Goal: Information Seeking & Learning: Learn about a topic

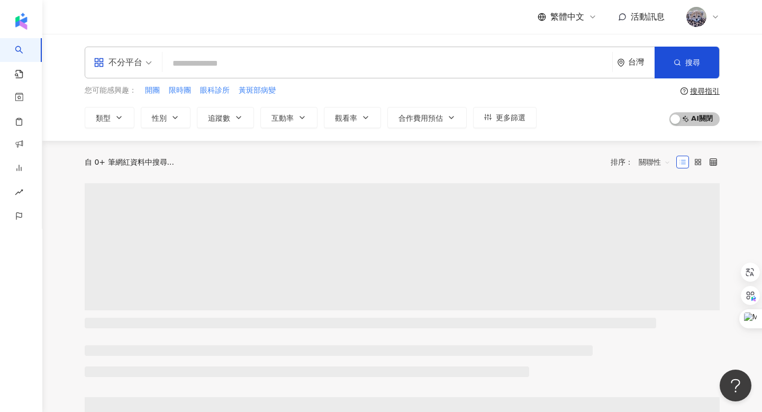
click at [187, 57] on input "search" at bounding box center [388, 63] width 442 height 20
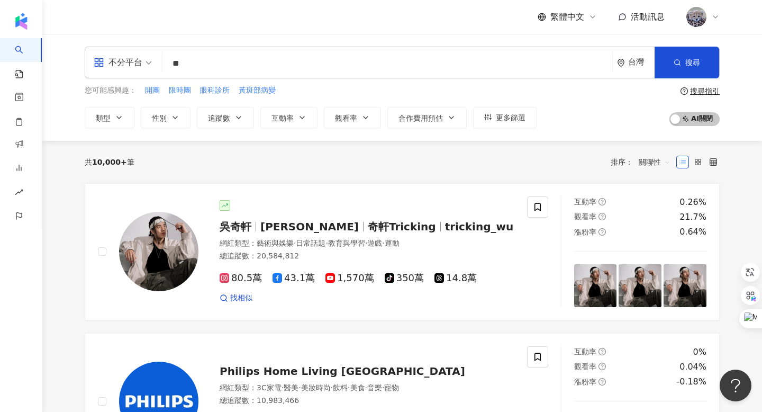
type input "*"
click at [134, 70] on div "不分平台" at bounding box center [118, 62] width 49 height 17
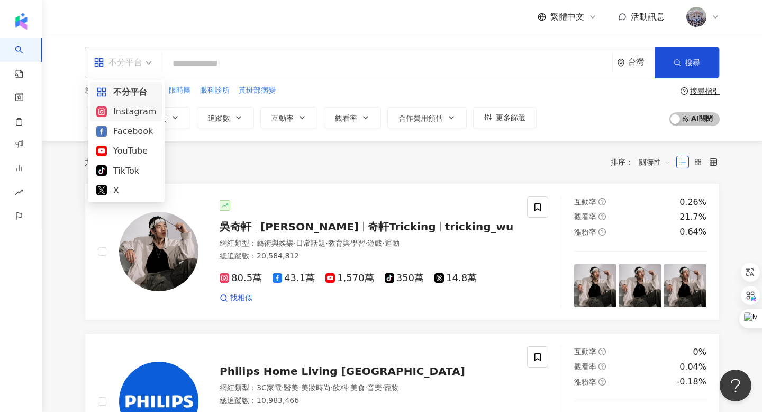
click at [124, 113] on div "Instagram" at bounding box center [126, 111] width 60 height 13
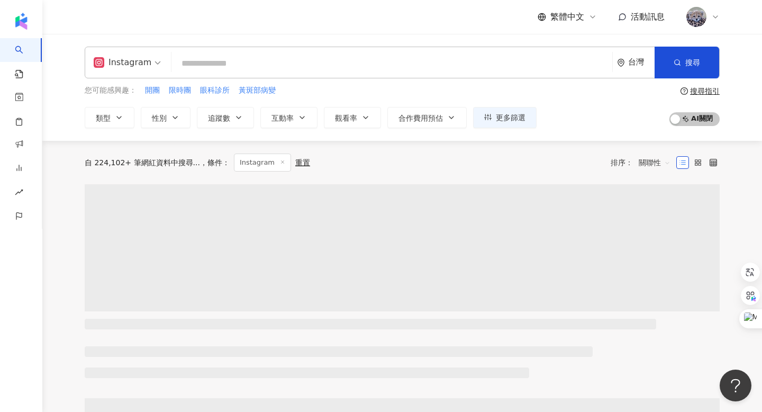
click at [124, 113] on button "類型" at bounding box center [110, 117] width 50 height 21
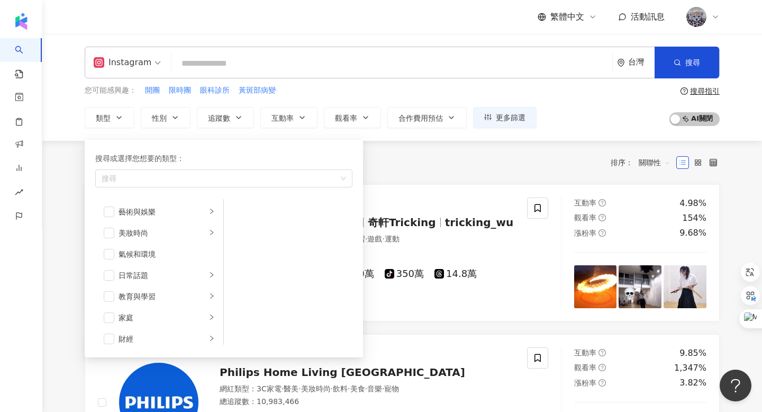
click at [281, 133] on div "Instagram 台灣 搜尋 您可能感興趣： 開團 限時團 眼科診所 黃斑部病變 類型 搜尋或選擇您想要的類型： 搜尋 藝術與娛樂 美妝時尚 氣候和環境 日…" at bounding box center [402, 87] width 720 height 107
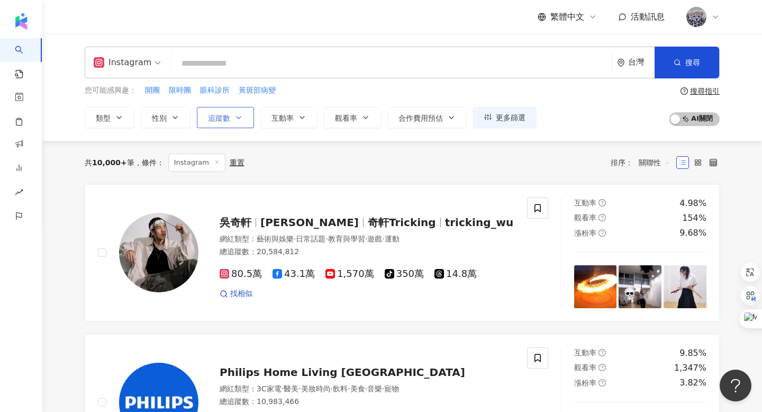
click at [238, 113] on icon "button" at bounding box center [239, 117] width 8 height 8
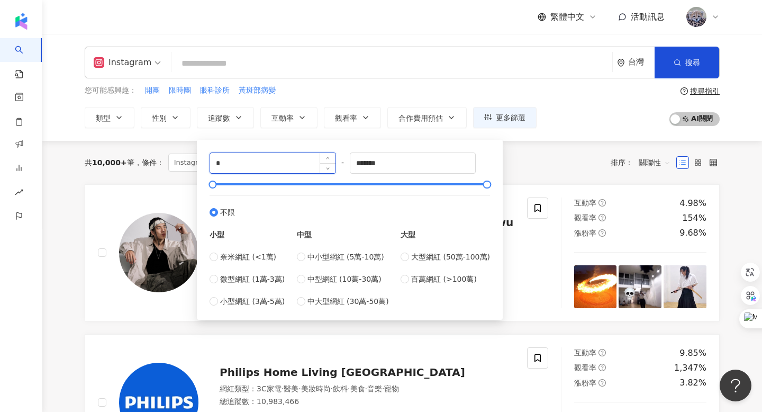
drag, startPoint x: 242, startPoint y: 160, endPoint x: 211, endPoint y: 158, distance: 30.8
click at [211, 158] on input "*" at bounding box center [272, 163] width 125 height 20
type input "****"
click at [405, 167] on input "*******" at bounding box center [413, 163] width 125 height 20
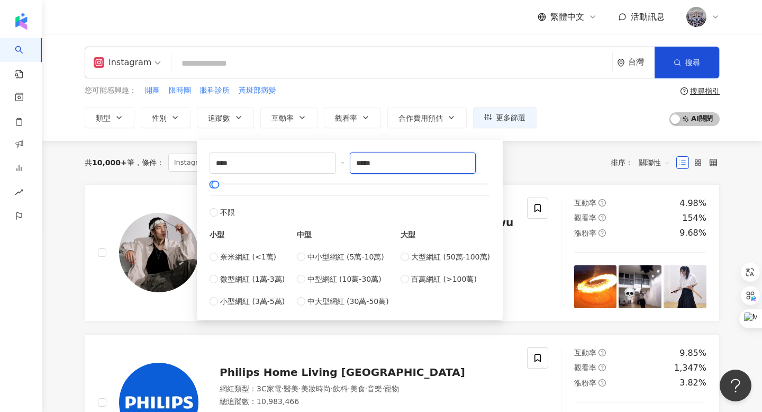
type input "*****"
click at [527, 159] on div "共 10,000+ 筆 條件 ： Instagram 重置 排序： 關聯性" at bounding box center [402, 163] width 635 height 18
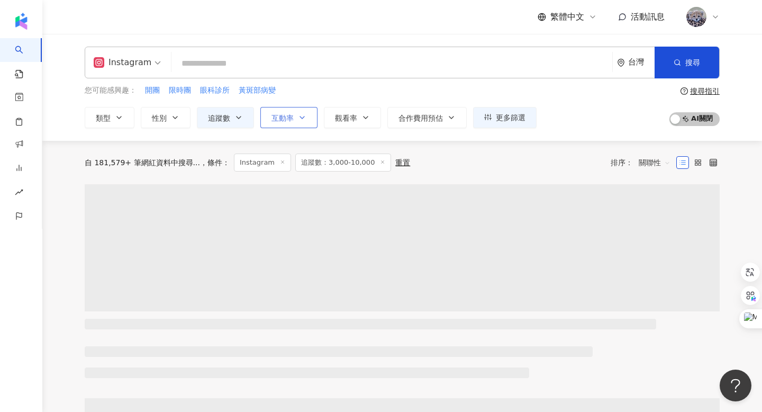
click at [298, 112] on button "互動率" at bounding box center [289, 117] width 57 height 21
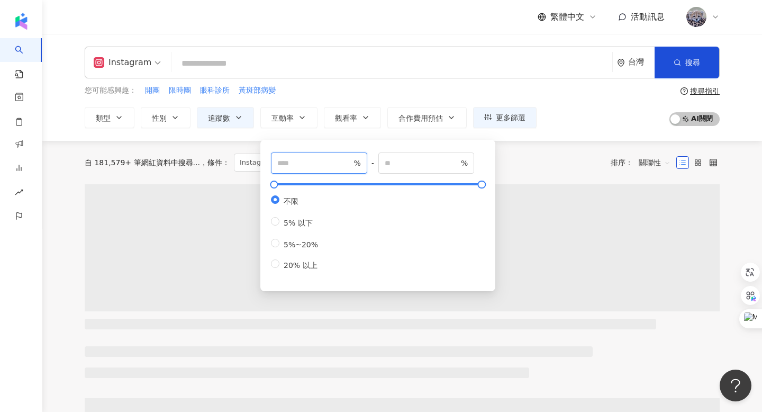
click at [304, 160] on input "number" at bounding box center [314, 163] width 74 height 12
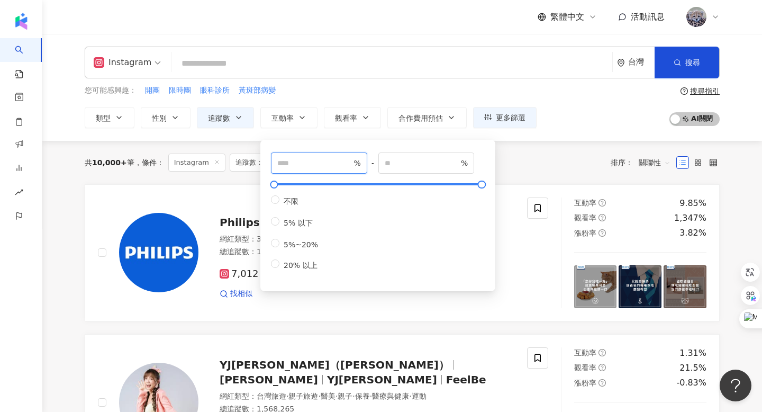
type input "*"
click at [504, 158] on div "共 10,000+ 筆 條件 ： Instagram 追蹤數：3,000-10,000 重置 排序： 關聯性" at bounding box center [402, 163] width 635 height 18
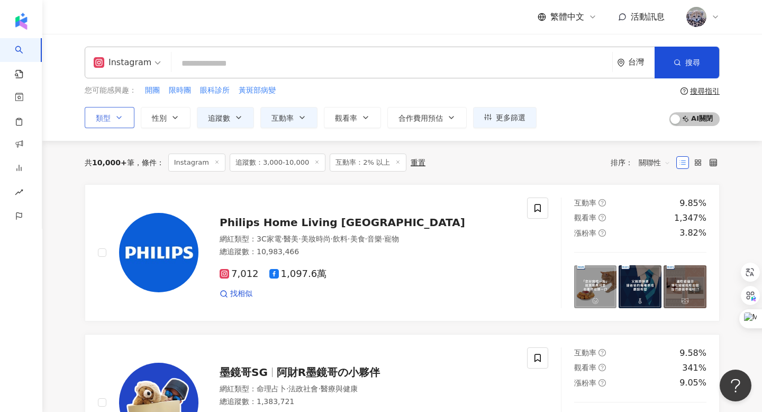
click at [116, 115] on icon "button" at bounding box center [119, 117] width 8 height 8
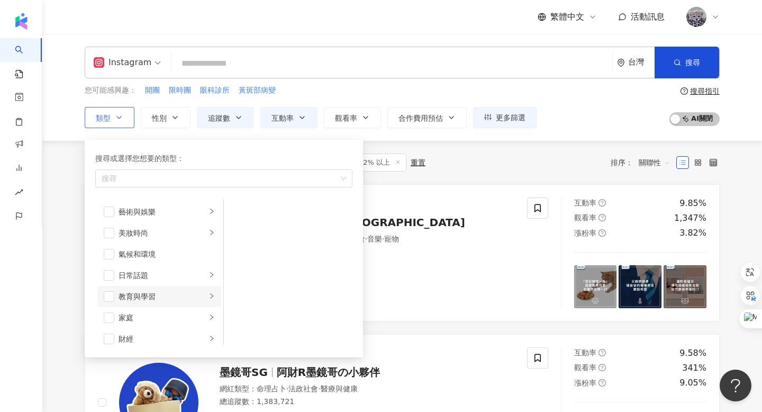
scroll to position [38, 0]
click at [108, 280] on span "button" at bounding box center [109, 280] width 11 height 11
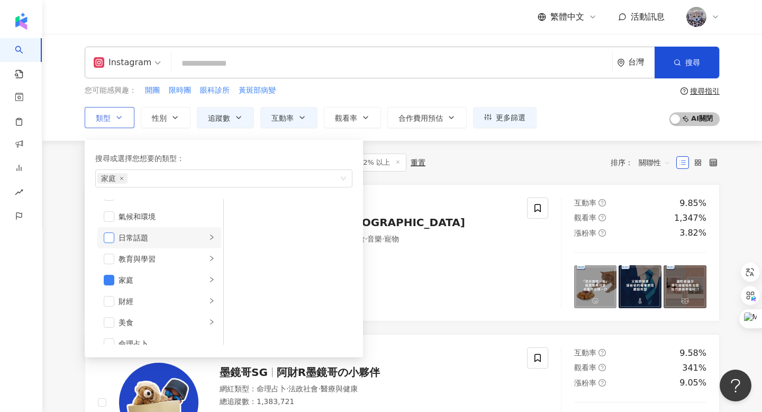
click at [109, 236] on span "button" at bounding box center [109, 237] width 11 height 11
click at [109, 257] on span "button" at bounding box center [109, 259] width 11 height 11
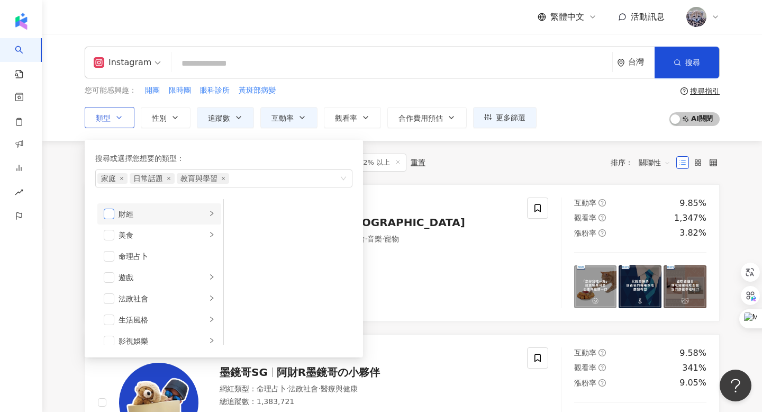
scroll to position [170, 0]
click at [113, 270] on span "button" at bounding box center [109, 274] width 11 height 11
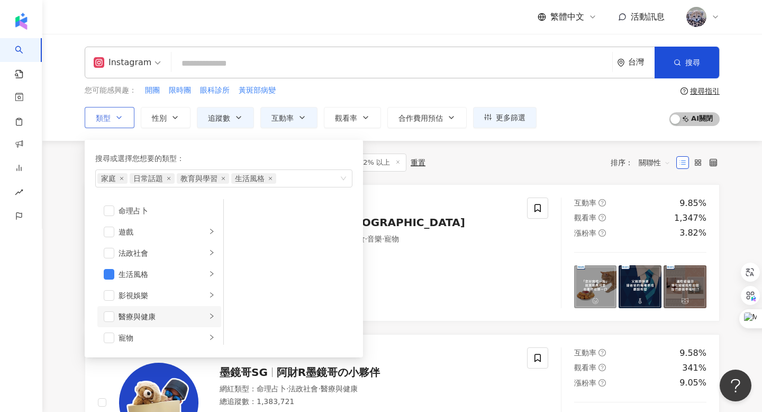
scroll to position [242, 0]
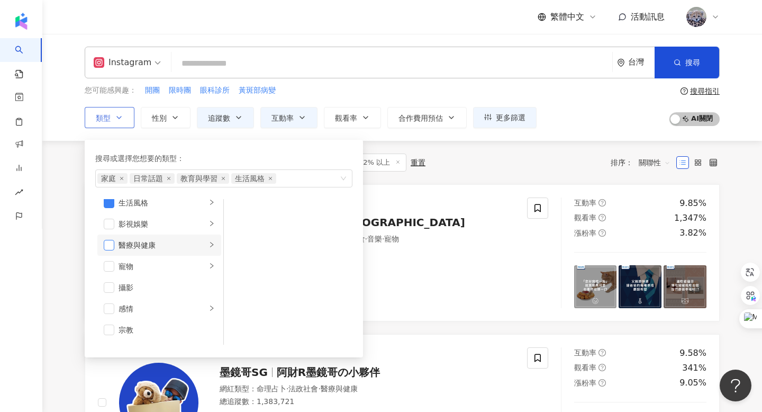
click at [108, 246] on span "button" at bounding box center [109, 245] width 11 height 11
click at [110, 268] on span "button" at bounding box center [109, 266] width 11 height 11
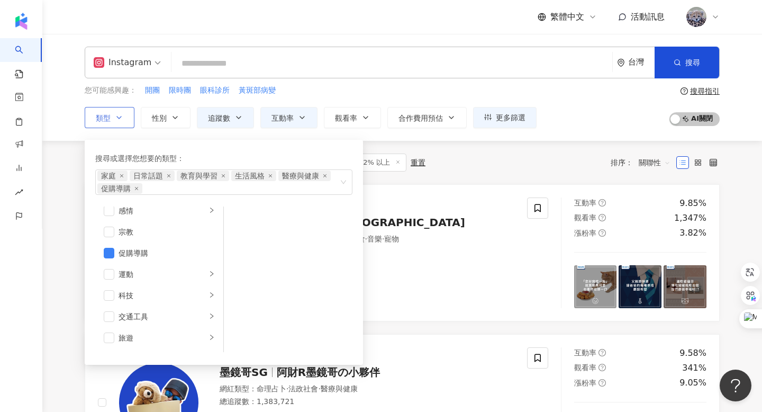
scroll to position [367, 0]
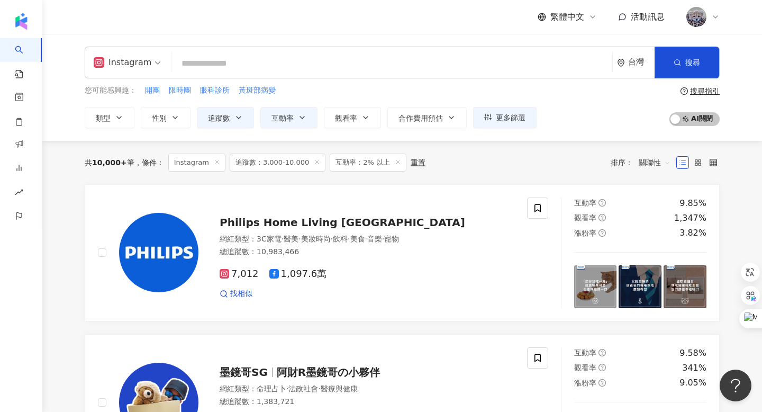
click at [489, 166] on div "共 10,000+ 筆 條件 ： Instagram 追蹤數：3,000-10,000 互動率：2% 以上 重置 排序： 關聯性" at bounding box center [402, 163] width 635 height 18
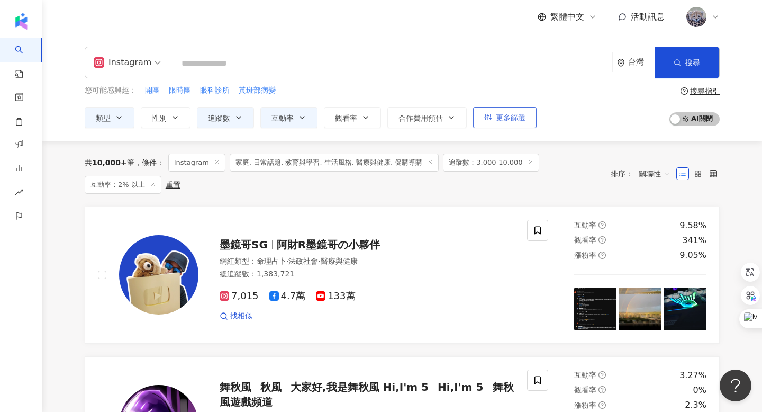
click at [503, 118] on span "更多篩選" at bounding box center [511, 117] width 30 height 8
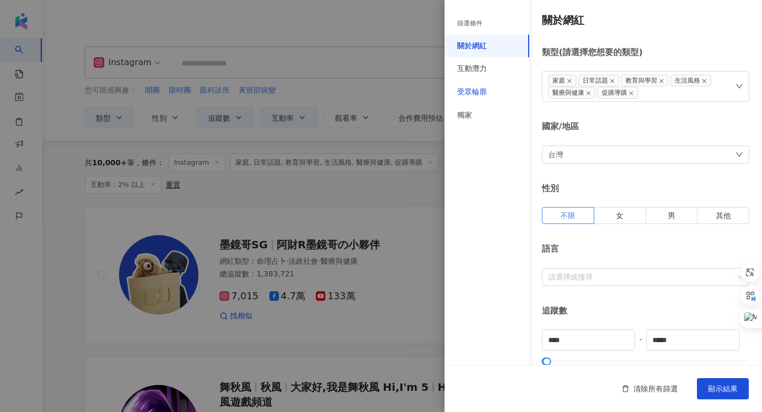
click at [483, 92] on div "受眾輪廓" at bounding box center [472, 92] width 30 height 11
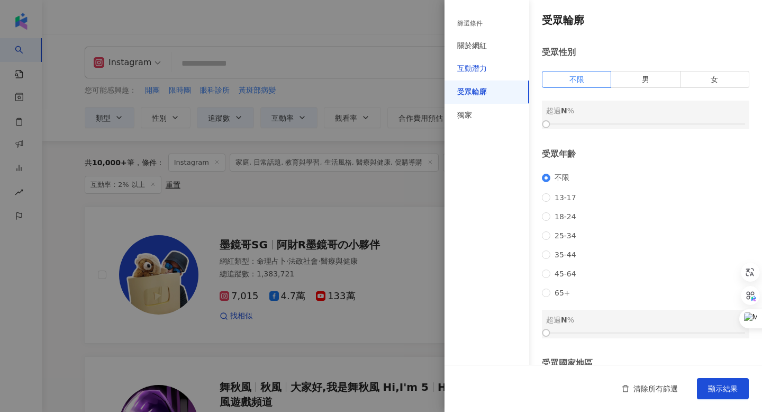
click at [482, 70] on div "互動潛力" at bounding box center [472, 69] width 30 height 11
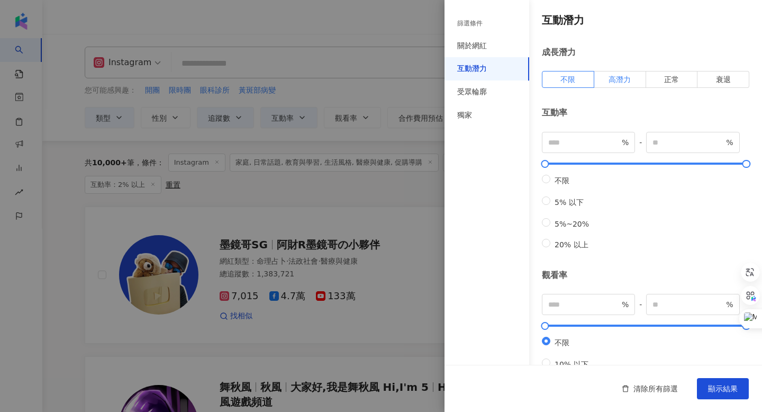
click at [636, 78] on label "高潛力" at bounding box center [621, 79] width 52 height 17
click at [725, 394] on button "顯示結果" at bounding box center [723, 388] width 52 height 21
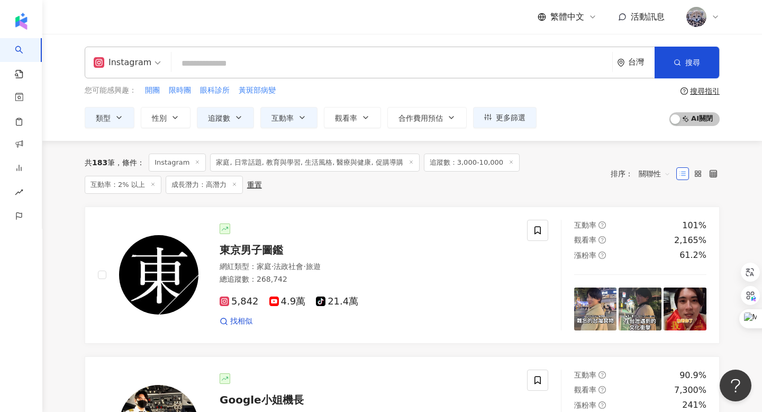
click at [232, 186] on icon at bounding box center [234, 184] width 5 height 5
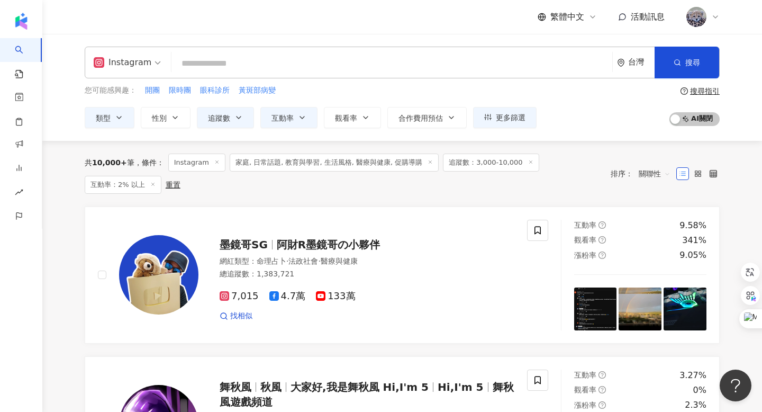
click at [220, 64] on input "search" at bounding box center [392, 63] width 433 height 20
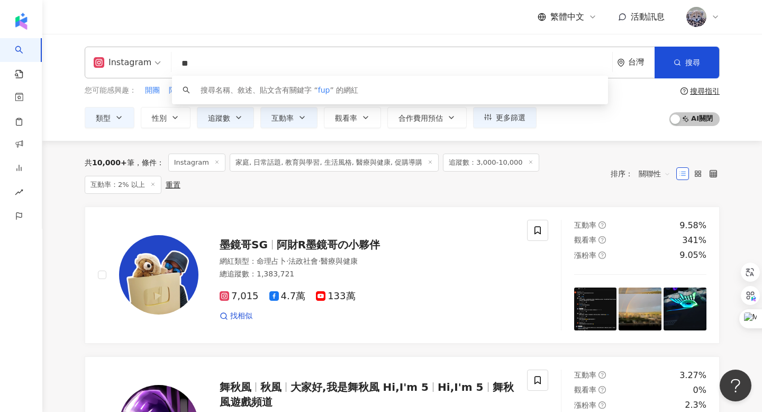
type input "*"
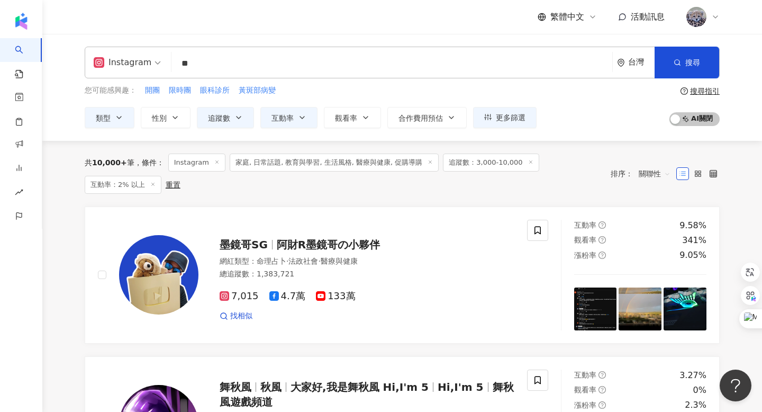
type input "**"
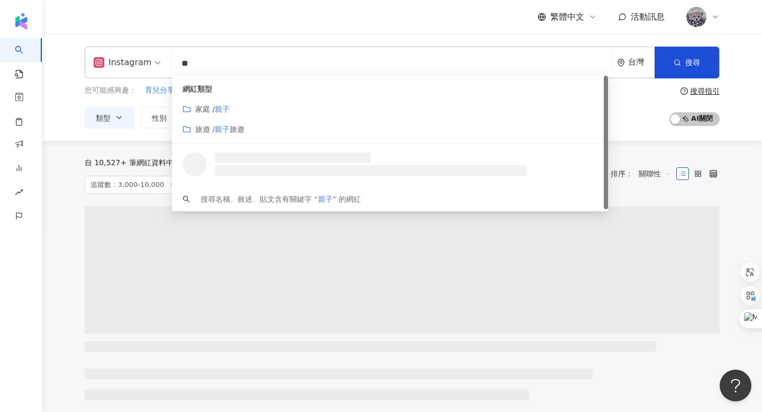
click at [288, 37] on div "Instagram ** 台灣 搜尋 customizedTag loading 網紅類型 家庭 / 親子 旅遊 / 親子 旅遊 搜尋名稱、敘述、貼文含有關鍵…" at bounding box center [402, 87] width 720 height 107
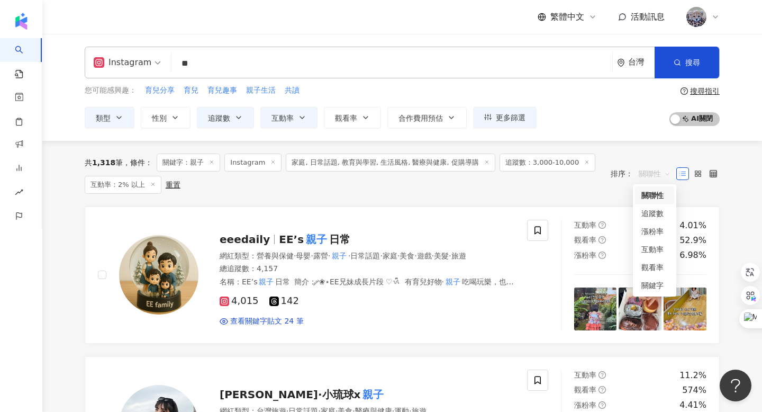
click at [651, 172] on span "關聯性" at bounding box center [655, 173] width 32 height 17
click at [649, 290] on div "關鍵字" at bounding box center [655, 286] width 26 height 12
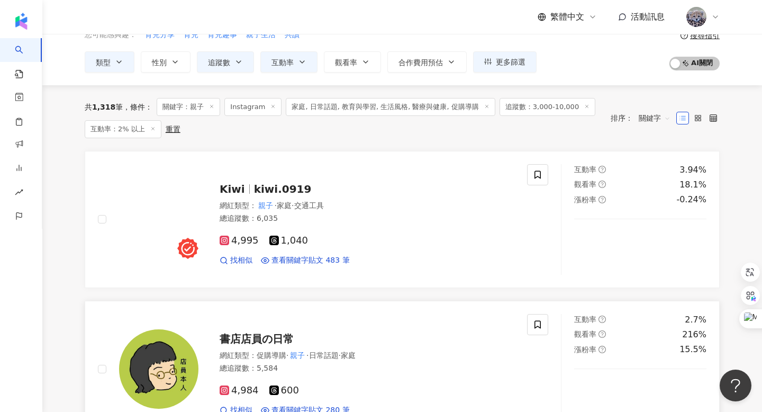
scroll to position [25, 0]
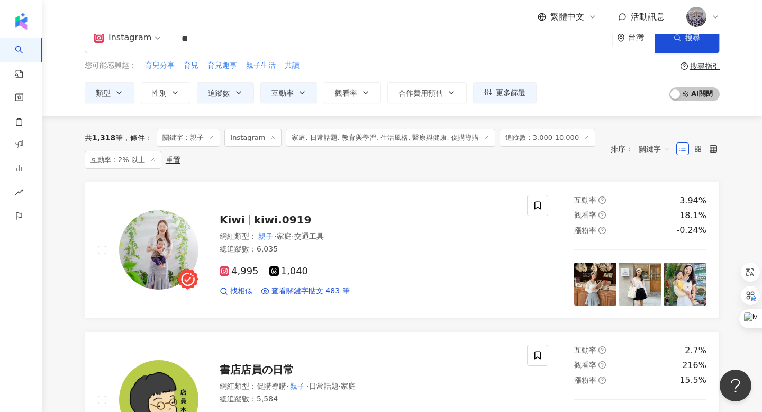
click at [652, 152] on span "關鍵字" at bounding box center [655, 148] width 32 height 17
click at [656, 189] on div "追蹤數" at bounding box center [655, 189] width 26 height 12
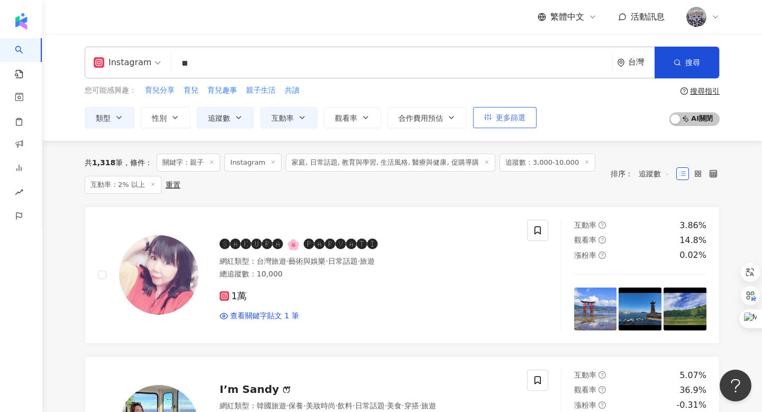
click at [520, 123] on button "更多篩選" at bounding box center [505, 117] width 64 height 21
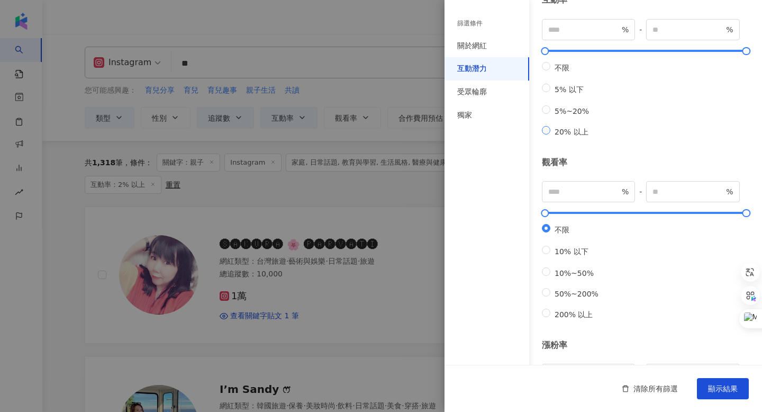
scroll to position [312, 0]
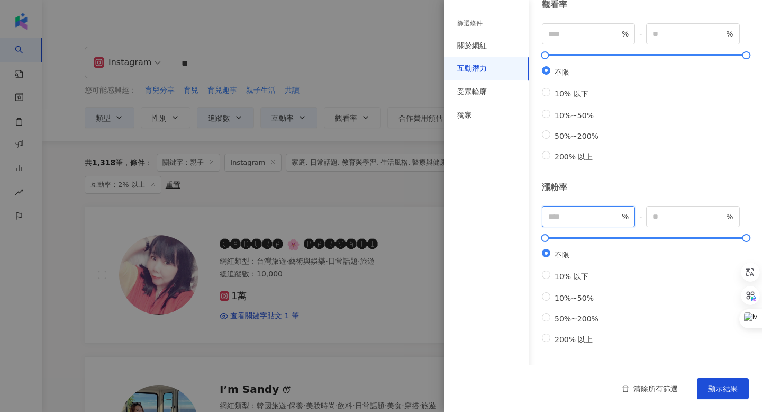
click at [584, 211] on input "number" at bounding box center [584, 217] width 71 height 12
type input "*"
click at [673, 144] on div "不限 10% 以下 10%~50% 50%~200% 200% 以上" at bounding box center [646, 114] width 208 height 96
click at [726, 391] on span "顯示結果" at bounding box center [723, 388] width 30 height 8
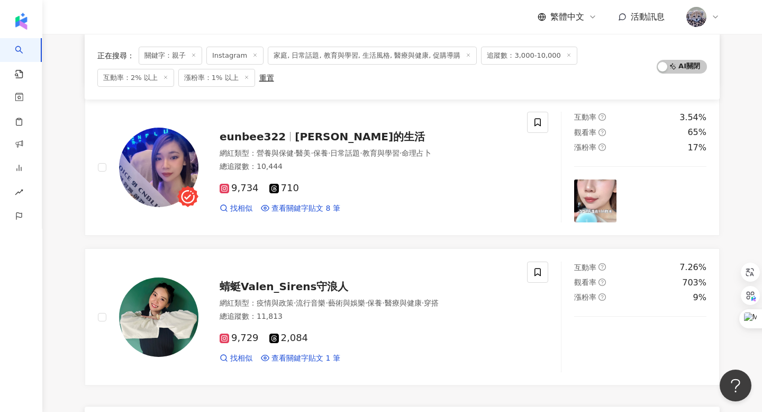
scroll to position [1878, 0]
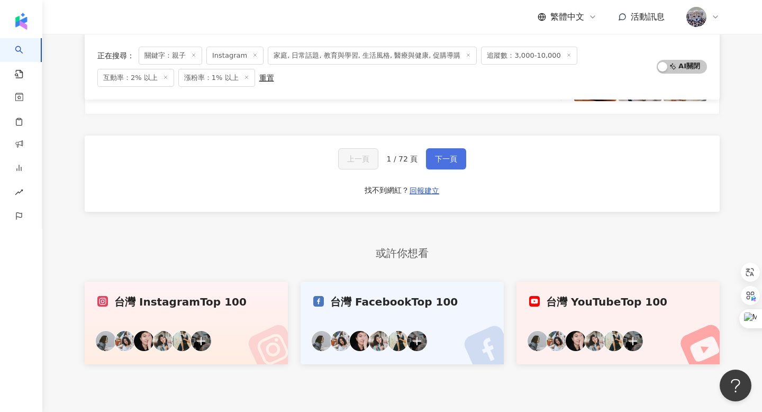
click at [443, 164] on button "下一頁" at bounding box center [446, 158] width 40 height 21
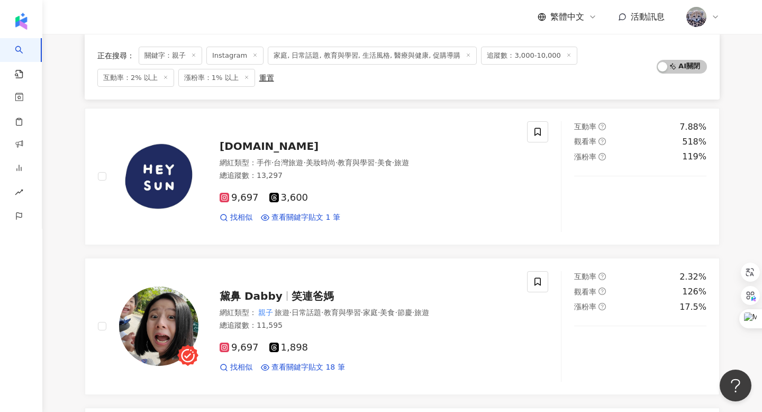
scroll to position [395, 0]
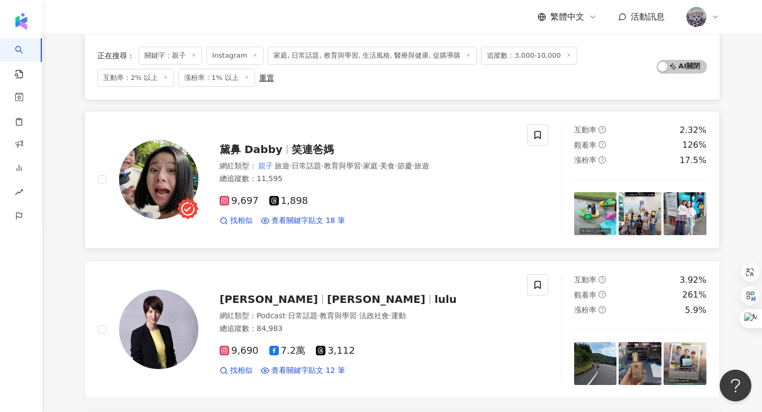
click at [268, 149] on span "黛鼻 Dabby" at bounding box center [251, 149] width 63 height 13
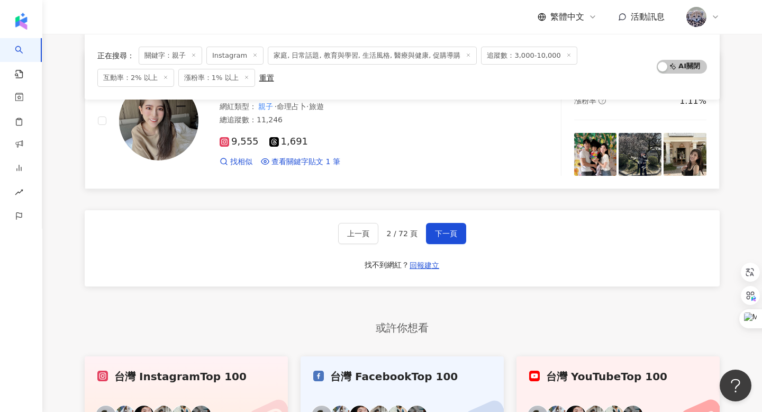
scroll to position [1776, 0]
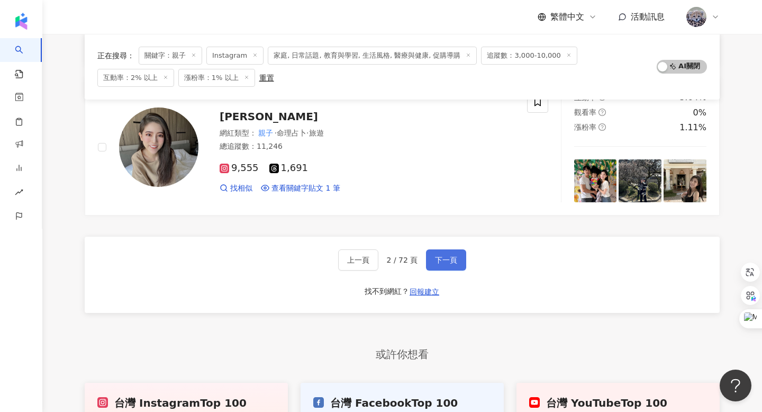
click at [451, 264] on span "下一頁" at bounding box center [446, 260] width 22 height 8
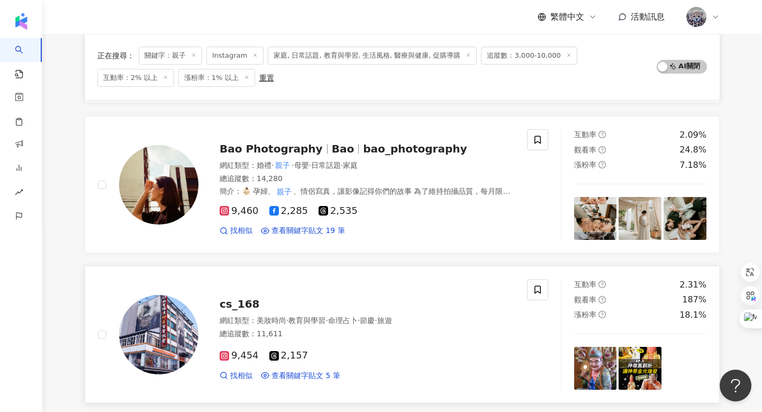
scroll to position [1356, 0]
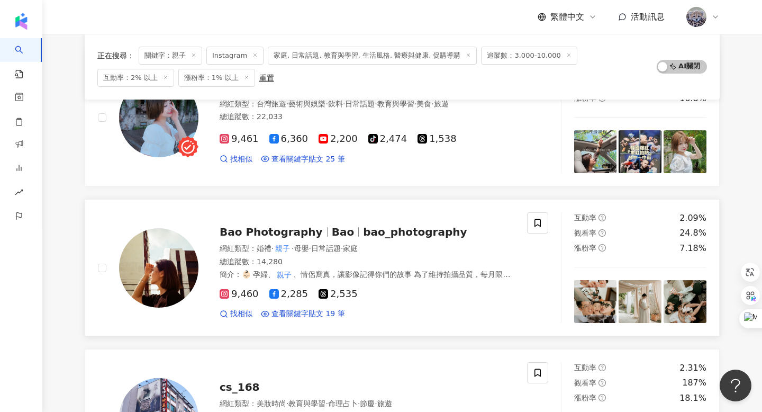
click at [367, 230] on span "bao_photography" at bounding box center [415, 232] width 104 height 13
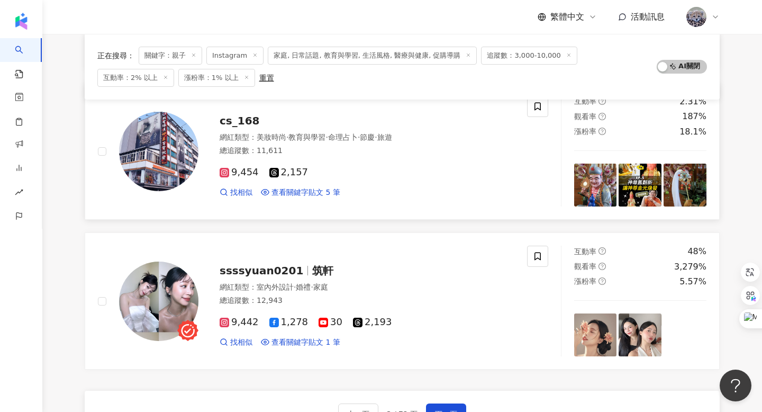
scroll to position [1784, 0]
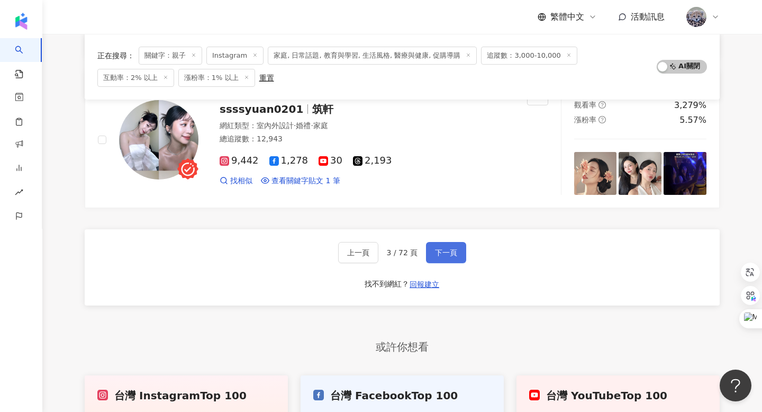
click at [456, 251] on span "下一頁" at bounding box center [446, 252] width 22 height 8
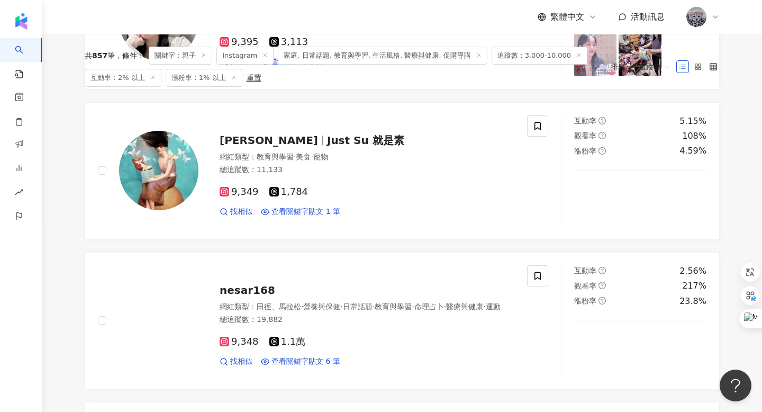
scroll to position [0, 0]
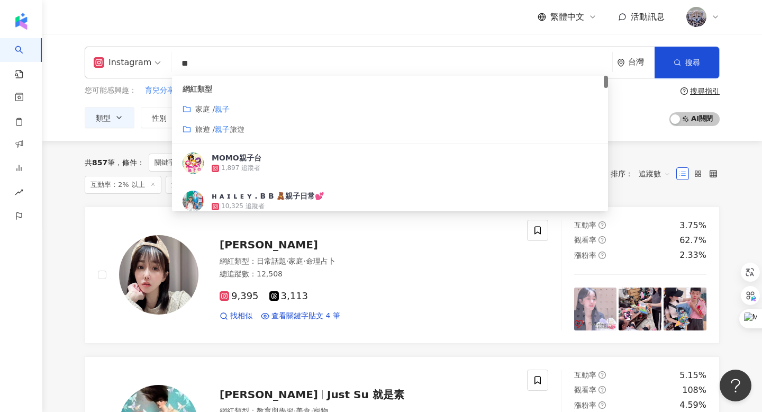
drag, startPoint x: 203, startPoint y: 65, endPoint x: 158, endPoint y: 64, distance: 45.5
click at [158, 64] on div "Instagram ** 台灣 搜尋 customizedTag 網紅類型 家庭 / 親子 旅遊 / 親子 旅遊 MOMO親子台 1,897 追蹤者 ʜ ᴀ …" at bounding box center [402, 63] width 635 height 32
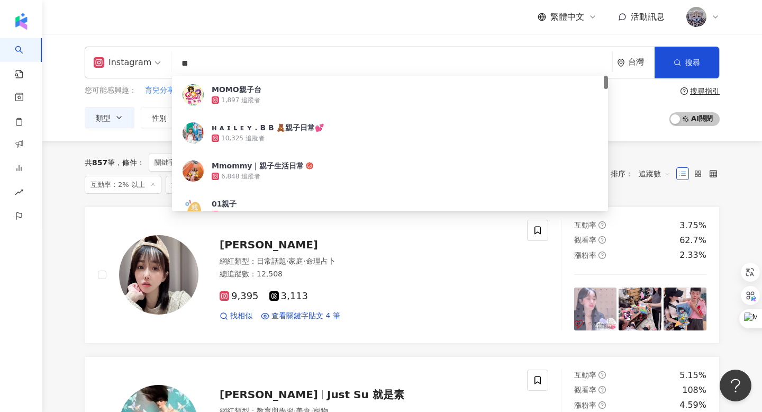
type input "*"
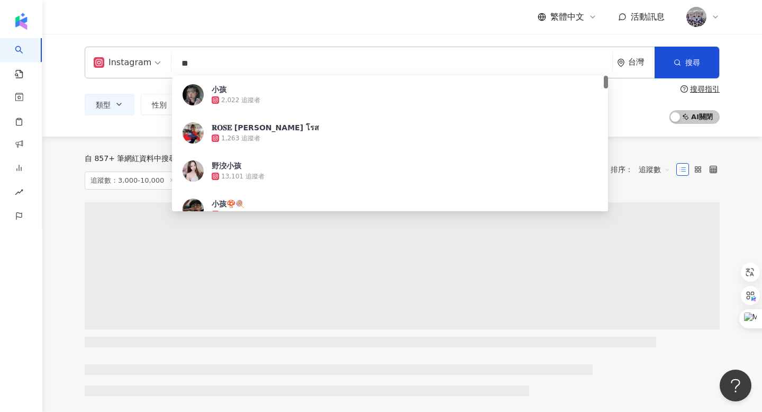
click at [293, 22] on div "繁體中文 活動訊息" at bounding box center [402, 17] width 635 height 34
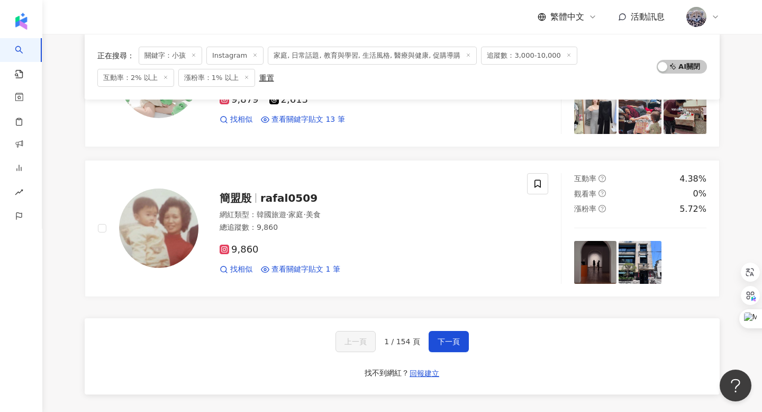
scroll to position [1733, 0]
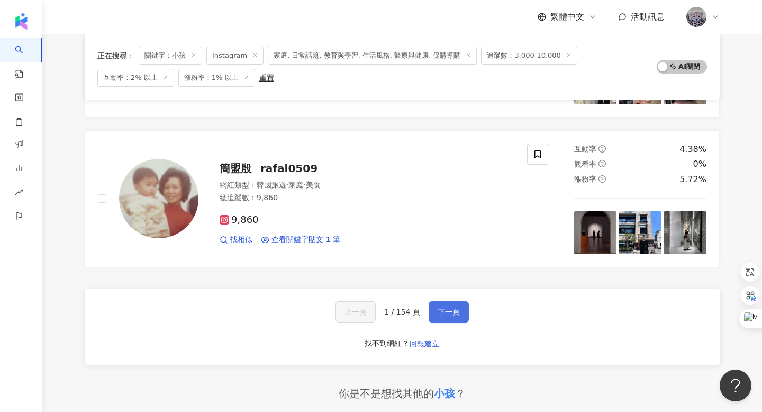
click at [433, 310] on button "下一頁" at bounding box center [449, 311] width 40 height 21
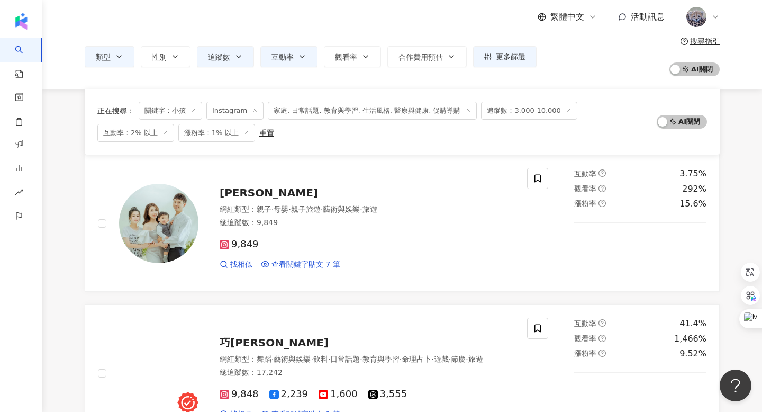
scroll to position [0, 0]
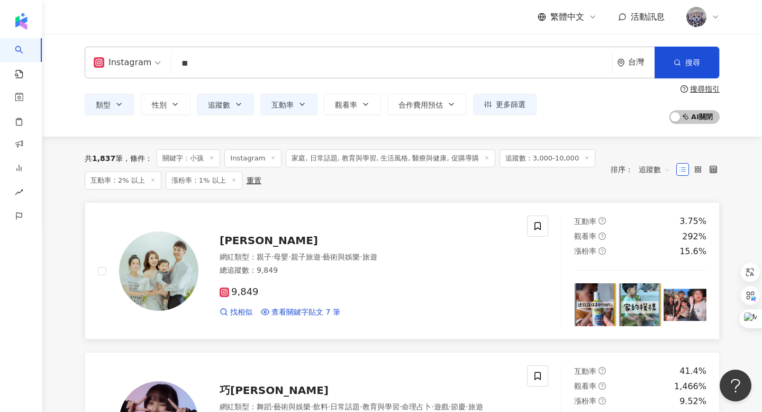
click at [244, 238] on span "[PERSON_NAME]" at bounding box center [269, 240] width 98 height 13
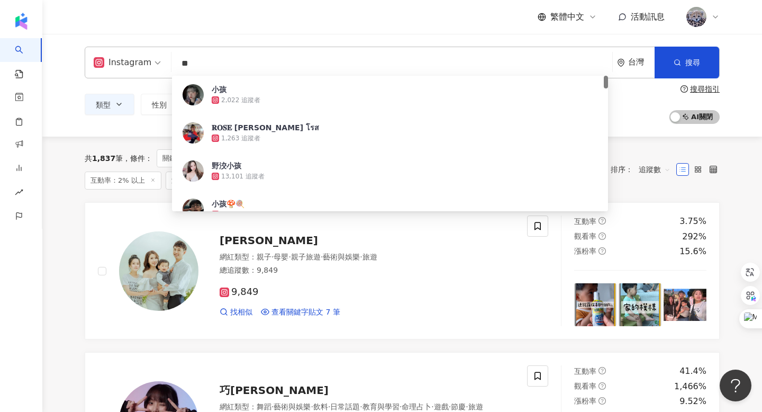
click at [212, 61] on input "**" at bounding box center [392, 63] width 433 height 20
type input "*"
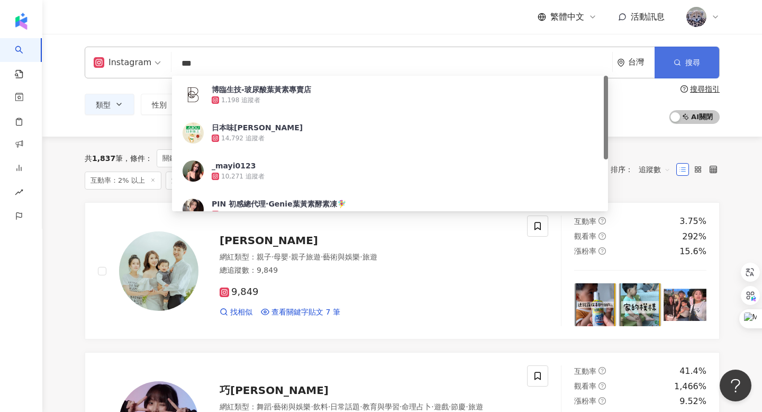
click at [705, 65] on button "搜尋" at bounding box center [687, 63] width 65 height 32
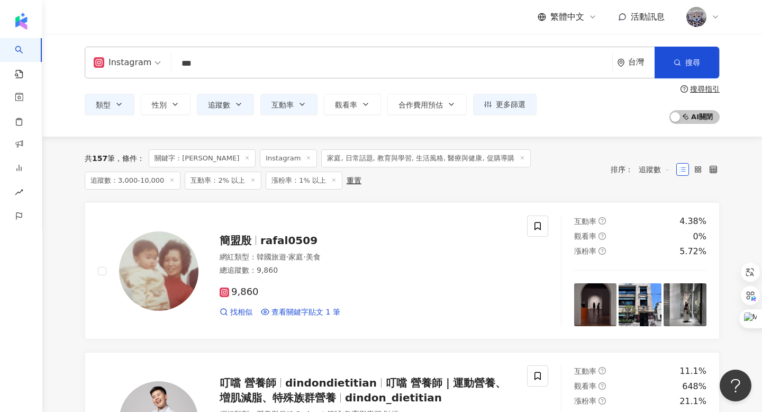
click at [234, 65] on input "***" at bounding box center [392, 63] width 433 height 20
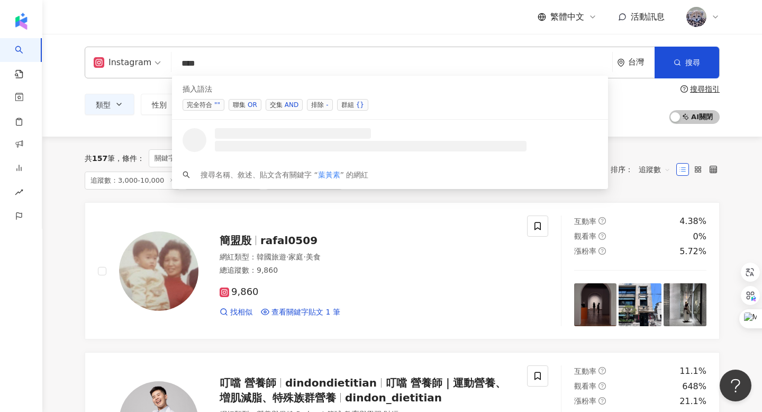
click at [279, 100] on span "交集 AND" at bounding box center [284, 105] width 37 height 12
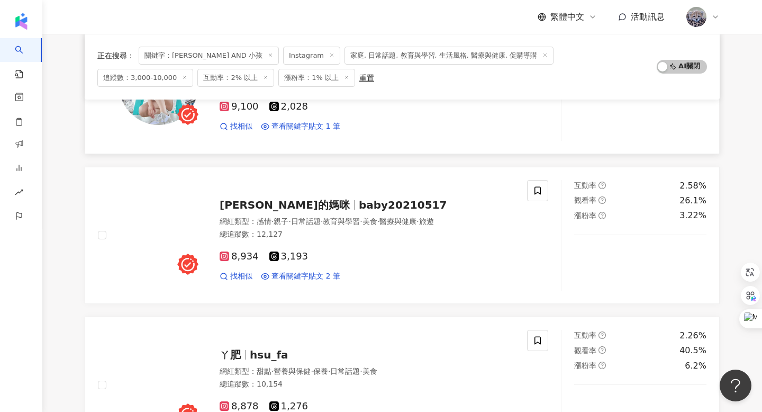
scroll to position [233, 0]
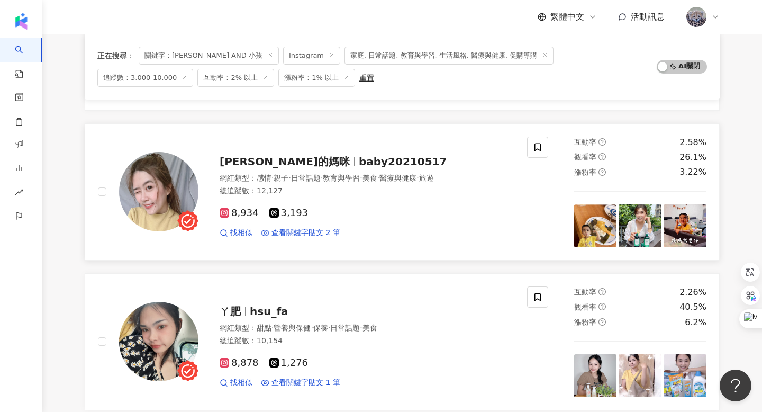
type input "**********"
click at [359, 158] on span "baby20210517" at bounding box center [403, 161] width 88 height 13
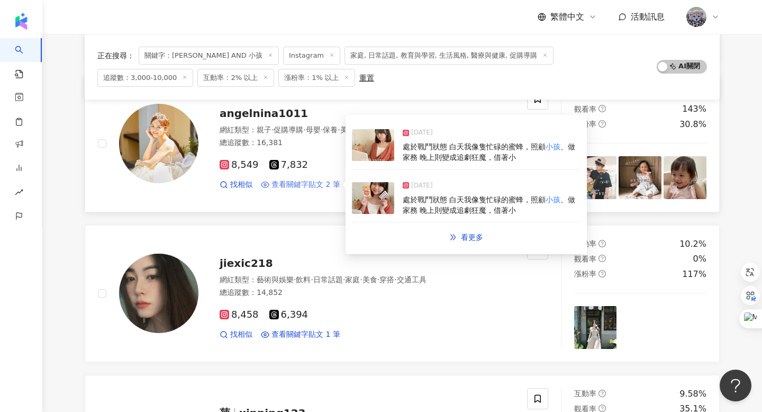
scroll to position [716, 0]
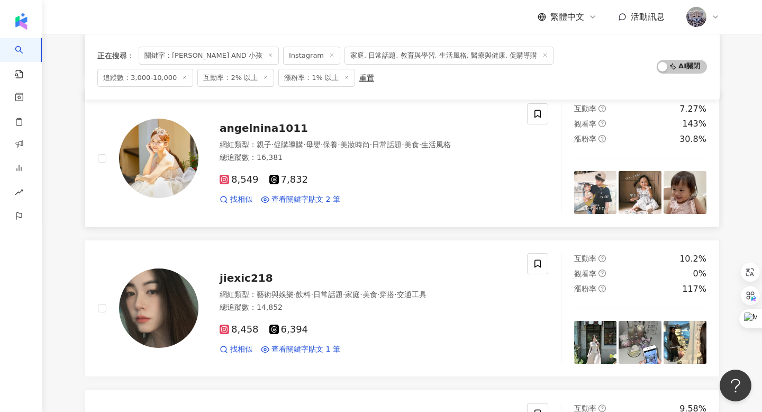
click at [261, 125] on span "angelnina1011" at bounding box center [264, 128] width 88 height 13
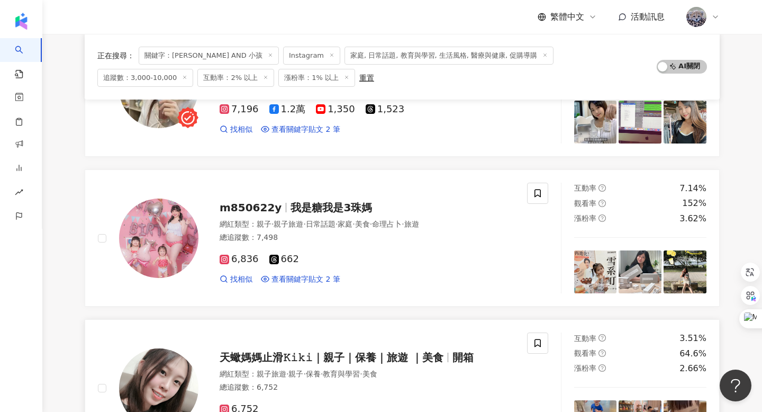
scroll to position [1717, 0]
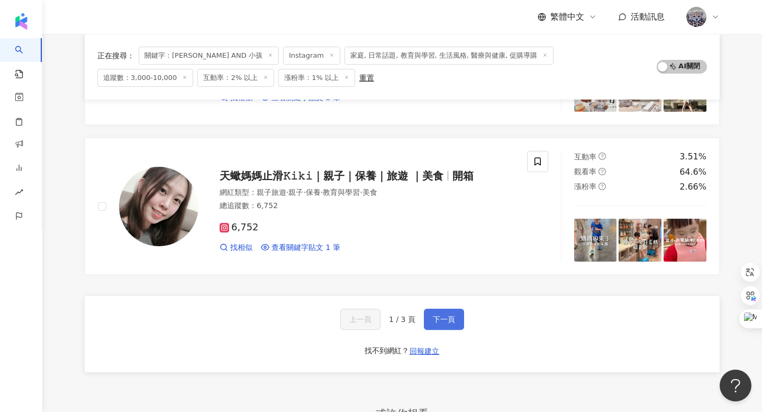
click at [447, 319] on span "下一頁" at bounding box center [444, 319] width 22 height 8
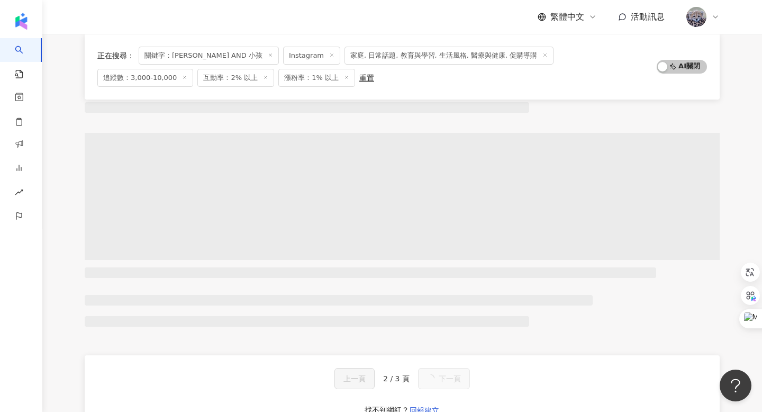
scroll to position [0, 0]
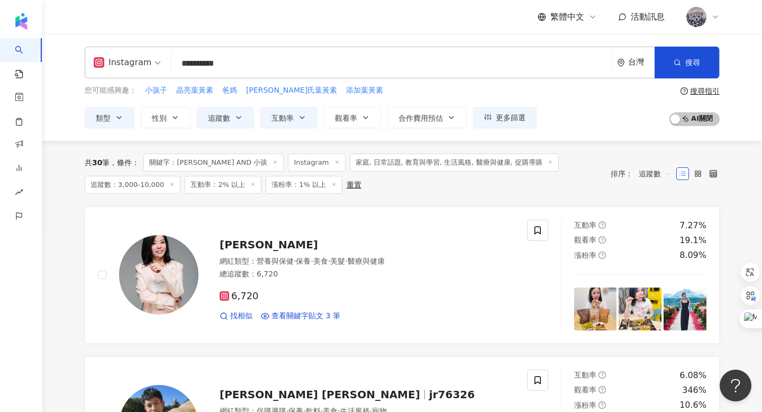
click at [246, 66] on input "**********" at bounding box center [392, 63] width 433 height 20
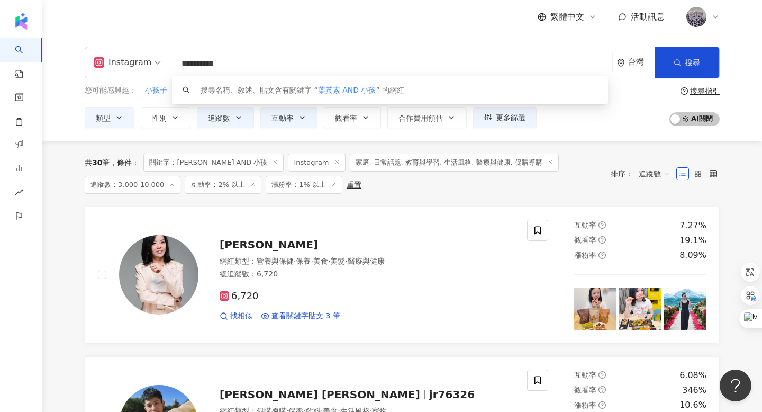
drag, startPoint x: 273, startPoint y: 64, endPoint x: 140, endPoint y: 63, distance: 132.4
click at [140, 63] on div "**********" at bounding box center [402, 63] width 635 height 32
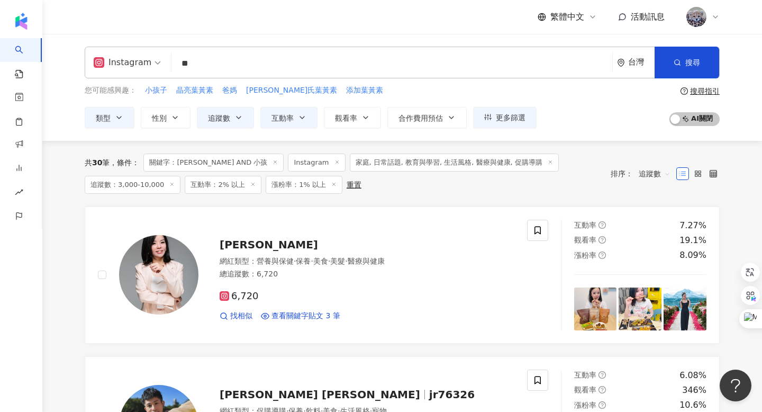
type input "*"
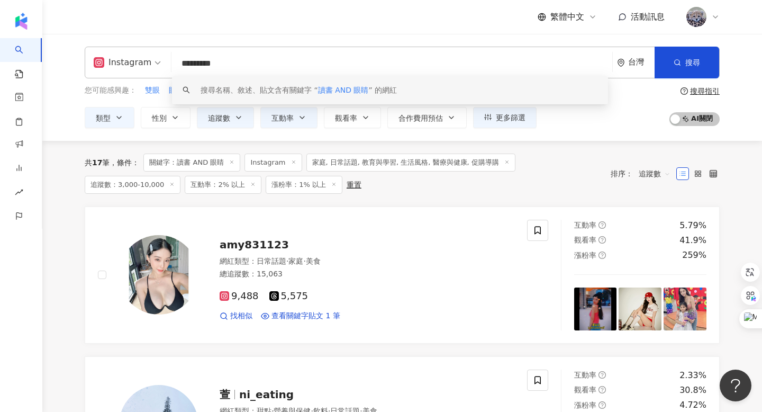
drag, startPoint x: 254, startPoint y: 69, endPoint x: 172, endPoint y: 67, distance: 82.1
click at [172, 67] on div "Instagram ********* 台灣 搜尋 keyword 搜尋名稱、敘述、貼文含有關鍵字 “ 讀書 AND 眼睛 ” 的網紅" at bounding box center [402, 63] width 635 height 32
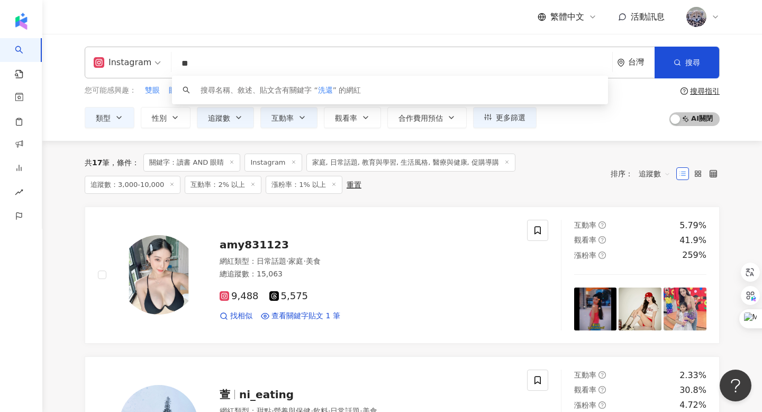
type input "*"
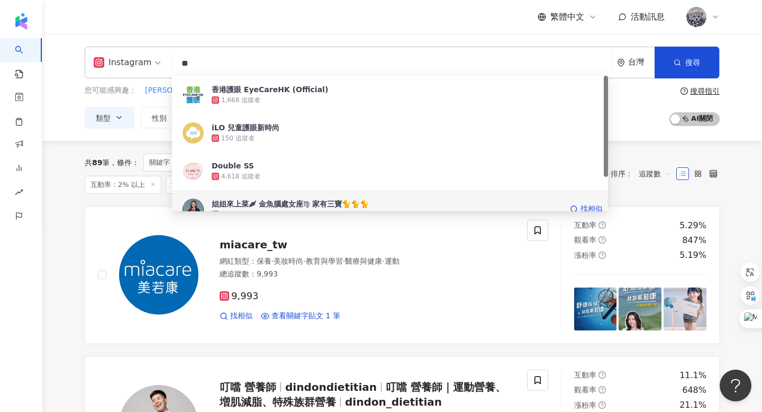
type input "*"
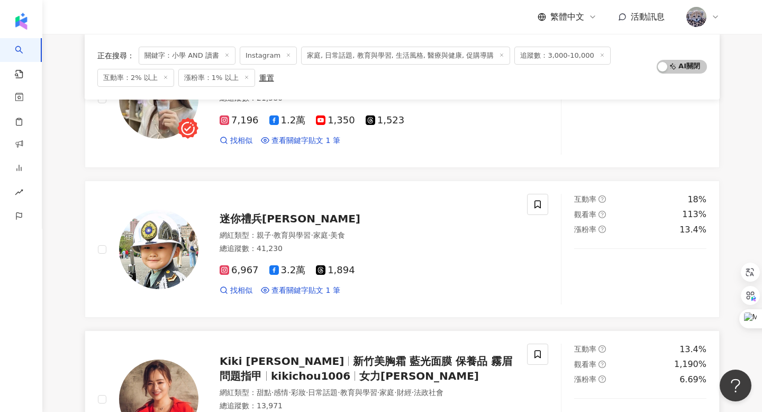
scroll to position [1370, 0]
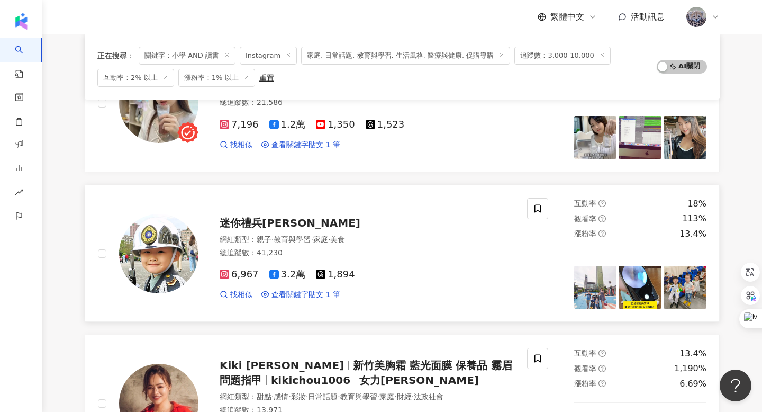
click at [271, 227] on span "迷你禮兵孫孫" at bounding box center [290, 223] width 141 height 13
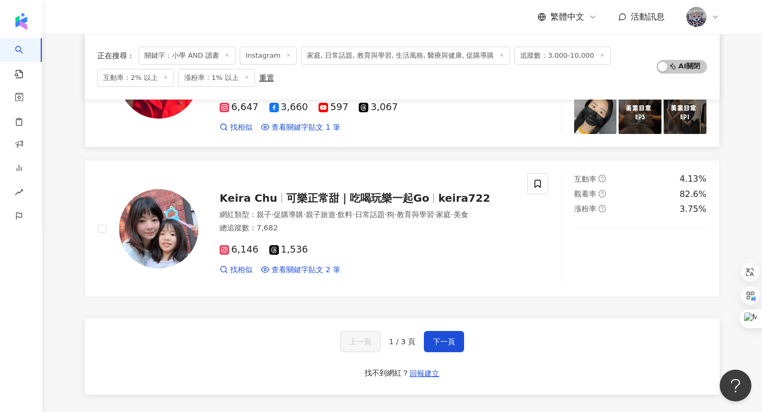
scroll to position [1704, 0]
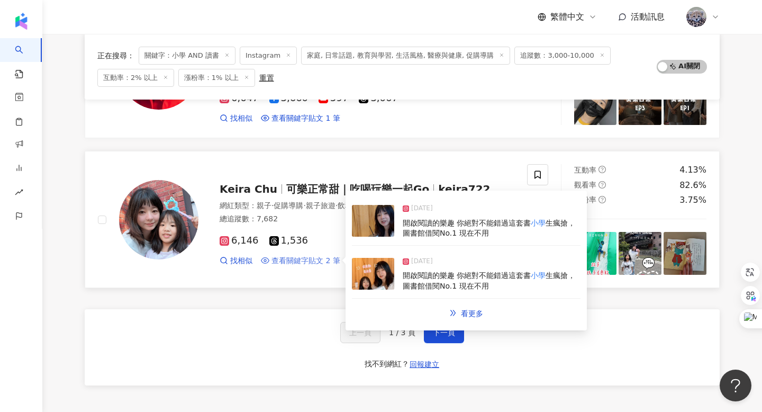
click at [276, 256] on span "查看關鍵字貼文 2 筆" at bounding box center [306, 261] width 69 height 11
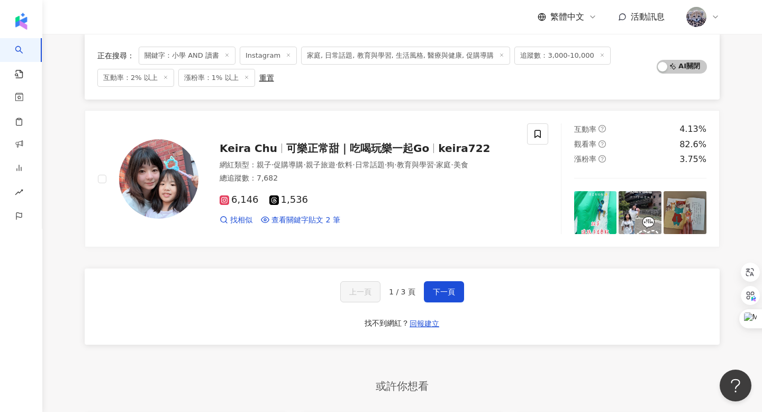
scroll to position [1748, 0]
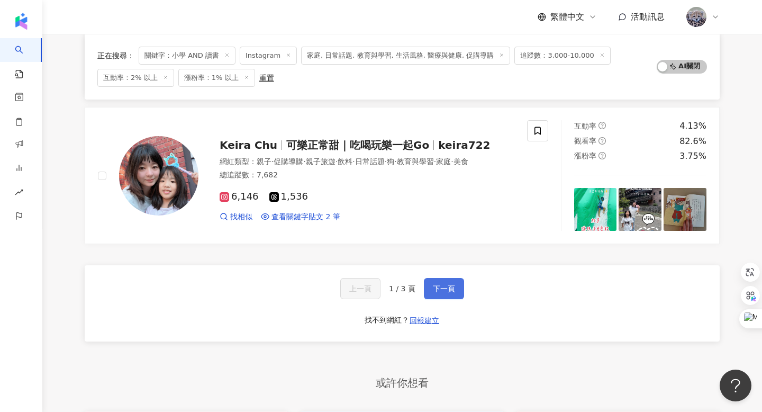
click at [435, 291] on span "下一頁" at bounding box center [444, 288] width 22 height 8
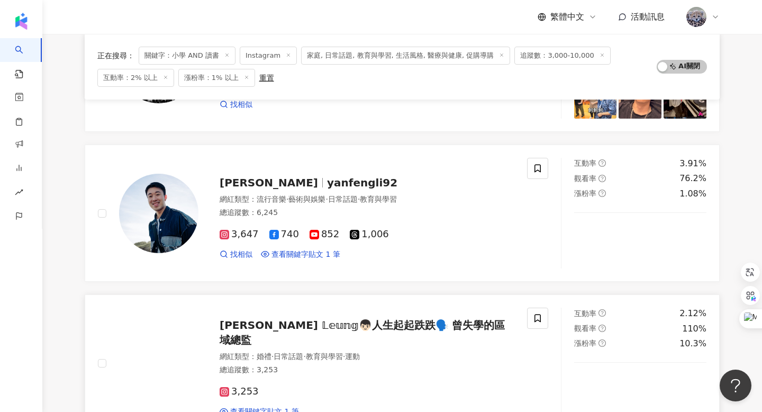
scroll to position [1947, 0]
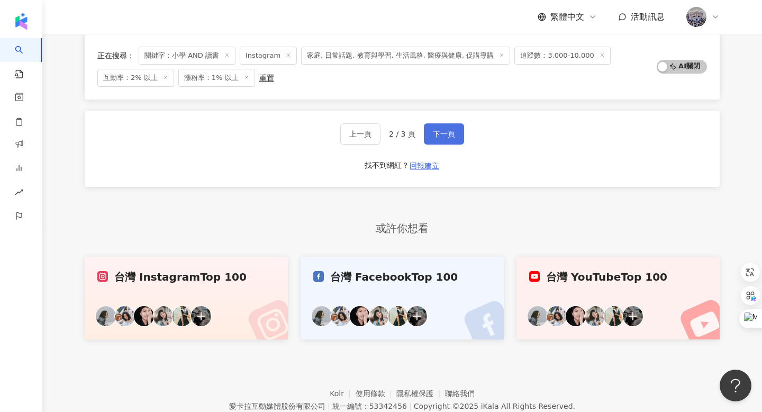
click at [444, 135] on span "下一頁" at bounding box center [444, 134] width 22 height 8
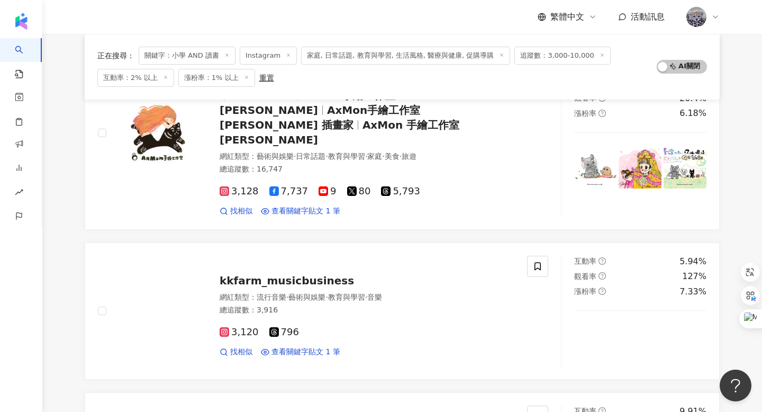
scroll to position [0, 0]
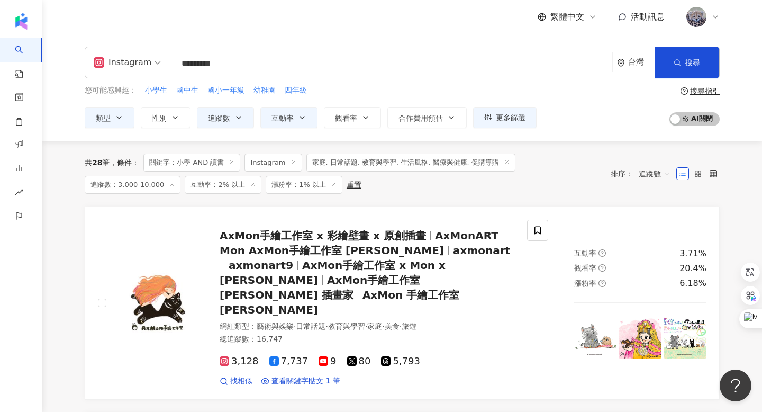
click at [194, 62] on input "*********" at bounding box center [392, 63] width 433 height 20
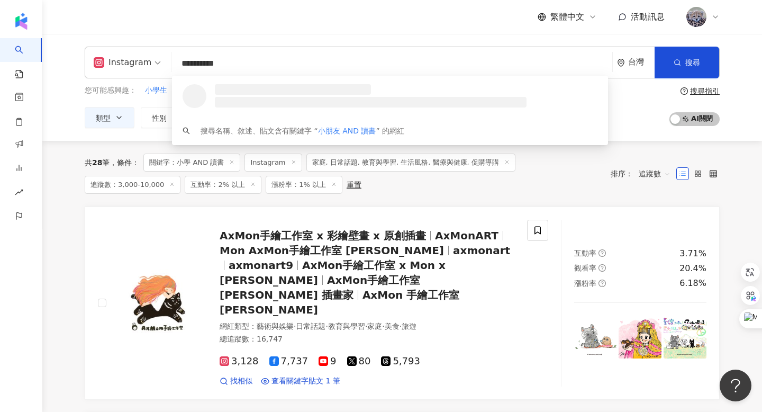
click at [246, 61] on input "**********" at bounding box center [392, 63] width 433 height 20
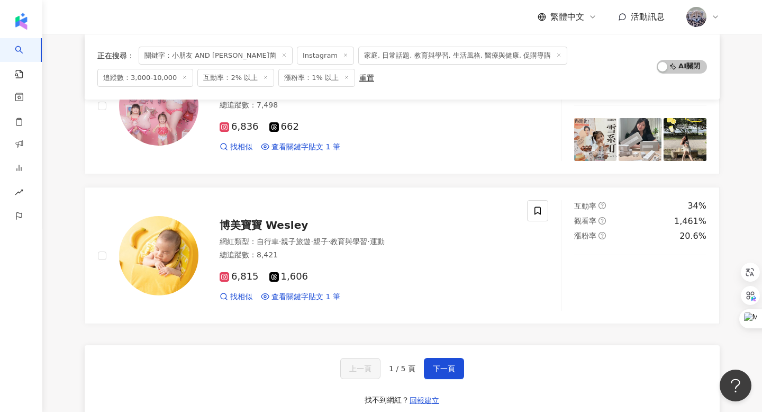
scroll to position [1618, 0]
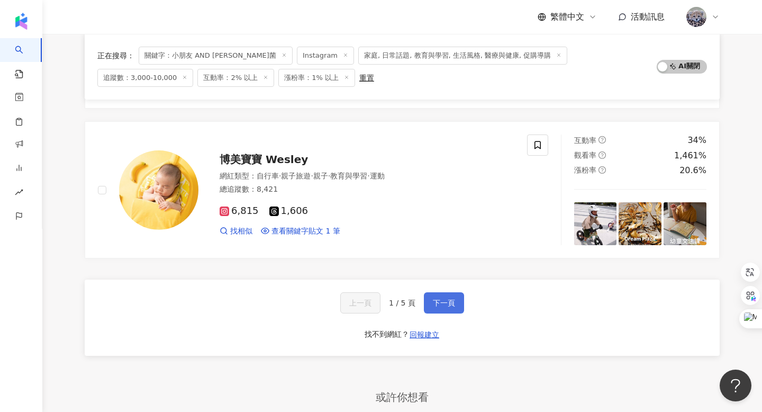
click at [441, 307] on button "下一頁" at bounding box center [444, 302] width 40 height 21
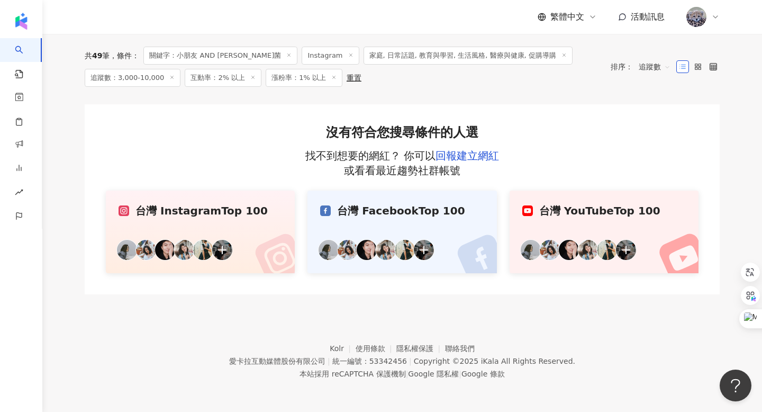
scroll to position [0, 0]
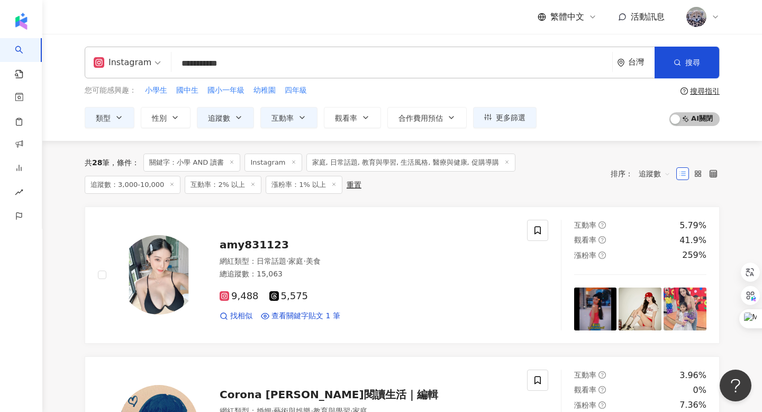
click at [281, 65] on input "**********" at bounding box center [392, 63] width 433 height 20
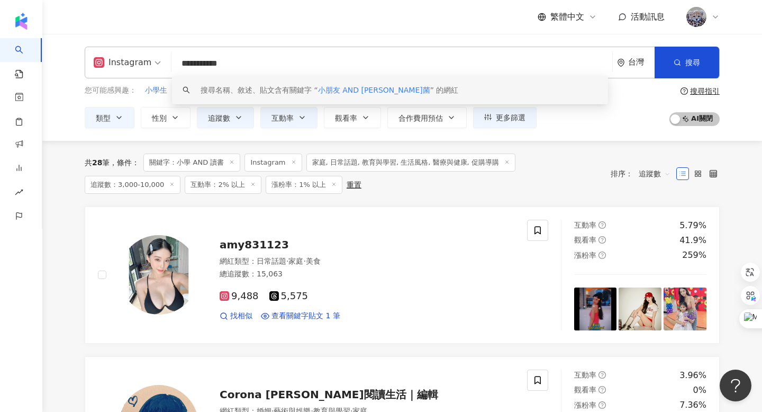
click at [202, 61] on input "**********" at bounding box center [392, 63] width 433 height 20
click at [202, 64] on input "**********" at bounding box center [392, 63] width 433 height 20
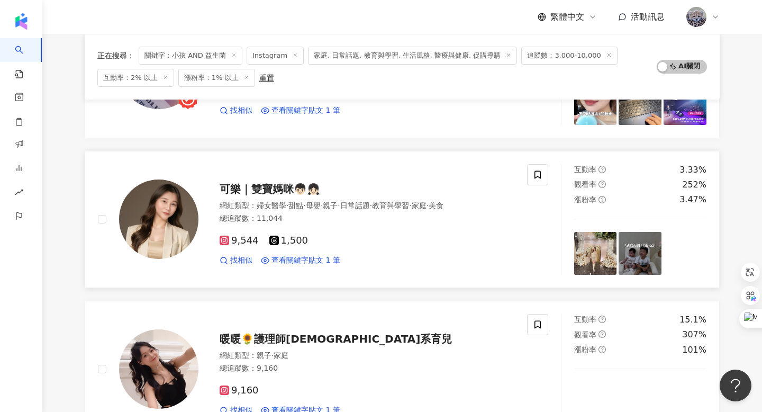
scroll to position [228, 0]
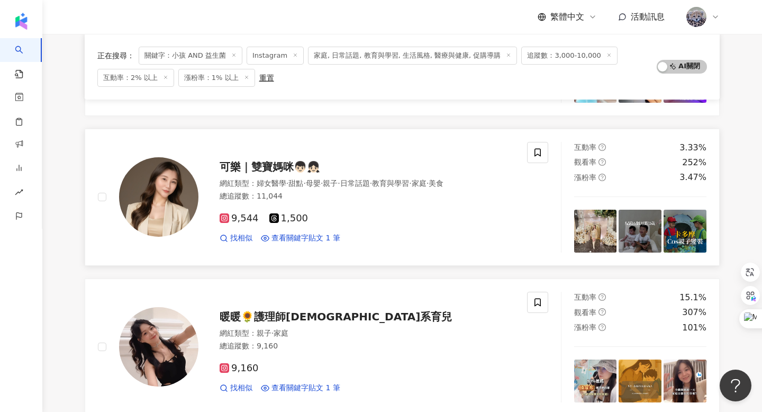
click at [292, 175] on div "可樂｜雙寶媽咪👦🏻👧🏻 網紅類型 ： 婦女醫學 · 甜點 · 母嬰 · 親子 · 日常話題 · 教育與學習 · 家庭 · 美食 總追蹤數 ： 11,044 9…" at bounding box center [357, 197] width 316 height 93
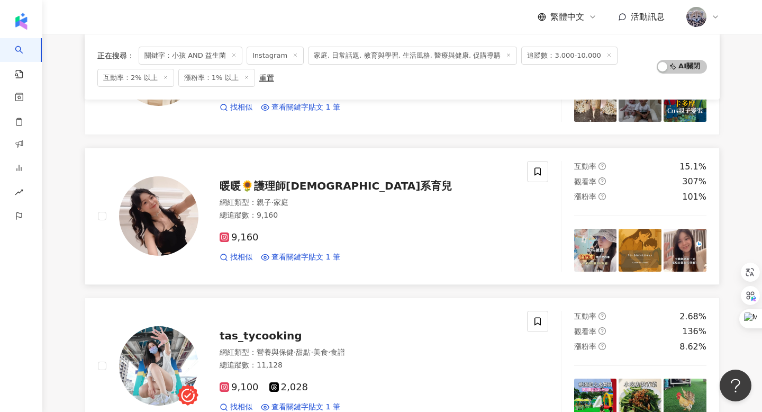
scroll to position [375, 0]
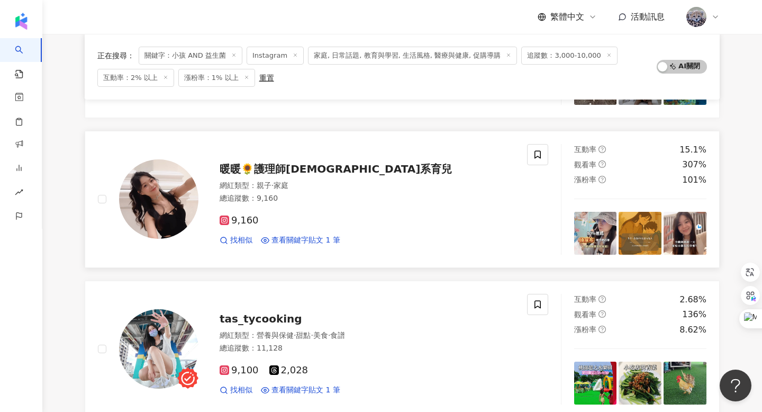
click at [255, 166] on span "暖暖🌻護理師佛系育兒" at bounding box center [336, 169] width 232 height 13
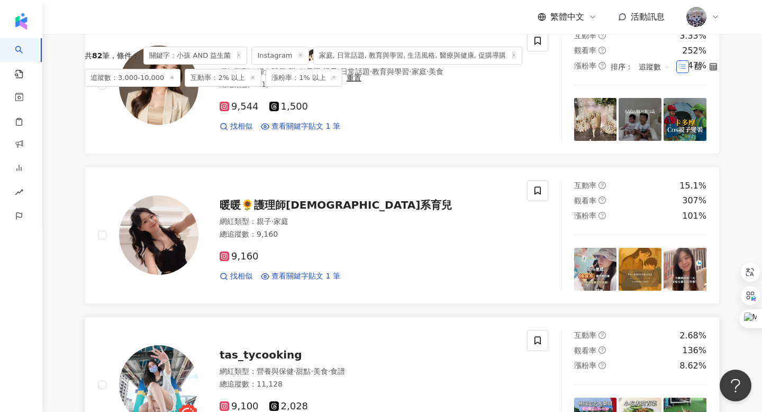
scroll to position [0, 0]
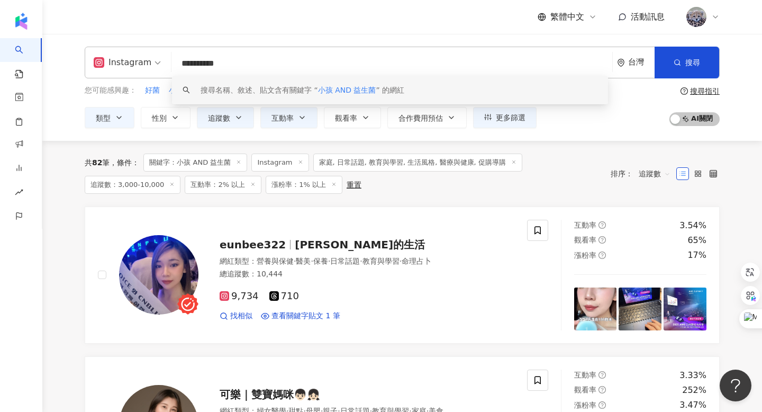
drag, startPoint x: 267, startPoint y: 62, endPoint x: 140, endPoint y: 62, distance: 126.6
click at [140, 62] on div "**********" at bounding box center [402, 63] width 635 height 32
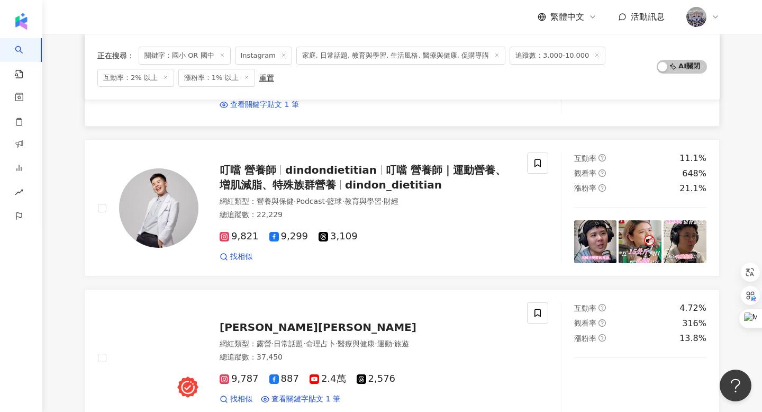
scroll to position [1727, 0]
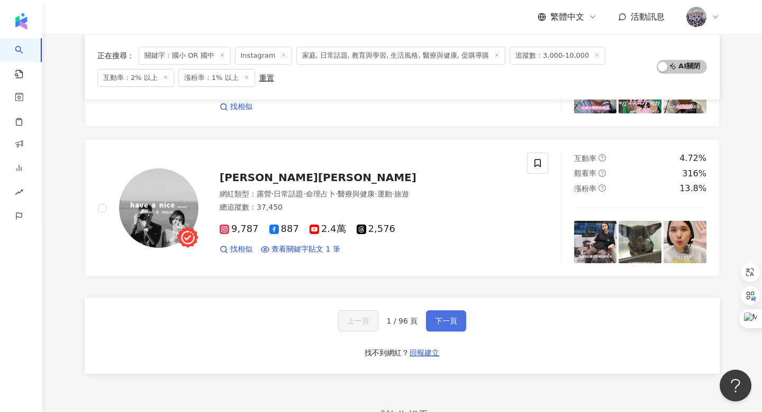
click at [448, 317] on span "下一頁" at bounding box center [446, 321] width 22 height 8
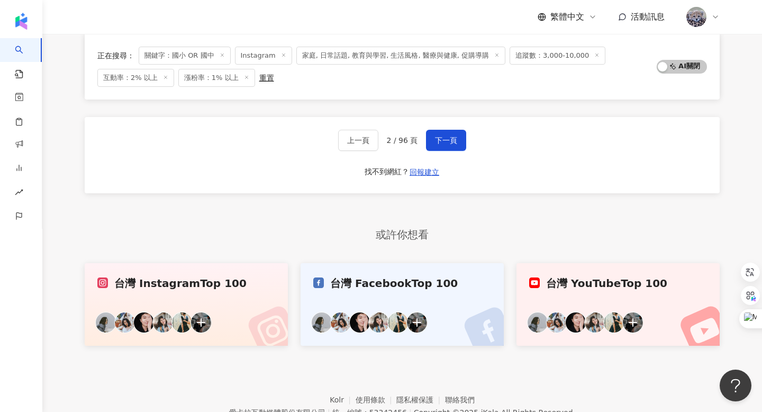
scroll to position [1883, 0]
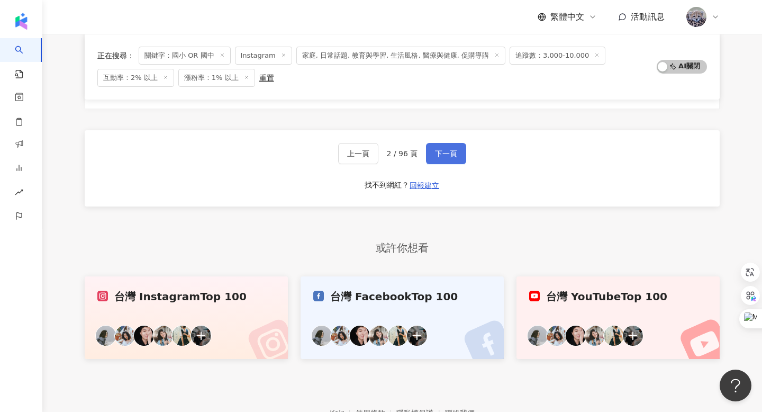
click at [450, 152] on span "下一頁" at bounding box center [446, 153] width 22 height 8
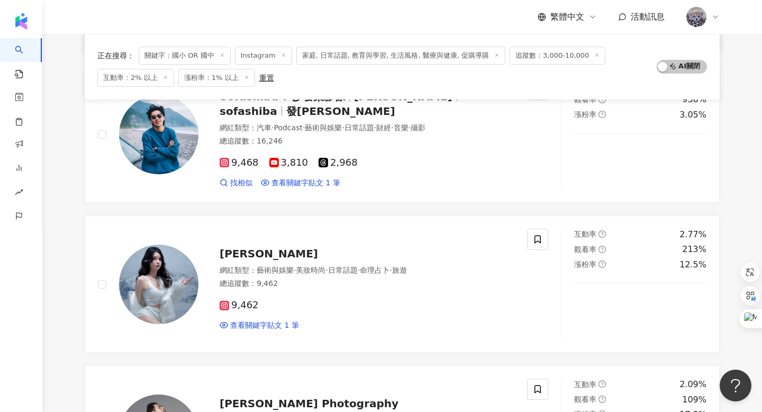
scroll to position [1947, 0]
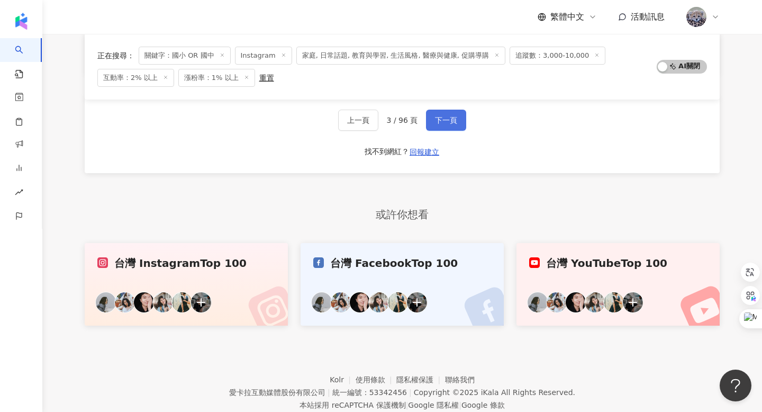
click at [449, 122] on span "下一頁" at bounding box center [446, 120] width 22 height 8
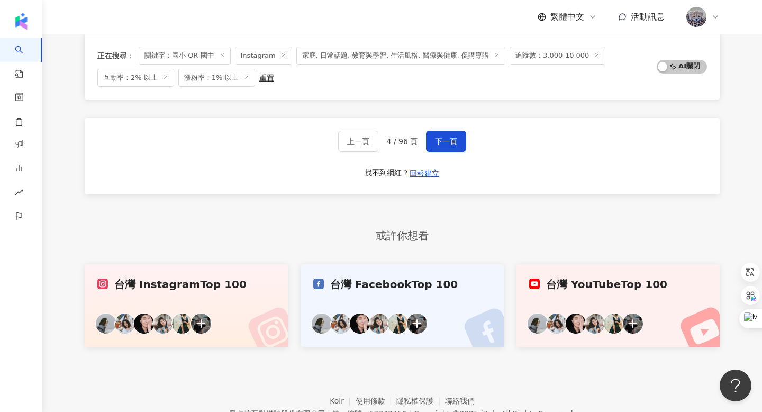
scroll to position [1859, 0]
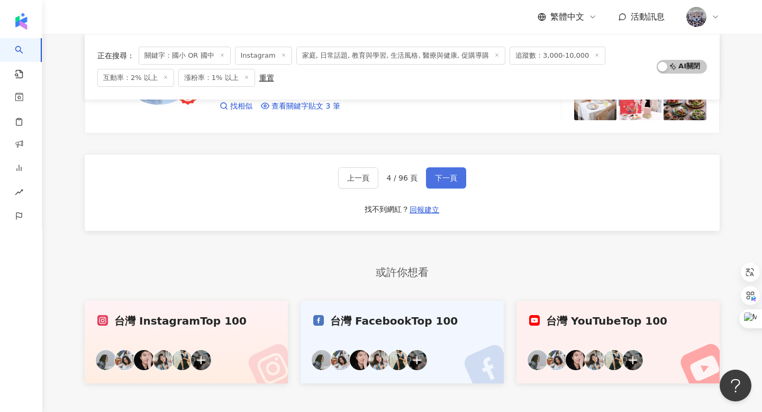
click at [446, 185] on button "下一頁" at bounding box center [446, 177] width 40 height 21
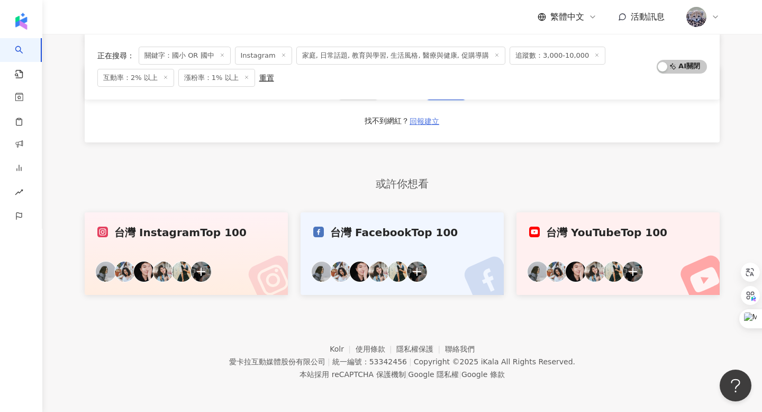
scroll to position [1897, 0]
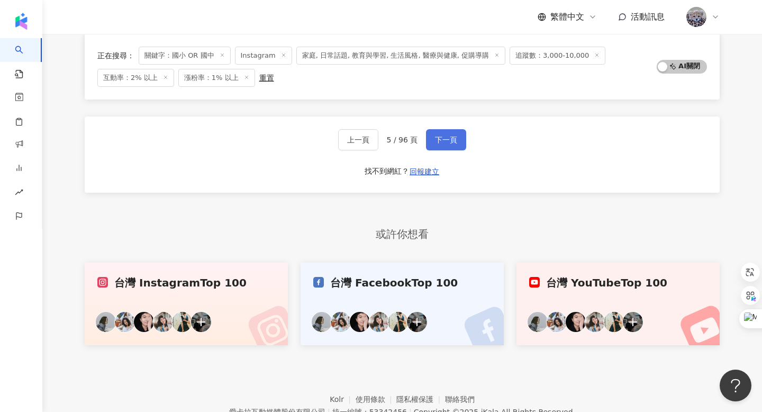
click at [439, 142] on span "下一頁" at bounding box center [446, 140] width 22 height 8
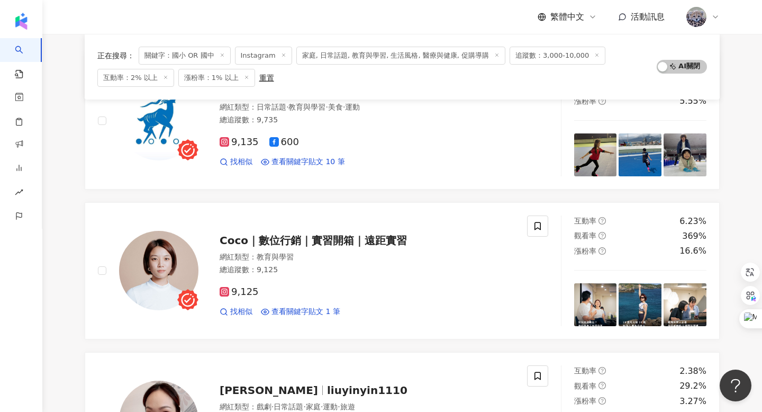
scroll to position [0, 0]
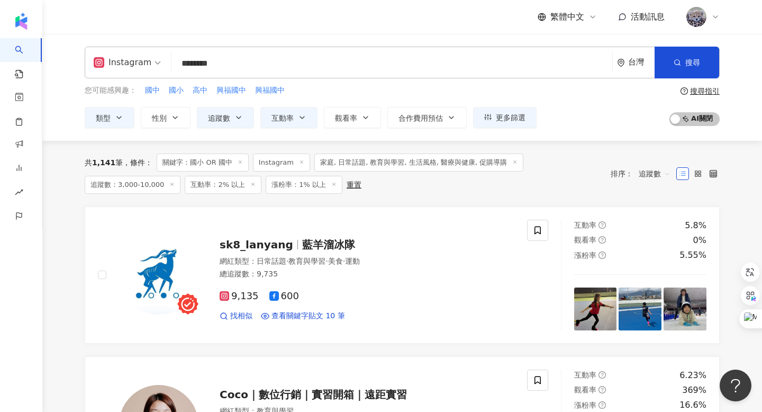
click at [284, 60] on input "********" at bounding box center [392, 63] width 433 height 20
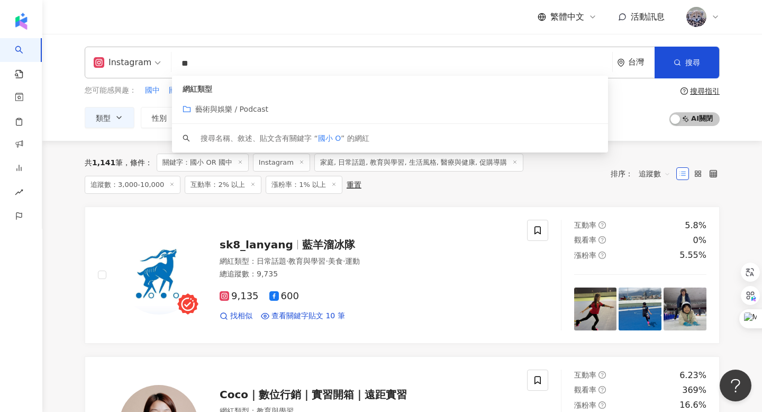
type input "*"
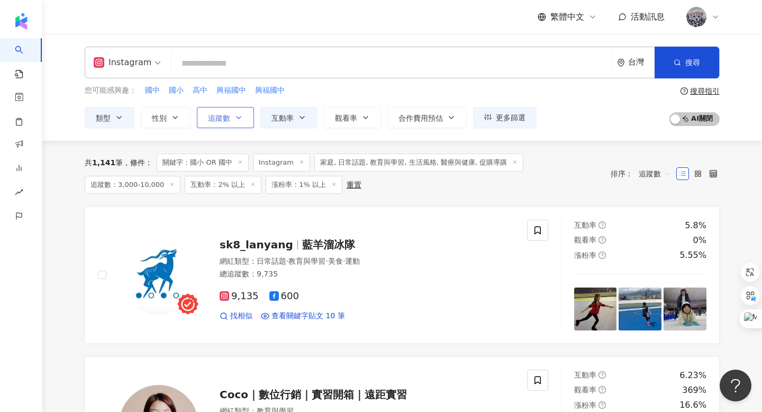
click at [246, 122] on button "追蹤數" at bounding box center [225, 117] width 57 height 21
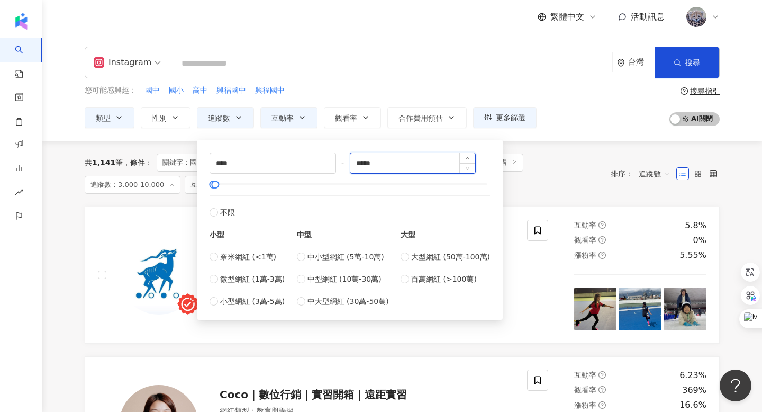
click at [366, 163] on input "*****" at bounding box center [413, 163] width 125 height 20
type input "*****"
click at [561, 172] on div "共 1,141 筆 條件 ： 關鍵字：國小 OR 國中 Instagram 家庭, 日常話題, 教育與學習, 生活風格, 醫療與健康, 促購導購 追蹤數：3,…" at bounding box center [343, 174] width 516 height 40
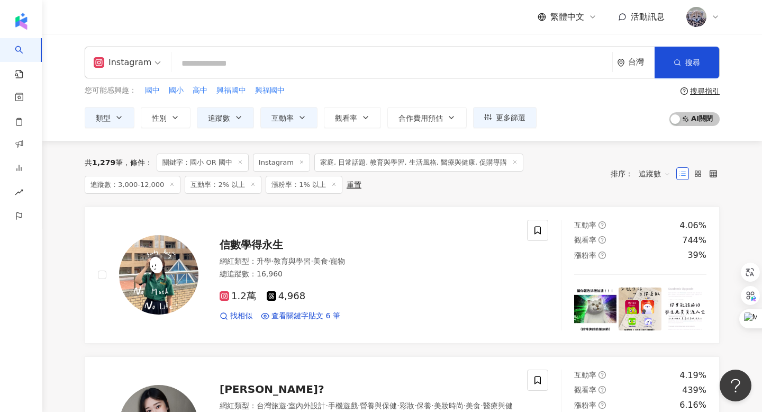
click at [225, 64] on input "search" at bounding box center [392, 63] width 433 height 20
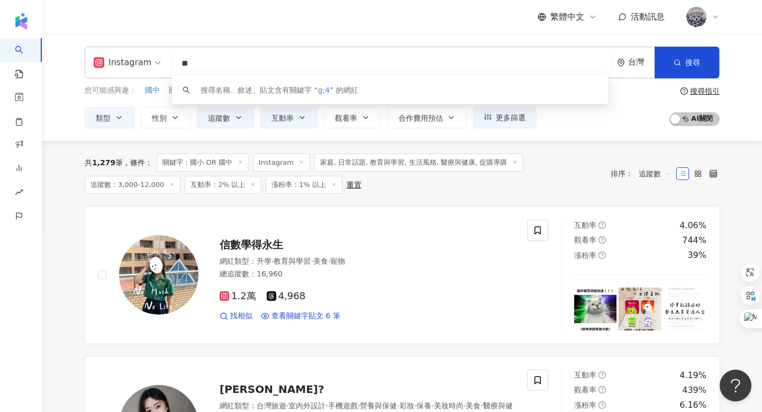
type input "*"
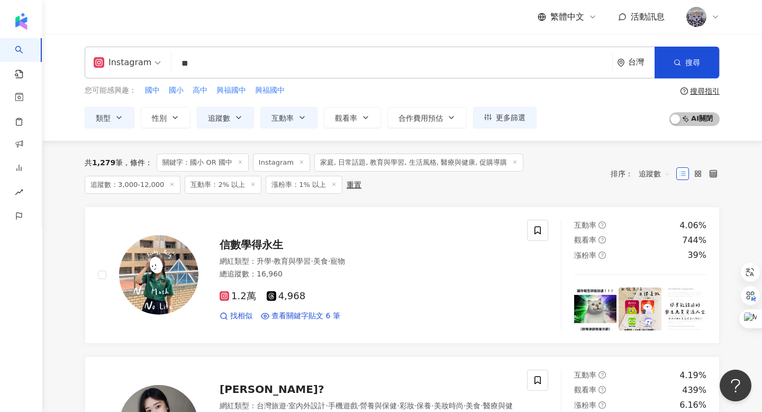
type input "**"
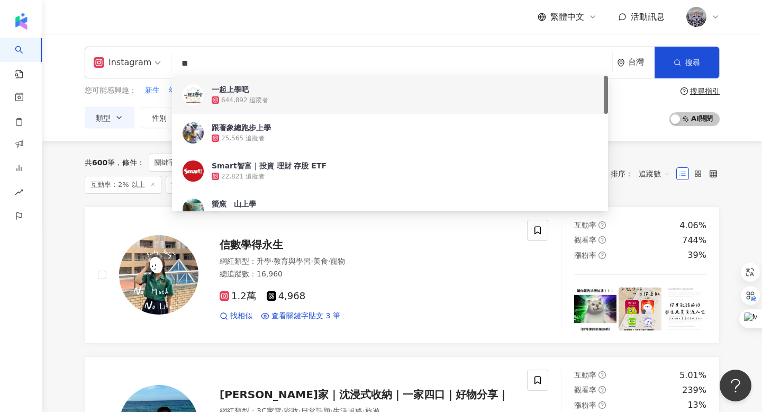
click at [396, 26] on div "繁體中文 活動訊息" at bounding box center [402, 17] width 635 height 34
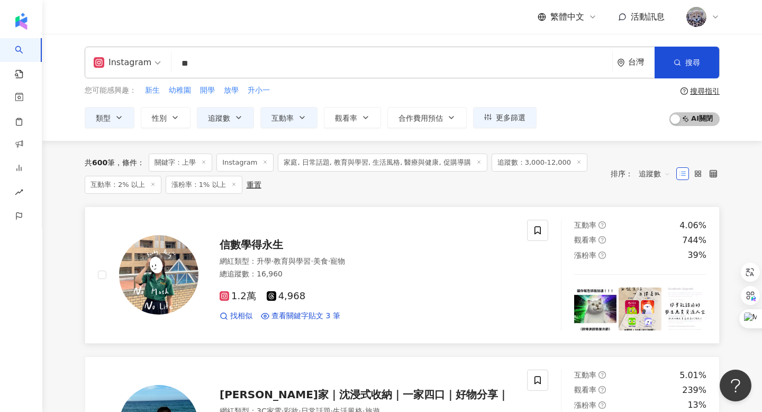
scroll to position [246, 0]
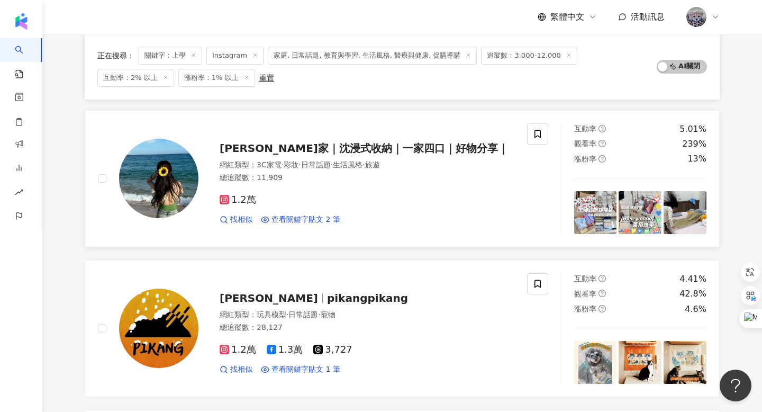
click at [297, 149] on span "喬喬家｜沈浸式收納｜一家四口｜好物分享｜" at bounding box center [364, 148] width 289 height 13
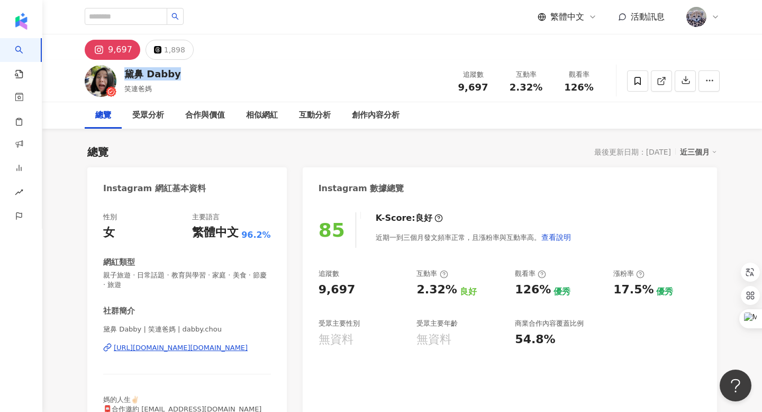
drag, startPoint x: 127, startPoint y: 74, endPoint x: 184, endPoint y: 74, distance: 57.7
click at [184, 74] on div "黛鼻 Dabby 笑連爸媽 追蹤數 9,697 互動率 2.32% 觀看率 126%" at bounding box center [403, 81] width 678 height 42
copy div "黛鼻 Dabby"
click at [660, 82] on icon at bounding box center [662, 81] width 10 height 10
drag, startPoint x: 462, startPoint y: 87, endPoint x: 487, endPoint y: 86, distance: 25.4
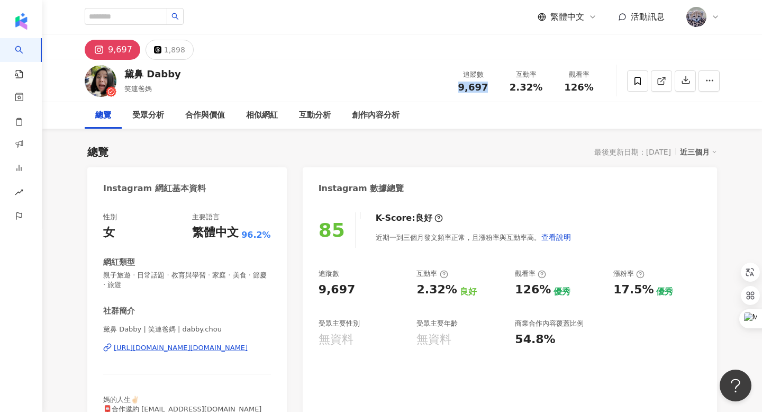
click at [487, 86] on div "9,697" at bounding box center [473, 87] width 40 height 11
copy span "9,697"
drag, startPoint x: 514, startPoint y: 86, endPoint x: 538, endPoint y: 86, distance: 24.4
click at [538, 86] on span "2.32%" at bounding box center [526, 87] width 33 height 11
copy span "2.32%"
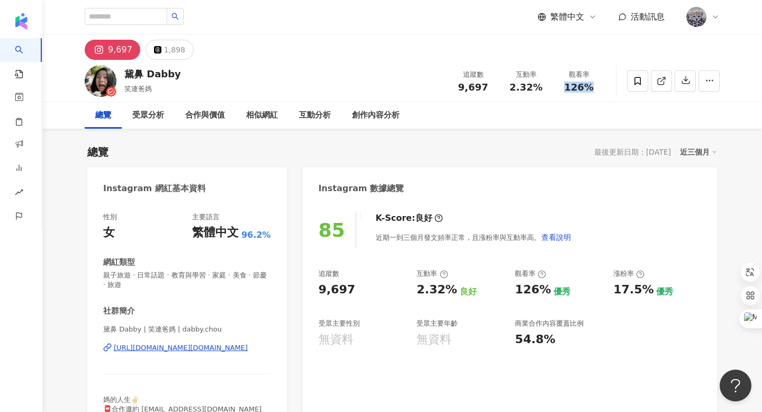
drag, startPoint x: 568, startPoint y: 85, endPoint x: 593, endPoint y: 85, distance: 24.4
click at [593, 85] on div "126%" at bounding box center [579, 87] width 40 height 11
copy span "126%"
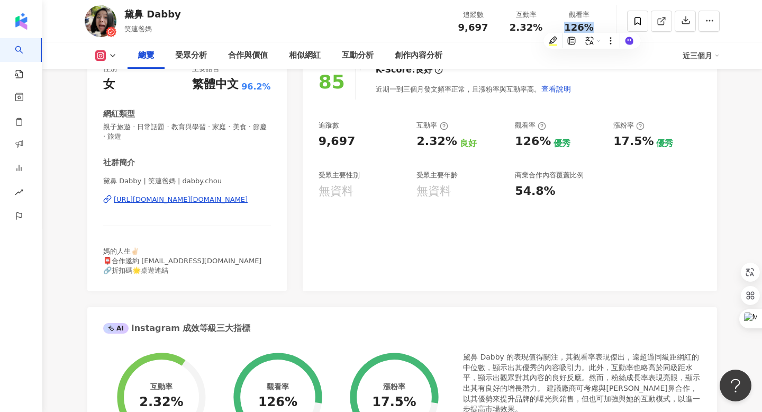
scroll to position [194, 0]
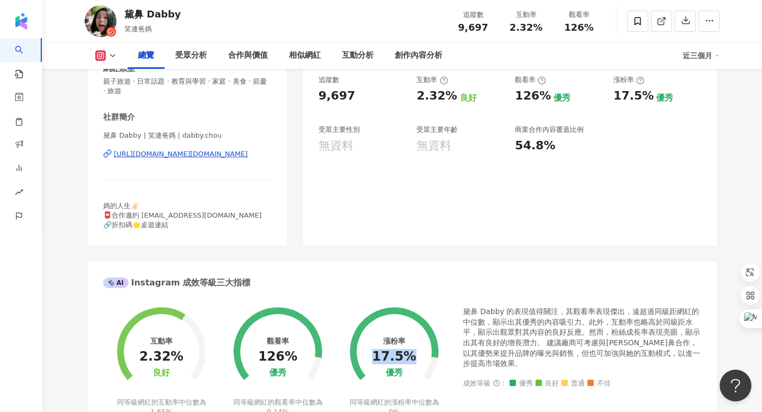
drag, startPoint x: 379, startPoint y: 354, endPoint x: 410, endPoint y: 354, distance: 30.7
click at [410, 354] on div "17.5%" at bounding box center [394, 356] width 44 height 15
copy div "17.5%"
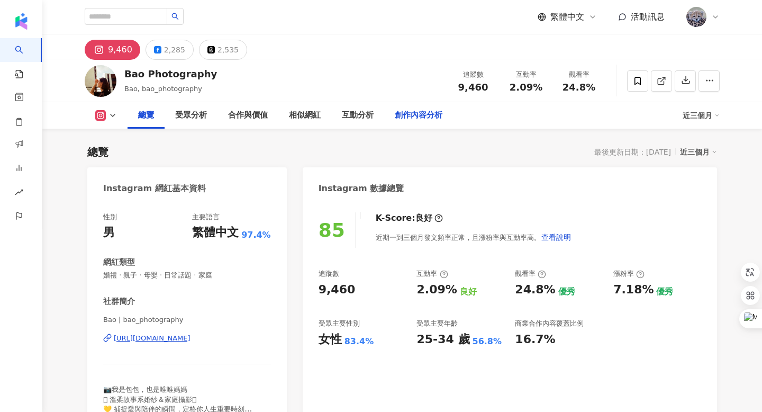
click at [435, 119] on div "創作內容分析" at bounding box center [419, 115] width 48 height 13
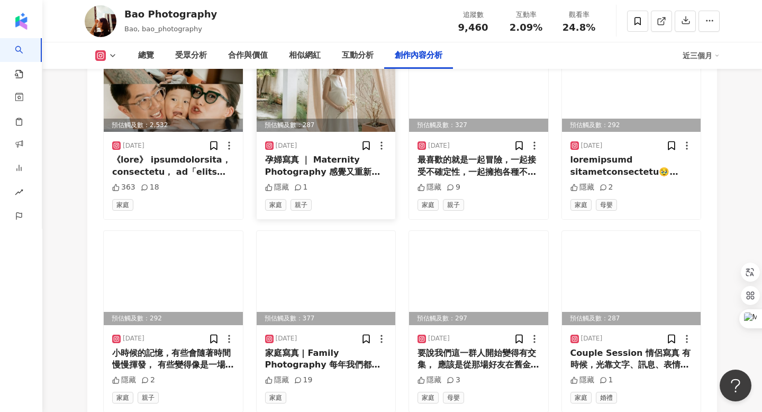
scroll to position [3380, 0]
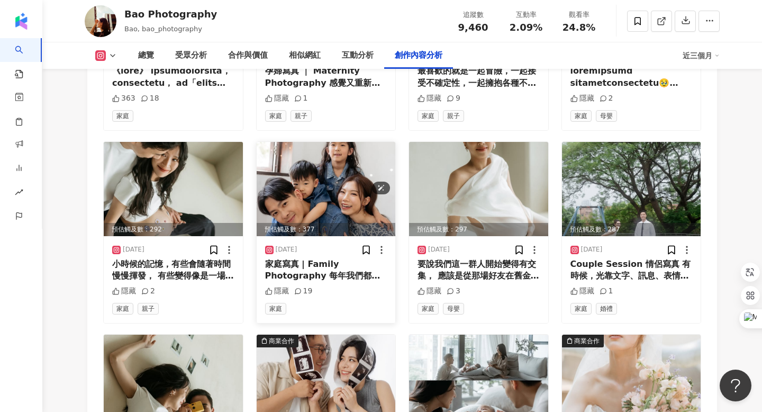
click at [351, 175] on img at bounding box center [326, 189] width 139 height 94
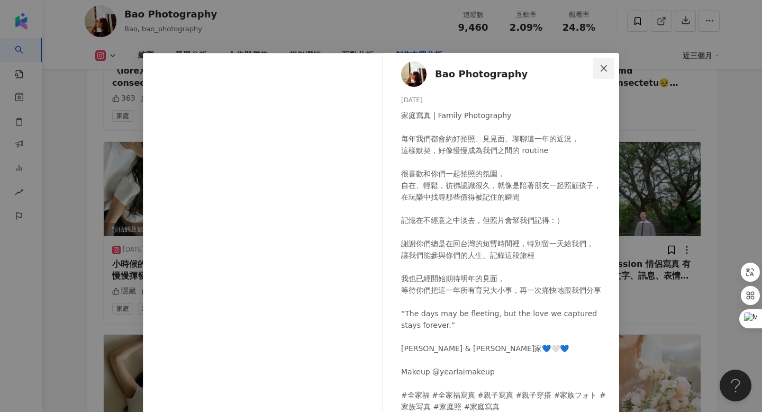
click at [607, 73] on button "Close" at bounding box center [604, 68] width 21 height 21
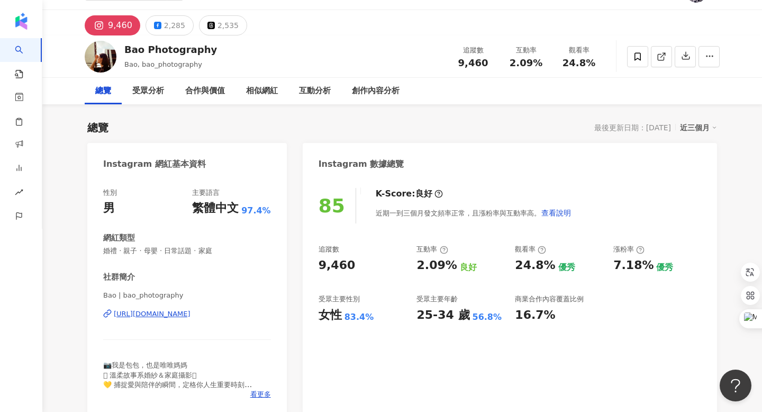
scroll to position [0, 0]
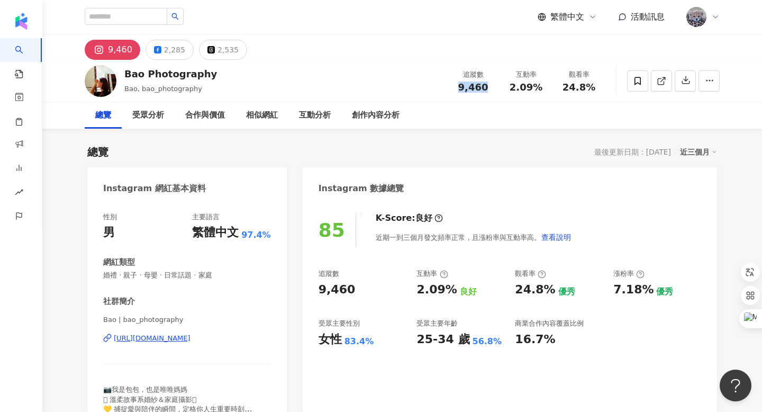
drag, startPoint x: 462, startPoint y: 86, endPoint x: 489, endPoint y: 86, distance: 27.5
click at [489, 86] on div "9,460" at bounding box center [473, 87] width 40 height 11
copy span "9,460"
click at [338, 53] on div "9,460 2,285 2,535" at bounding box center [403, 46] width 678 height 25
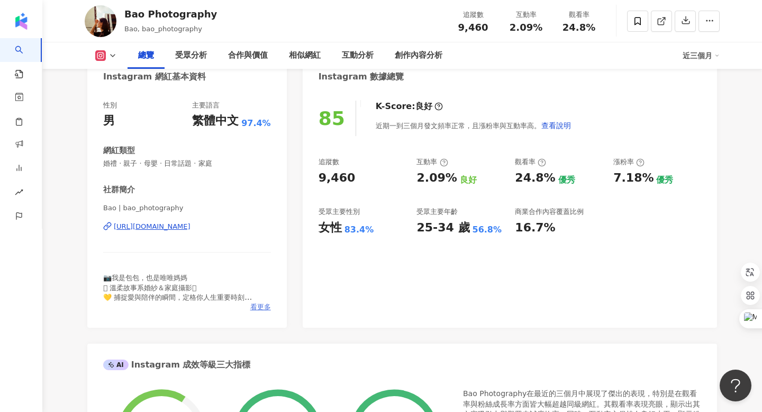
click at [265, 311] on span "看更多" at bounding box center [260, 307] width 21 height 10
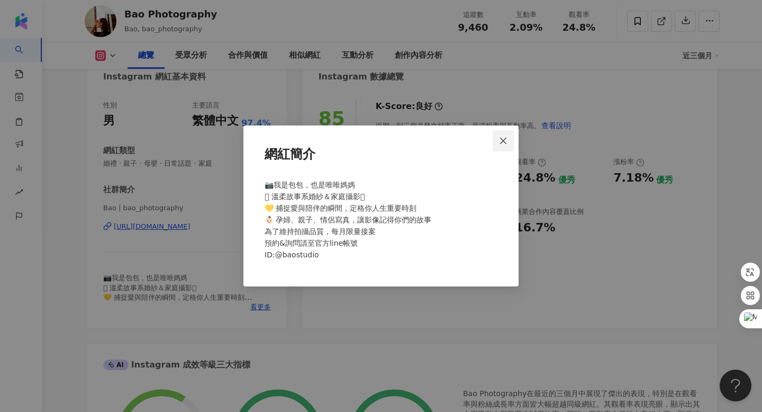
click at [506, 147] on button "Close" at bounding box center [503, 140] width 21 height 21
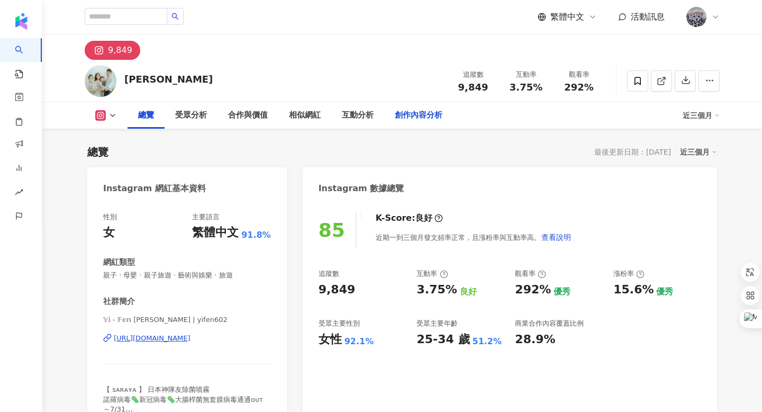
click at [415, 118] on div "創作內容分析" at bounding box center [419, 115] width 48 height 13
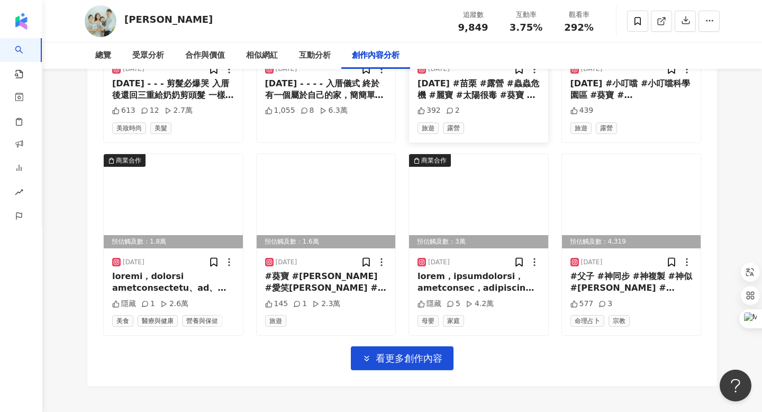
scroll to position [3634, 0]
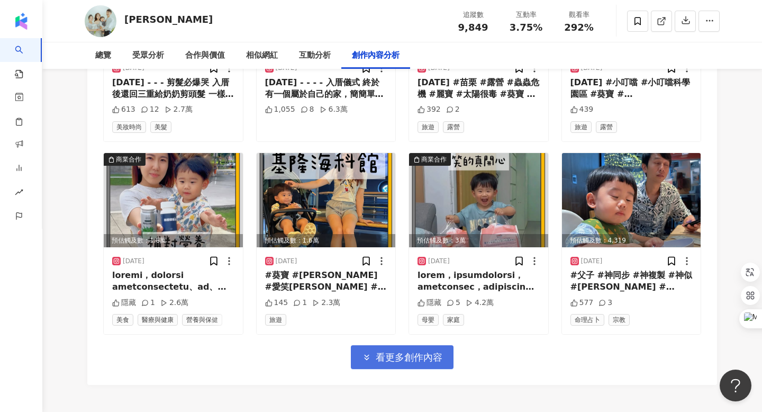
click at [406, 366] on button "看更多創作內容" at bounding box center [402, 357] width 103 height 24
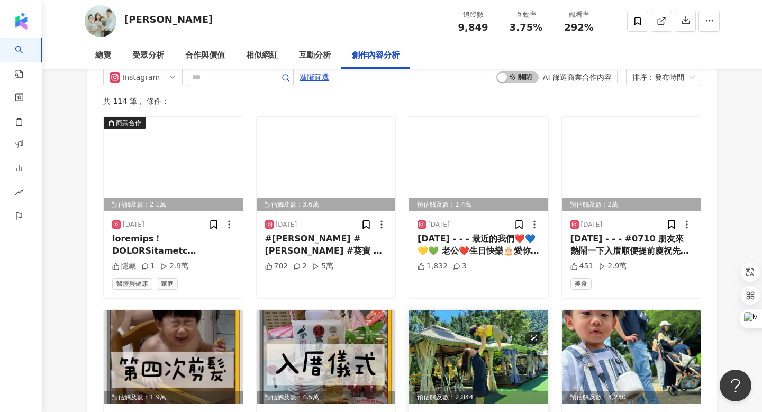
scroll to position [3145, 0]
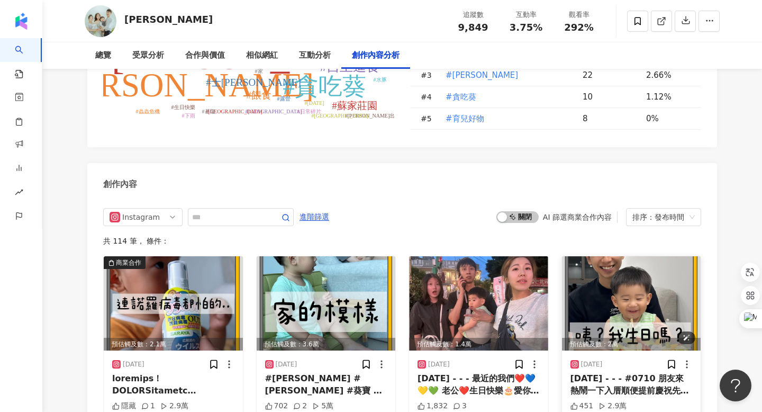
click at [628, 299] on img at bounding box center [631, 303] width 139 height 94
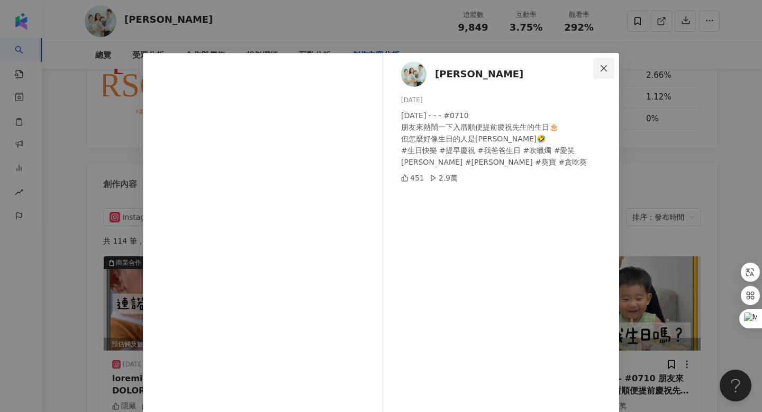
click at [601, 69] on icon "close" at bounding box center [604, 68] width 8 height 8
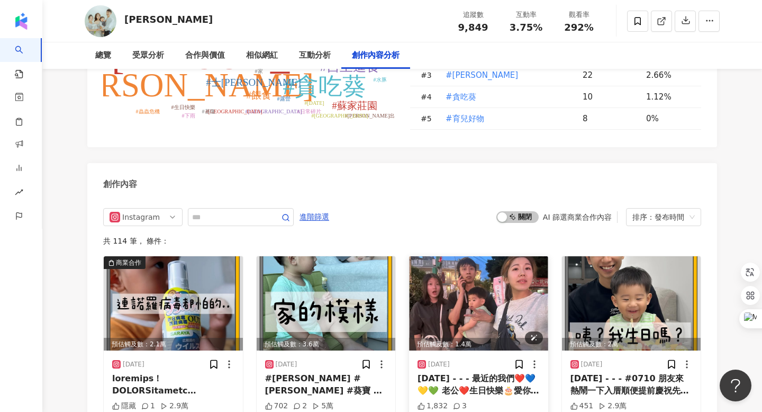
click at [440, 303] on img at bounding box center [478, 303] width 139 height 94
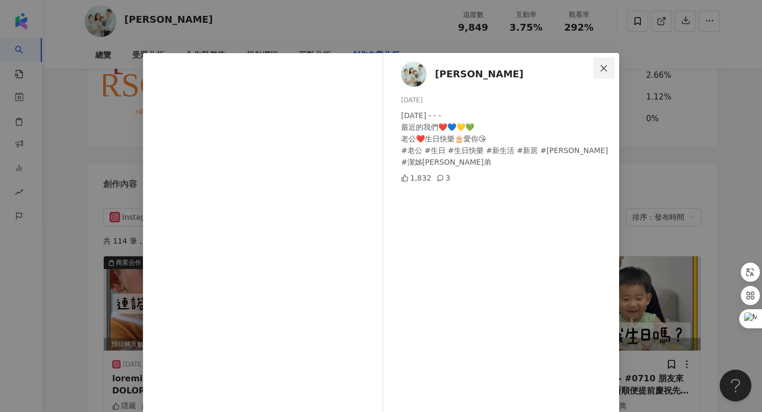
click at [607, 71] on icon "close" at bounding box center [604, 68] width 8 height 8
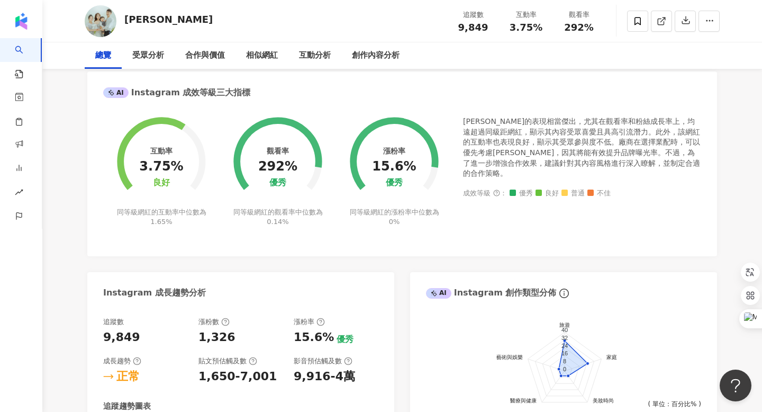
scroll to position [0, 0]
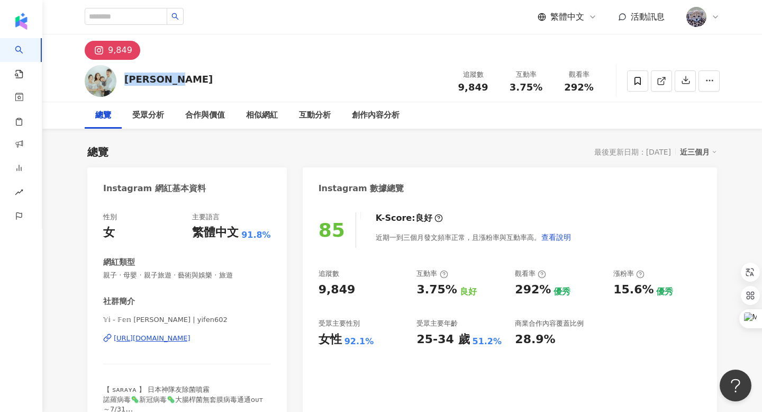
drag, startPoint x: 125, startPoint y: 77, endPoint x: 167, endPoint y: 77, distance: 42.4
click at [167, 77] on div "Yi-Fen Li 追蹤數 9,849 互動率 3.75% 觀看率 292%" at bounding box center [403, 81] width 678 height 42
copy div "[PERSON_NAME]"
drag, startPoint x: 463, startPoint y: 87, endPoint x: 487, endPoint y: 85, distance: 23.4
click at [487, 85] on div "9,849" at bounding box center [473, 87] width 40 height 11
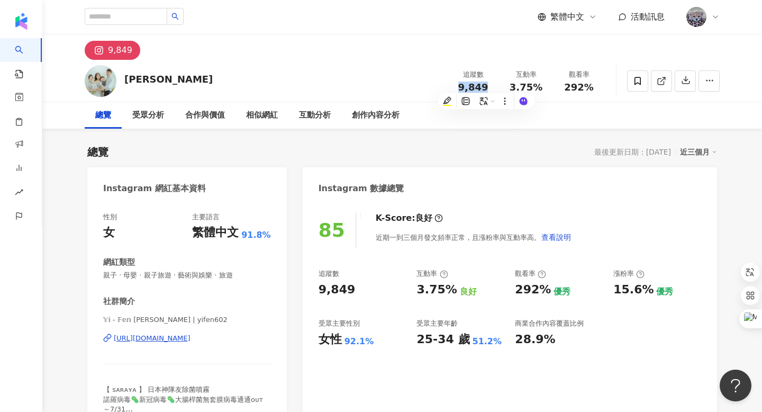
copy span "9,849"
drag, startPoint x: 515, startPoint y: 86, endPoint x: 542, endPoint y: 85, distance: 27.0
click at [542, 85] on div "3.75%" at bounding box center [526, 87] width 40 height 11
copy span "3.75%"
drag, startPoint x: 567, startPoint y: 87, endPoint x: 590, endPoint y: 87, distance: 23.3
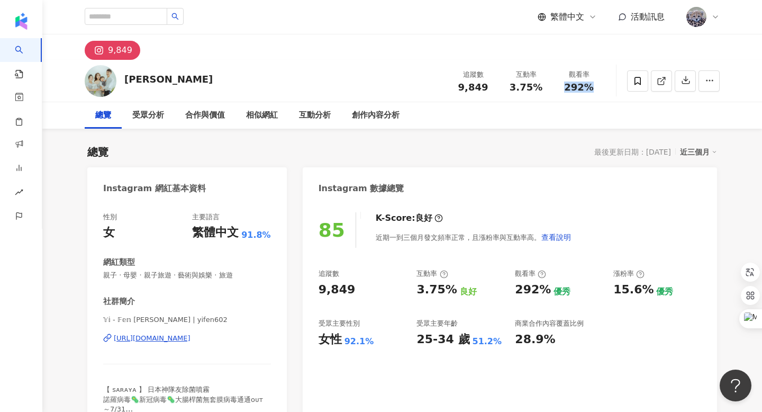
click at [590, 87] on span "292%" at bounding box center [579, 87] width 30 height 11
copy span "292%"
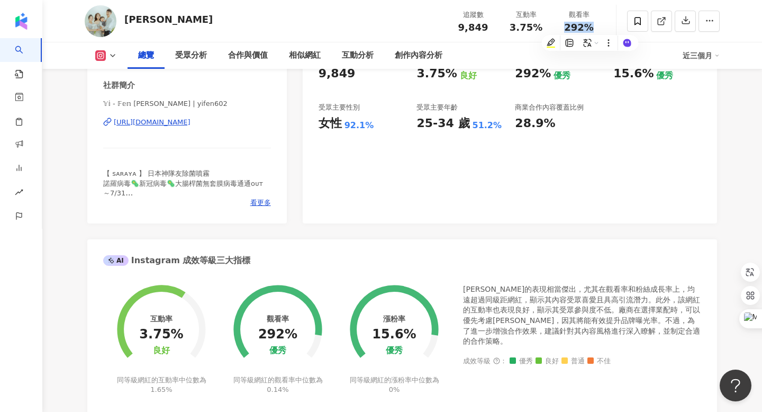
scroll to position [330, 0]
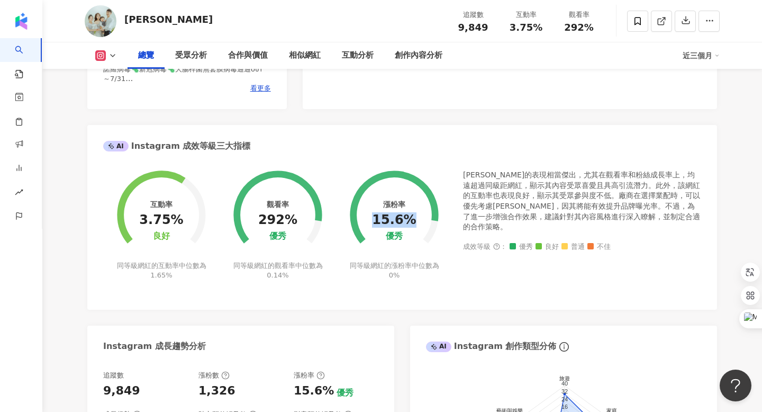
drag, startPoint x: 377, startPoint y: 221, endPoint x: 409, endPoint y: 221, distance: 32.3
click at [409, 221] on div "15.6%" at bounding box center [394, 220] width 44 height 15
copy div "15.6%"
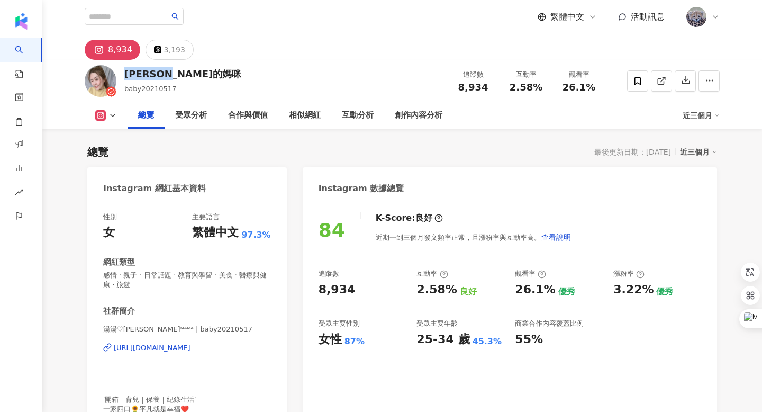
drag, startPoint x: 125, startPoint y: 76, endPoint x: 194, endPoint y: 75, distance: 68.3
click at [194, 75] on div "Luka的媽咪 baby20210517 追蹤數 8,934 互動率 2.58% 觀看率 26.1%" at bounding box center [403, 81] width 678 height 42
copy div "Luka的媽咪"
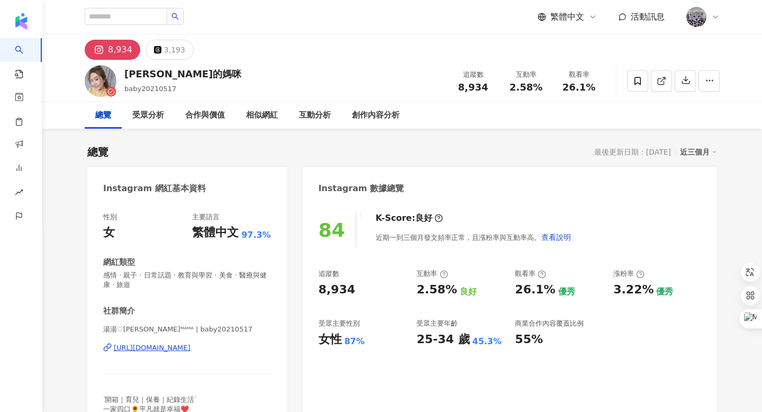
click at [307, 38] on div "8,934 3,193" at bounding box center [403, 46] width 678 height 25
click at [381, 117] on div "創作內容分析" at bounding box center [376, 115] width 48 height 13
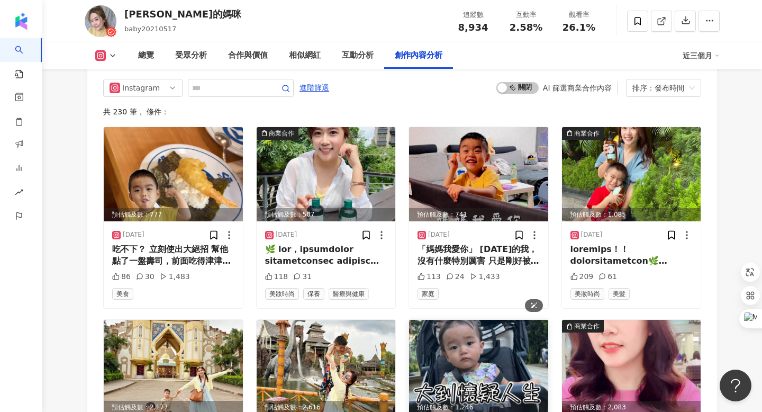
scroll to position [3210, 0]
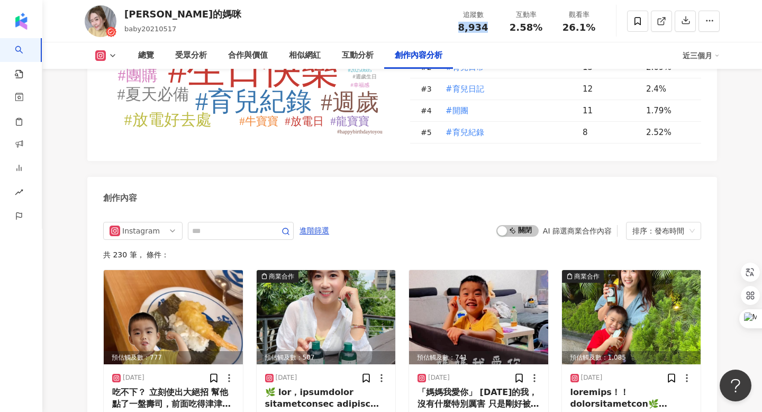
drag, startPoint x: 462, startPoint y: 29, endPoint x: 483, endPoint y: 29, distance: 21.2
click at [483, 29] on span "8,934" at bounding box center [474, 27] width 30 height 11
copy span "8,934"
drag, startPoint x: 514, startPoint y: 25, endPoint x: 535, endPoint y: 24, distance: 21.2
click at [535, 24] on span "2.58%" at bounding box center [526, 27] width 33 height 11
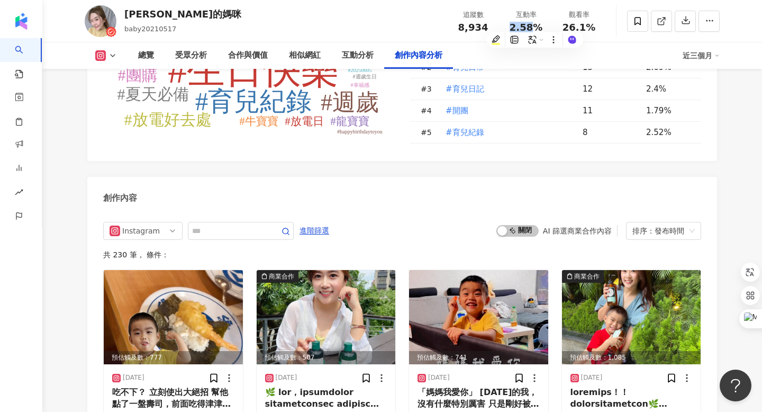
click at [535, 24] on span "2.58%" at bounding box center [526, 27] width 33 height 11
drag, startPoint x: 512, startPoint y: 26, endPoint x: 542, endPoint y: 26, distance: 29.7
click at [542, 26] on div "2.58%" at bounding box center [526, 27] width 40 height 11
copy span "2.58%"
drag, startPoint x: 566, startPoint y: 31, endPoint x: 598, endPoint y: 31, distance: 32.3
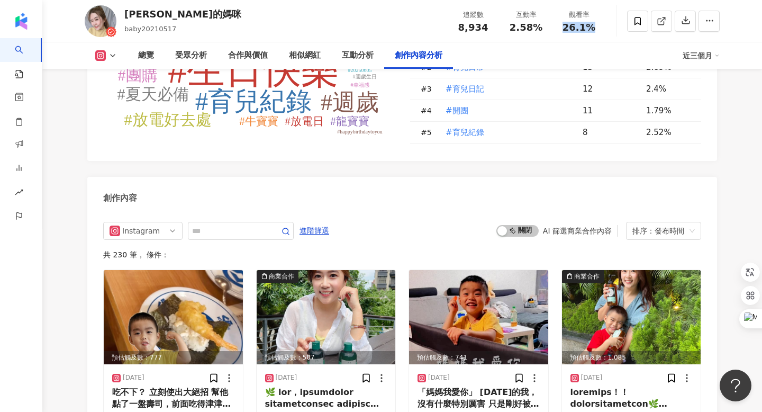
click at [598, 31] on div "26.1%" at bounding box center [579, 27] width 40 height 11
copy span "26.1%"
click at [190, 51] on div "受眾分析" at bounding box center [191, 55] width 32 height 13
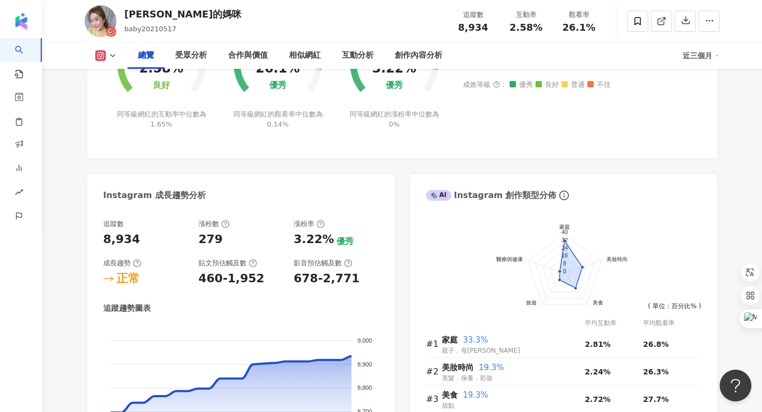
scroll to position [265, 0]
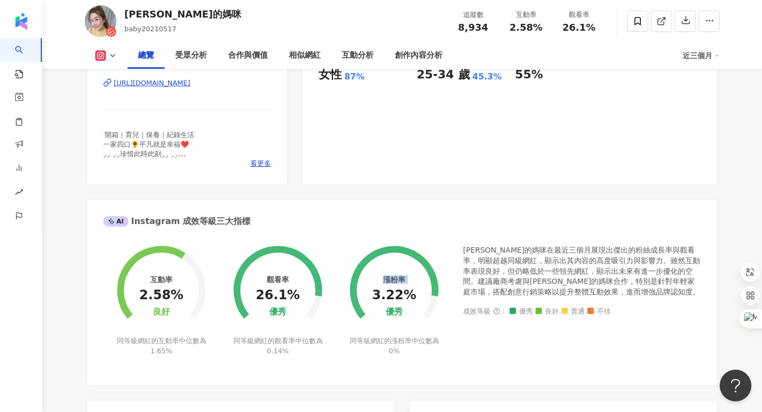
drag, startPoint x: 377, startPoint y: 292, endPoint x: 412, endPoint y: 291, distance: 35.0
click at [412, 291] on div "3.22%" at bounding box center [394, 295] width 44 height 15
copy div "3.22%"
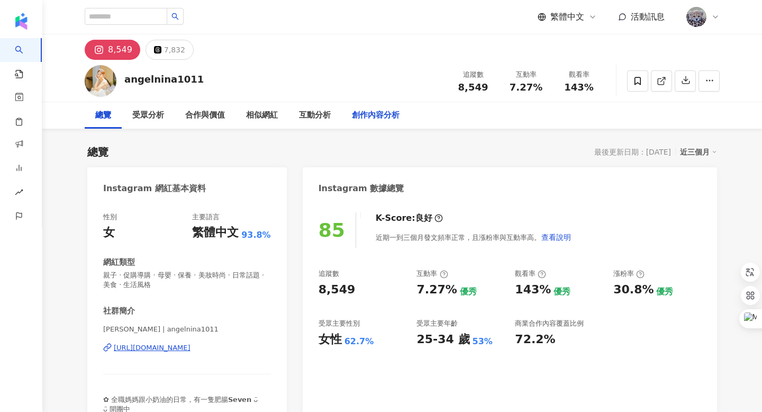
click at [382, 113] on div "創作內容分析" at bounding box center [376, 115] width 48 height 13
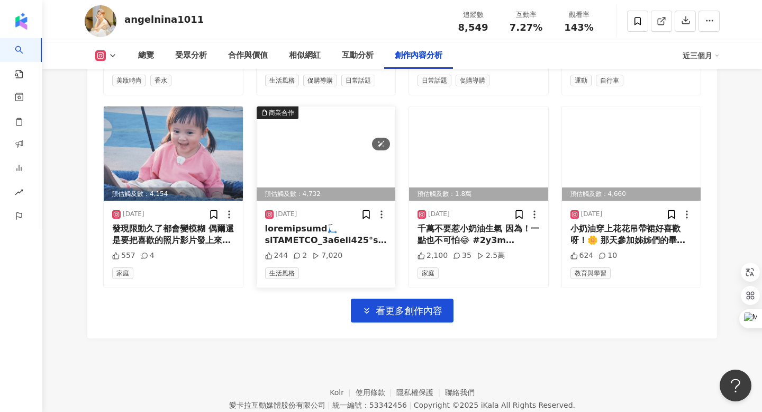
scroll to position [3789, 0]
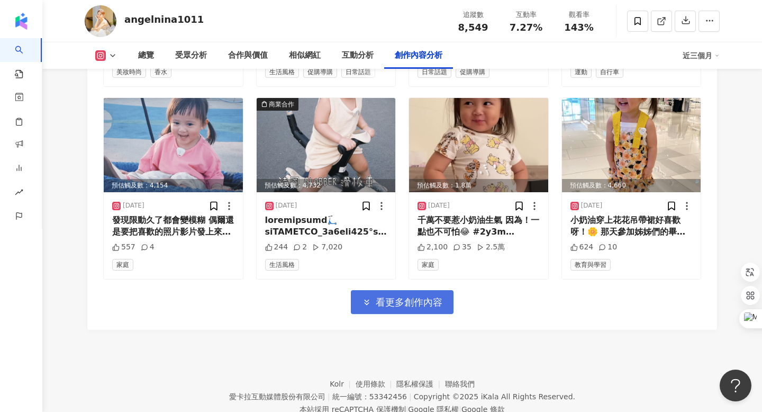
click at [393, 297] on span "看更多創作內容" at bounding box center [409, 303] width 67 height 12
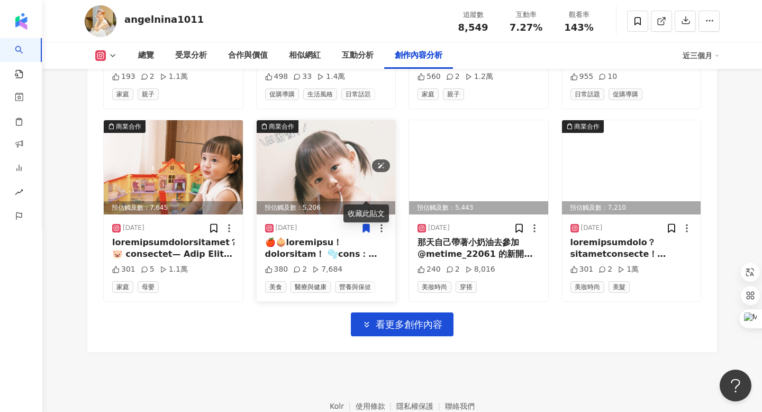
scroll to position [4346, 0]
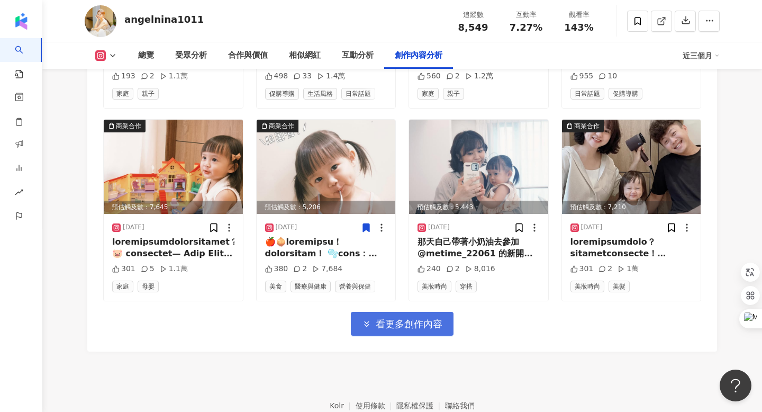
click at [415, 318] on span "看更多創作內容" at bounding box center [409, 324] width 67 height 12
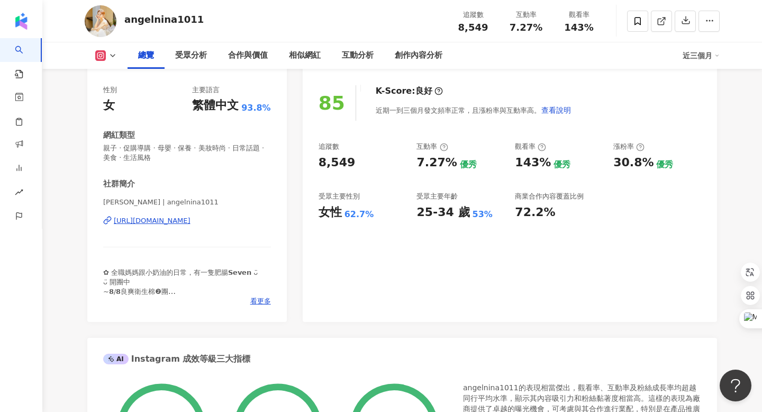
scroll to position [143, 0]
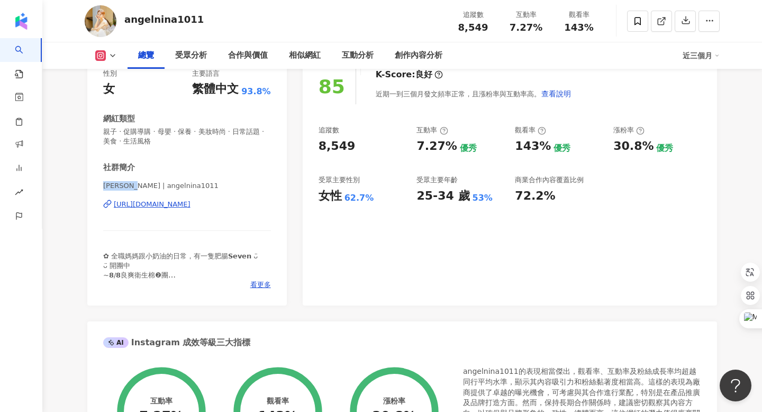
drag, startPoint x: 104, startPoint y: 186, endPoint x: 117, endPoint y: 186, distance: 12.7
click at [117, 186] on span "𝗡𝗶𝗻𝗮 | angelnina1011" at bounding box center [187, 186] width 168 height 10
copy span "𝗡𝗶𝗻𝗮 | a"
drag, startPoint x: 463, startPoint y: 26, endPoint x: 489, endPoint y: 26, distance: 25.9
click at [489, 26] on div "8,549" at bounding box center [473, 27] width 40 height 11
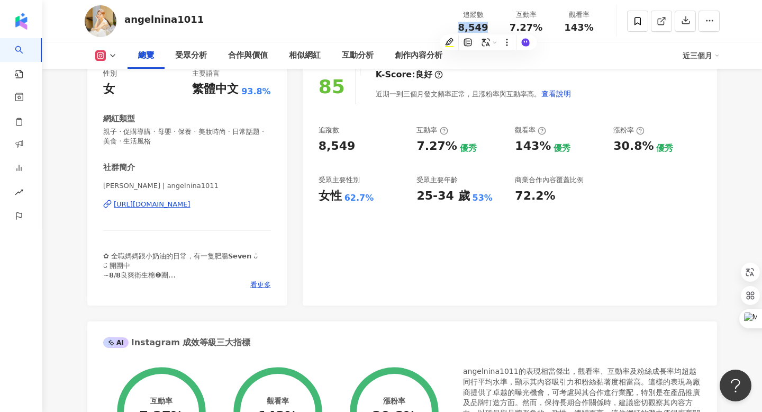
copy span "8,549"
drag, startPoint x: 516, startPoint y: 26, endPoint x: 537, endPoint y: 26, distance: 21.2
click at [537, 26] on span "7.27%" at bounding box center [526, 27] width 33 height 11
drag, startPoint x: 514, startPoint y: 26, endPoint x: 548, endPoint y: 26, distance: 33.9
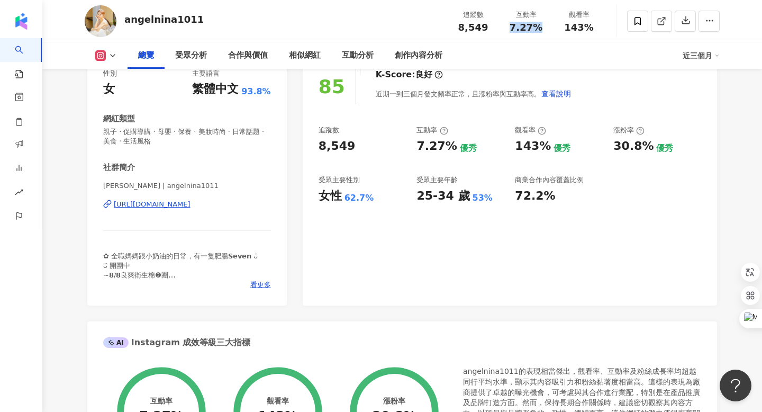
click at [548, 26] on div "互動率 7.27%" at bounding box center [526, 21] width 53 height 23
copy span "7.27%"
drag, startPoint x: 568, startPoint y: 27, endPoint x: 597, endPoint y: 26, distance: 29.1
click at [597, 26] on div "143%" at bounding box center [579, 27] width 40 height 11
copy span "143%"
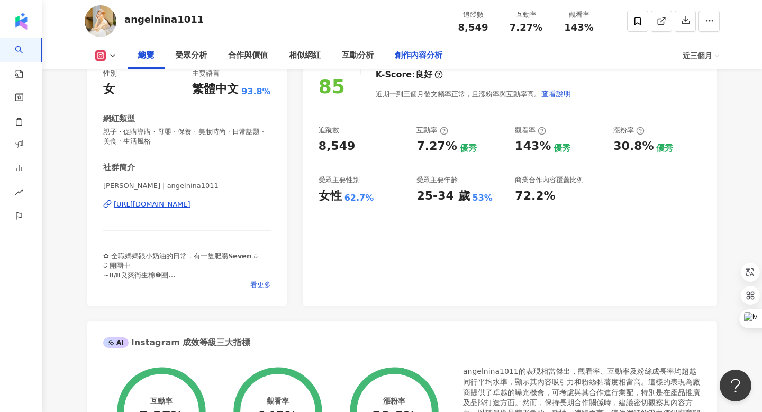
click at [421, 55] on div "創作內容分析" at bounding box center [419, 55] width 48 height 13
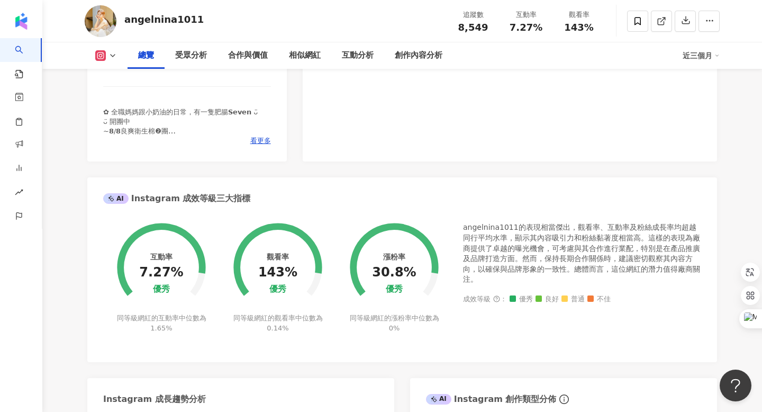
scroll to position [308, 0]
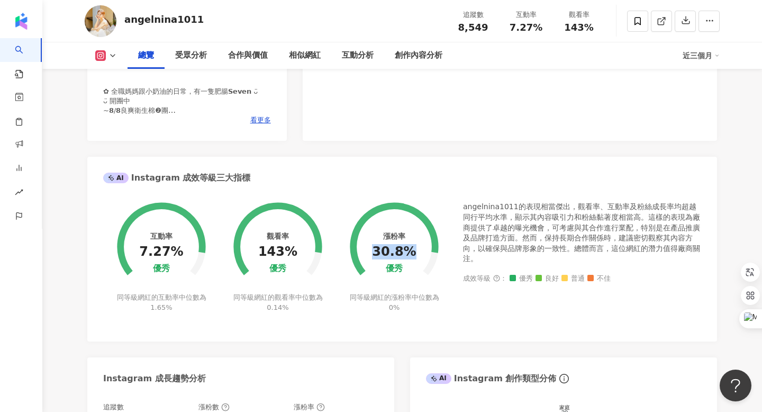
drag, startPoint x: 379, startPoint y: 252, endPoint x: 410, endPoint y: 251, distance: 31.2
click at [410, 251] on div "30.8%" at bounding box center [394, 252] width 44 height 15
copy div "30.8%"
click at [375, 155] on div "Instagram 網紅基本資料 性別 女 主要語言 繁體中文 93.8% 網紅類型 親子 · 促購導購 · 母嬰 · 保養 · 美妝時尚 · 日常話題 · …" at bounding box center [402, 266] width 630 height 815
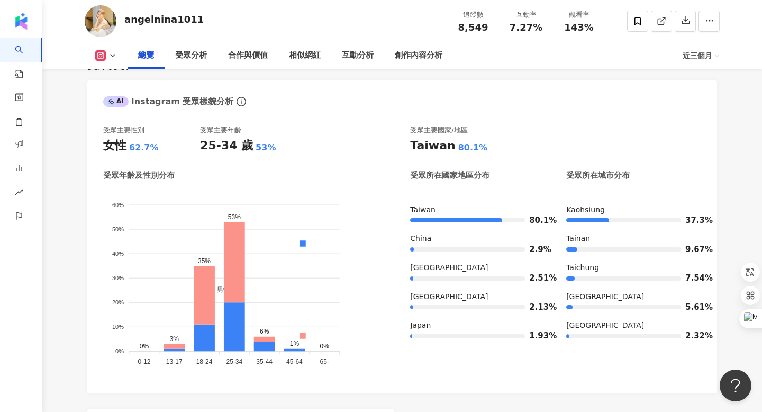
scroll to position [1021, 0]
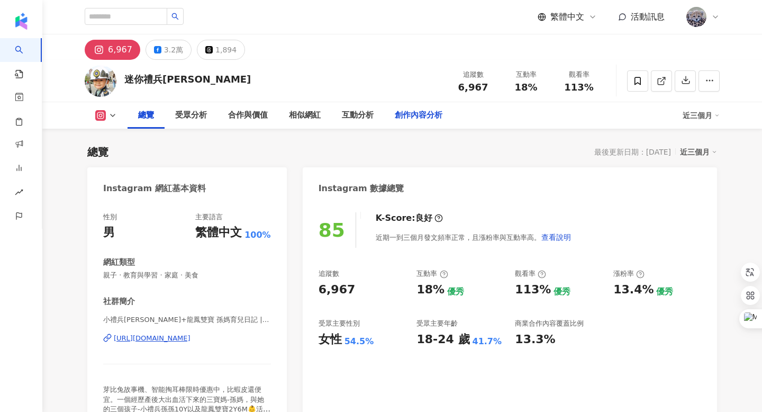
click at [425, 114] on div "創作內容分析" at bounding box center [419, 115] width 48 height 13
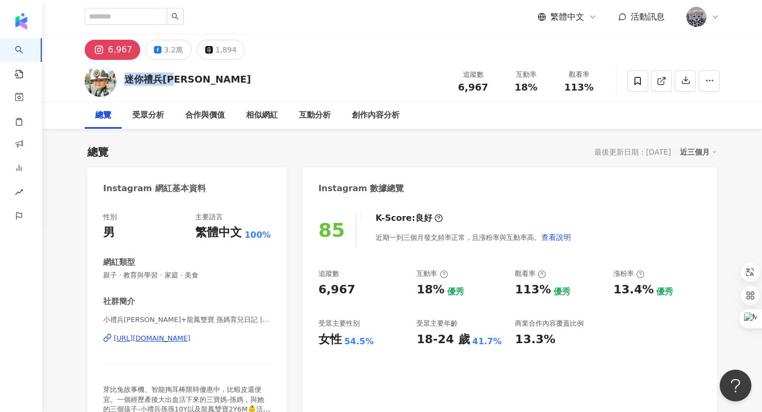
drag, startPoint x: 128, startPoint y: 78, endPoint x: 190, endPoint y: 77, distance: 62.0
click at [190, 77] on div "迷你禮兵孫孫 追蹤數 6,967 互動率 18% 觀看率 113%" at bounding box center [403, 81] width 678 height 42
copy div "迷你禮兵[PERSON_NAME]"
drag, startPoint x: 461, startPoint y: 84, endPoint x: 486, endPoint y: 83, distance: 25.4
click at [486, 83] on div "6,967" at bounding box center [473, 87] width 40 height 11
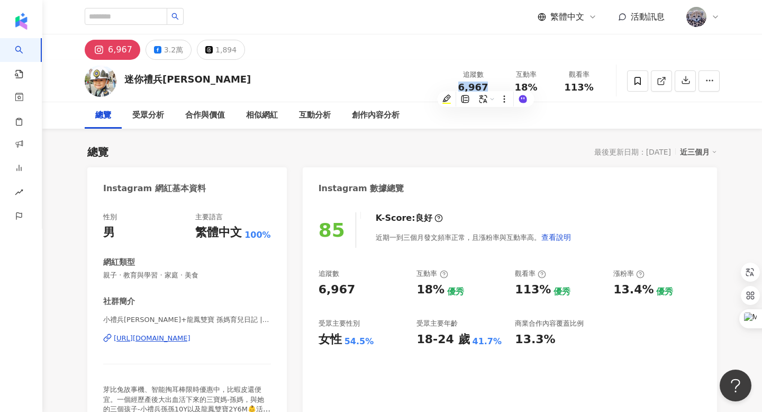
copy span "6,967"
drag, startPoint x: 516, startPoint y: 85, endPoint x: 536, endPoint y: 85, distance: 19.6
click at [536, 85] on div "快速提問" at bounding box center [531, 79] width 34 height 16
click at [541, 97] on div at bounding box center [544, 93] width 12 height 10
click at [509, 73] on div "互動率" at bounding box center [526, 74] width 40 height 11
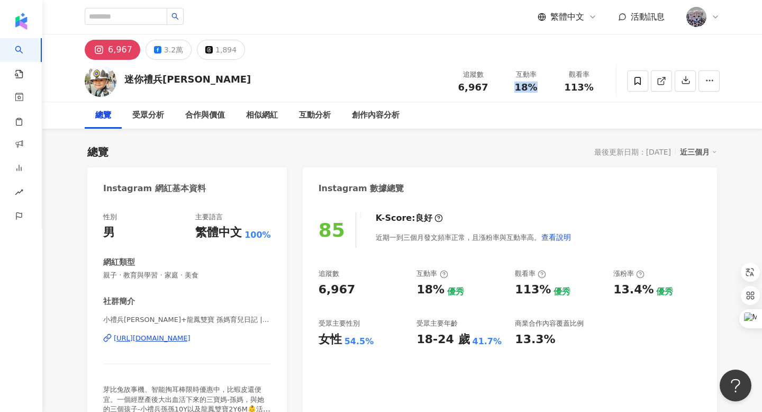
drag, startPoint x: 518, startPoint y: 88, endPoint x: 532, endPoint y: 88, distance: 14.3
click at [532, 88] on span "18%" at bounding box center [526, 87] width 23 height 11
copy span "18%"
click at [560, 82] on div "快速提問" at bounding box center [577, 84] width 34 height 16
click at [607, 79] on div at bounding box center [663, 81] width 114 height 32
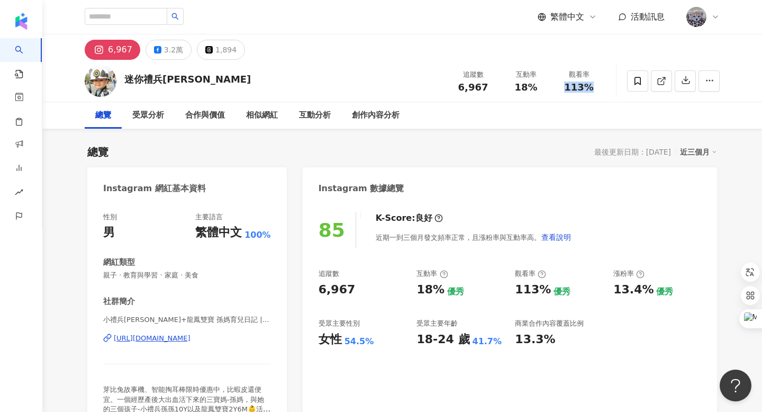
drag, startPoint x: 568, startPoint y: 86, endPoint x: 589, endPoint y: 86, distance: 21.2
click at [589, 86] on span "113%" at bounding box center [579, 87] width 30 height 11
copy span "113%"
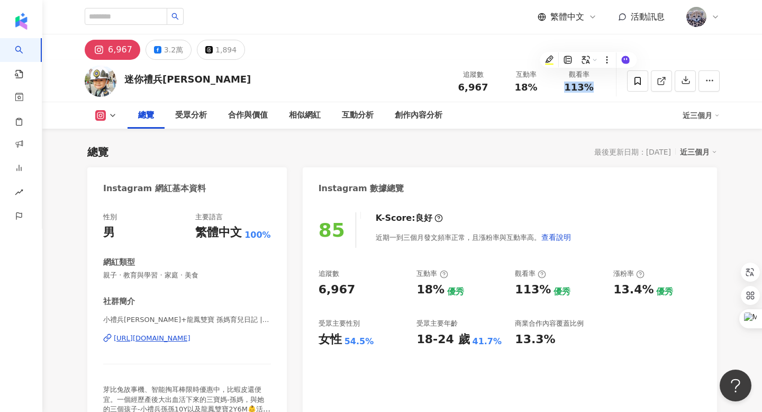
scroll to position [220, 0]
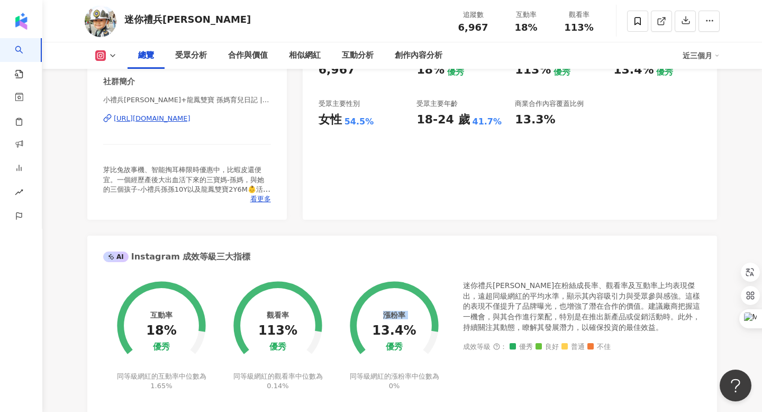
drag, startPoint x: 379, startPoint y: 330, endPoint x: 416, endPoint y: 329, distance: 37.1
click at [416, 329] on div "漲粉率 13.4% 優秀 同等級網紅的漲粉率中位數為 0%" at bounding box center [394, 328] width 116 height 123
click at [416, 329] on circle at bounding box center [394, 325] width 75 height 75
click at [390, 330] on div "13.4%" at bounding box center [394, 331] width 44 height 15
click at [375, 330] on circle at bounding box center [394, 325] width 75 height 75
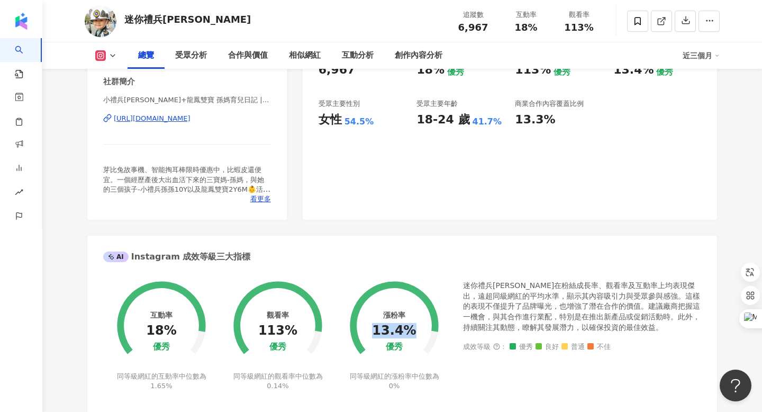
drag, startPoint x: 377, startPoint y: 332, endPoint x: 410, endPoint y: 330, distance: 32.9
click at [410, 330] on div "13.4%" at bounding box center [394, 331] width 44 height 15
copy div "13.4%"
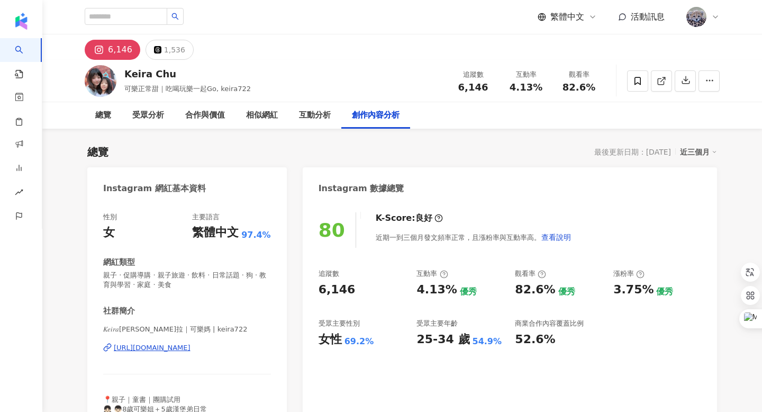
scroll to position [3256, 0]
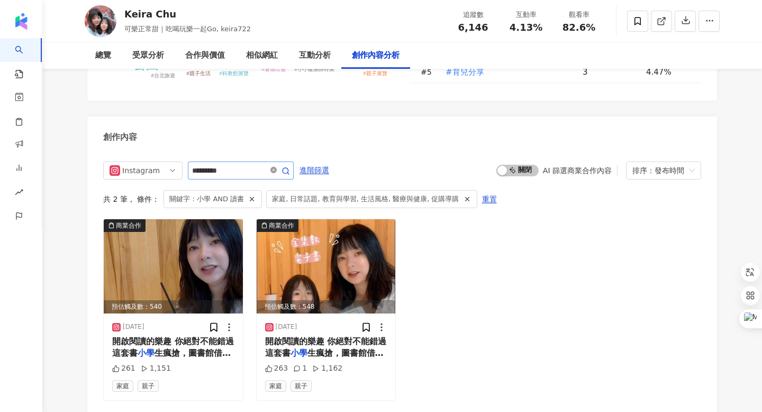
click at [276, 167] on icon "close-circle" at bounding box center [274, 170] width 6 height 6
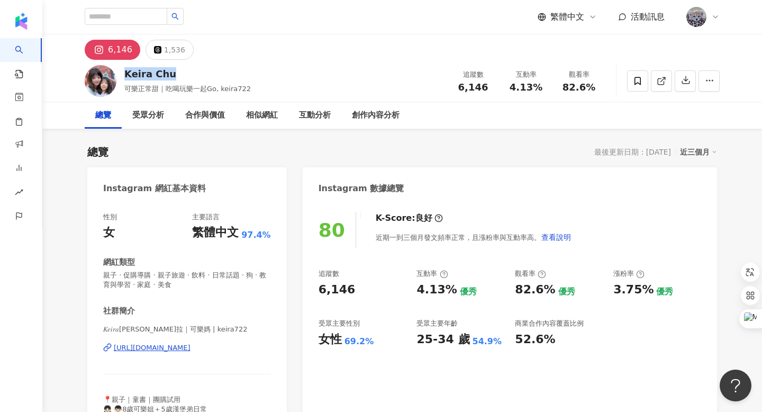
drag, startPoint x: 127, startPoint y: 74, endPoint x: 172, endPoint y: 71, distance: 44.5
click at [172, 71] on div "Keira Chu" at bounding box center [187, 73] width 127 height 13
copy div "Keira Chu"
drag, startPoint x: 462, startPoint y: 87, endPoint x: 486, endPoint y: 86, distance: 23.3
click at [486, 86] on div "6,146" at bounding box center [473, 87] width 40 height 11
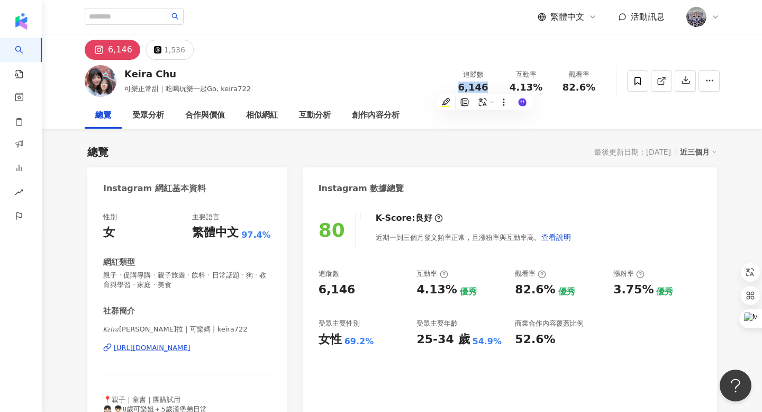
copy span "6,146"
drag, startPoint x: 515, startPoint y: 84, endPoint x: 538, endPoint y: 84, distance: 23.8
click at [538, 84] on span "4.13%" at bounding box center [526, 87] width 33 height 11
copy span "4.13%"
drag, startPoint x: 566, startPoint y: 86, endPoint x: 594, endPoint y: 85, distance: 27.6
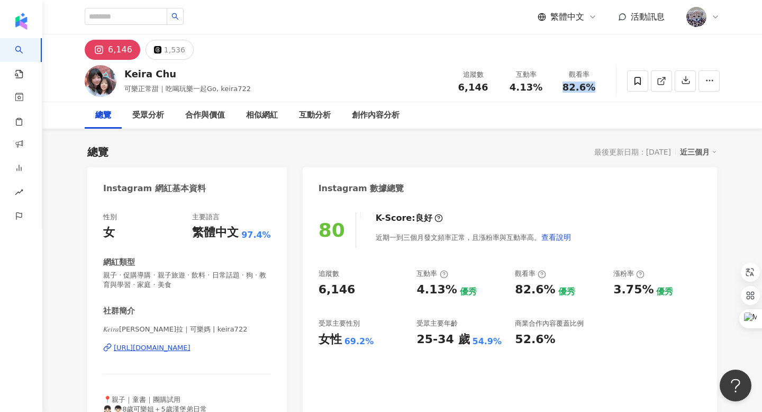
click at [594, 85] on div "82.6%" at bounding box center [579, 87] width 40 height 11
copy span "82.6%"
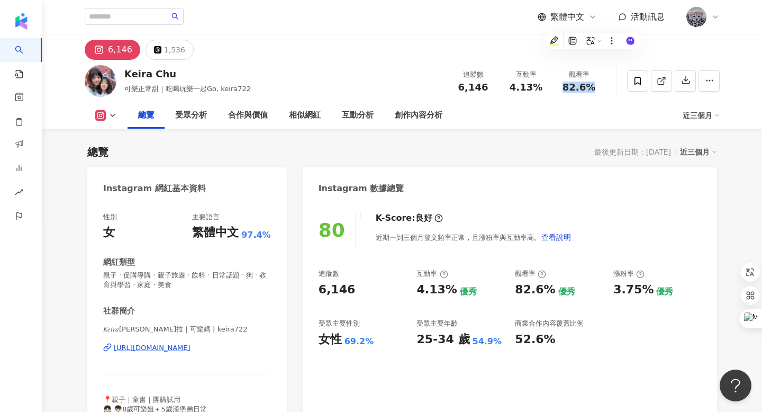
scroll to position [385, 0]
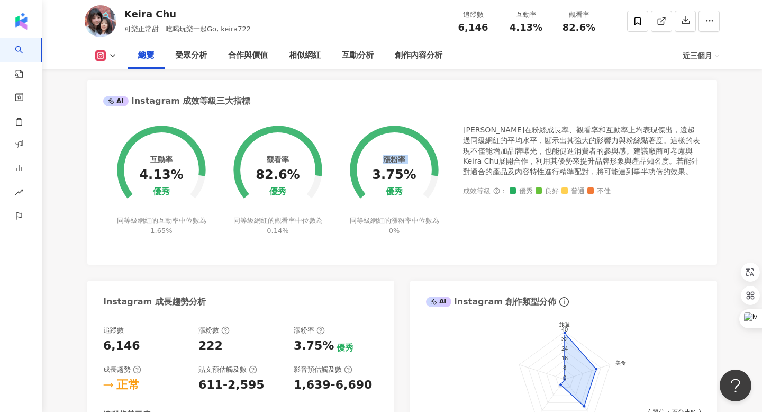
drag, startPoint x: 377, startPoint y: 175, endPoint x: 415, endPoint y: 175, distance: 37.6
click at [415, 175] on div "漲粉率 3.75% 優秀 同等級網紅的漲粉率中位數為 0%" at bounding box center [394, 173] width 116 height 123
click at [415, 175] on circle at bounding box center [394, 169] width 75 height 75
drag, startPoint x: 375, startPoint y: 174, endPoint x: 411, endPoint y: 173, distance: 36.0
click at [411, 173] on div "漲粉率 3.75% 優秀 同等級網紅的漲粉率中位數為 0%" at bounding box center [394, 173] width 116 height 123
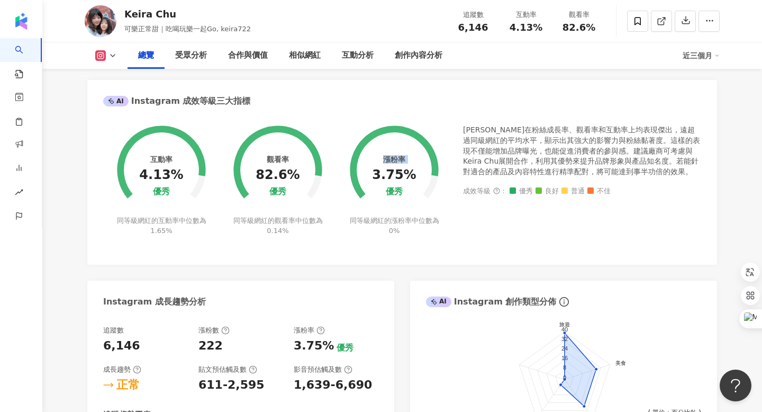
click at [411, 173] on div "3.75%" at bounding box center [394, 175] width 44 height 15
drag, startPoint x: 378, startPoint y: 175, endPoint x: 409, endPoint y: 174, distance: 30.7
click at [409, 174] on div "3.75%" at bounding box center [394, 175] width 44 height 15
copy div "3.75%"
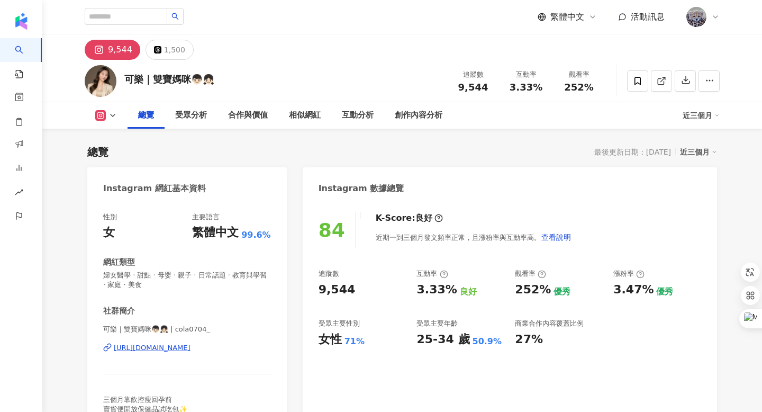
scroll to position [62, 0]
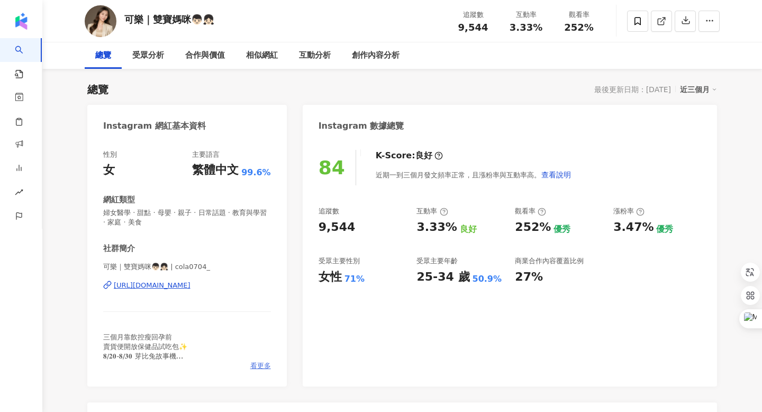
click at [261, 369] on span "看更多" at bounding box center [260, 366] width 21 height 10
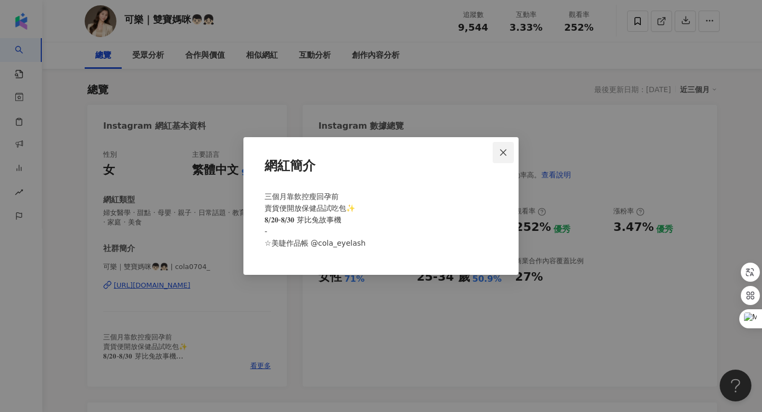
click at [505, 149] on icon "close" at bounding box center [503, 152] width 8 height 8
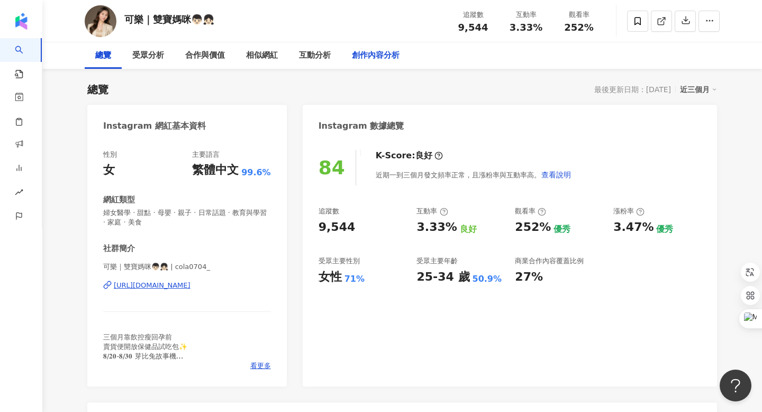
click at [384, 52] on div "創作內容分析" at bounding box center [376, 55] width 48 height 13
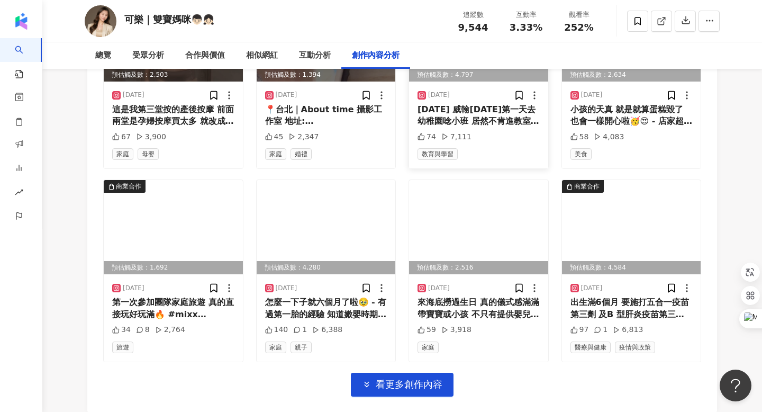
scroll to position [3718, 0]
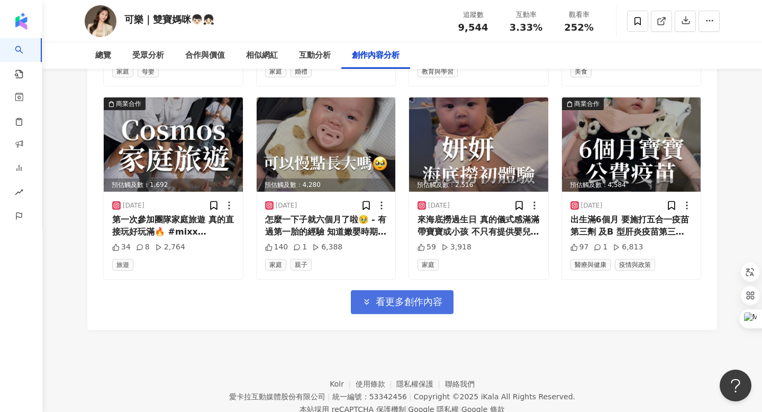
click at [434, 296] on span "看更多創作內容" at bounding box center [409, 302] width 67 height 12
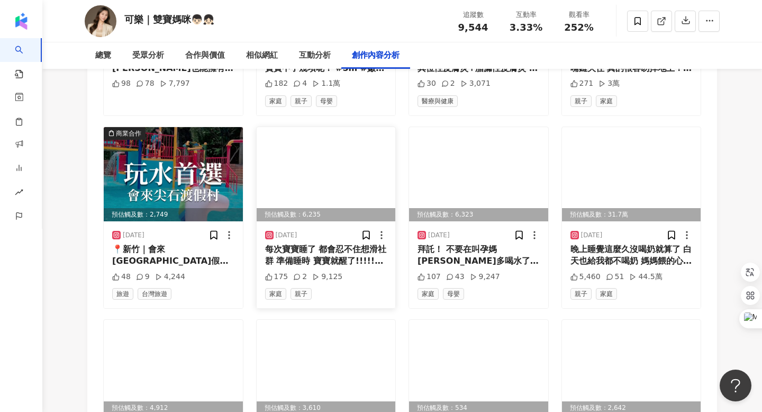
scroll to position [4297, 0]
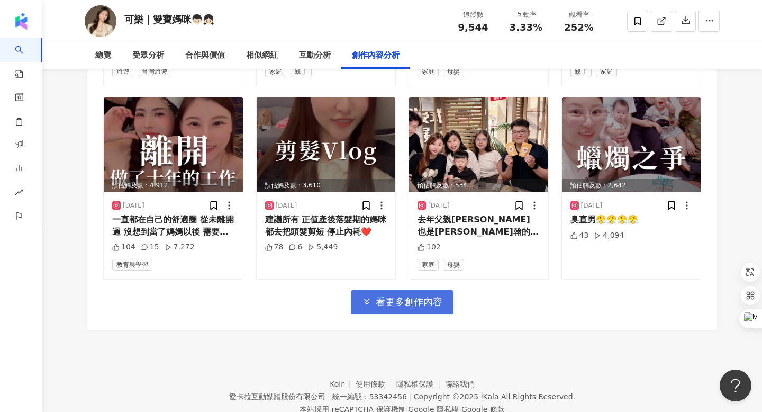
click at [392, 296] on span "看更多創作內容" at bounding box center [409, 302] width 67 height 12
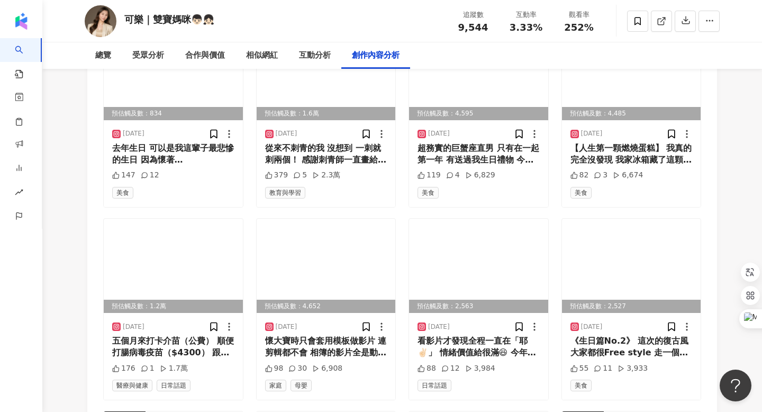
scroll to position [4845, 0]
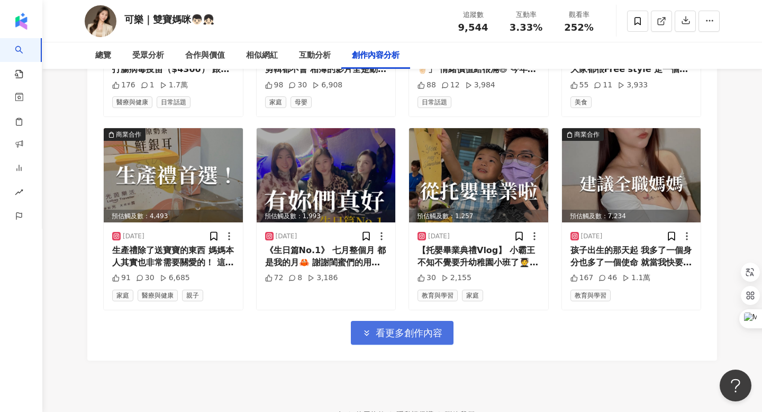
click at [391, 321] on button "看更多創作內容" at bounding box center [402, 333] width 103 height 24
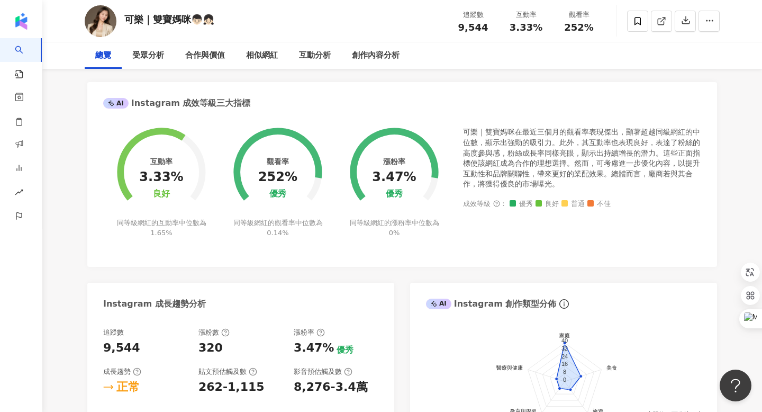
scroll to position [0, 0]
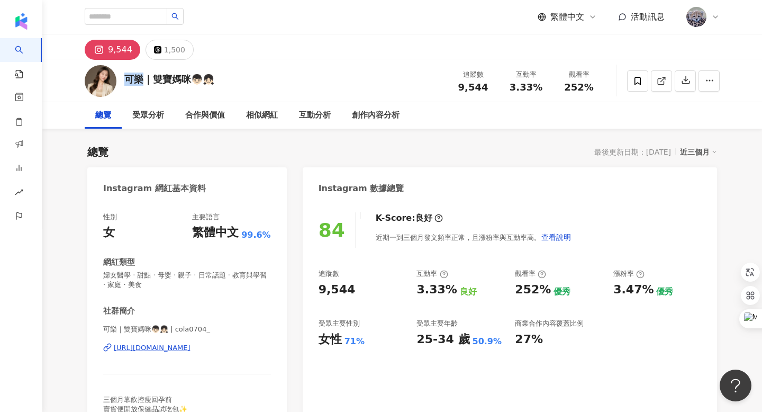
drag, startPoint x: 125, startPoint y: 79, endPoint x: 142, endPoint y: 78, distance: 16.4
click at [142, 78] on div "可樂｜雙寶媽咪👦🏻👧🏻" at bounding box center [169, 79] width 90 height 13
copy div "可樂"
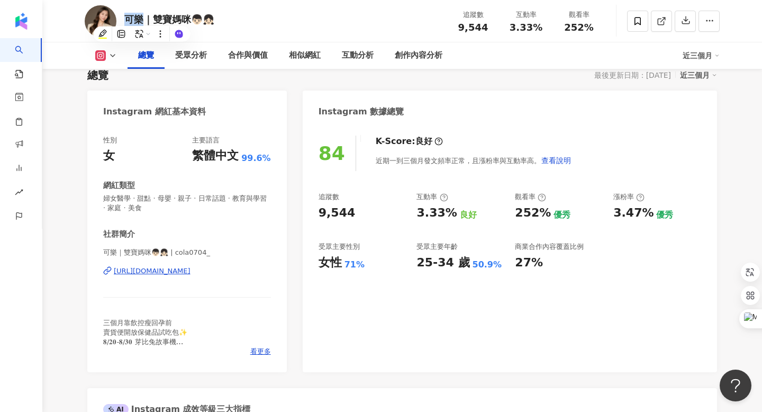
scroll to position [34, 0]
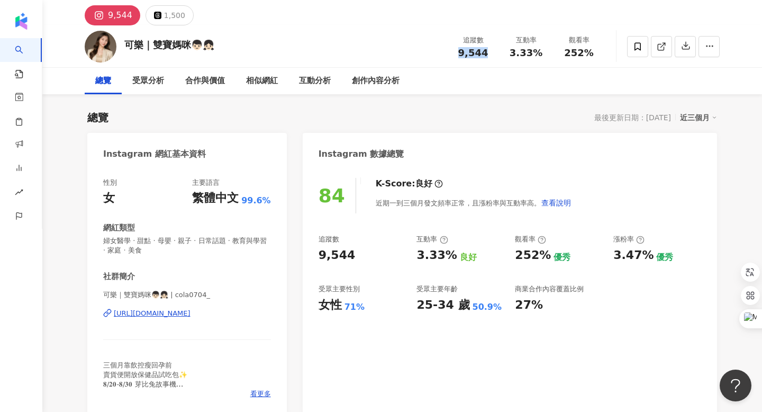
drag, startPoint x: 461, startPoint y: 52, endPoint x: 487, endPoint y: 51, distance: 26.0
click at [487, 51] on div "9,544" at bounding box center [473, 53] width 40 height 11
copy span "9,544"
drag, startPoint x: 513, startPoint y: 51, endPoint x: 536, endPoint y: 51, distance: 23.3
click at [536, 51] on span "3.33%" at bounding box center [526, 53] width 33 height 11
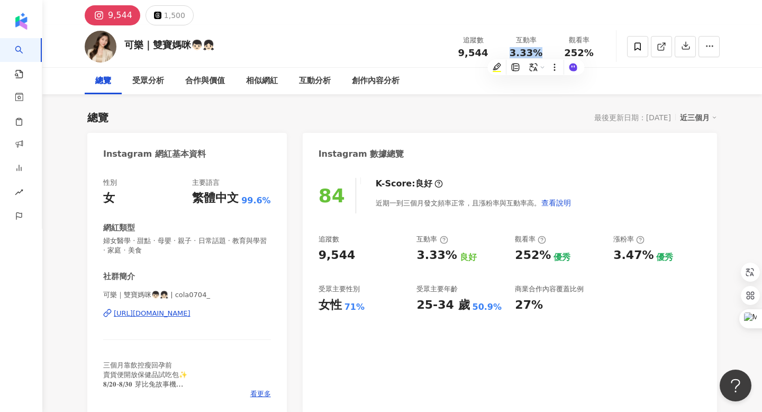
copy span "3.33%"
click at [563, 50] on div "252%" at bounding box center [579, 53] width 40 height 11
drag, startPoint x: 568, startPoint y: 55, endPoint x: 591, endPoint y: 55, distance: 23.8
click at [591, 55] on div "252%" at bounding box center [579, 53] width 40 height 11
copy span "252%"
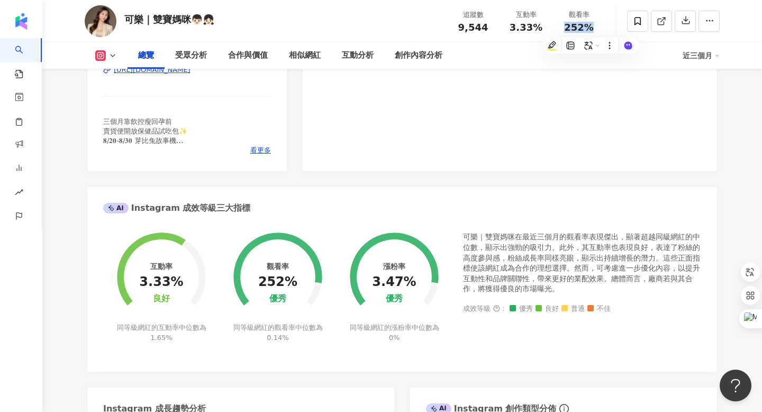
scroll to position [348, 0]
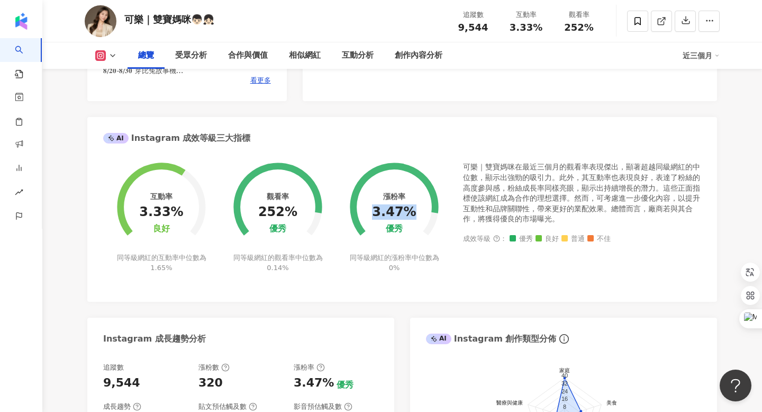
drag, startPoint x: 380, startPoint y: 210, endPoint x: 410, endPoint y: 210, distance: 30.2
click at [410, 210] on div "3.47%" at bounding box center [394, 212] width 44 height 15
copy div "3.47%"
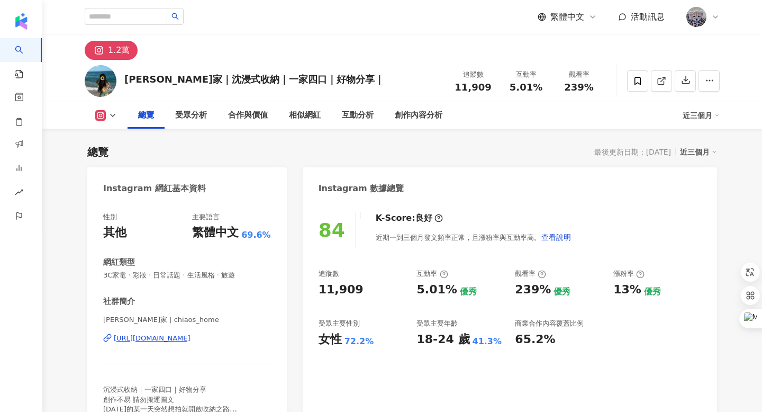
scroll to position [48, 0]
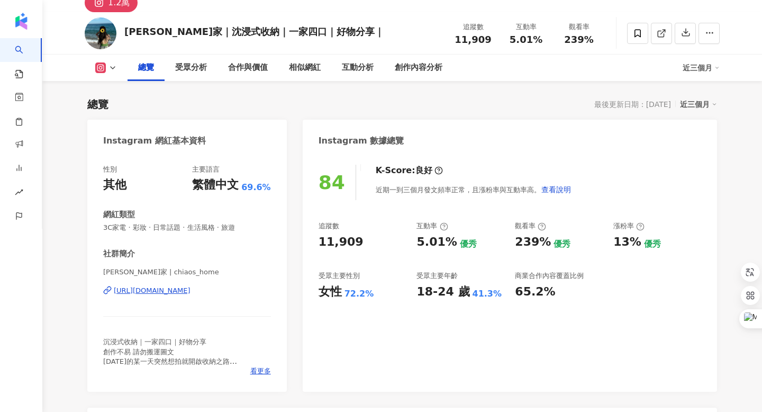
click at [411, 68] on div "總覽 受眾分析 合作與價值 相似網紅 互動分析 創作內容分析" at bounding box center [405, 68] width 555 height 26
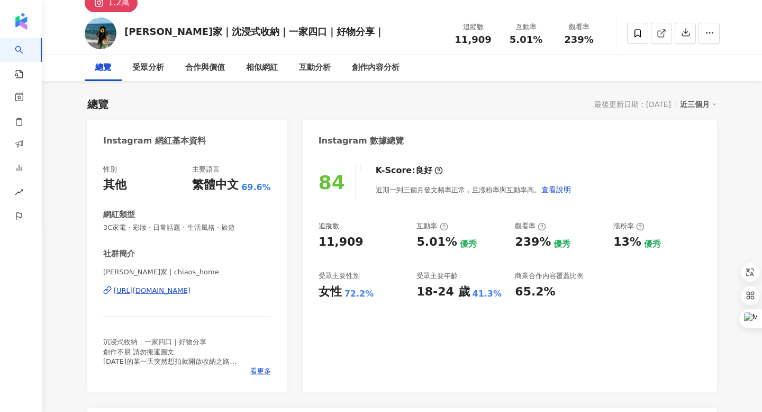
scroll to position [0, 0]
click at [384, 68] on div "創作內容分析" at bounding box center [376, 67] width 48 height 13
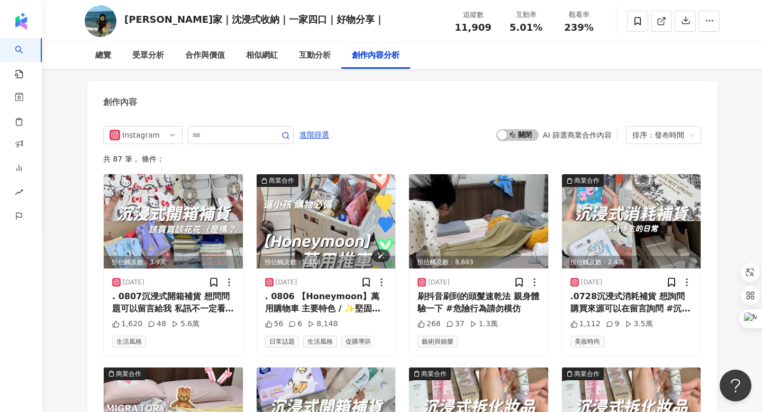
scroll to position [3223, 0]
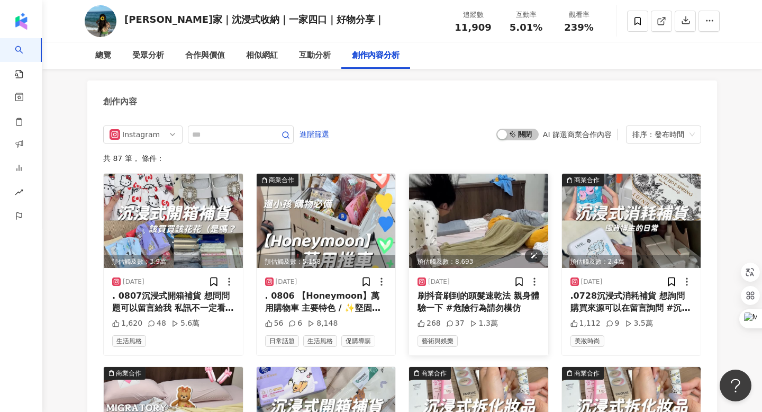
click at [456, 218] on img at bounding box center [478, 221] width 139 height 94
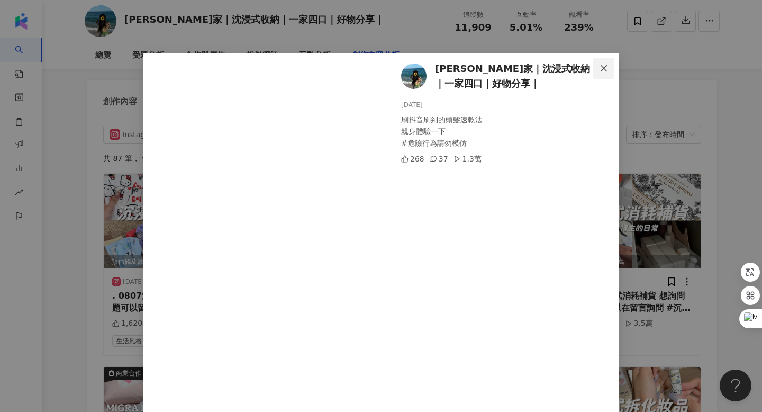
click at [606, 67] on icon "close" at bounding box center [604, 68] width 8 height 8
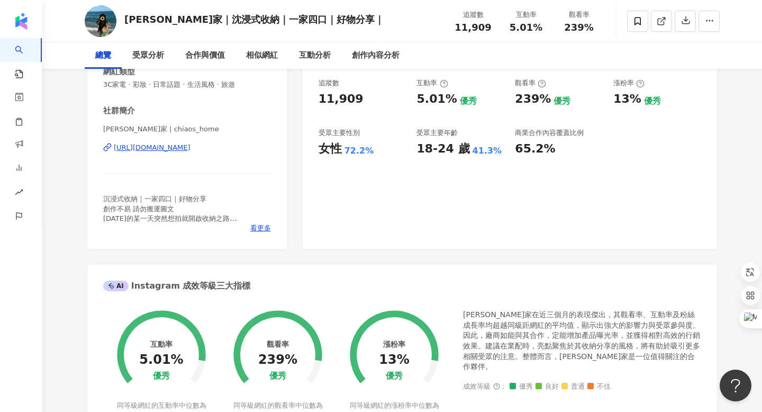
scroll to position [10, 0]
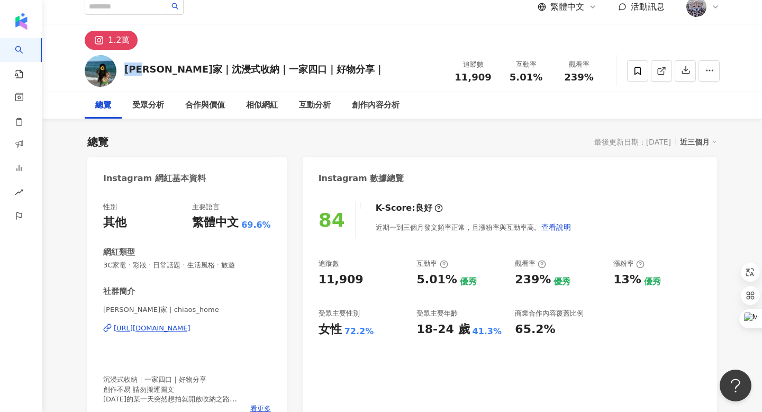
drag, startPoint x: 128, startPoint y: 65, endPoint x: 152, endPoint y: 64, distance: 24.9
click at [152, 64] on div "[PERSON_NAME]家｜沈浸式收納｜一家四口｜好物分享｜" at bounding box center [254, 68] width 260 height 13
copy div "喬喬家"
drag, startPoint x: 124, startPoint y: 66, endPoint x: 151, endPoint y: 66, distance: 27.5
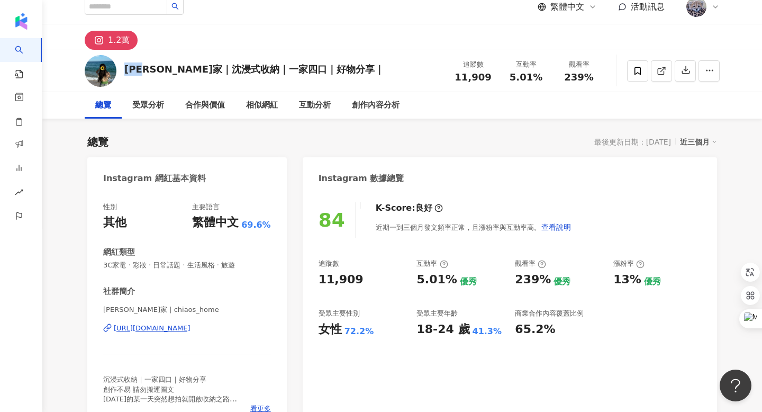
click at [151, 66] on div "[PERSON_NAME]家｜沈浸式收納｜一家四口｜好物分享｜" at bounding box center [254, 68] width 260 height 13
copy div "喬喬家"
drag, startPoint x: 460, startPoint y: 76, endPoint x: 488, endPoint y: 75, distance: 28.1
click at [488, 75] on span "11,909" at bounding box center [473, 76] width 37 height 11
copy span "11,909"
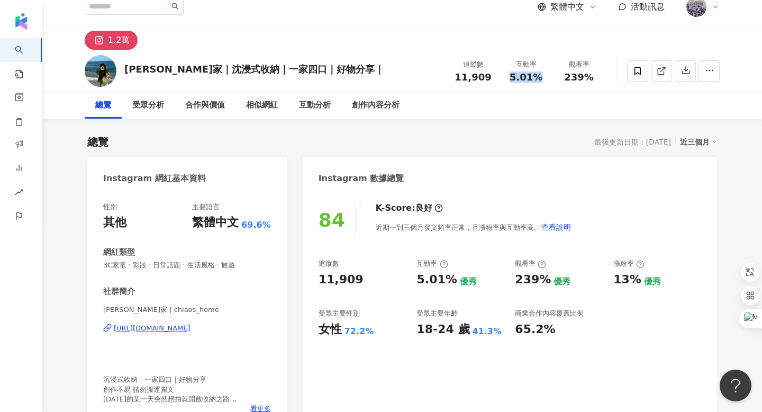
drag, startPoint x: 514, startPoint y: 75, endPoint x: 538, endPoint y: 75, distance: 24.9
click at [538, 75] on span "5.01%" at bounding box center [526, 77] width 33 height 11
copy span "5.01%"
drag, startPoint x: 568, startPoint y: 77, endPoint x: 592, endPoint y: 76, distance: 23.9
click at [592, 76] on div "239%" at bounding box center [579, 77] width 40 height 11
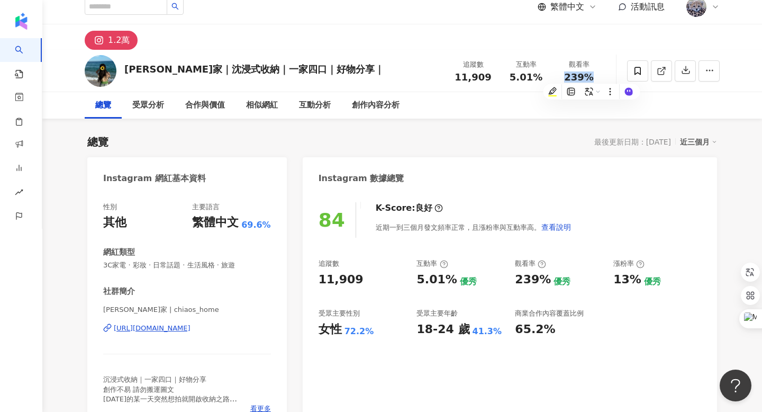
copy span "239%"
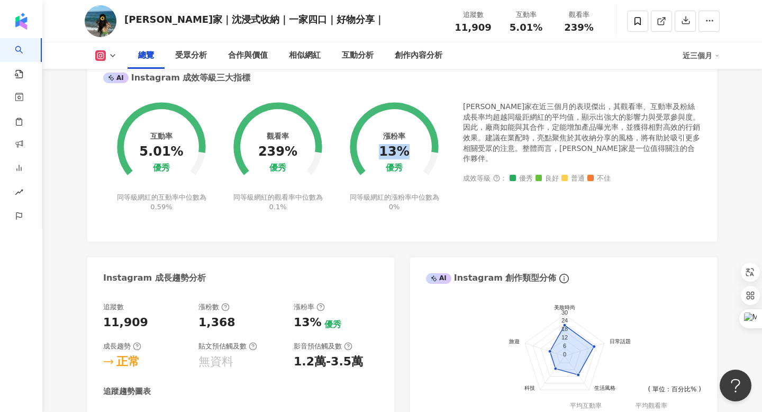
drag, startPoint x: 384, startPoint y: 152, endPoint x: 406, endPoint y: 152, distance: 21.7
click at [406, 152] on div "13%" at bounding box center [394, 152] width 30 height 15
copy div "13%"
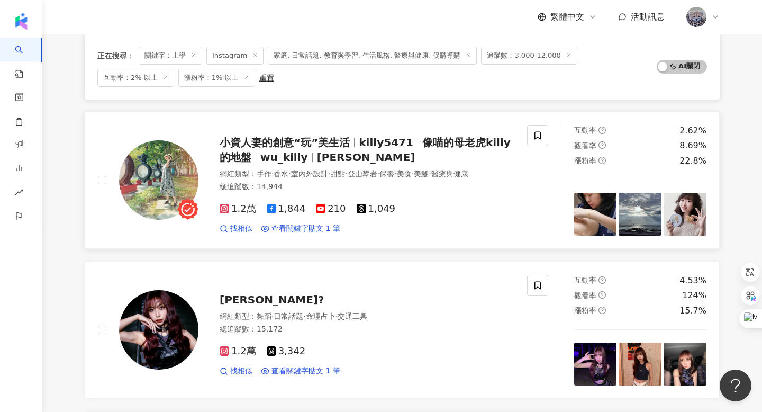
scroll to position [532, 0]
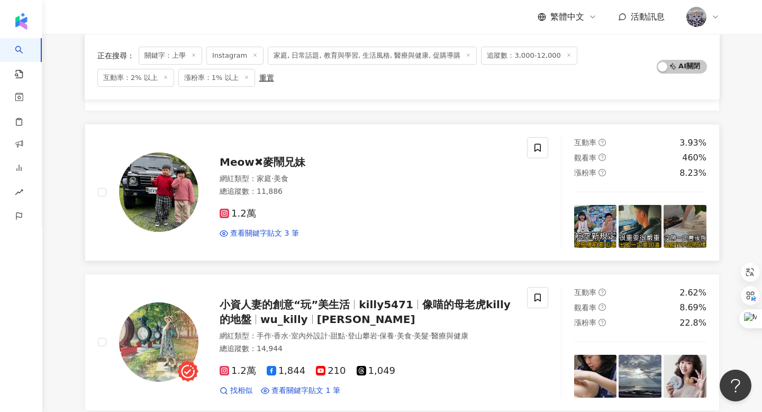
click at [277, 164] on span "Meow✖麥鬧兄妹" at bounding box center [263, 162] width 86 height 13
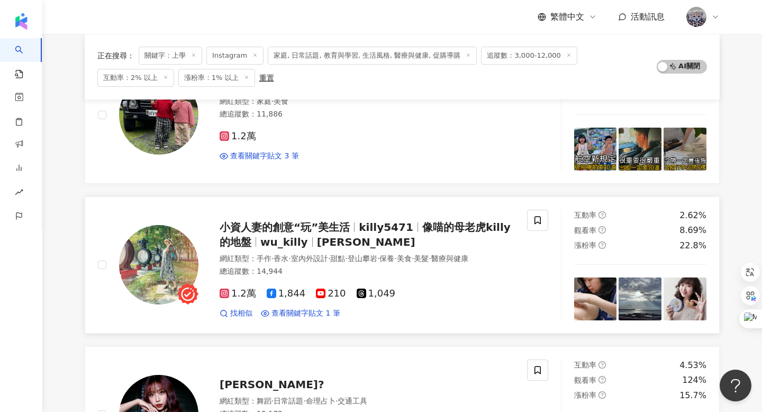
click at [281, 228] on span "小資人妻的創意“玩”美生活" at bounding box center [285, 227] width 130 height 13
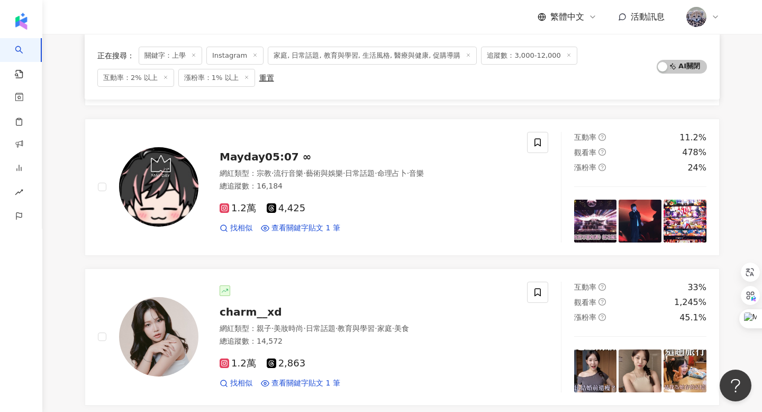
scroll to position [1117, 0]
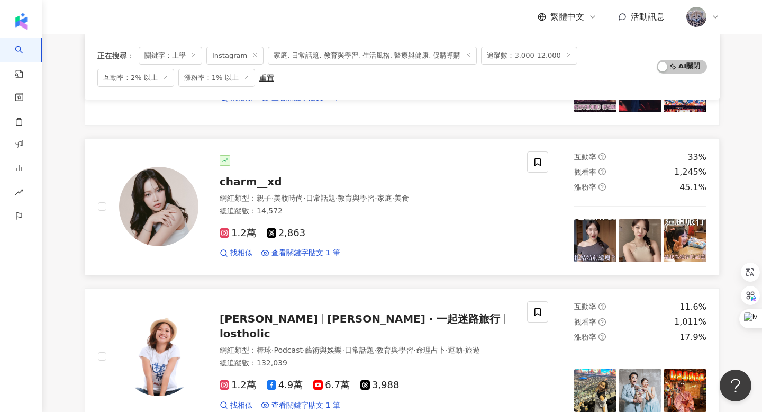
click at [262, 182] on span "charm__xd" at bounding box center [251, 181] width 62 height 13
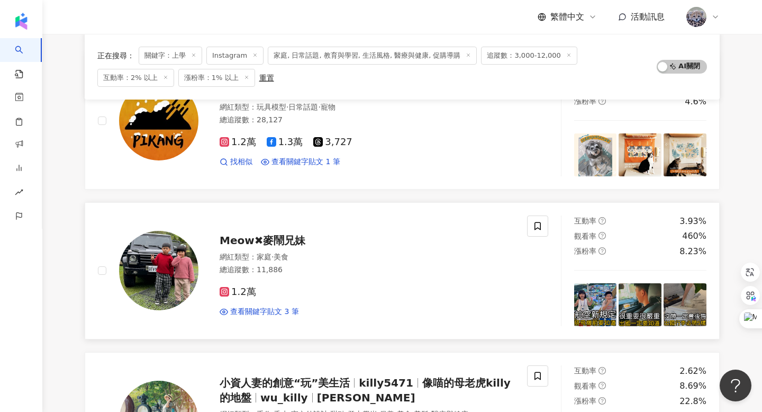
scroll to position [502, 0]
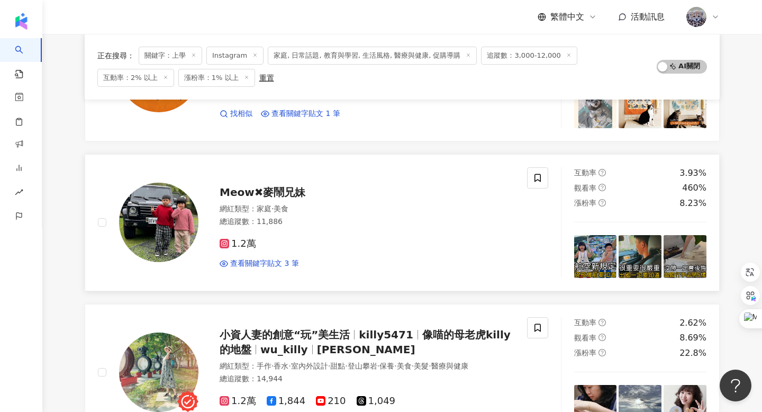
click at [285, 187] on span "Meow✖麥鬧兄妹" at bounding box center [263, 192] width 86 height 13
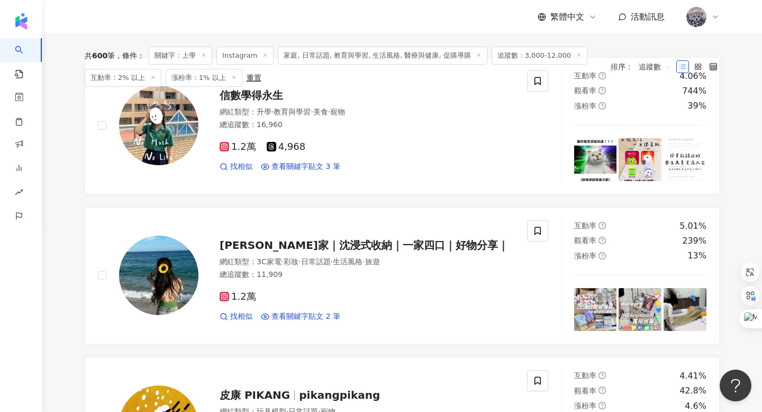
scroll to position [0, 0]
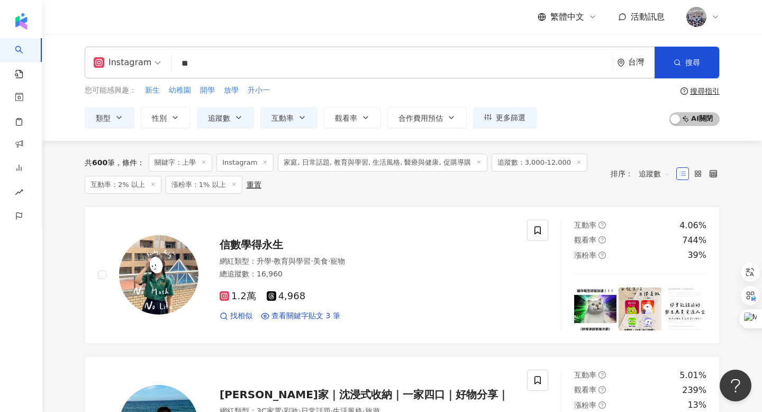
click at [220, 69] on input "**" at bounding box center [392, 63] width 433 height 20
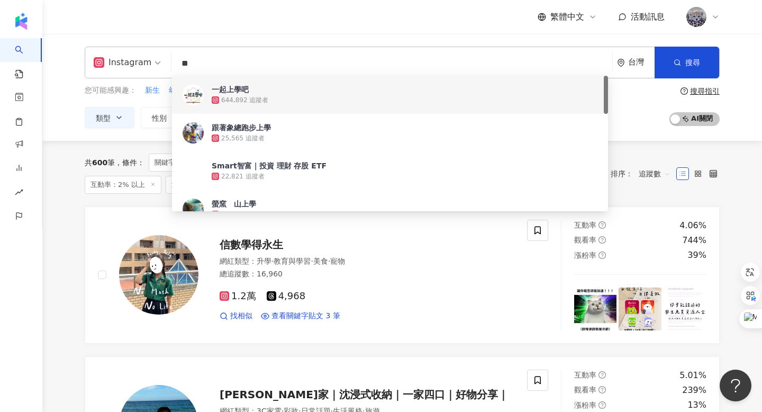
type input "*"
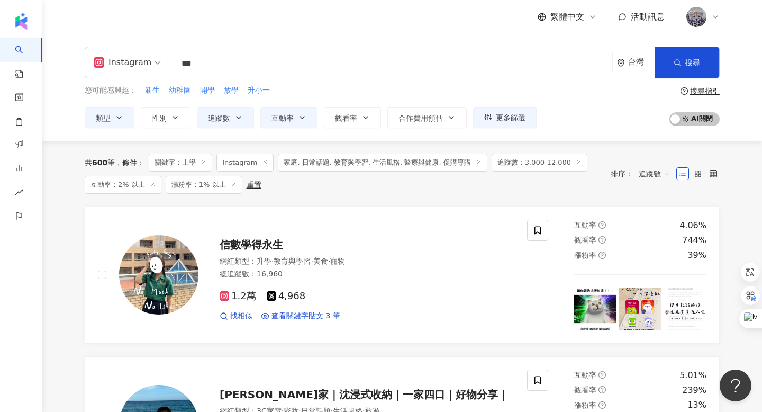
type input "***"
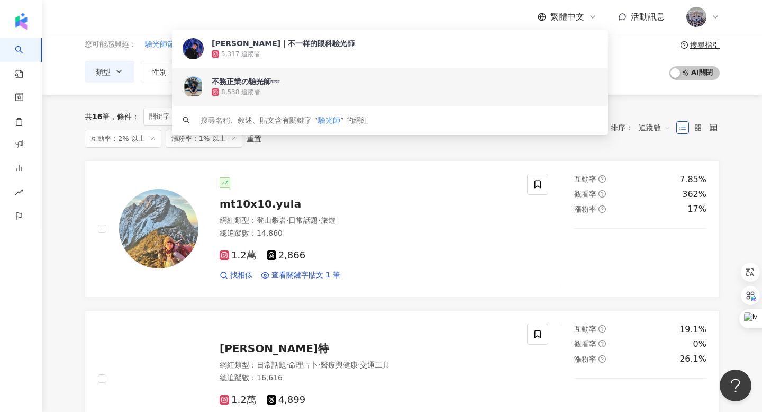
scroll to position [35, 0]
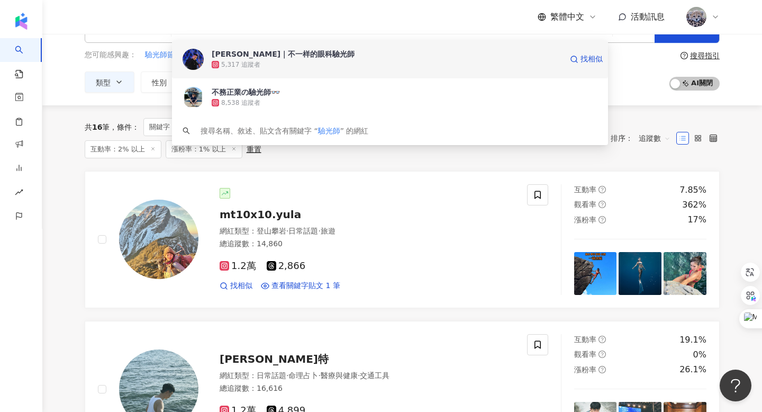
click at [308, 55] on span "[PERSON_NAME]｜不一样的眼科驗光師" at bounding box center [387, 54] width 351 height 11
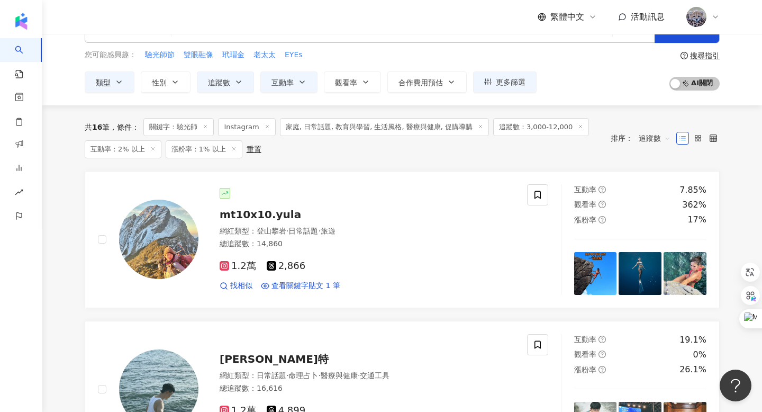
scroll to position [0, 0]
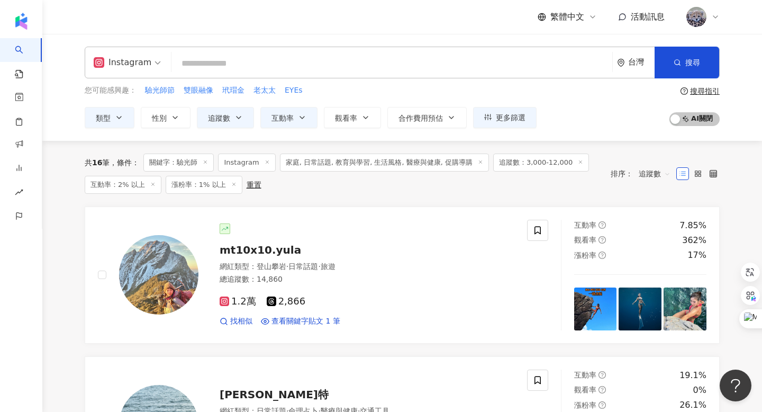
click at [234, 70] on input "search" at bounding box center [392, 63] width 433 height 20
click at [204, 156] on span "關鍵字：驗光師" at bounding box center [178, 163] width 70 height 18
click at [208, 160] on icon at bounding box center [205, 161] width 5 height 5
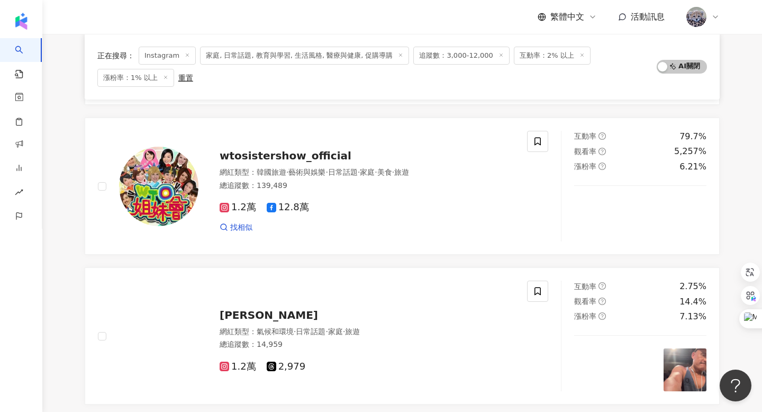
scroll to position [1831, 0]
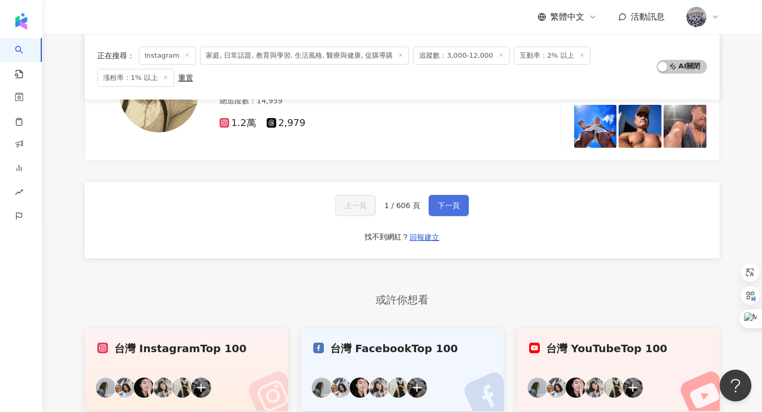
click at [446, 204] on span "下一頁" at bounding box center [449, 205] width 22 height 8
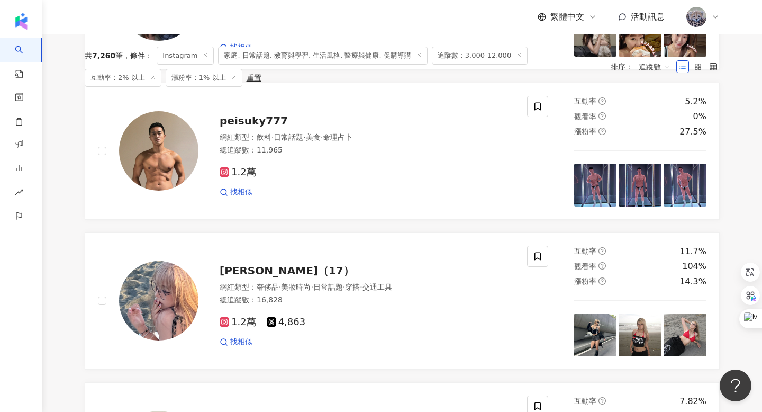
scroll to position [0, 0]
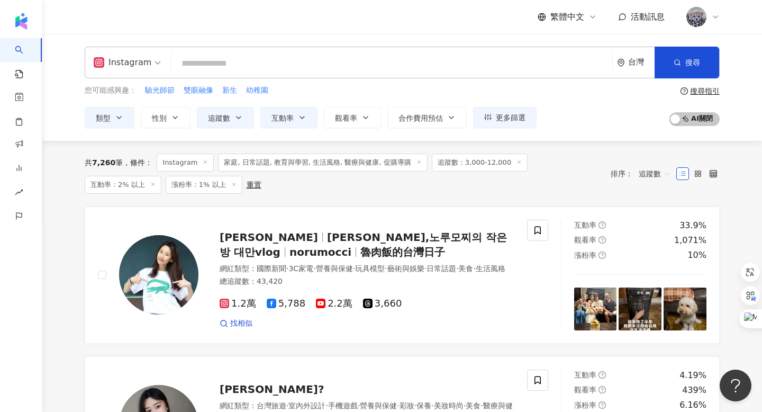
click at [269, 58] on input "search" at bounding box center [392, 63] width 433 height 20
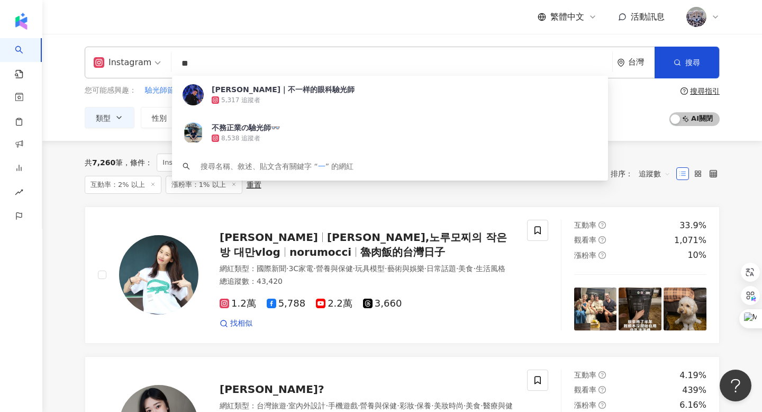
type input "**"
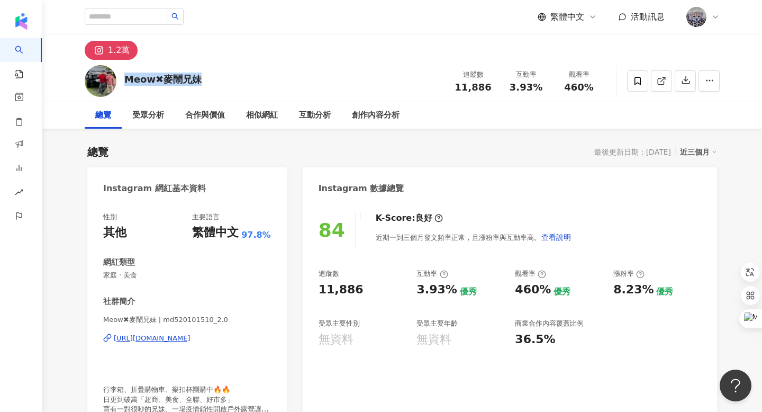
drag, startPoint x: 128, startPoint y: 77, endPoint x: 195, endPoint y: 74, distance: 67.9
click at [195, 74] on div "Meow✖麥鬧兄妹" at bounding box center [162, 79] width 77 height 13
copy div "Meow✖麥鬧兄妹"
drag, startPoint x: 461, startPoint y: 87, endPoint x: 487, endPoint y: 86, distance: 26.5
click at [487, 86] on span "11,886" at bounding box center [473, 87] width 37 height 11
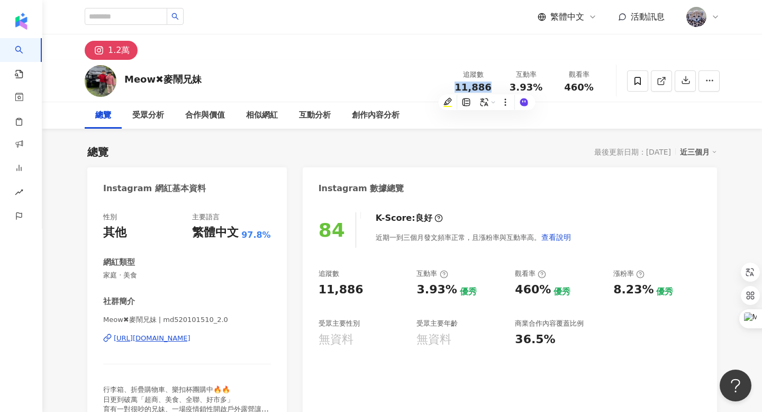
copy span "11,886"
drag, startPoint x: 514, startPoint y: 88, endPoint x: 540, endPoint y: 88, distance: 26.5
click at [540, 88] on div "快速提問" at bounding box center [532, 83] width 34 height 16
click at [545, 68] on div "追蹤數 11,886 互動率 3.93% 觀看率 460%" at bounding box center [526, 80] width 159 height 31
drag, startPoint x: 513, startPoint y: 87, endPoint x: 538, endPoint y: 86, distance: 25.4
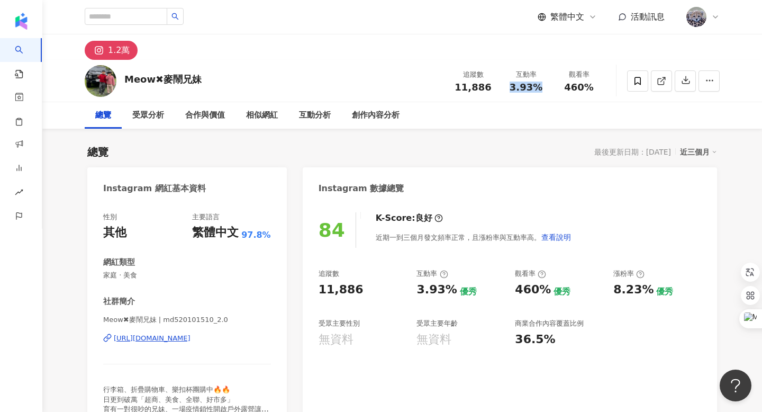
click at [538, 86] on span "3.93%" at bounding box center [526, 87] width 33 height 11
copy span "3.93%"
click at [575, 85] on span "460%" at bounding box center [579, 87] width 30 height 11
drag, startPoint x: 567, startPoint y: 85, endPoint x: 601, endPoint y: 85, distance: 33.9
click at [601, 85] on div "觀看率 460%" at bounding box center [579, 80] width 53 height 23
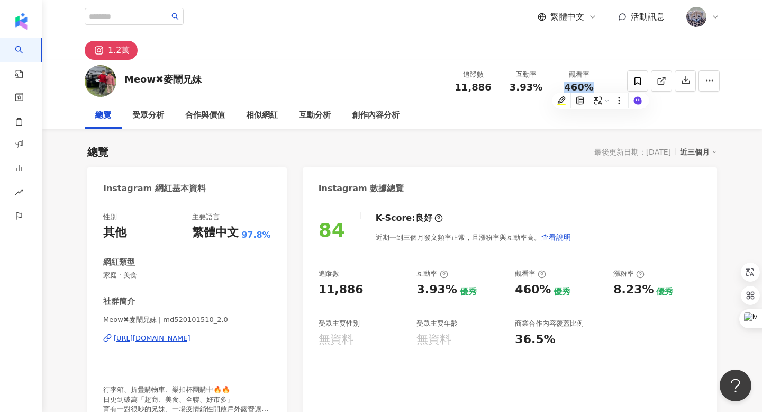
copy span "460%"
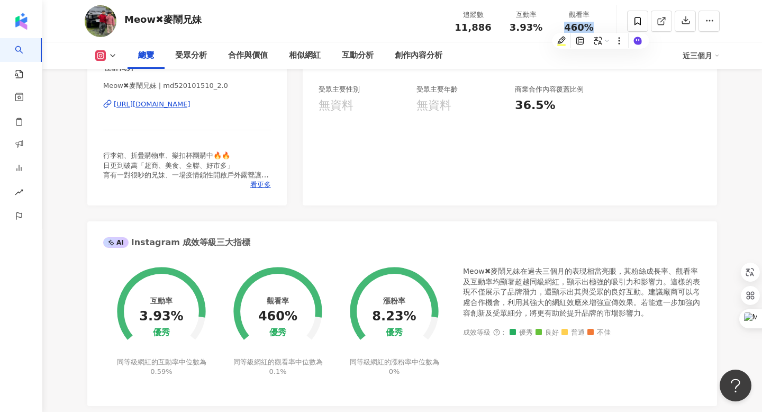
scroll to position [240, 0]
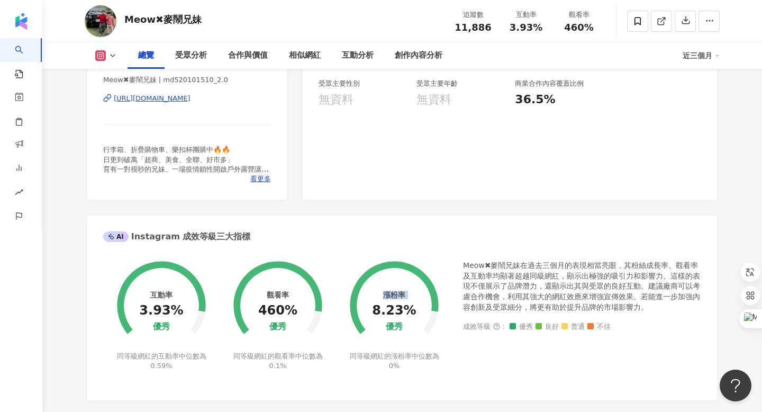
drag, startPoint x: 378, startPoint y: 311, endPoint x: 415, endPoint y: 311, distance: 36.5
click at [415, 311] on div "漲粉率 8.23% 優秀 同等級網紅的漲粉率中位數為 0%" at bounding box center [394, 308] width 116 height 123
click at [415, 311] on circle at bounding box center [394, 305] width 75 height 75
click at [379, 310] on div "8.23%" at bounding box center [394, 310] width 44 height 15
drag, startPoint x: 379, startPoint y: 311, endPoint x: 409, endPoint y: 312, distance: 30.2
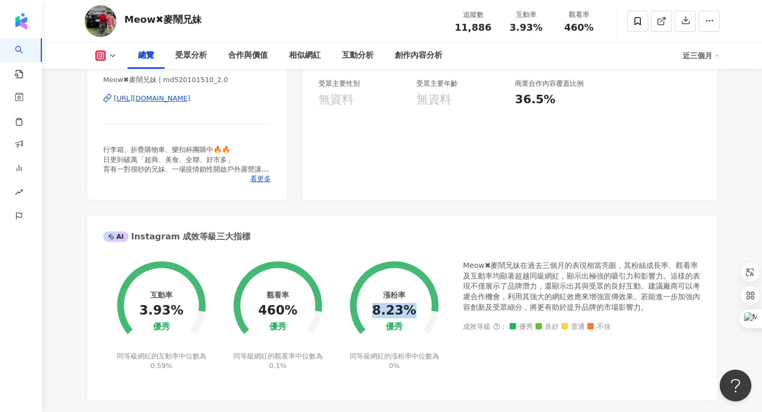
click at [409, 312] on div "8.23%" at bounding box center [394, 310] width 44 height 15
copy div "8.23%"
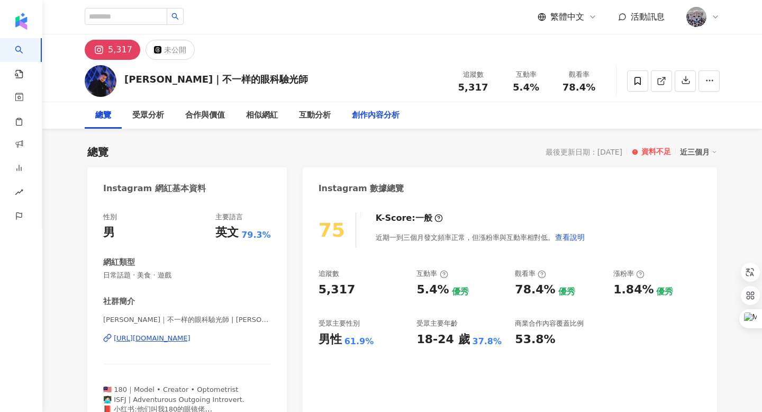
click at [384, 113] on div "創作內容分析" at bounding box center [376, 115] width 48 height 13
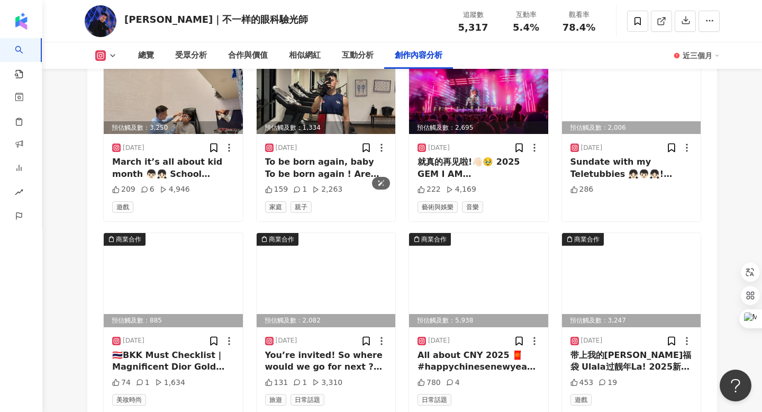
scroll to position [2824, 0]
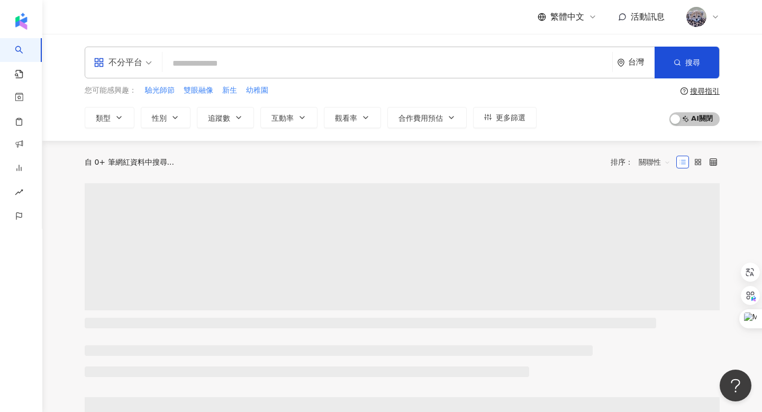
click at [312, 60] on input "search" at bounding box center [388, 63] width 442 height 20
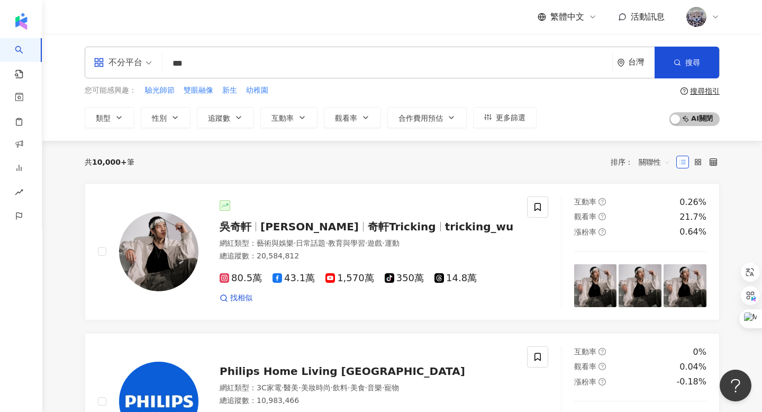
type input "***"
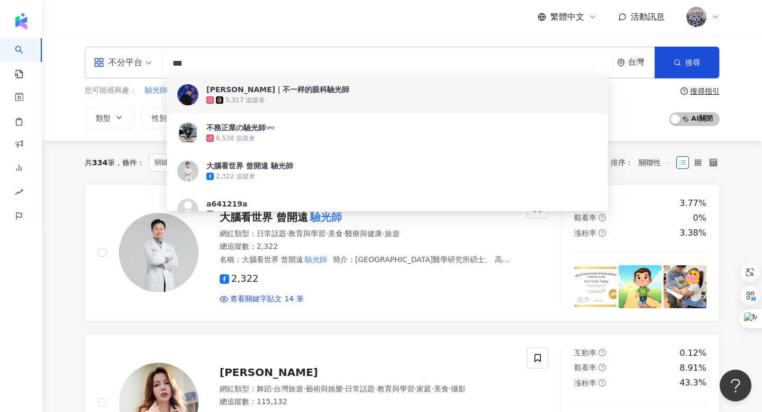
click at [340, 32] on div "繁體中文 活動訊息" at bounding box center [402, 17] width 635 height 34
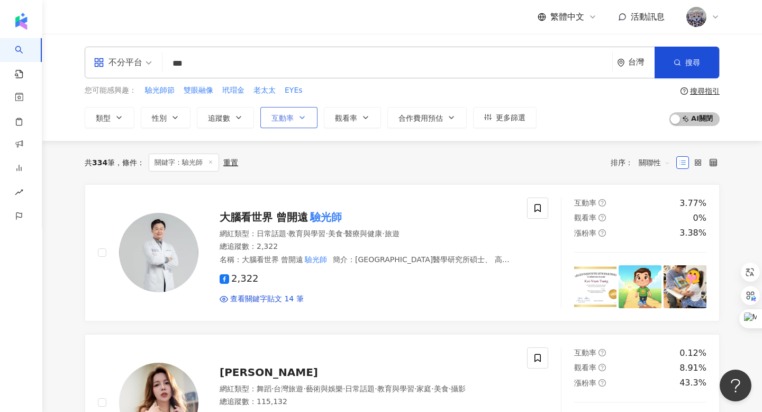
click at [298, 123] on button "互動率" at bounding box center [289, 117] width 57 height 21
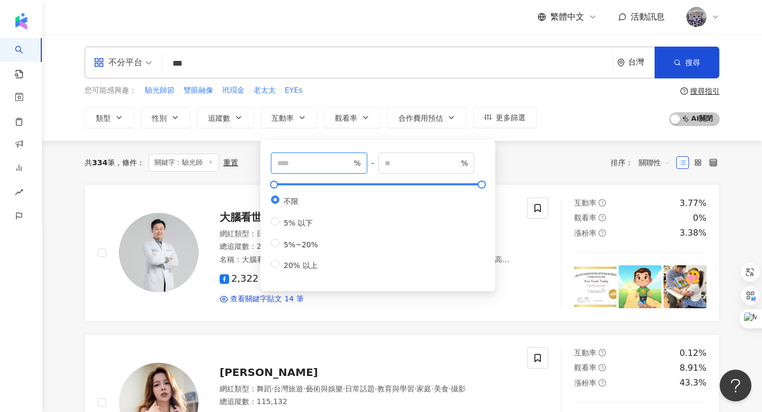
click at [296, 161] on input "number" at bounding box center [314, 163] width 74 height 12
click at [527, 143] on div "共 334 筆 條件 ： 關鍵字：驗光師 重置 排序： 關聯性" at bounding box center [402, 162] width 635 height 43
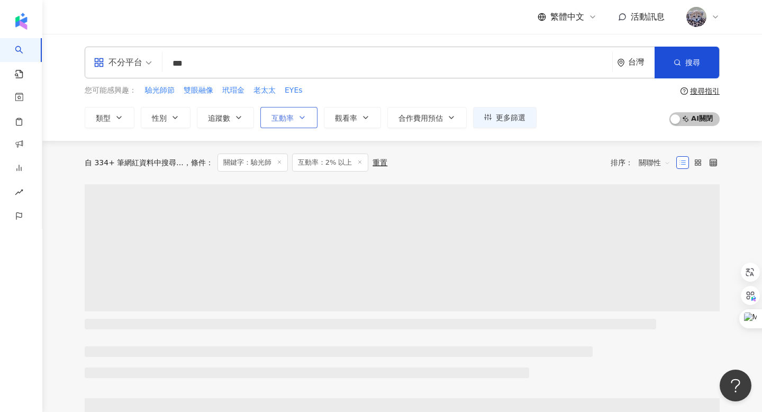
click at [292, 117] on span "互動率" at bounding box center [283, 118] width 22 height 8
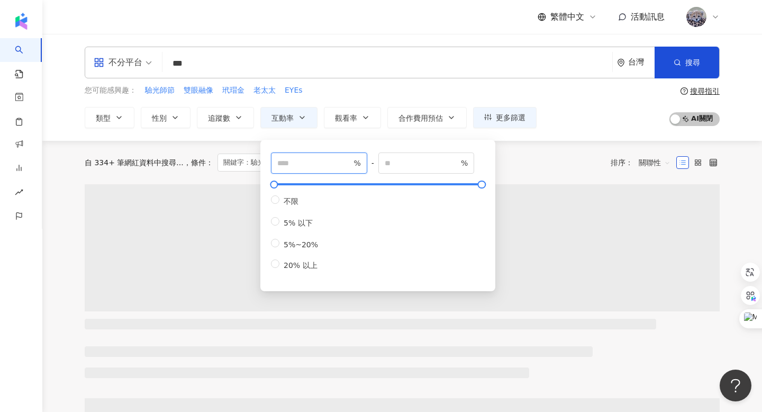
click at [301, 160] on input "*" at bounding box center [314, 163] width 74 height 12
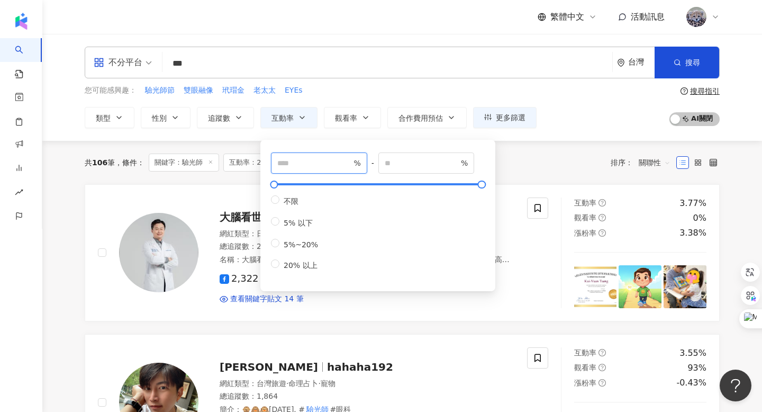
type input "*"
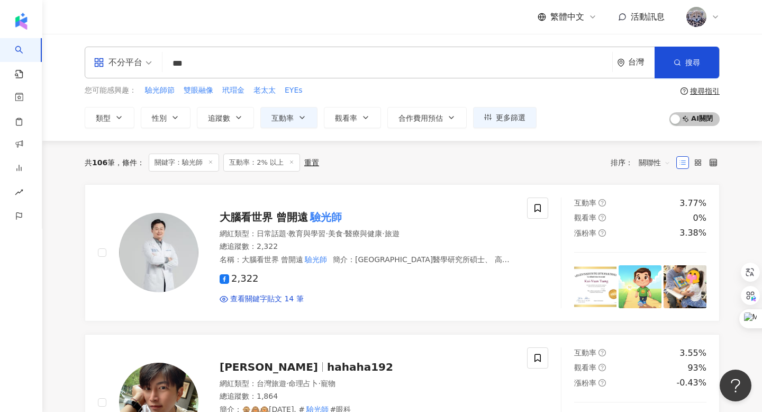
click at [576, 165] on div "共 106 筆 條件 ： 關鍵字：驗光師 互動率：2% 以上 重置 排序： 關聯性" at bounding box center [402, 163] width 635 height 18
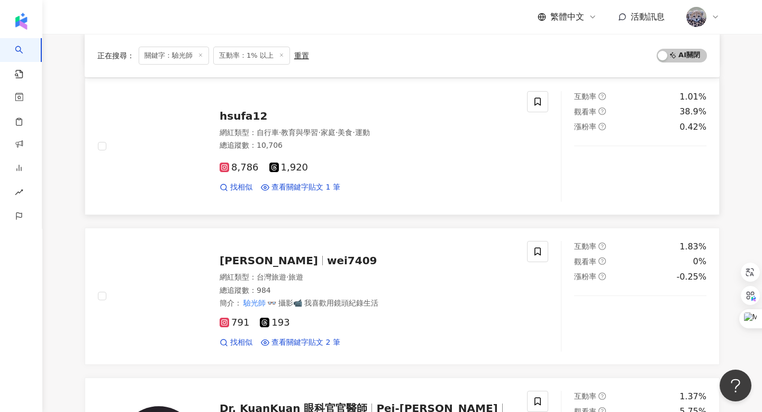
scroll to position [925, 0]
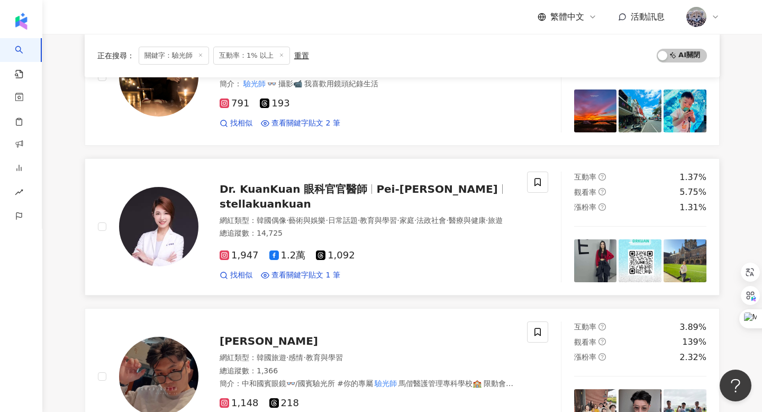
click at [326, 182] on div "Dr. KuanKuan 眼科官官醫師 Pei-Tzu Kuan stellakuankuan" at bounding box center [367, 197] width 295 height 30
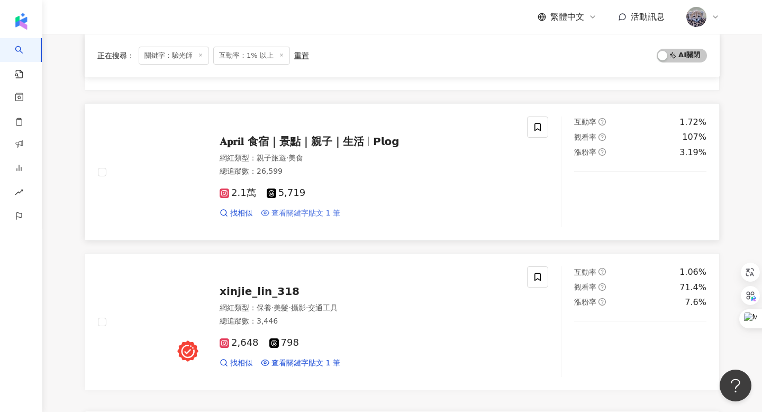
scroll to position [1684, 0]
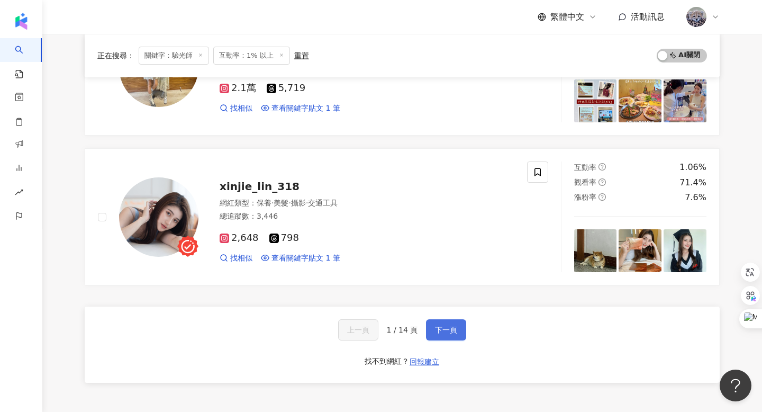
click at [454, 334] on span "下一頁" at bounding box center [446, 330] width 22 height 8
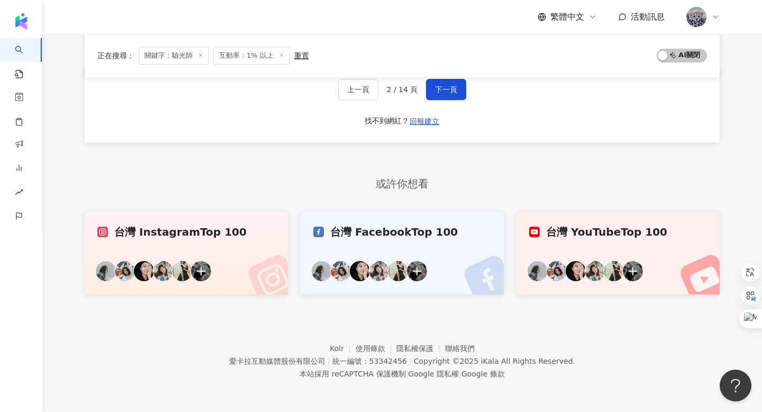
scroll to position [1888, 0]
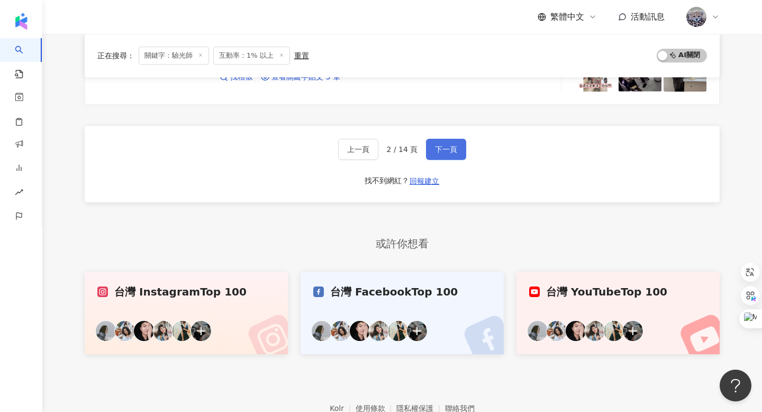
click at [452, 143] on button "下一頁" at bounding box center [446, 149] width 40 height 21
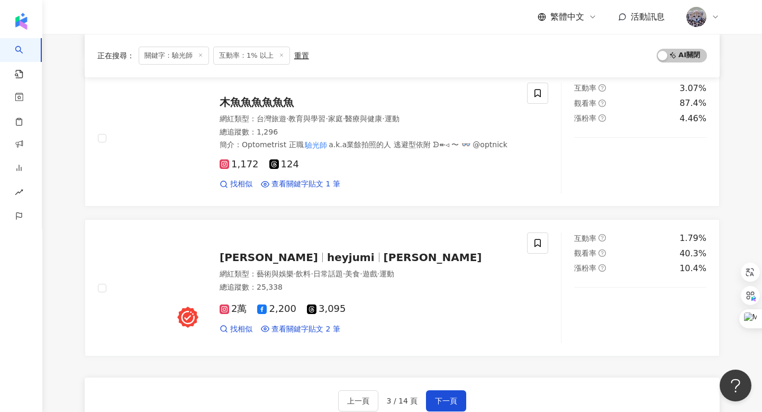
scroll to position [1766, 0]
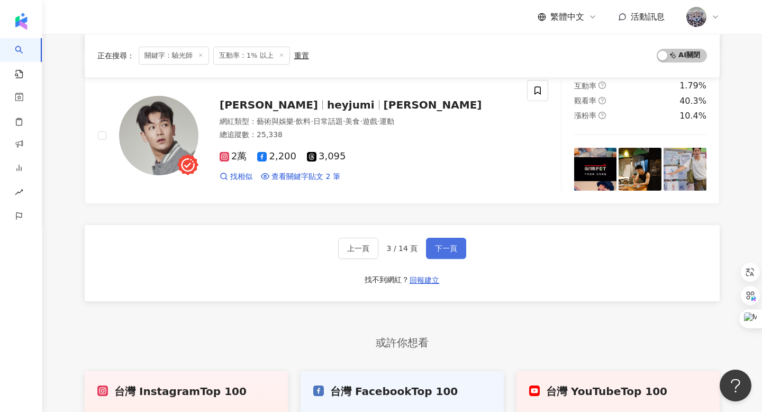
click at [458, 244] on button "下一頁" at bounding box center [446, 248] width 40 height 21
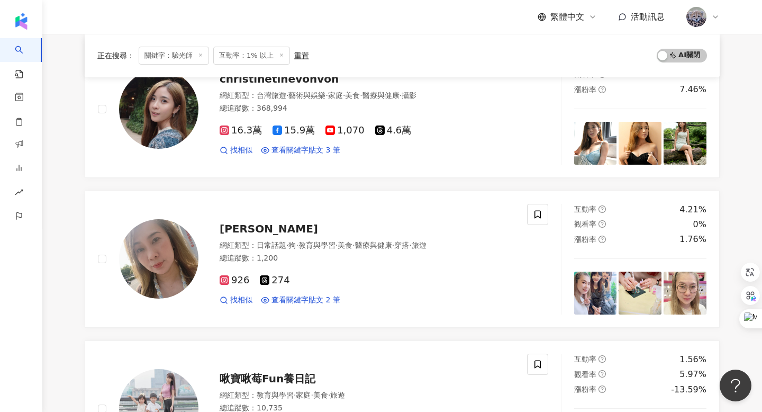
scroll to position [0, 0]
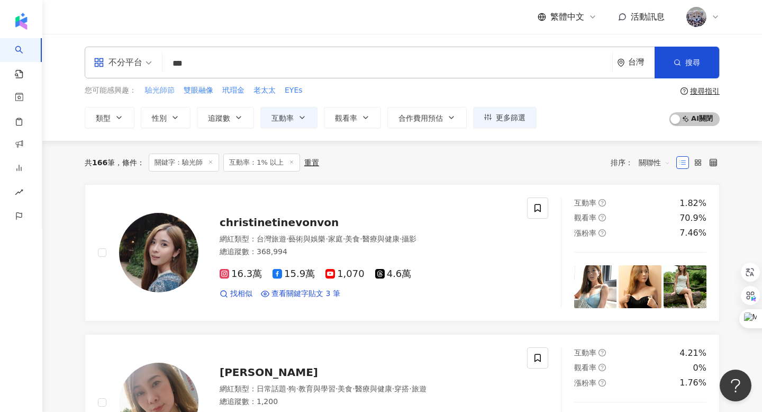
click at [158, 89] on span "驗光師節" at bounding box center [160, 90] width 30 height 11
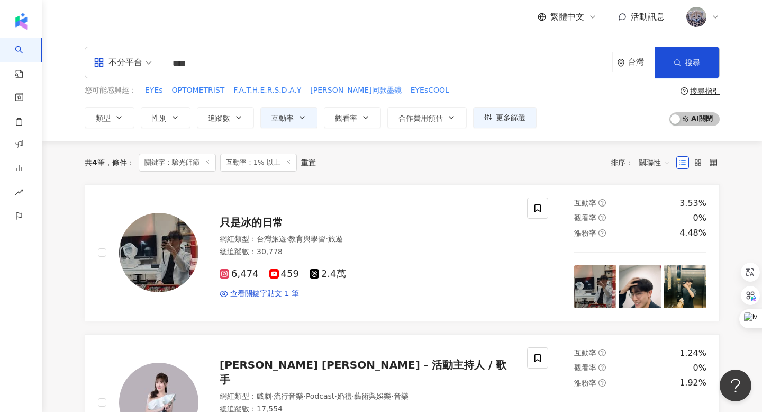
click at [213, 67] on input "****" at bounding box center [388, 63] width 442 height 20
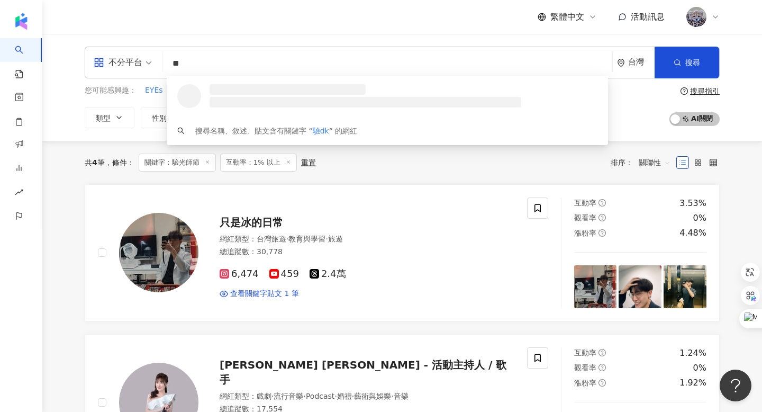
type input "*"
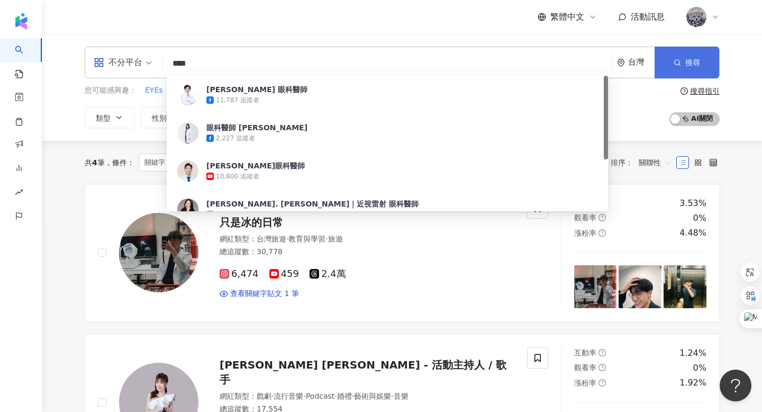
click at [681, 62] on icon "button" at bounding box center [677, 62] width 7 height 7
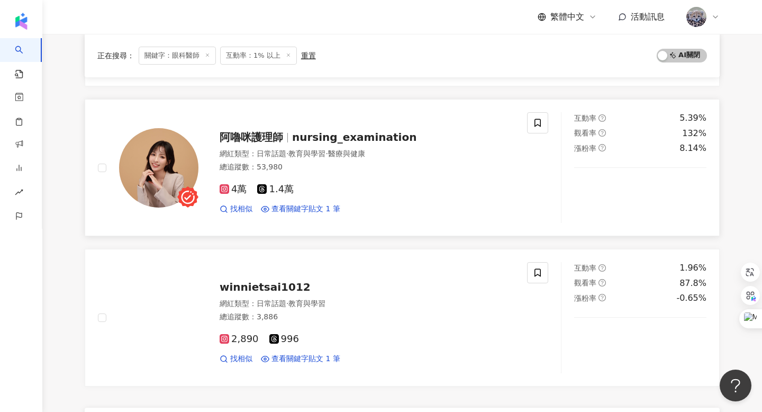
scroll to position [1746, 0]
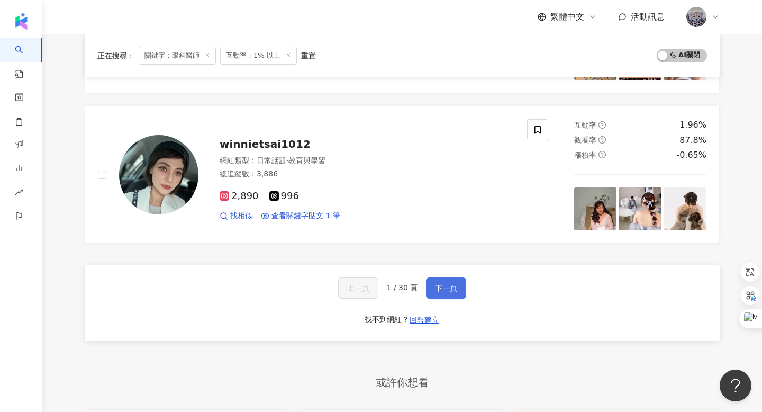
click at [463, 277] on button "下一頁" at bounding box center [446, 287] width 40 height 21
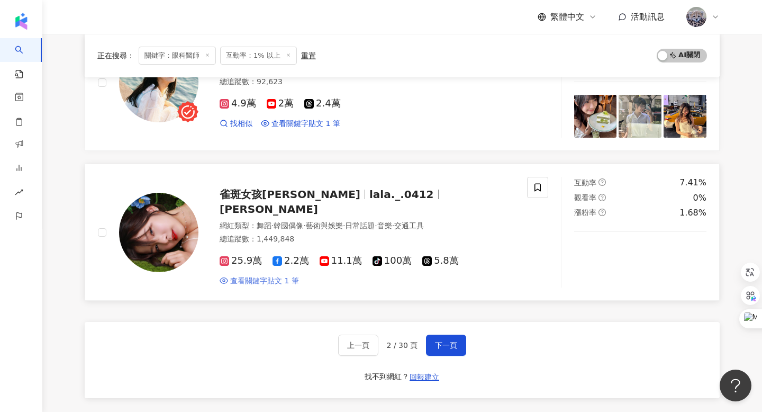
scroll to position [1724, 0]
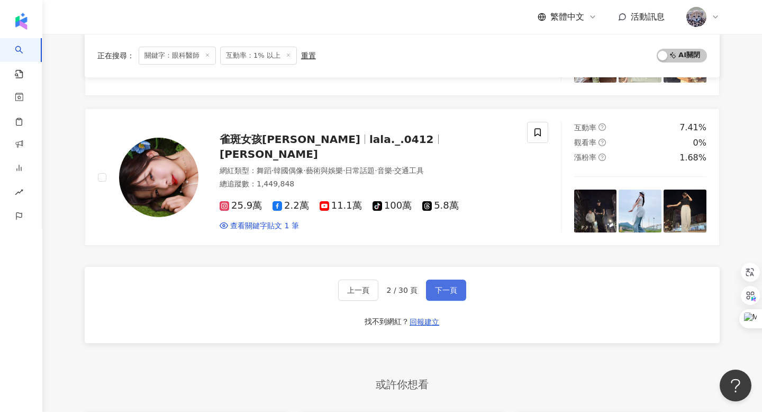
click at [444, 283] on button "下一頁" at bounding box center [446, 290] width 40 height 21
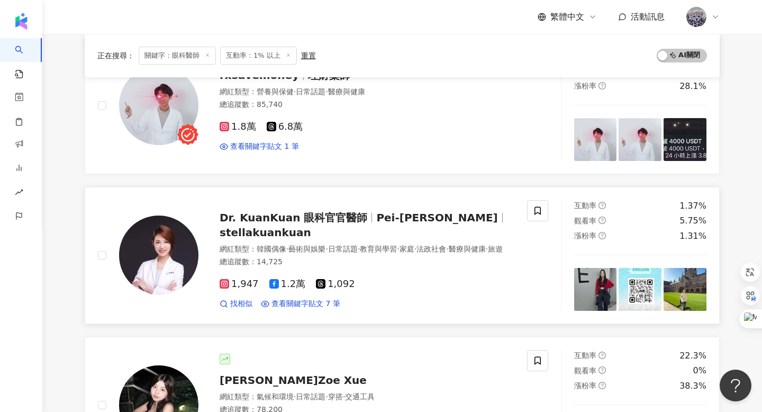
scroll to position [768, 0]
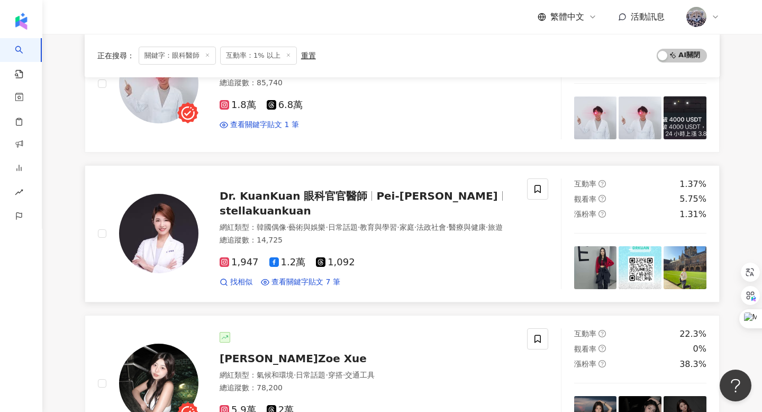
click at [274, 193] on span "Dr. KuanKuan 眼科官官醫師" at bounding box center [294, 196] width 148 height 13
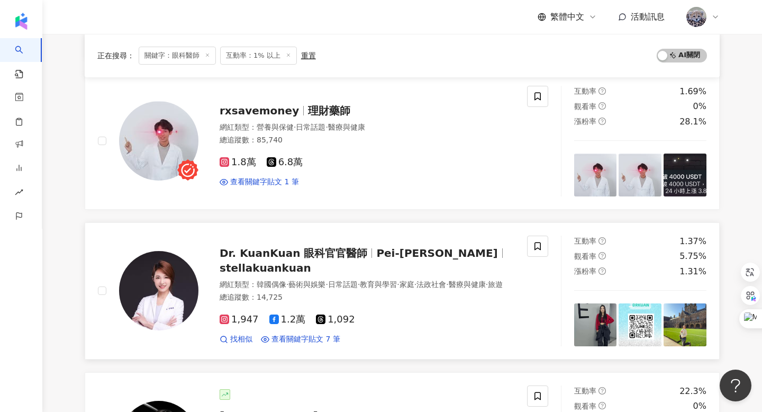
scroll to position [708, 0]
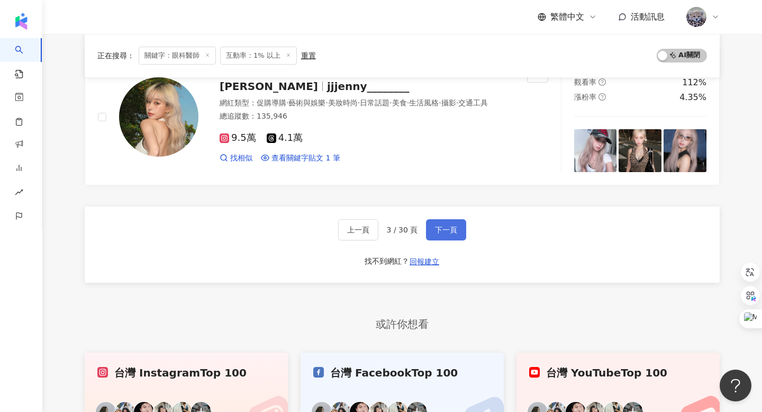
click at [441, 240] on button "下一頁" at bounding box center [446, 229] width 40 height 21
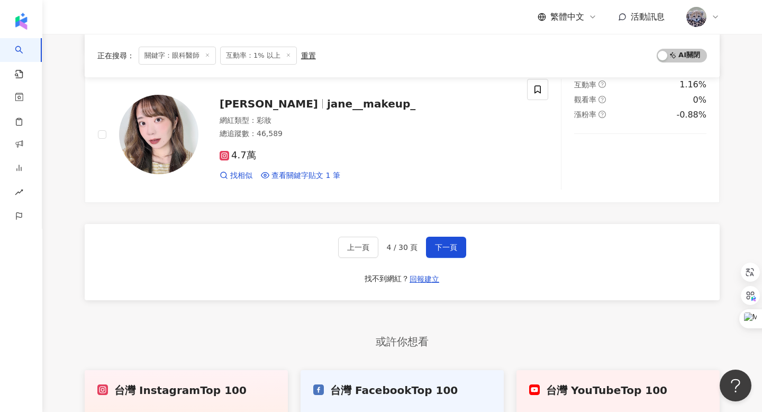
scroll to position [1771, 0]
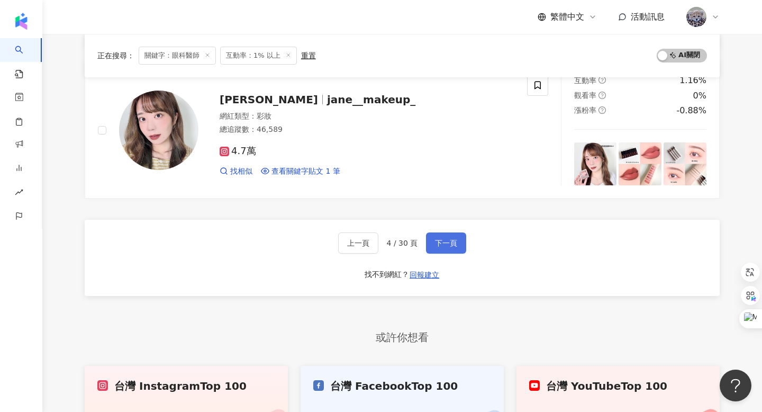
click at [455, 241] on span "下一頁" at bounding box center [446, 243] width 22 height 8
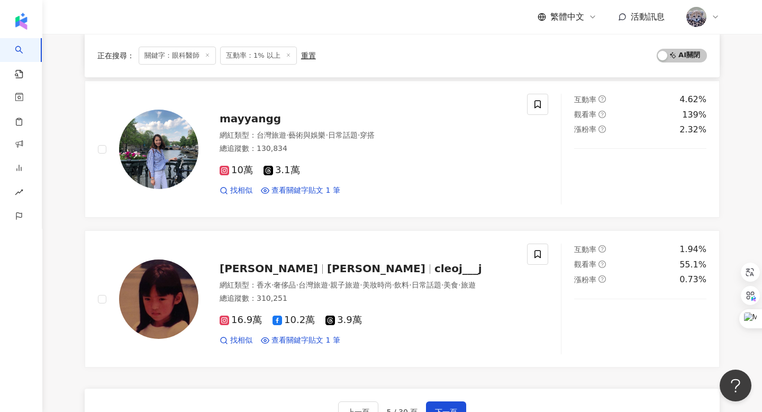
scroll to position [1653, 0]
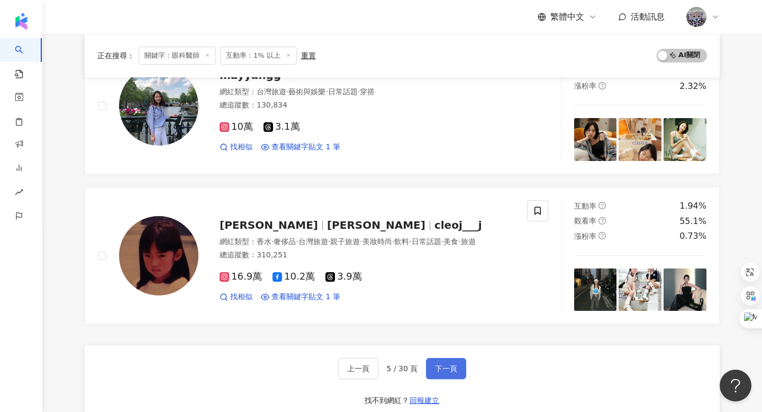
click at [448, 364] on span "下一頁" at bounding box center [446, 368] width 22 height 8
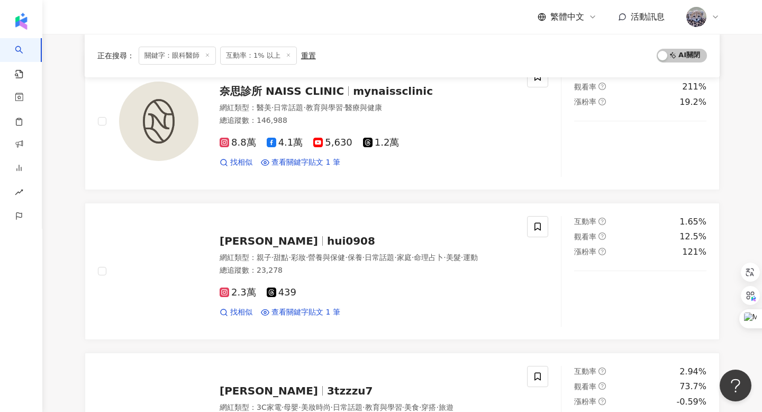
scroll to position [0, 0]
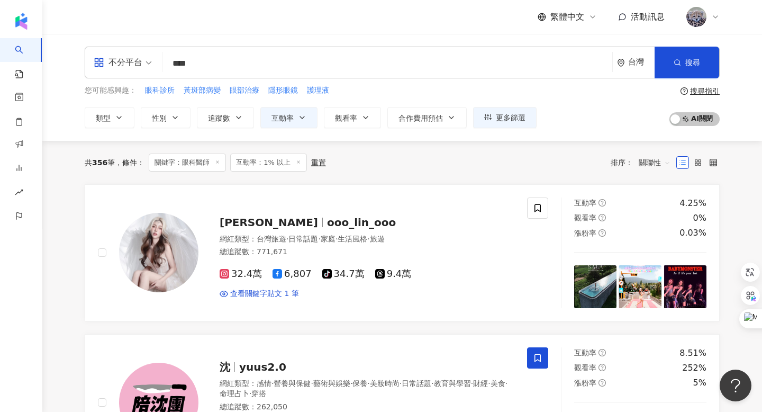
click at [193, 62] on input "****" at bounding box center [388, 63] width 442 height 20
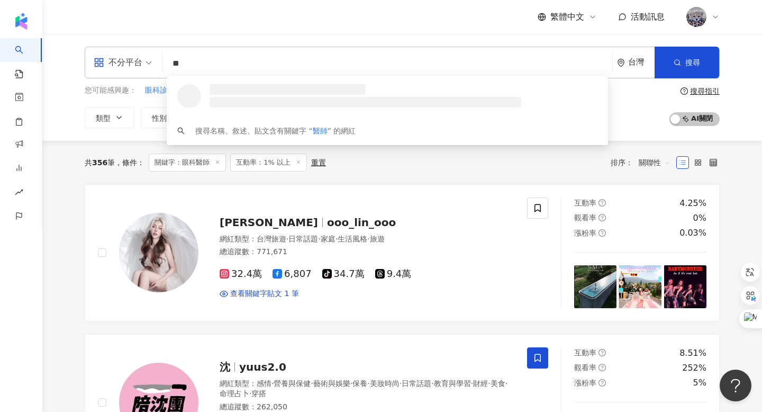
click at [229, 69] on input "**" at bounding box center [388, 63] width 442 height 20
click at [174, 59] on input "**" at bounding box center [388, 63] width 442 height 20
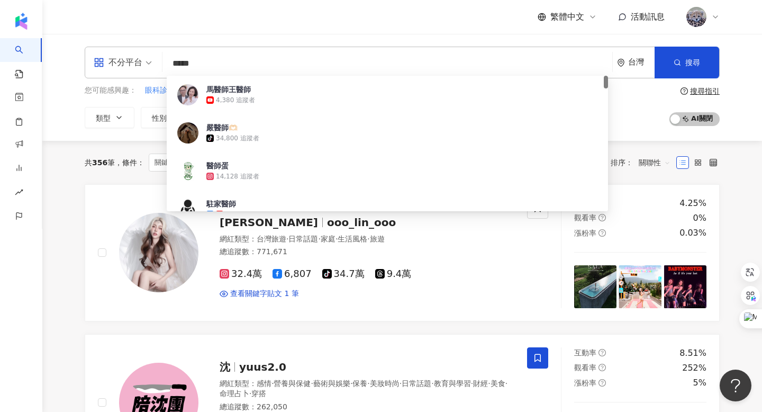
type input "****"
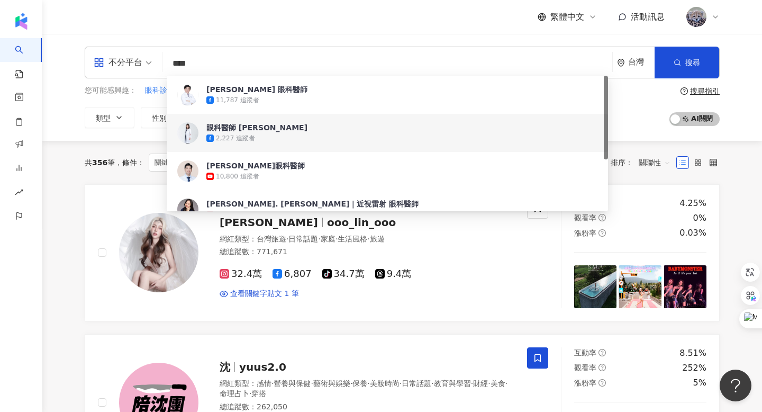
click at [275, 133] on div "2,227 追蹤者" at bounding box center [402, 138] width 391 height 11
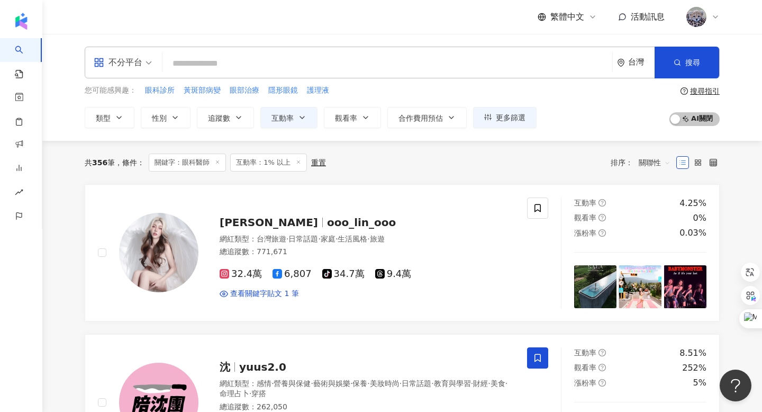
click at [258, 62] on input "search" at bounding box center [388, 63] width 442 height 20
paste input "********"
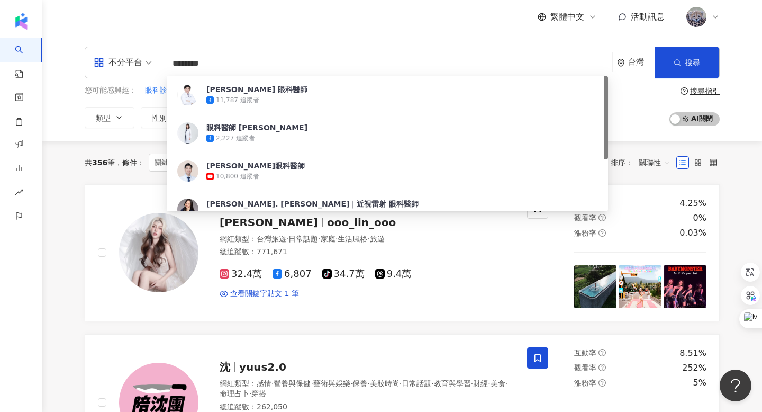
type input "*********"
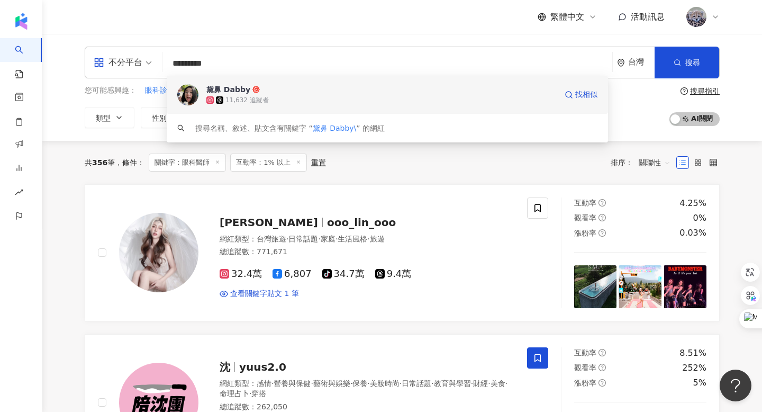
click at [339, 83] on div "黛鼻 Dabby 11,632 追蹤者 找相似" at bounding box center [388, 95] width 442 height 38
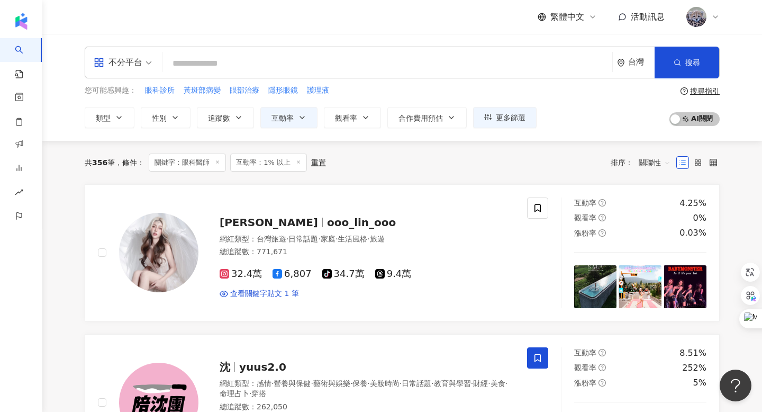
paste input "*********"
type input "*********"
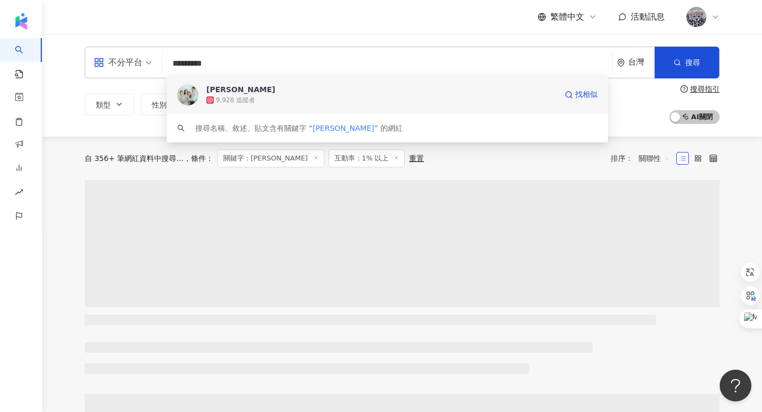
click at [226, 102] on div "9,928 追蹤者" at bounding box center [235, 100] width 39 height 9
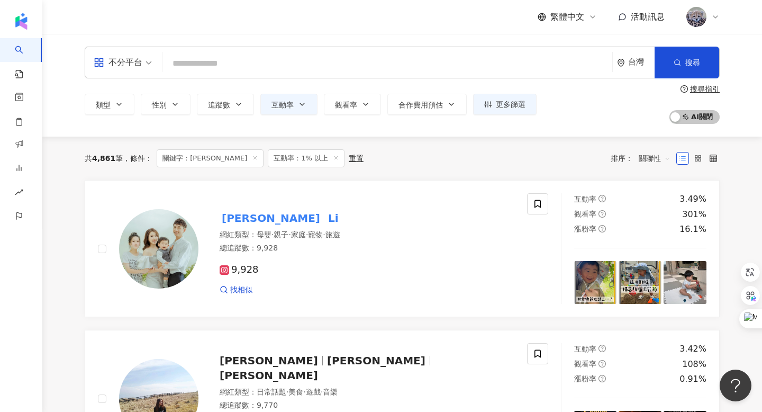
click at [201, 58] on input "search" at bounding box center [388, 63] width 442 height 20
paste input "*******"
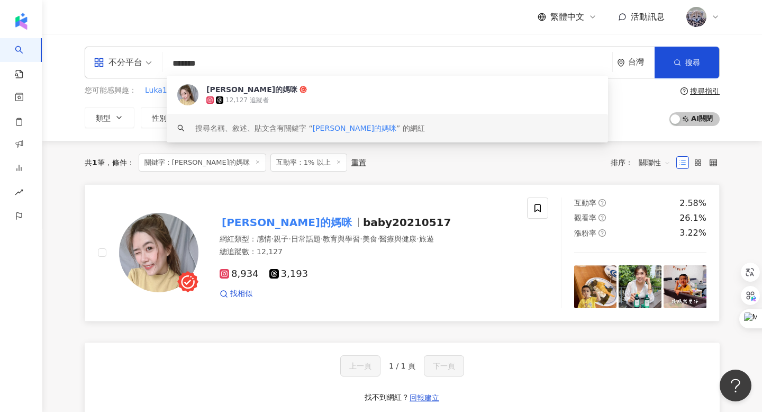
click at [255, 231] on div "Luka的媽咪 baby20210517 網紅類型 ： 感情 · 親子 · 日常話題 · 教育與學習 · 美食 · 醫療與健康 · 旅遊 總追蹤數 ： 12,…" at bounding box center [357, 253] width 316 height 93
drag, startPoint x: 228, startPoint y: 60, endPoint x: 150, endPoint y: 58, distance: 77.9
click at [150, 58] on div "不分平台 ******* 台灣 搜尋 ab8e8791-42d2-451c-9d9f-7ff20a555d36 keyword Luka的媽咪 12,127 …" at bounding box center [402, 63] width 635 height 32
paste input "*"
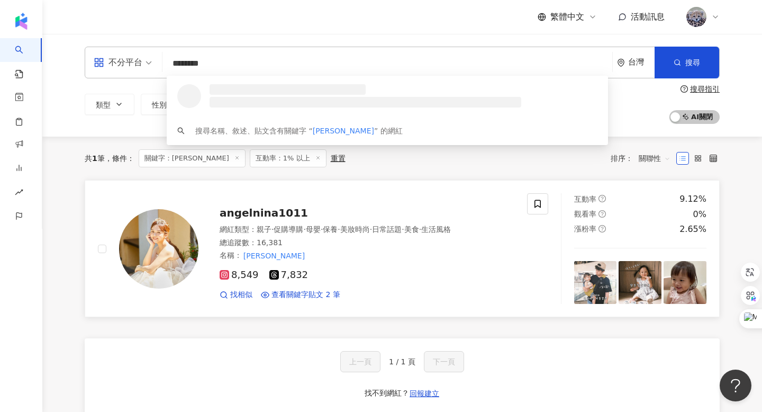
click at [275, 213] on span "angelnina1011" at bounding box center [264, 213] width 88 height 13
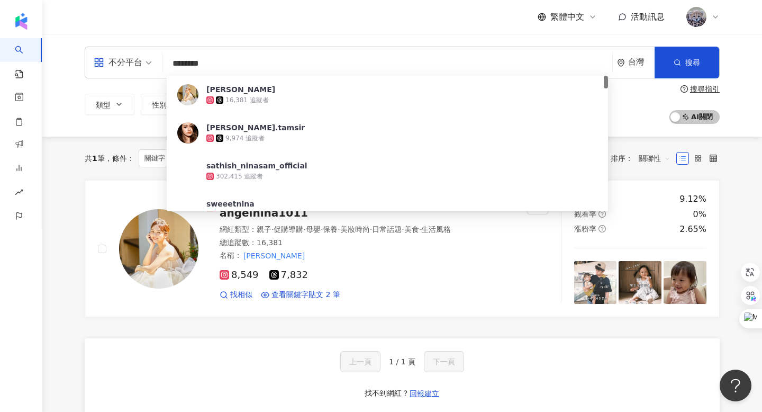
drag, startPoint x: 204, startPoint y: 68, endPoint x: 147, endPoint y: 66, distance: 56.7
click at [147, 66] on div "不分平台 ******** 台灣 搜尋 f663a13e-af4e-4ce9-ae6e-340eb63da5c7 Nina Lu 16,381 追蹤者 nin…" at bounding box center [402, 63] width 635 height 32
paste input "search"
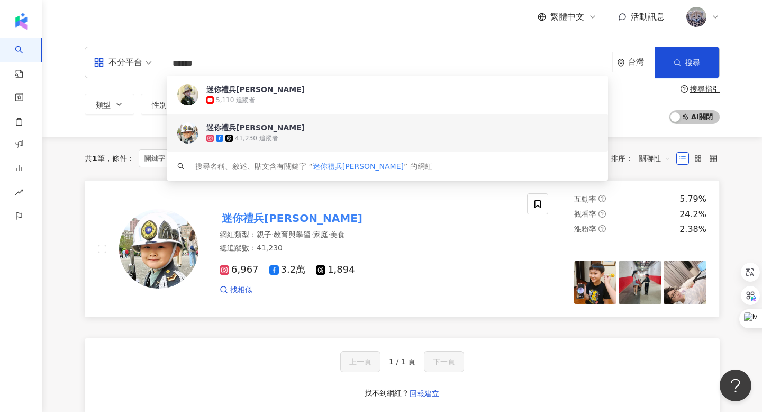
click at [252, 220] on mark "迷你禮兵孫孫" at bounding box center [292, 218] width 145 height 17
drag, startPoint x: 235, startPoint y: 68, endPoint x: 144, endPoint y: 66, distance: 91.1
click at [144, 66] on div "不分平台 ****** 台灣 搜尋 5fa0e995-84c1-4856-ab22-b6d264969123 a692d952-631c-48be-958a-…" at bounding box center [402, 63] width 635 height 32
paste input "***"
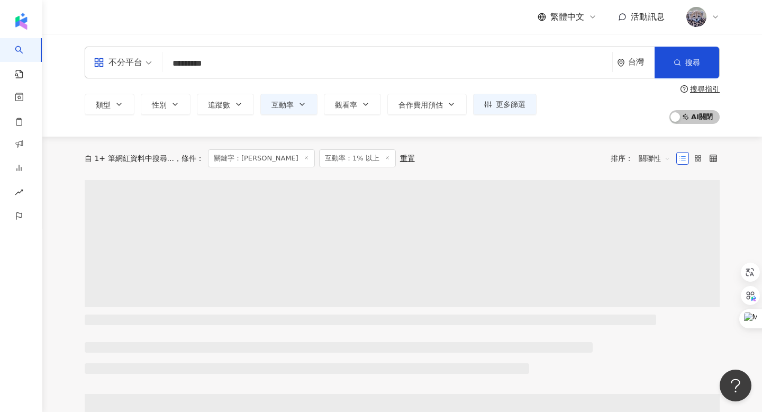
click at [339, 32] on div "繁體中文 活動訊息" at bounding box center [402, 17] width 635 height 34
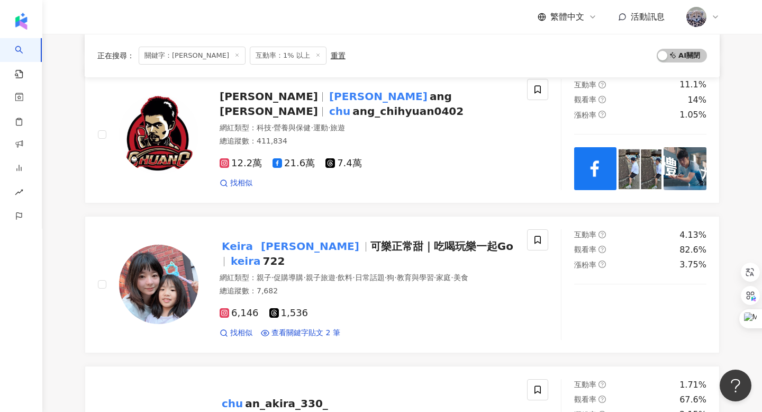
scroll to position [1397, 0]
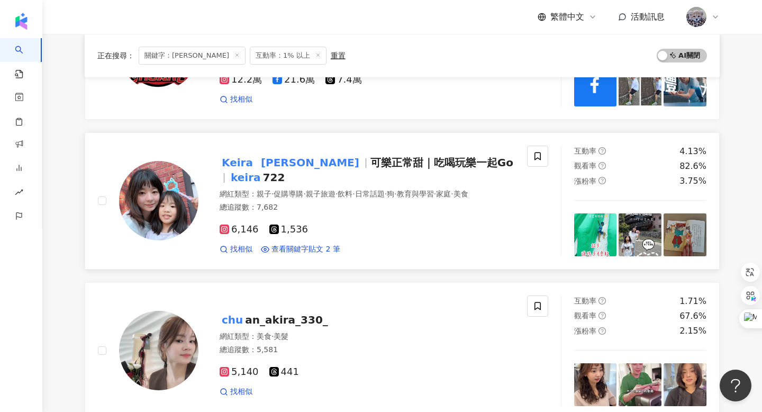
click at [373, 169] on span "可樂正常甜｜吃喝玩樂一起Go" at bounding box center [442, 162] width 143 height 13
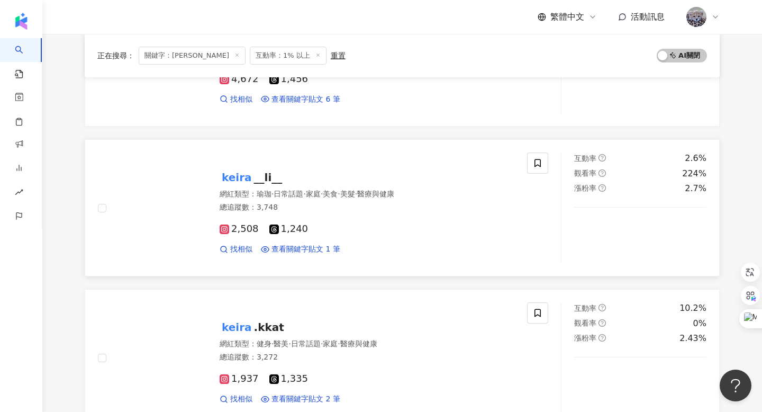
scroll to position [0, 0]
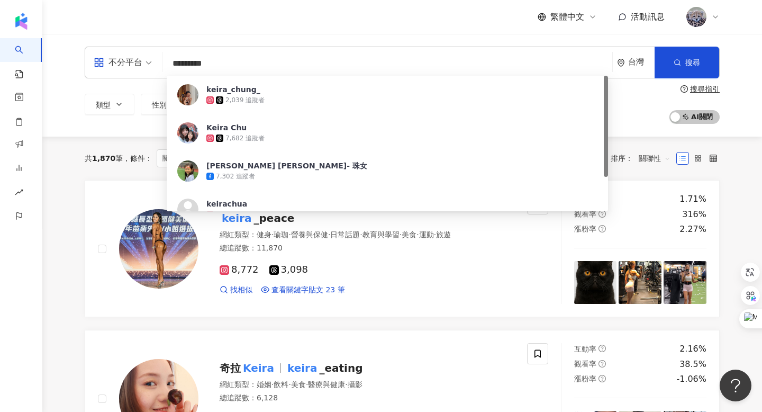
drag, startPoint x: 223, startPoint y: 67, endPoint x: 133, endPoint y: 67, distance: 90.0
click at [133, 67] on div "不分平台 ********* 台灣 搜尋 f1a92553-2d69-4a1d-9b14-464bc45e1c22 keira_chung_ 2,039 追蹤…" at bounding box center [402, 63] width 635 height 32
paste input "search"
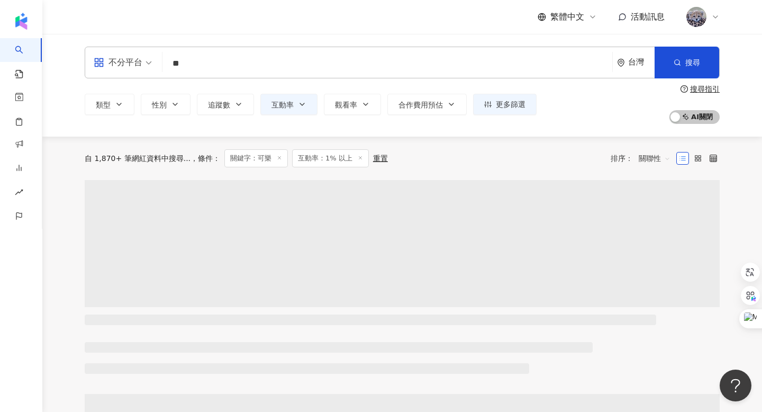
click at [233, 36] on div "不分平台 ** 台灣 搜尋 f932f403-c28b-4a76-ac6f-41a56d681bfc 可樂 2,267 追蹤者 可樂 1,540 追蹤者 可樂…" at bounding box center [402, 85] width 720 height 103
click at [221, 74] on input "**" at bounding box center [388, 63] width 442 height 20
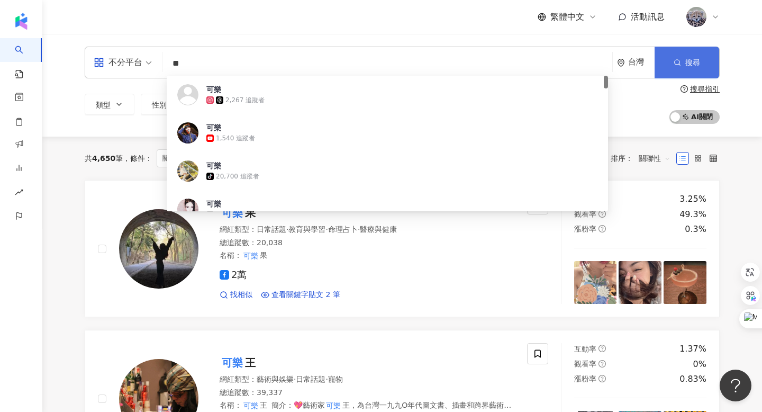
click at [671, 76] on button "搜尋" at bounding box center [687, 63] width 65 height 32
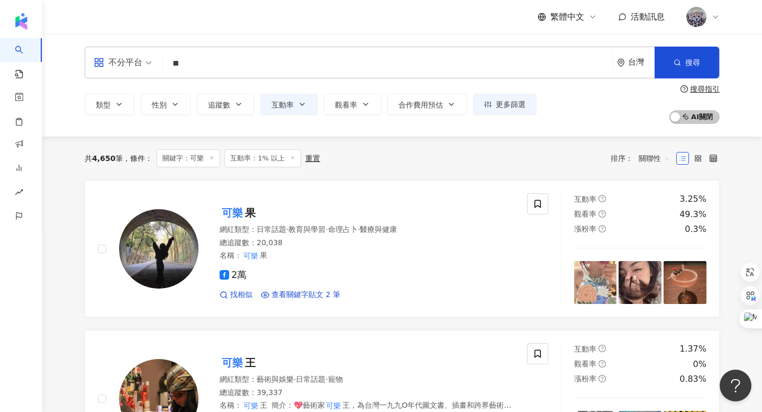
click at [248, 57] on input "**" at bounding box center [388, 63] width 442 height 20
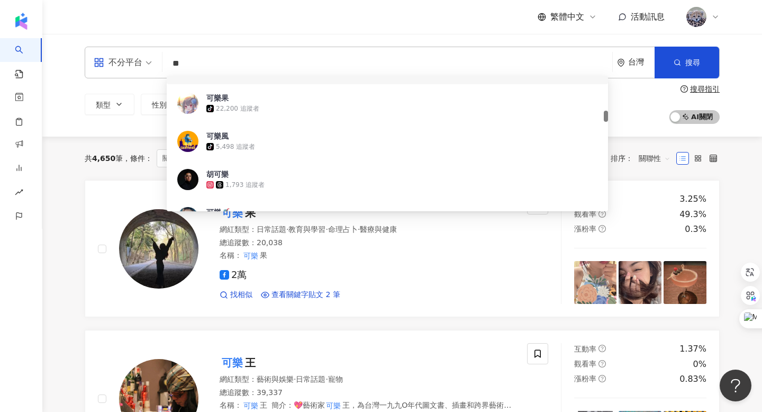
click at [214, 70] on input "**" at bounding box center [388, 63] width 442 height 20
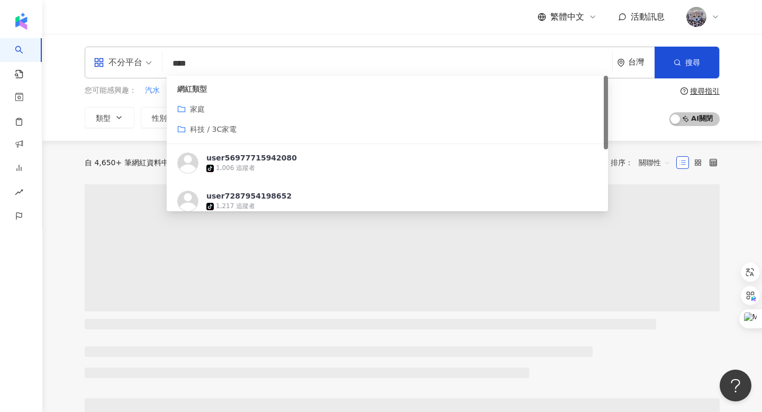
click at [235, 32] on div "繁體中文 活動訊息" at bounding box center [402, 17] width 635 height 34
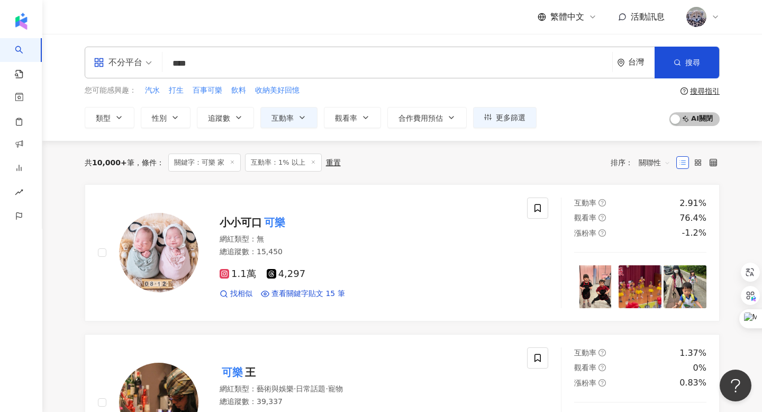
click at [229, 69] on input "****" at bounding box center [388, 63] width 442 height 20
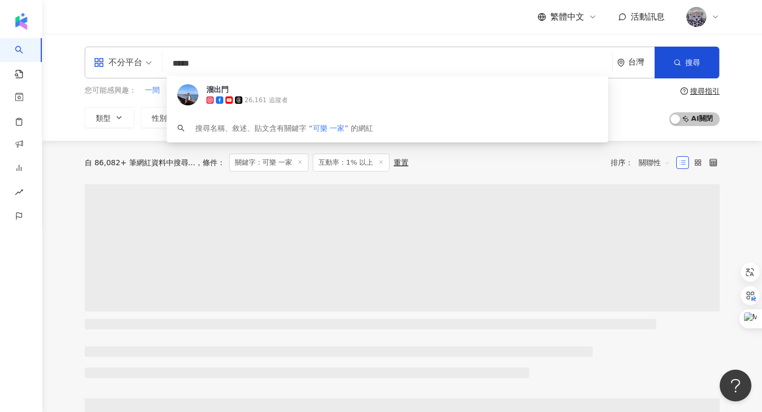
click at [254, 14] on div "繁體中文 活動訊息" at bounding box center [402, 17] width 635 height 34
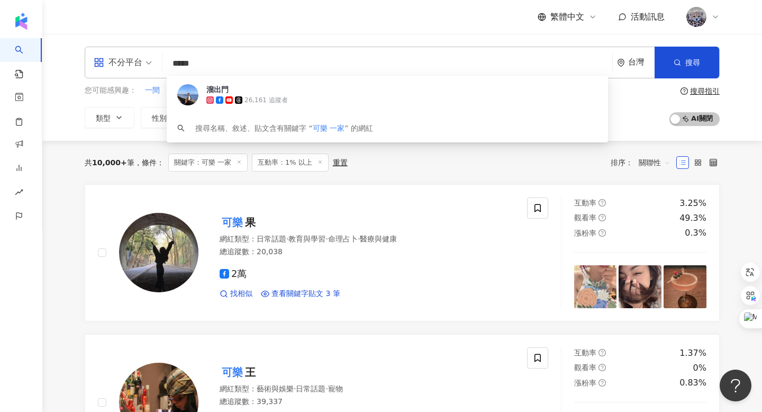
drag, startPoint x: 229, startPoint y: 66, endPoint x: 127, endPoint y: 64, distance: 102.8
click at [127, 64] on div "不分平台 ***** 台灣 搜尋 73566bda-5f78-448a-866a-f3fd62fbb31c 溜出門 26,161 追蹤者 搜尋名稱、敘述、貼文…" at bounding box center [402, 63] width 635 height 32
paste input "search"
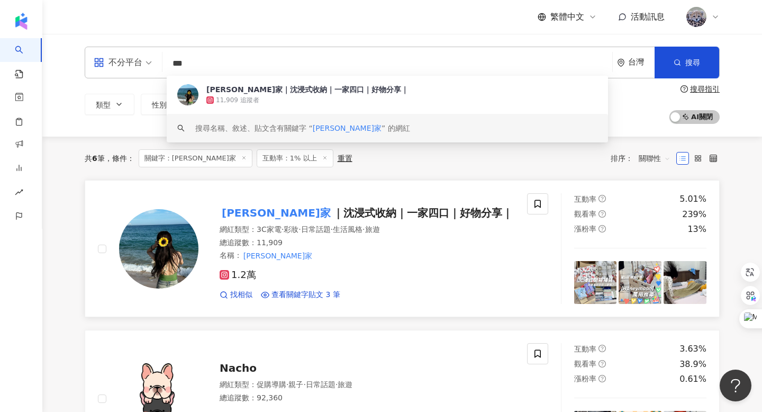
click at [255, 210] on mark "喬喬家" at bounding box center [276, 212] width 113 height 17
drag, startPoint x: 221, startPoint y: 64, endPoint x: 147, endPoint y: 62, distance: 74.7
click at [147, 62] on div "不分平台 *** 台灣 搜尋 1cf777b4-247d-4ae4-8800-889f10acf1d0 keyword 喬喬家｜沈浸式收納｜一家四口｜好物分享…" at bounding box center [402, 63] width 635 height 32
paste input "******"
type input "*********"
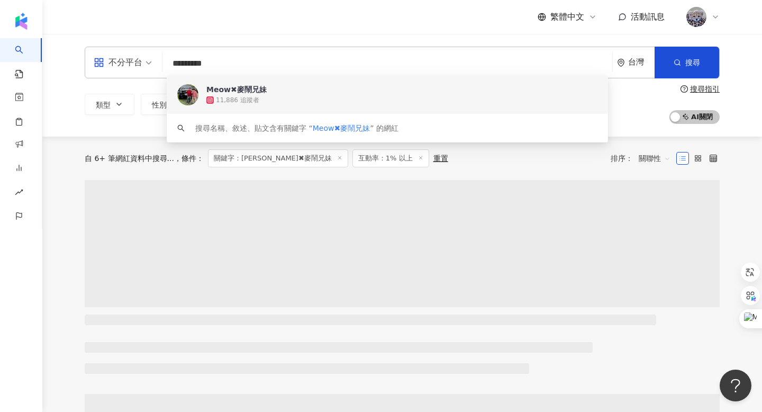
click at [287, 84] on span "Meow✖麥鬧兄妹" at bounding box center [382, 89] width 351 height 11
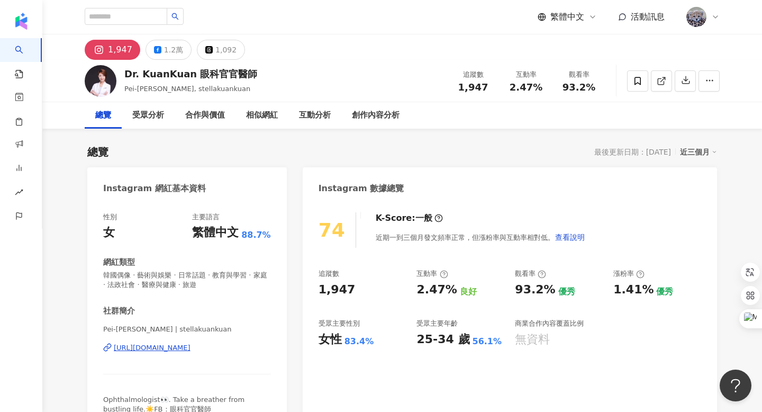
scroll to position [24, 0]
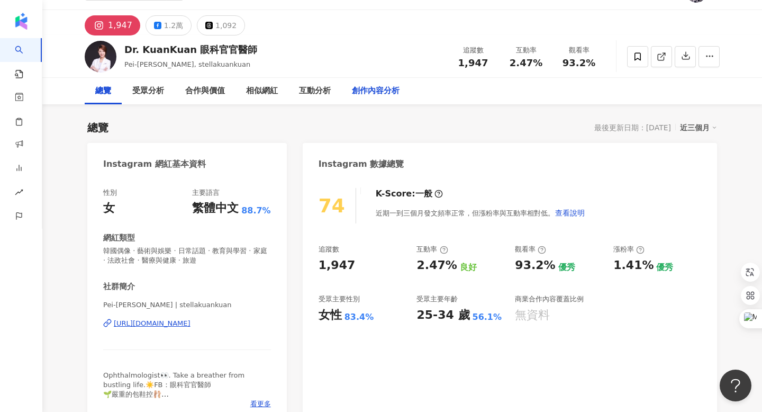
click at [366, 89] on div "創作內容分析" at bounding box center [376, 91] width 48 height 13
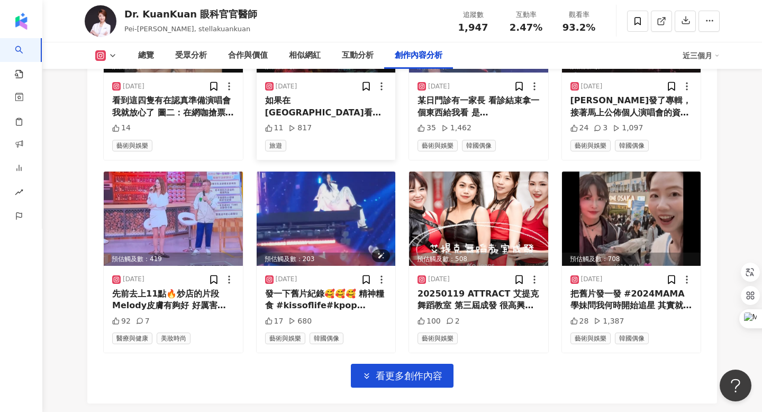
scroll to position [3728, 0]
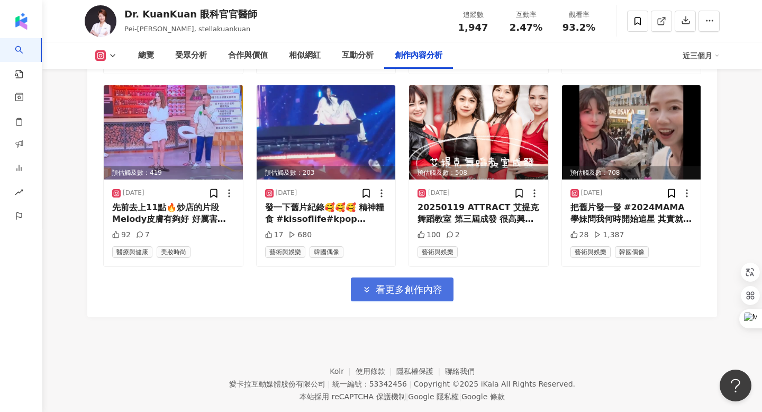
click at [412, 277] on button "看更多創作內容" at bounding box center [402, 289] width 103 height 24
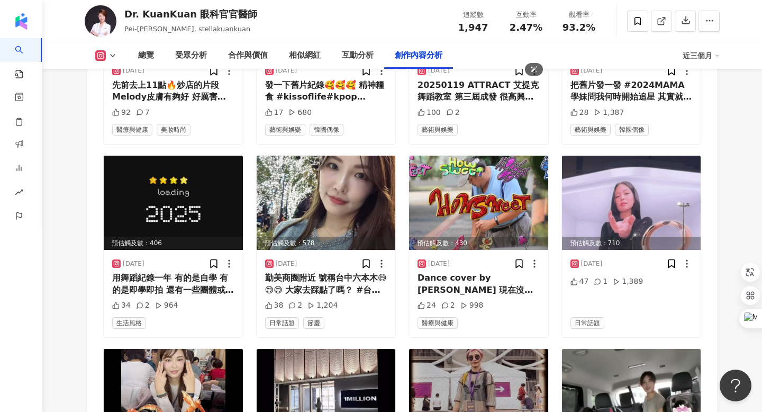
scroll to position [4074, 0]
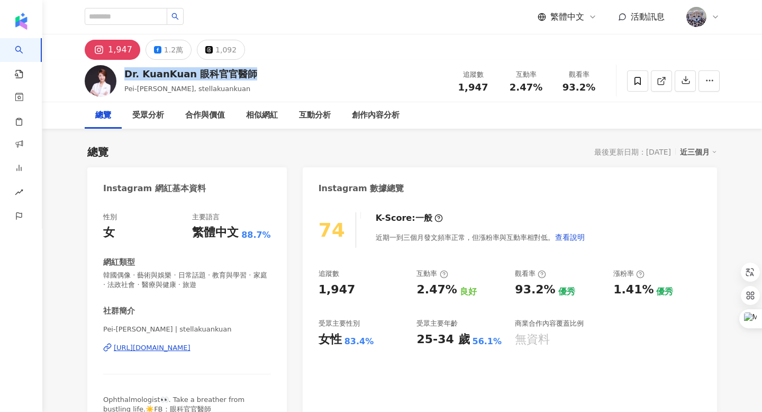
drag, startPoint x: 129, startPoint y: 76, endPoint x: 259, endPoint y: 74, distance: 129.7
click at [259, 74] on div "Dr. KuanKuan 眼科官官醫師 [PERSON_NAME], stellakuankuan 追蹤數 1,947 互動率 2.47% 觀看率 93.2%" at bounding box center [403, 81] width 678 height 42
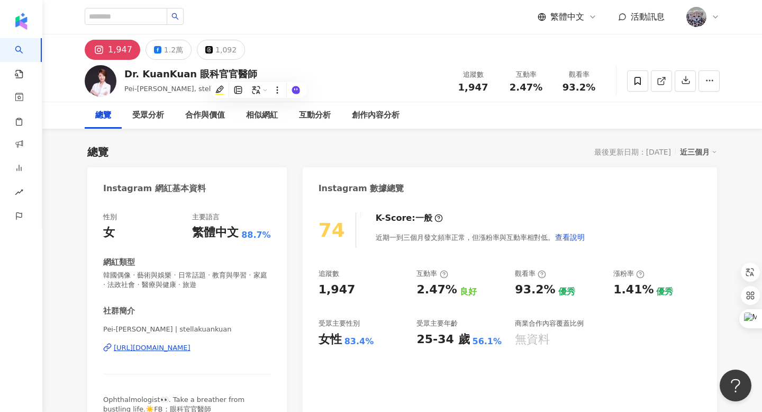
click at [312, 58] on div "1,947 1.2萬 1,092" at bounding box center [403, 46] width 678 height 25
click at [664, 84] on icon at bounding box center [661, 81] width 6 height 6
click at [165, 51] on div "1.2萬" at bounding box center [173, 49] width 19 height 15
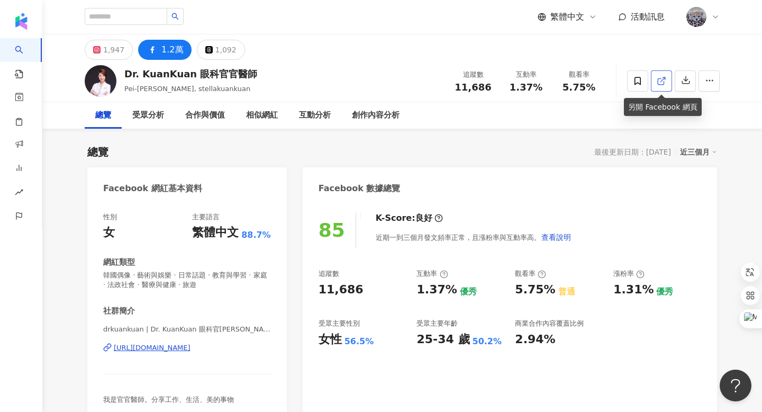
click at [660, 85] on link at bounding box center [661, 80] width 21 height 21
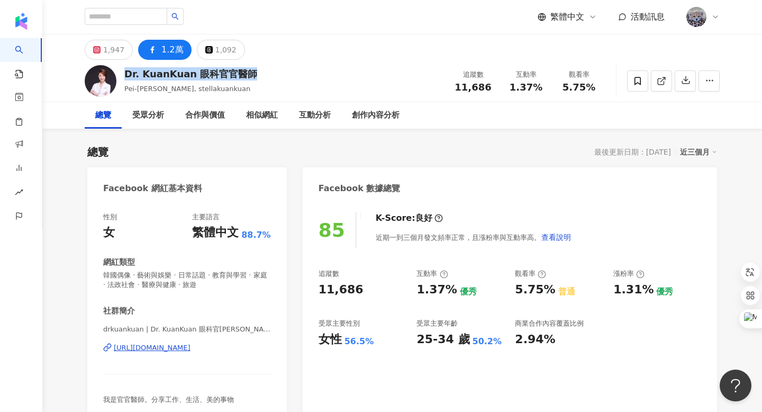
drag, startPoint x: 247, startPoint y: 73, endPoint x: 127, endPoint y: 73, distance: 120.2
click at [127, 73] on div "Dr. KuanKuan 眼科官官醫師" at bounding box center [190, 73] width 133 height 13
copy div "Dr. KuanKuan 眼科官官醫師"
drag, startPoint x: 458, startPoint y: 89, endPoint x: 488, endPoint y: 89, distance: 30.2
click at [488, 89] on span "11,686" at bounding box center [473, 87] width 37 height 11
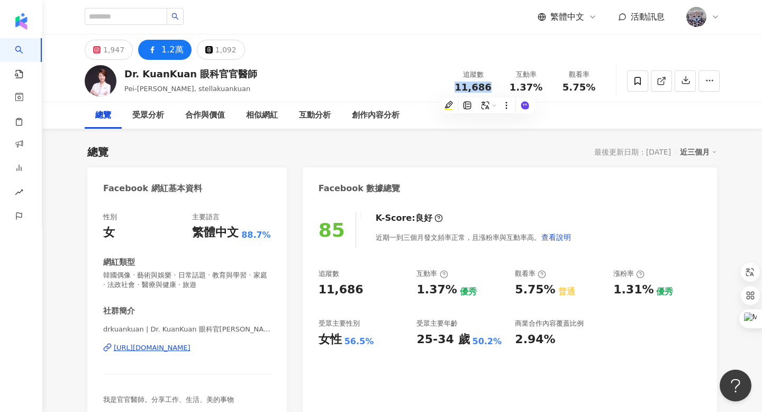
copy span "11,686"
click at [366, 55] on div "1,947 1.2萬 1,092" at bounding box center [403, 46] width 678 height 25
drag, startPoint x: 515, startPoint y: 87, endPoint x: 538, endPoint y: 86, distance: 22.8
click at [538, 86] on span "1.37%" at bounding box center [526, 87] width 33 height 11
copy span "1.37%"
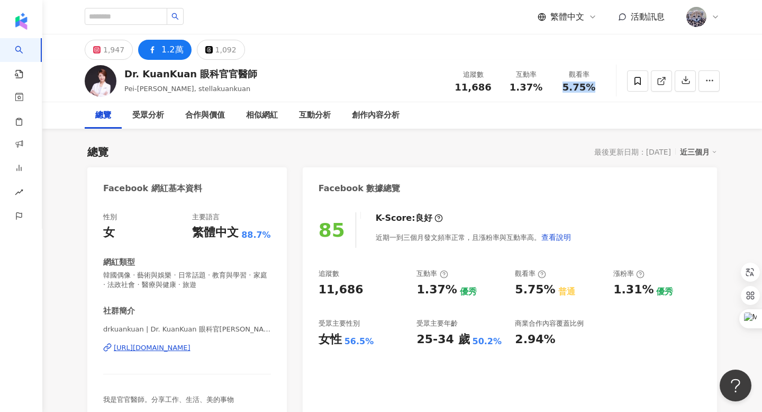
drag, startPoint x: 566, startPoint y: 86, endPoint x: 594, endPoint y: 85, distance: 28.1
click at [594, 85] on div "5.75%" at bounding box center [579, 87] width 40 height 11
copy span "5.75%"
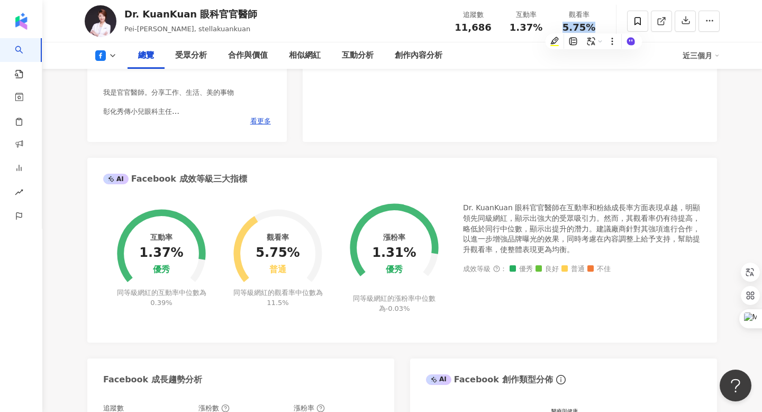
scroll to position [407, 0]
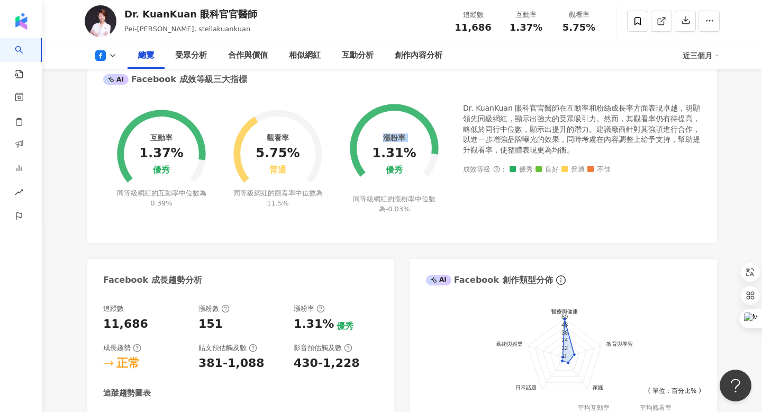
drag, startPoint x: 379, startPoint y: 152, endPoint x: 415, endPoint y: 151, distance: 35.5
click at [415, 151] on div "漲粉率 1.31% 優秀 同等級網紅的漲粉率中位數為 -0.03%" at bounding box center [394, 151] width 116 height 123
copy div "漲粉率"
click at [388, 150] on div "1.31%" at bounding box center [394, 153] width 44 height 15
drag, startPoint x: 378, startPoint y: 152, endPoint x: 407, endPoint y: 158, distance: 30.2
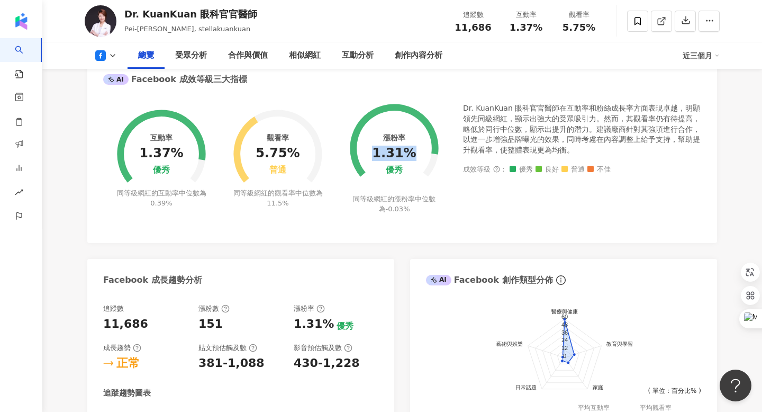
click at [407, 158] on div "1.31%" at bounding box center [394, 153] width 44 height 15
copy div "1.31%"
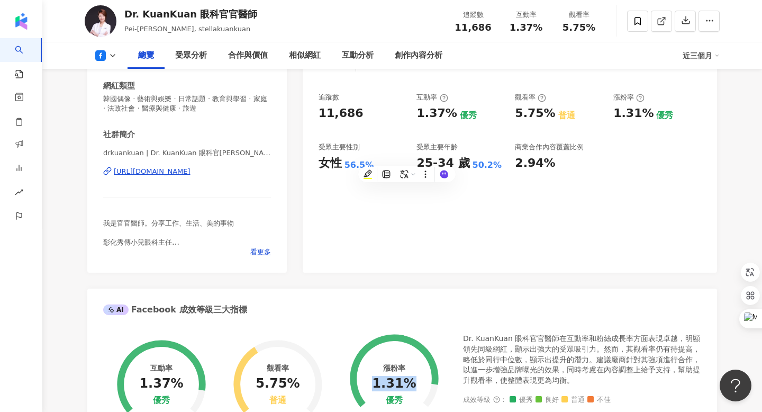
scroll to position [0, 0]
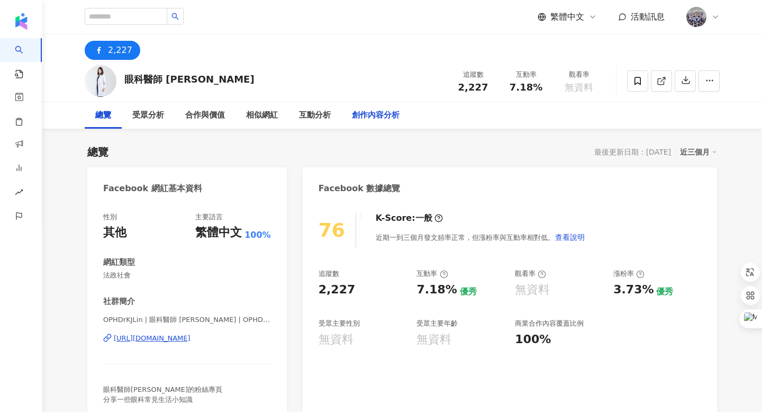
click at [385, 115] on div "創作內容分析" at bounding box center [376, 115] width 48 height 13
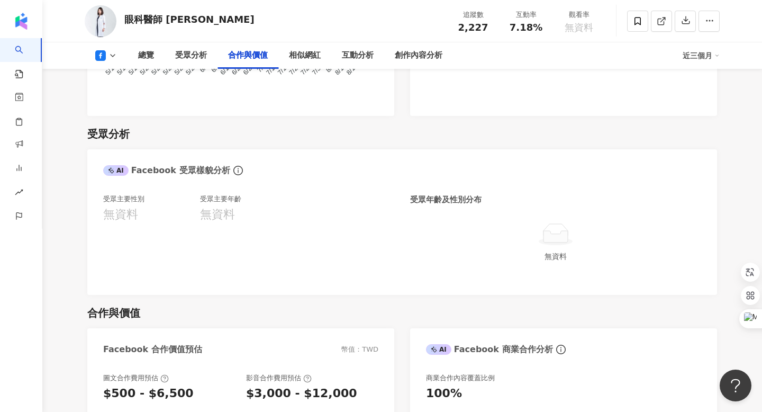
scroll to position [511, 0]
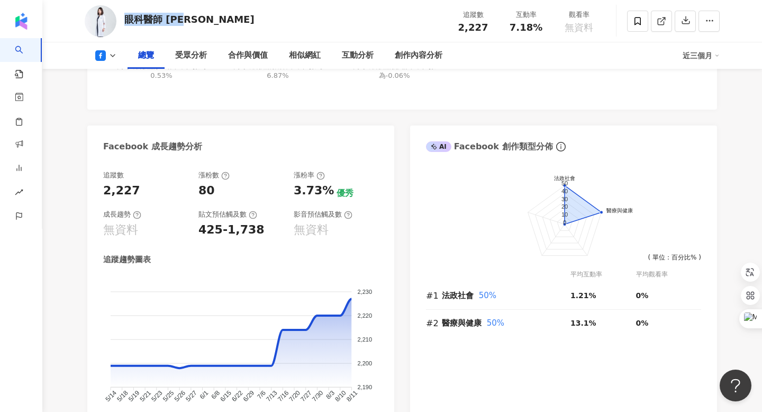
drag, startPoint x: 125, startPoint y: 20, endPoint x: 194, endPoint y: 18, distance: 68.3
click at [194, 18] on div "眼科醫師 [PERSON_NAME]" at bounding box center [189, 19] width 130 height 13
copy div "眼科醫師 [PERSON_NAME]"
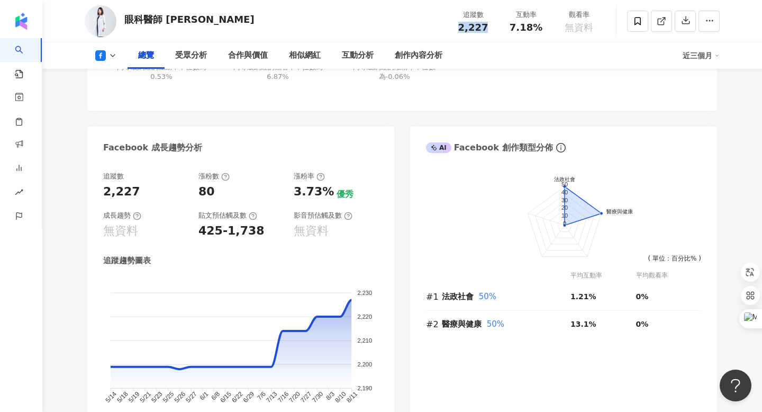
drag, startPoint x: 461, startPoint y: 26, endPoint x: 488, endPoint y: 24, distance: 26.5
click at [488, 24] on div "2,227" at bounding box center [473, 27] width 40 height 11
copy span "2,227"
drag, startPoint x: 515, startPoint y: 27, endPoint x: 540, endPoint y: 27, distance: 24.9
click at [540, 27] on div "7.18%" at bounding box center [526, 27] width 40 height 11
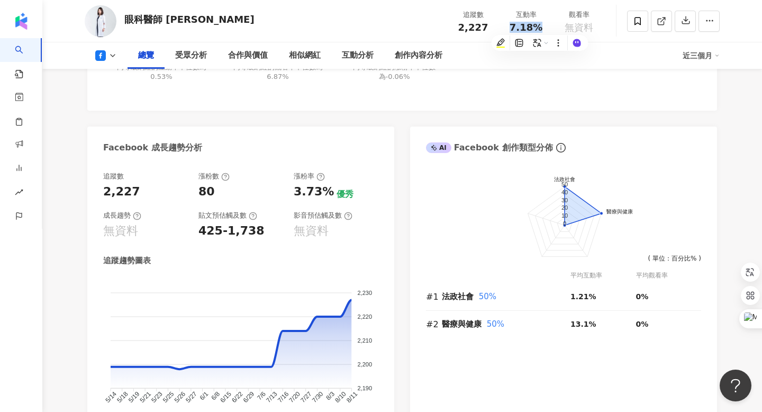
copy span "7.18%"
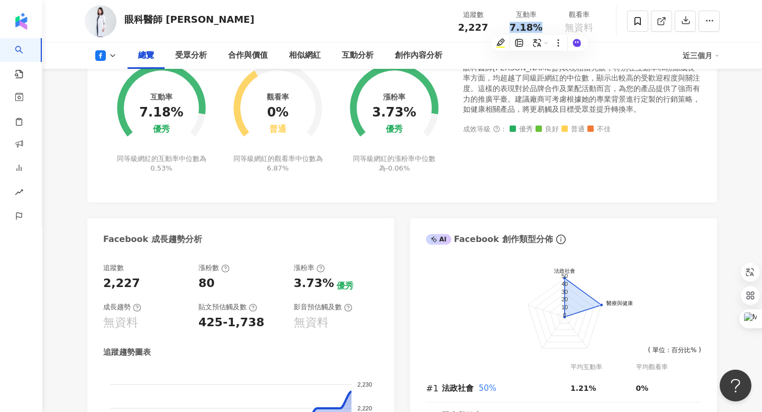
scroll to position [400, 0]
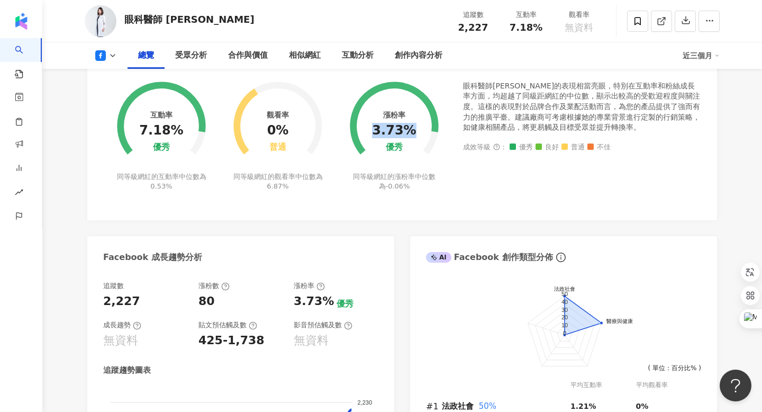
drag, startPoint x: 376, startPoint y: 128, endPoint x: 411, endPoint y: 127, distance: 35.0
click at [411, 127] on div "3.73%" at bounding box center [394, 130] width 44 height 15
copy div "3.73%"
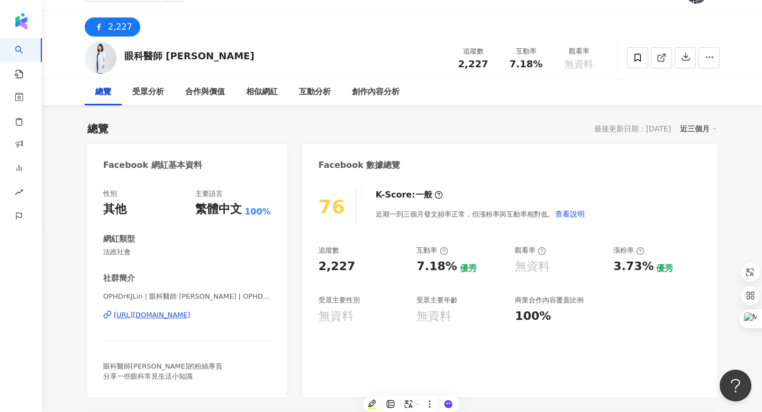
scroll to position [24, 0]
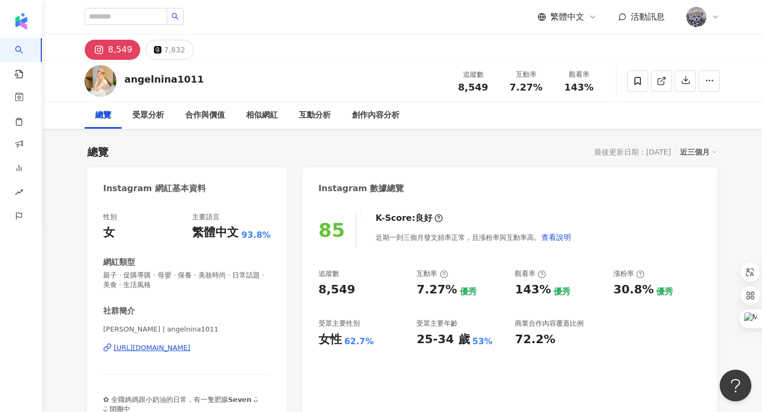
scroll to position [16, 0]
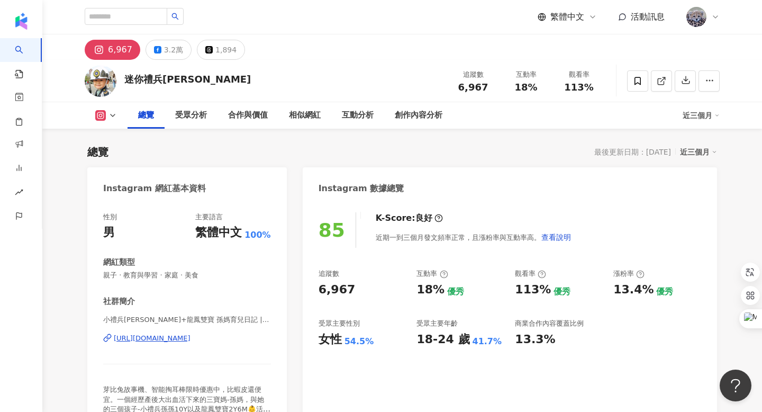
scroll to position [48, 0]
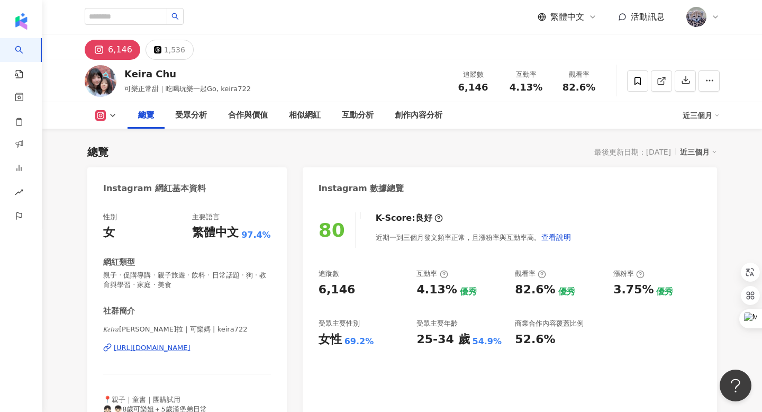
scroll to position [6, 0]
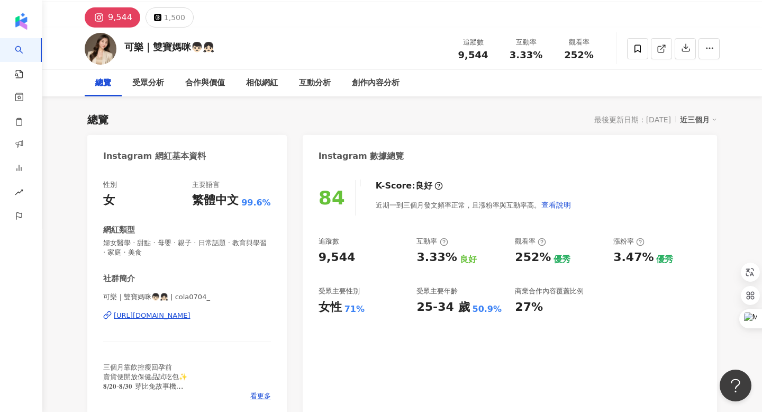
scroll to position [33, 0]
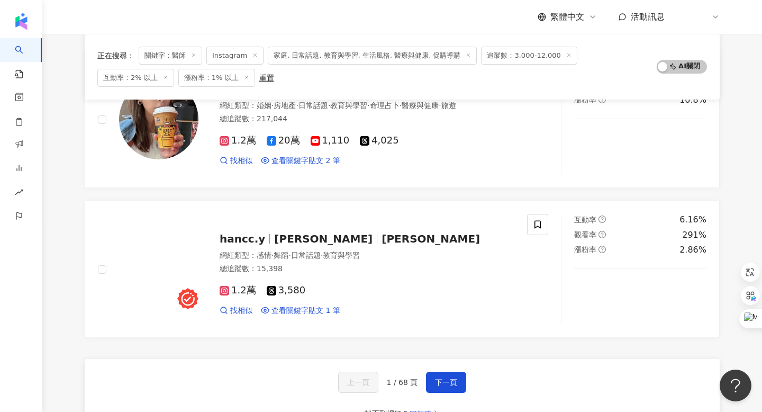
scroll to position [1717, 0]
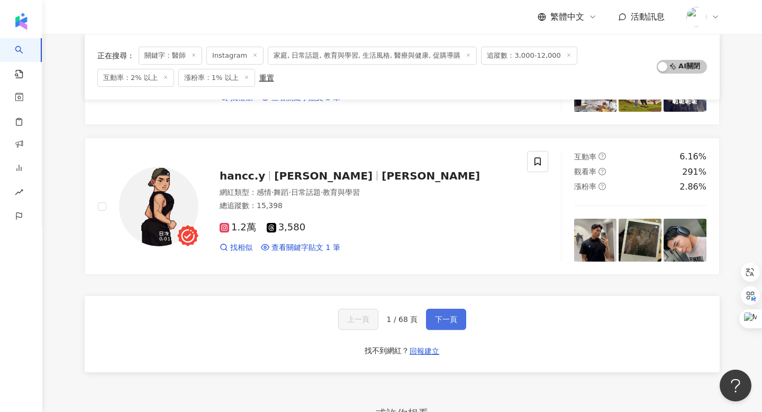
click at [457, 319] on button "下一頁" at bounding box center [446, 319] width 40 height 21
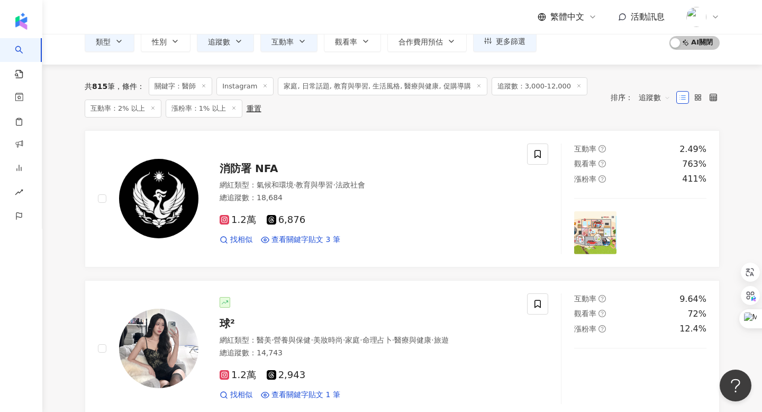
scroll to position [0, 0]
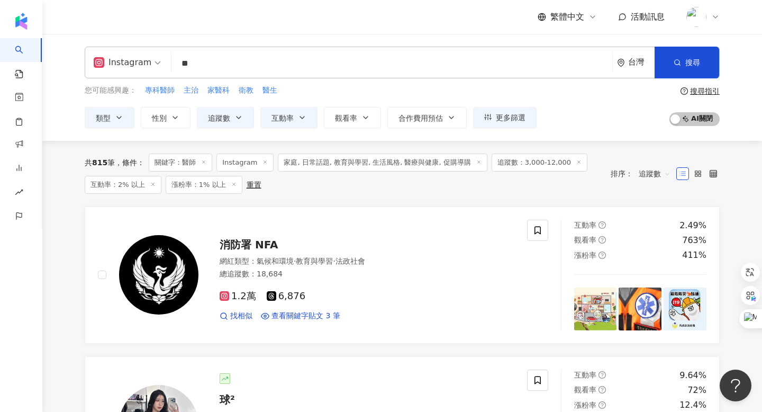
click at [208, 73] on input "**" at bounding box center [392, 63] width 433 height 20
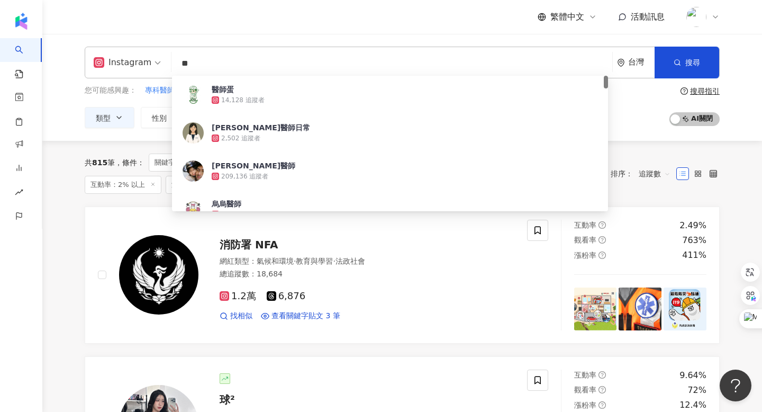
type input "*"
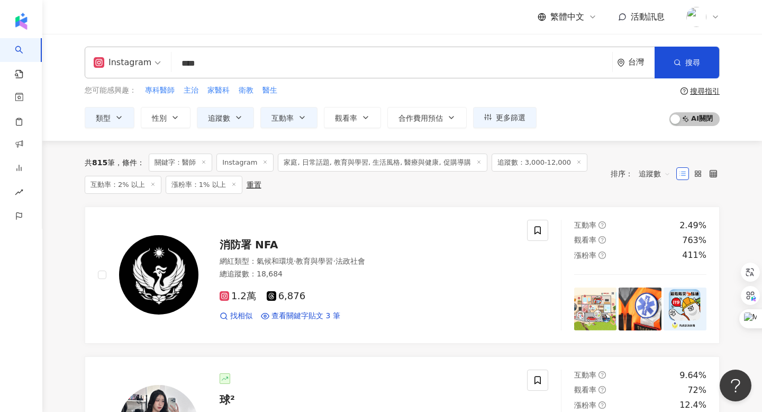
type input "****"
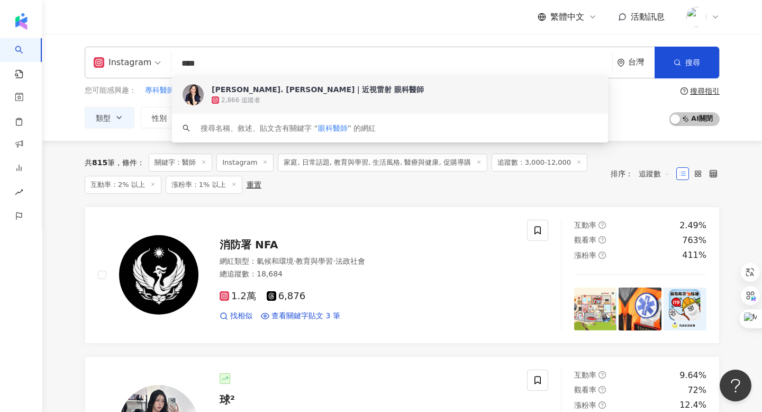
click at [252, 98] on div "2,866 追蹤者" at bounding box center [240, 100] width 39 height 9
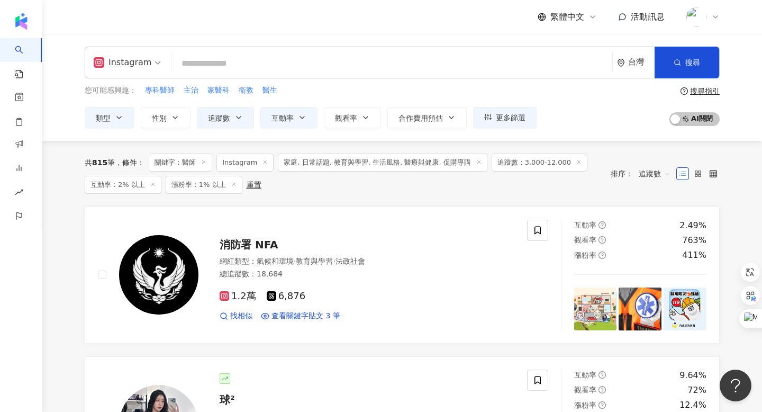
click at [264, 71] on input "search" at bounding box center [392, 63] width 433 height 20
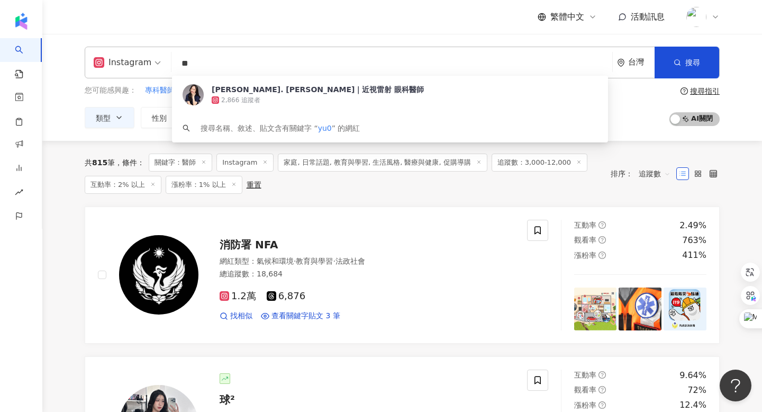
type input "*"
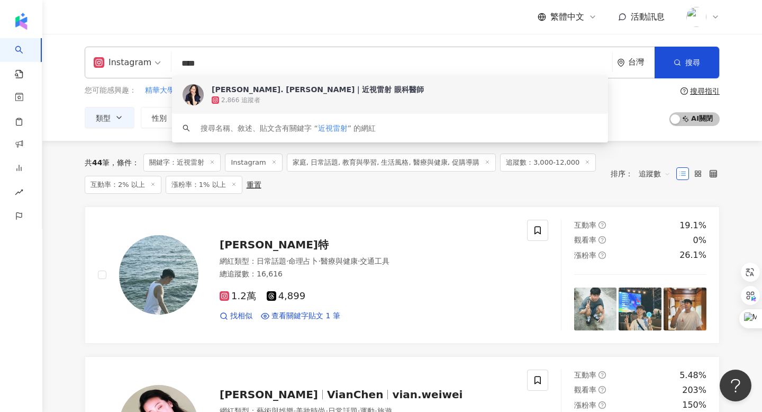
click at [281, 65] on input "****" at bounding box center [392, 63] width 433 height 20
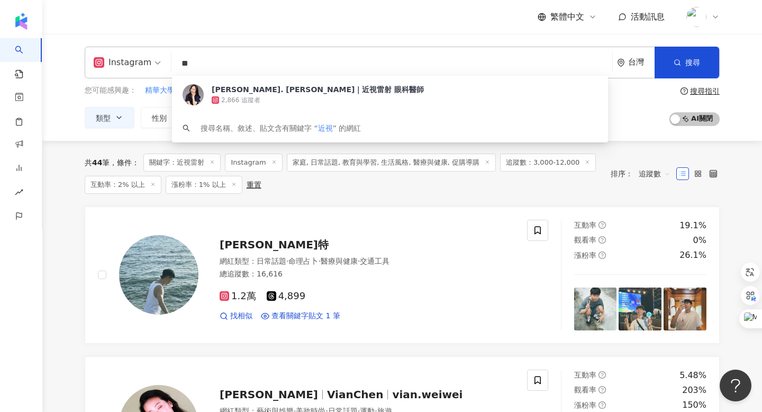
type input "*"
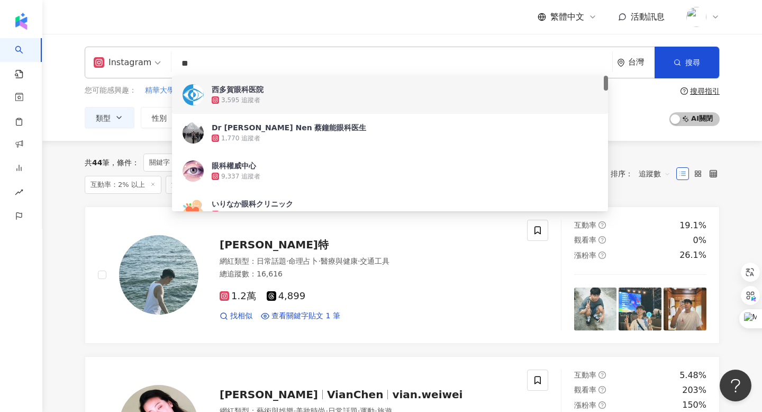
drag, startPoint x: 210, startPoint y: 58, endPoint x: 154, endPoint y: 57, distance: 56.1
click at [154, 57] on div "Instagram ** 台灣 搜尋 7c6d2c22-224a-48b0-be50-b42c8c6ab7ae d3718294-f631-4e20-82b8…" at bounding box center [402, 63] width 635 height 32
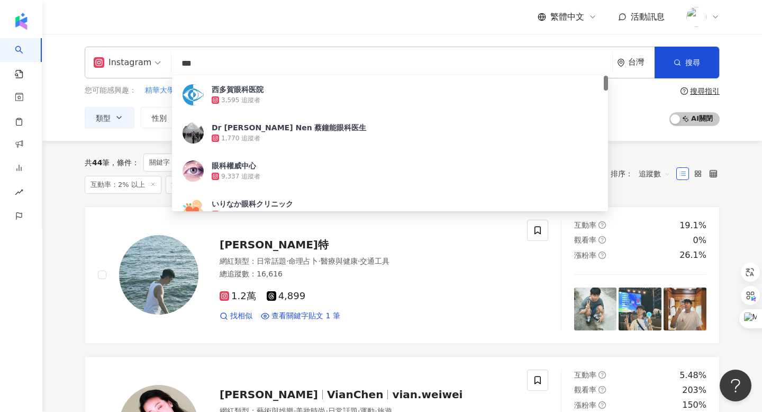
type input "***"
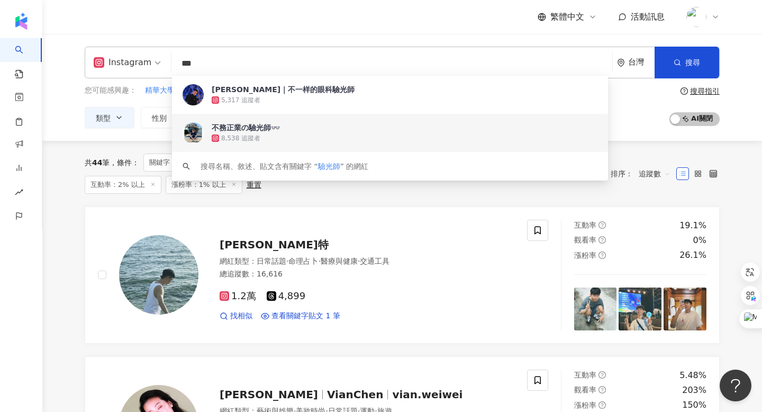
click at [241, 130] on div "不務正業の驗光師👓" at bounding box center [246, 127] width 68 height 11
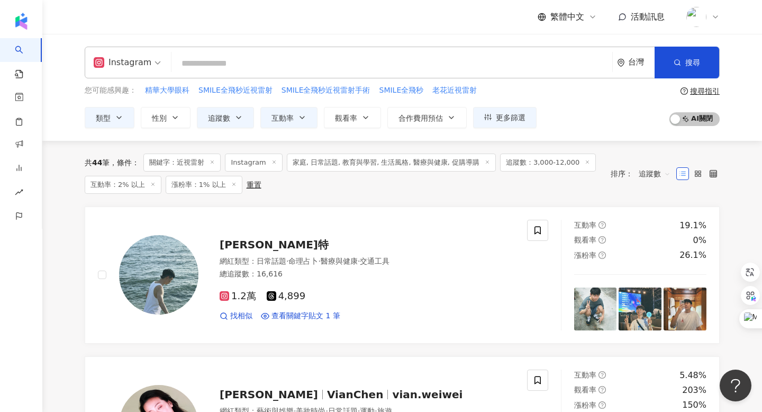
click at [301, 60] on input "search" at bounding box center [392, 63] width 433 height 20
click at [213, 164] on icon at bounding box center [212, 161] width 5 height 5
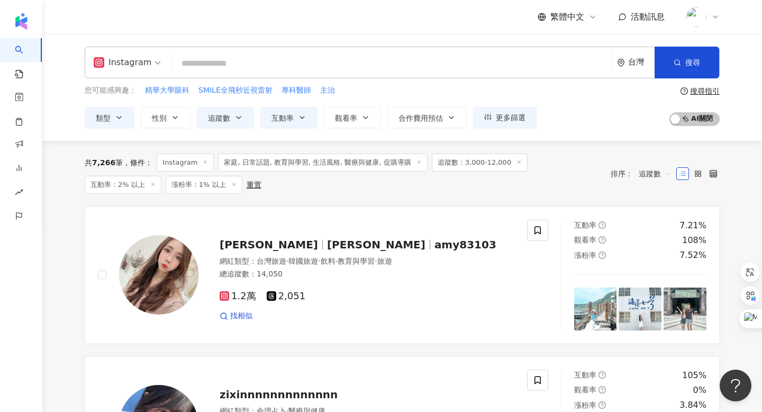
click at [231, 186] on icon at bounding box center [233, 184] width 5 height 5
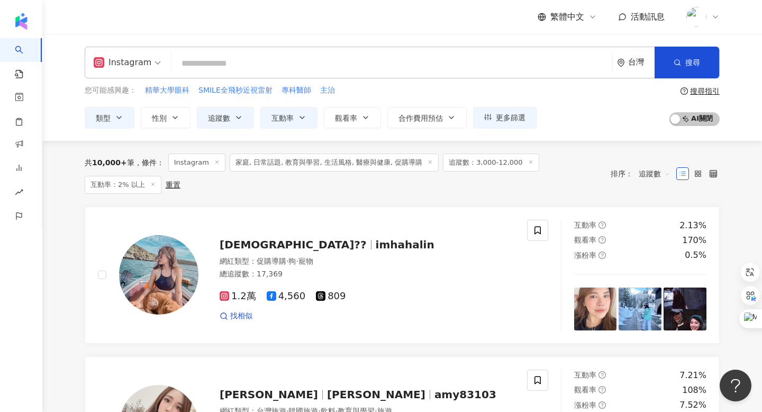
click at [429, 161] on line at bounding box center [430, 161] width 3 height 3
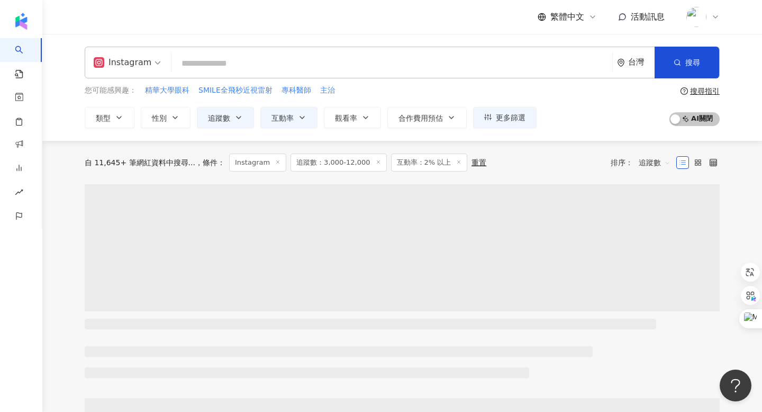
click at [275, 159] on icon at bounding box center [277, 161] width 5 height 5
click at [228, 120] on span "追蹤數" at bounding box center [219, 118] width 22 height 8
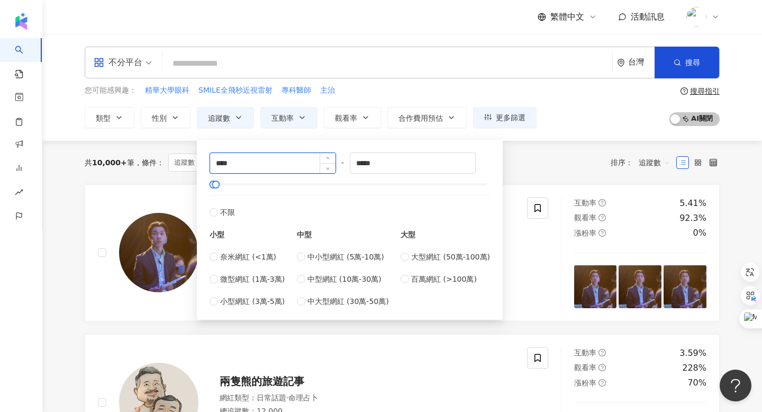
click at [221, 161] on input "****" at bounding box center [272, 163] width 125 height 20
type input "****"
type input "*******"
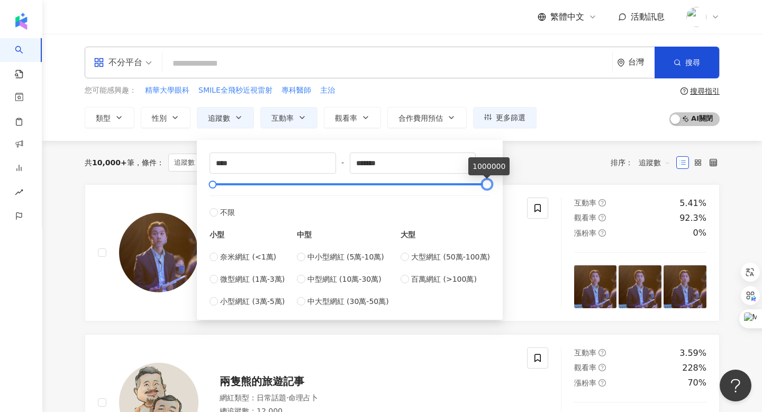
drag, startPoint x: 217, startPoint y: 187, endPoint x: 566, endPoint y: 183, distance: 348.4
click at [563, 167] on div "共 10,000+ 筆 條件 ： 追蹤數：3,000-12,000 互動率：2% 以上 重置 排序： 追蹤數" at bounding box center [402, 163] width 635 height 18
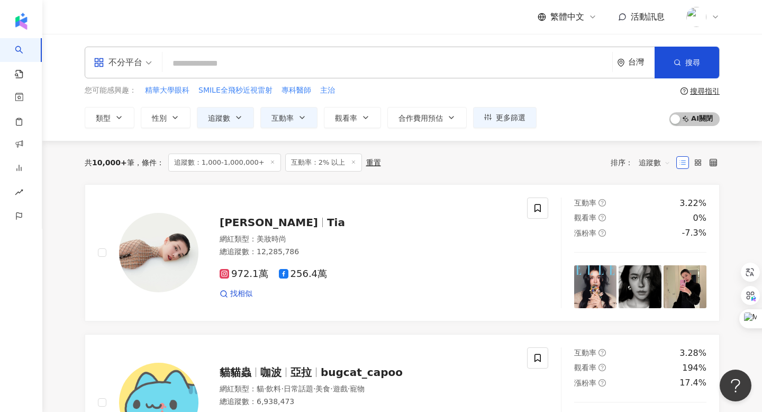
click at [398, 162] on div "共 10,000+ 筆 條件 ： 追蹤數：1,000-1,000,000+ 互動率：2% 以上 重置 排序： 追蹤數" at bounding box center [402, 163] width 635 height 18
click at [220, 61] on input "search" at bounding box center [388, 63] width 442 height 20
click at [278, 119] on span "互動率" at bounding box center [283, 118] width 22 height 8
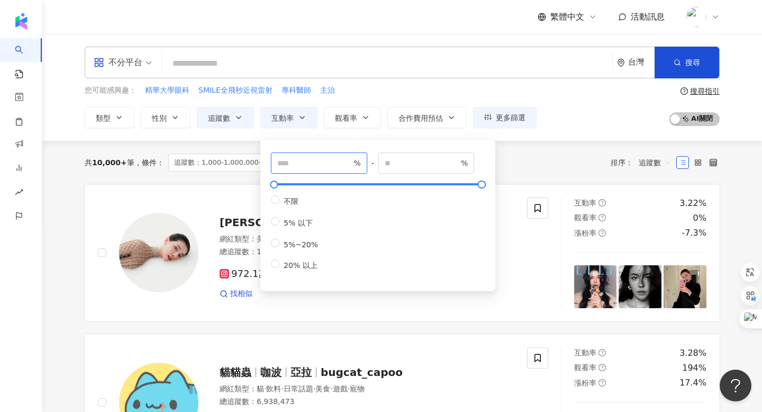
click at [297, 161] on input "*" at bounding box center [314, 163] width 74 height 12
type input "*"
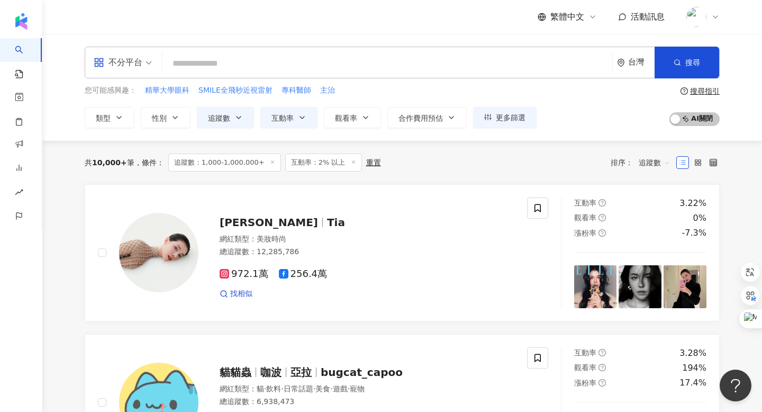
click at [568, 169] on div "共 10,000+ 筆 條件 ： 追蹤數：1,000-1,000,000+ 互動率：2% 以上 重置 排序： 追蹤數" at bounding box center [402, 163] width 635 height 18
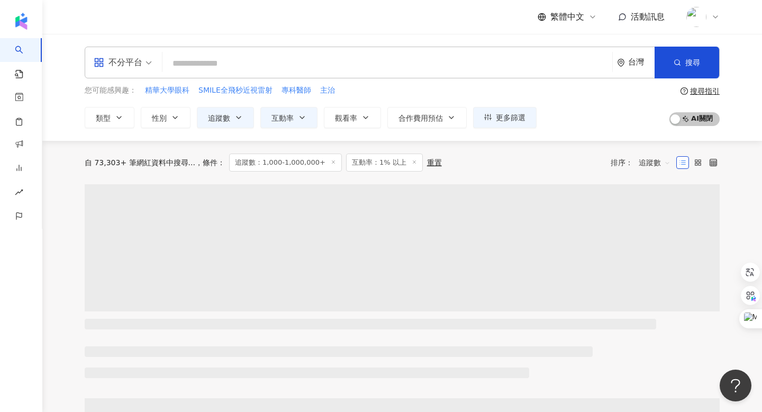
click at [245, 65] on input "search" at bounding box center [388, 63] width 442 height 20
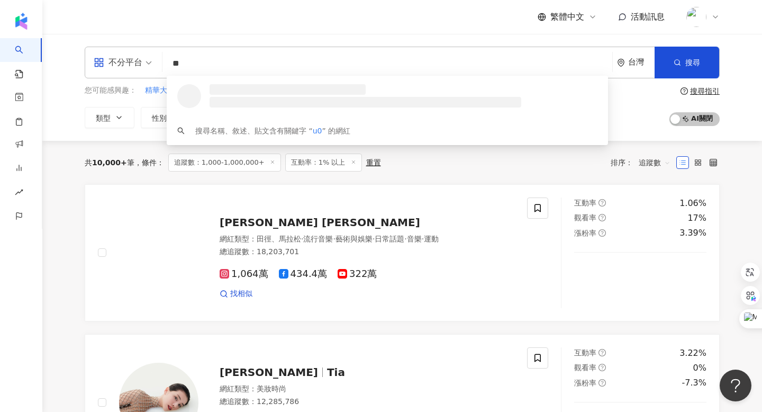
type input "*"
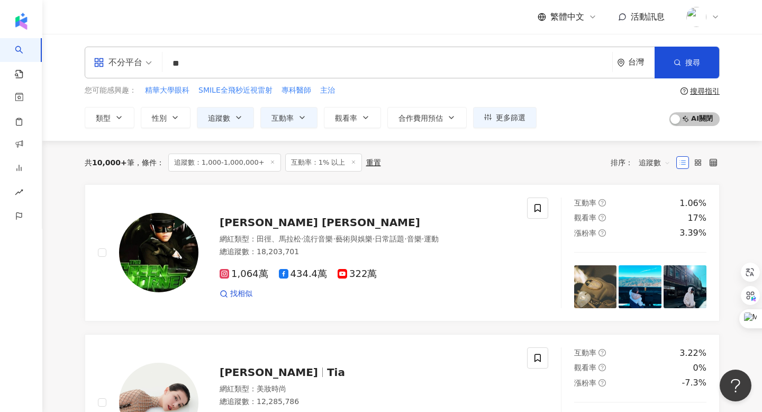
type input "**"
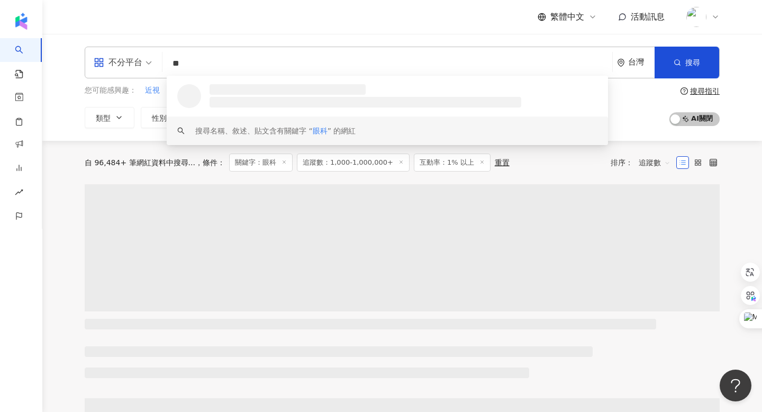
click at [644, 164] on span "追蹤數" at bounding box center [655, 162] width 32 height 17
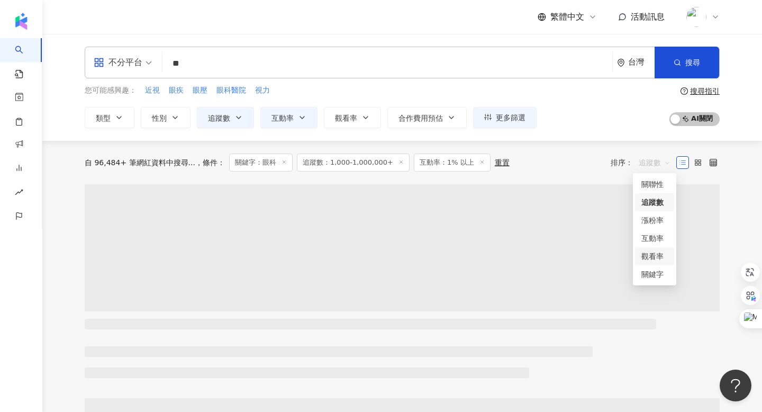
click at [655, 271] on div "關鍵字" at bounding box center [655, 274] width 26 height 12
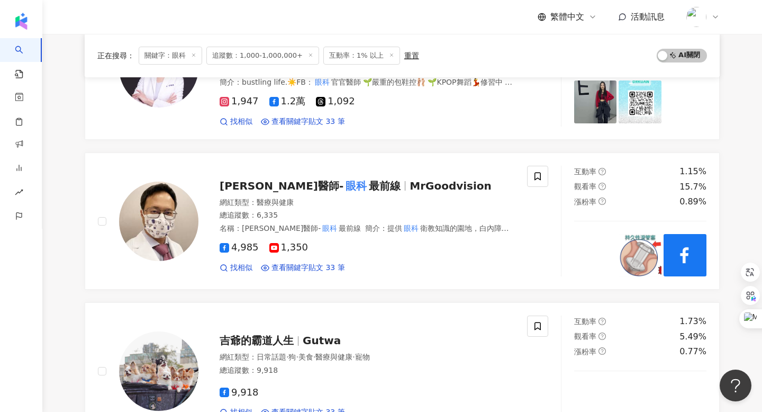
scroll to position [189, 0]
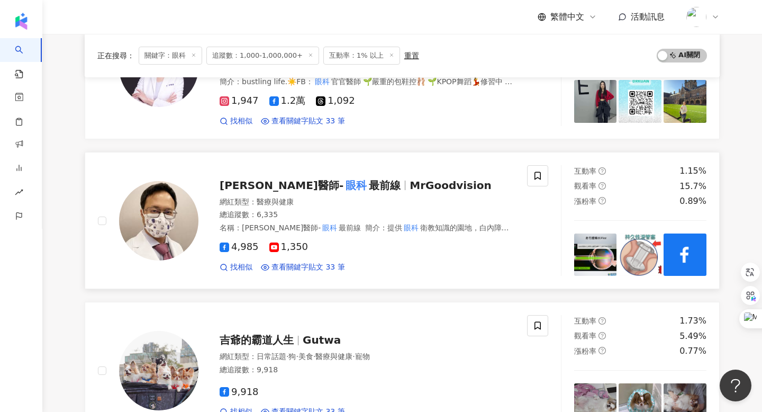
click at [235, 192] on span "王孟祺醫師-" at bounding box center [282, 185] width 124 height 13
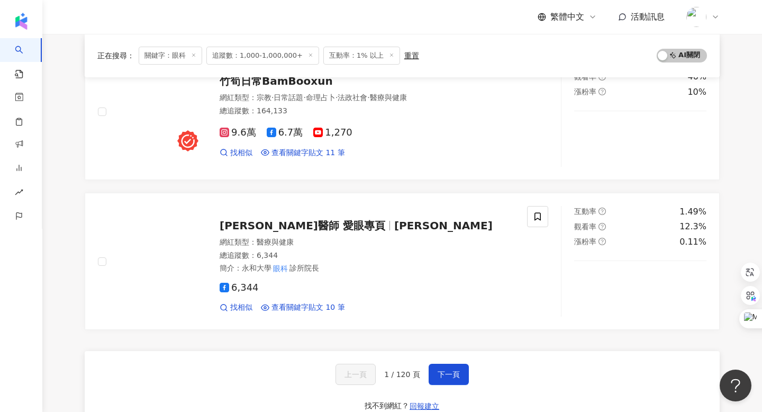
scroll to position [1664, 0]
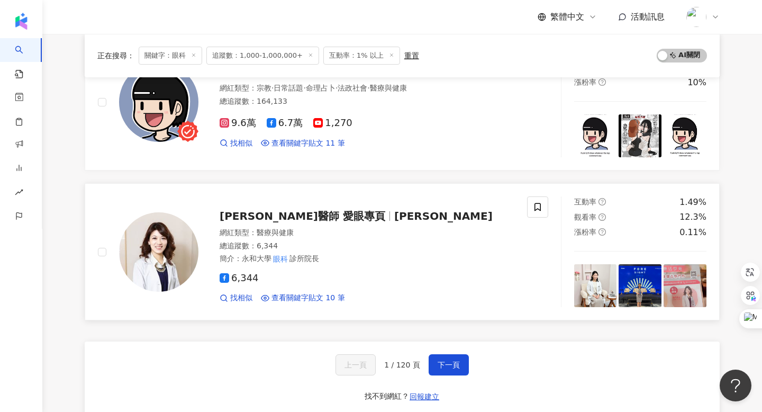
click at [263, 220] on span "鐘珮禎醫師 愛眼專頁" at bounding box center [303, 216] width 166 height 13
click at [438, 365] on span "下一頁" at bounding box center [449, 365] width 22 height 8
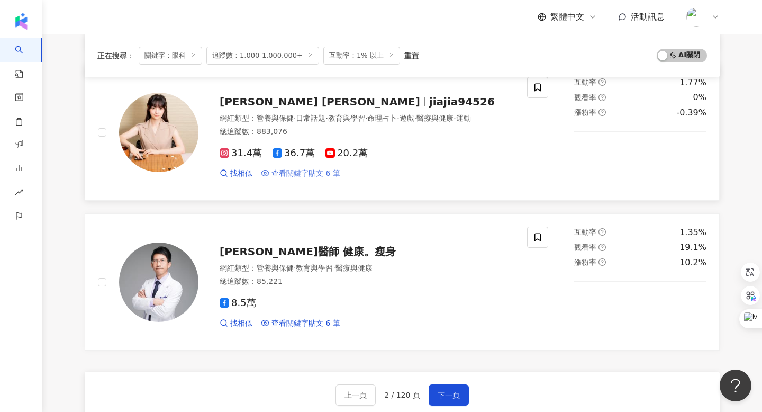
scroll to position [1635, 0]
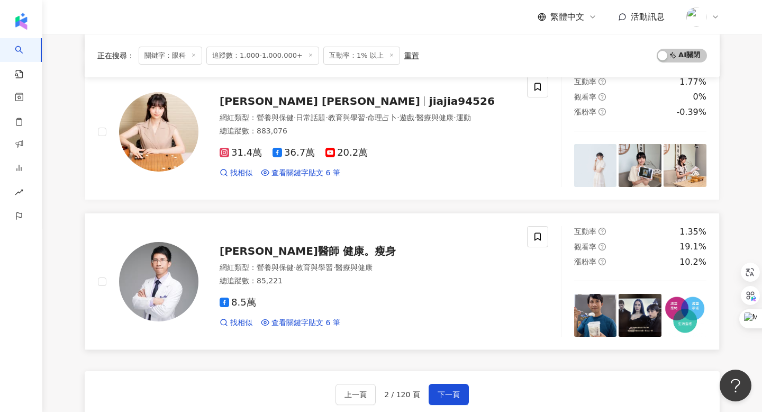
click at [275, 245] on span "蔡明劼醫師 健康。瘦身" at bounding box center [308, 251] width 176 height 13
click at [449, 390] on span "下一頁" at bounding box center [449, 394] width 22 height 8
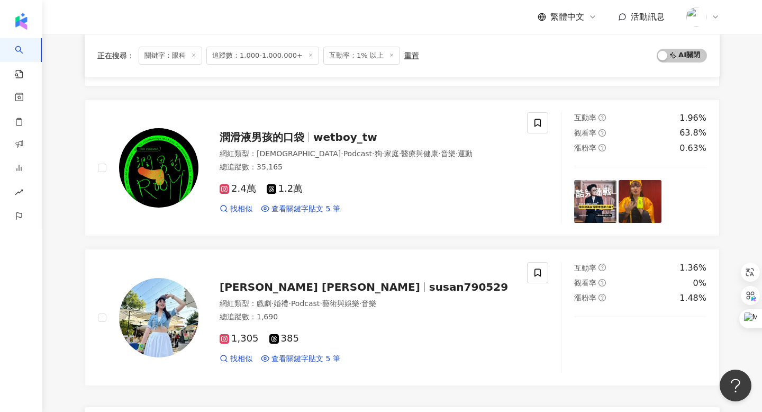
scroll to position [1694, 0]
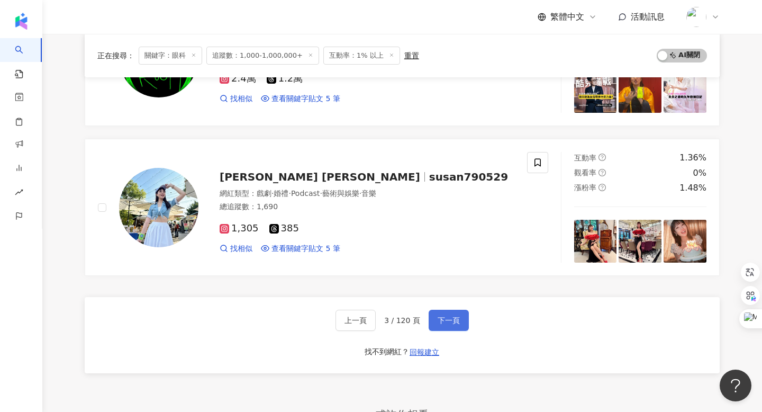
click at [442, 316] on span "下一頁" at bounding box center [449, 320] width 22 height 8
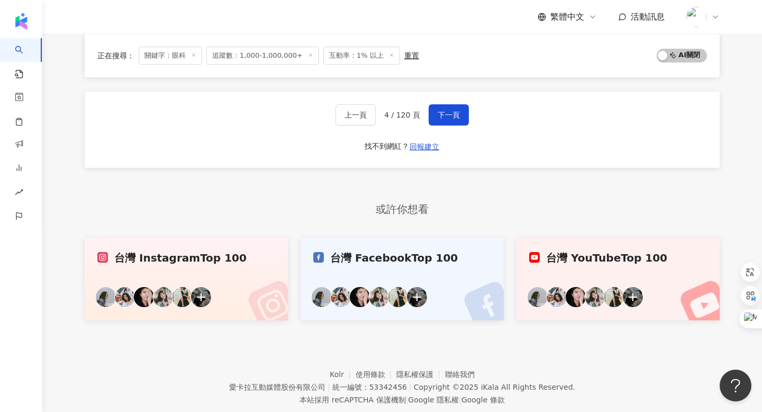
scroll to position [1925, 0]
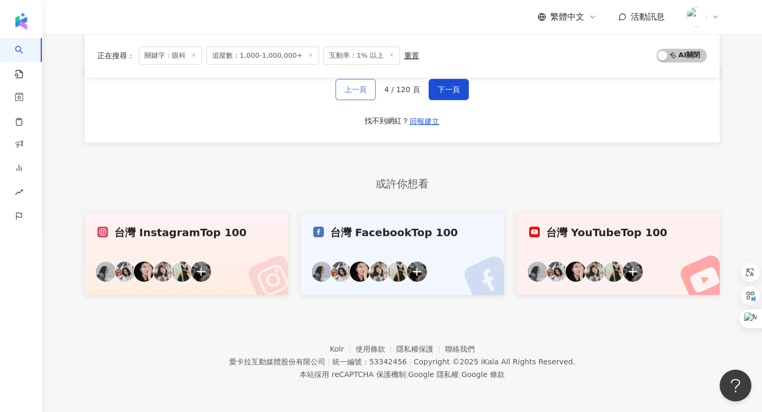
click at [375, 87] on button "上一頁" at bounding box center [356, 89] width 40 height 21
click at [371, 92] on button "上一頁" at bounding box center [356, 89] width 40 height 21
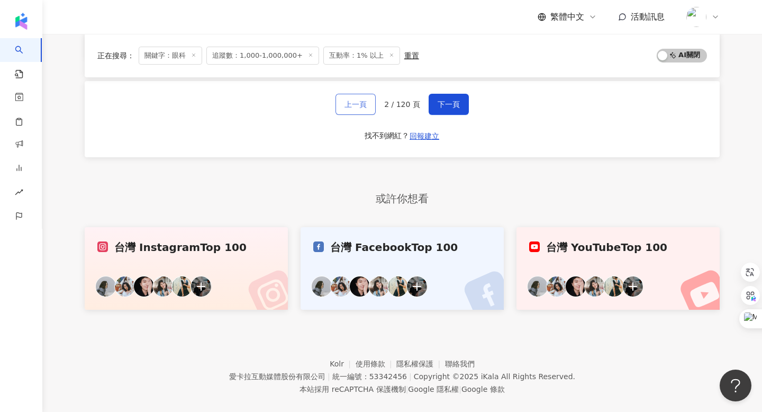
click at [365, 96] on button "上一頁" at bounding box center [356, 104] width 40 height 21
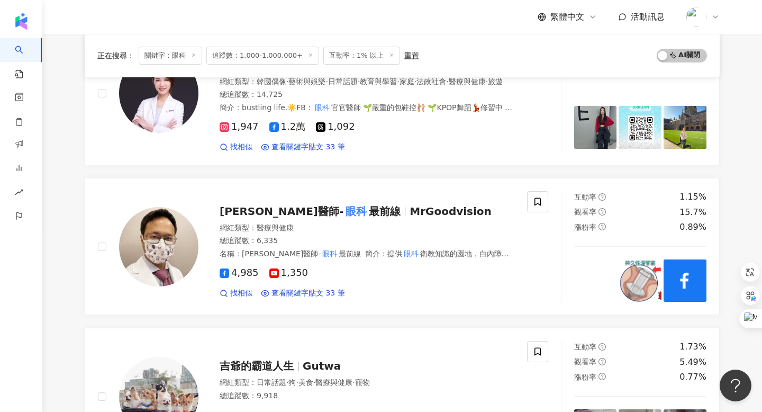
scroll to position [72, 0]
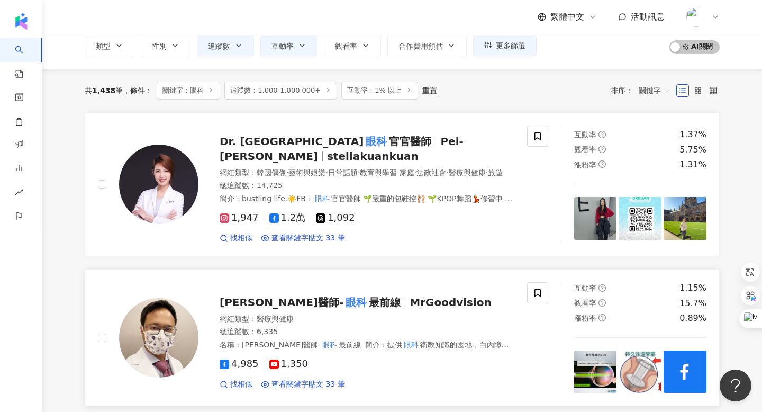
click at [268, 309] on span "王孟祺醫師-" at bounding box center [282, 302] width 124 height 13
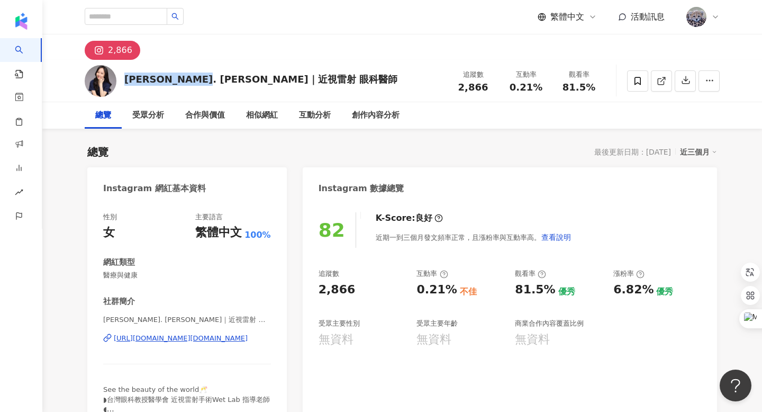
drag, startPoint x: 125, startPoint y: 79, endPoint x: 198, endPoint y: 76, distance: 72.6
click at [198, 76] on div "[PERSON_NAME]. [PERSON_NAME]｜近視雷射 眼科醫師" at bounding box center [260, 79] width 273 height 13
copy div "[PERSON_NAME]. [PERSON_NAME]"
drag, startPoint x: 462, startPoint y: 87, endPoint x: 489, endPoint y: 87, distance: 27.5
click at [489, 87] on div "2,866" at bounding box center [473, 87] width 40 height 11
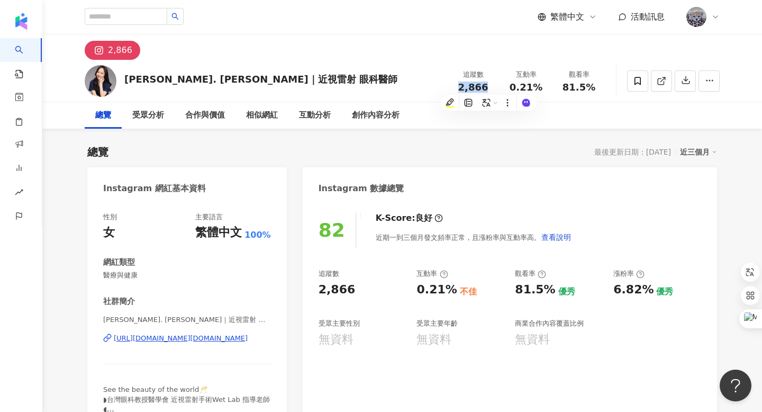
copy span "2,866"
drag, startPoint x: 514, startPoint y: 85, endPoint x: 539, endPoint y: 85, distance: 24.9
click at [539, 85] on span "0.21%" at bounding box center [526, 87] width 33 height 11
copy span "0.21%"
drag, startPoint x: 567, startPoint y: 87, endPoint x: 597, endPoint y: 87, distance: 30.2
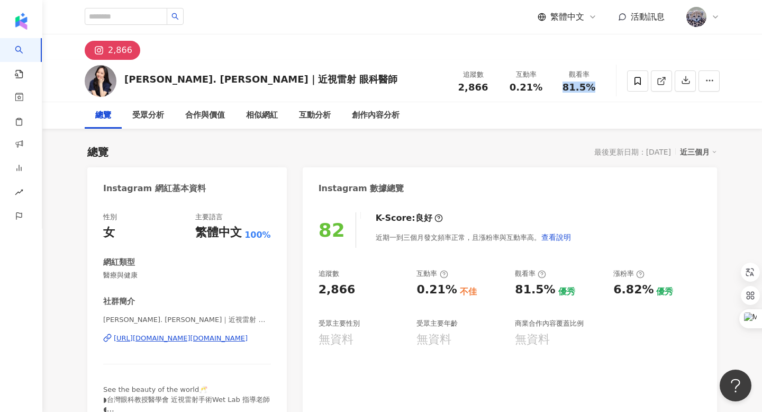
click at [597, 87] on div "81.5%" at bounding box center [579, 87] width 40 height 11
copy span "81.5%"
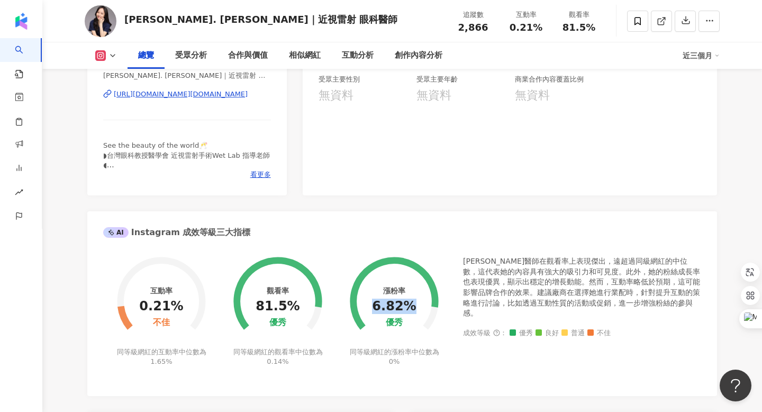
drag, startPoint x: 378, startPoint y: 305, endPoint x: 410, endPoint y: 303, distance: 32.9
click at [410, 303] on div "6.82%" at bounding box center [394, 306] width 44 height 15
copy div "6.82%"
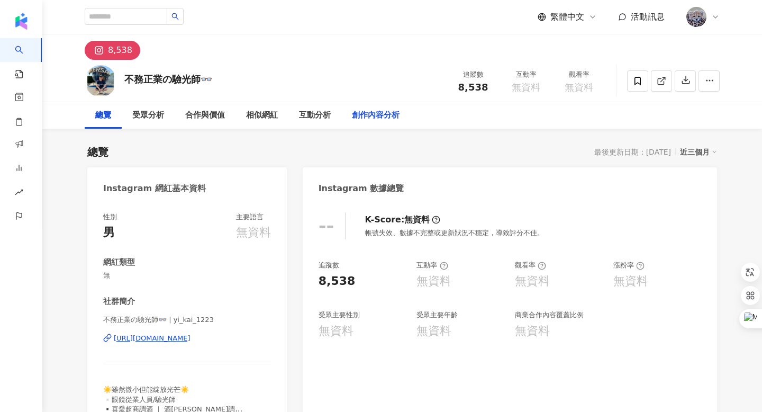
click at [383, 119] on div "創作內容分析" at bounding box center [376, 115] width 48 height 13
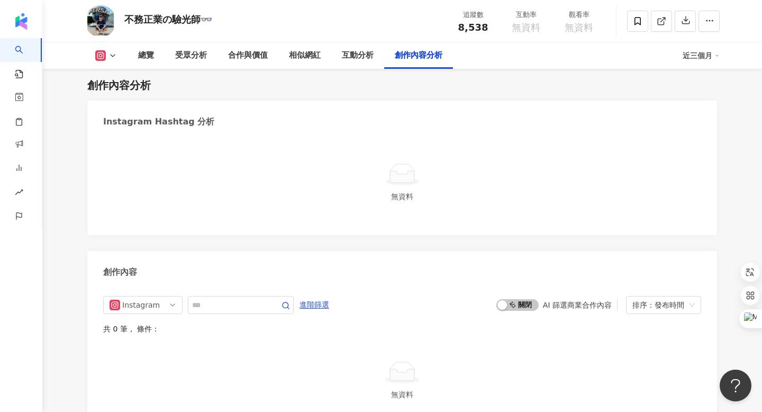
scroll to position [2656, 0]
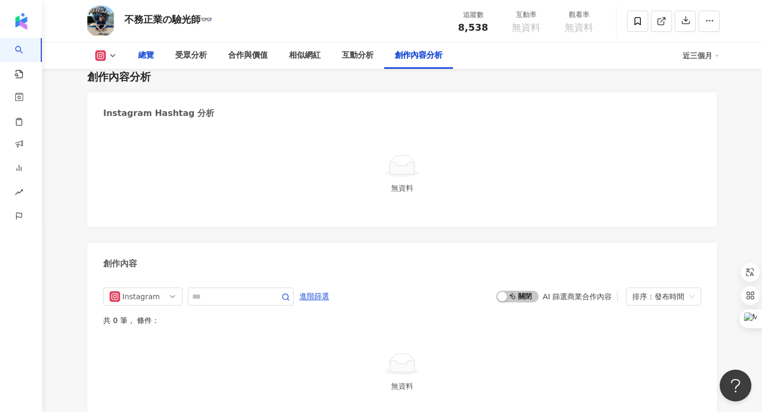
click at [146, 60] on div "總覽" at bounding box center [146, 55] width 16 height 13
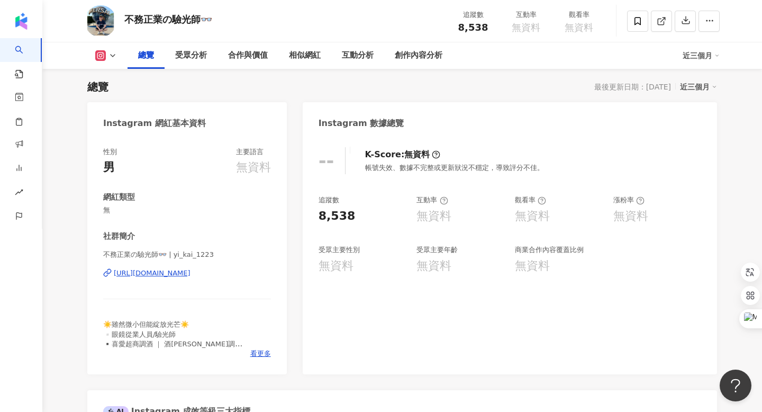
click at [189, 273] on div "[URL][DOMAIN_NAME]" at bounding box center [152, 273] width 77 height 10
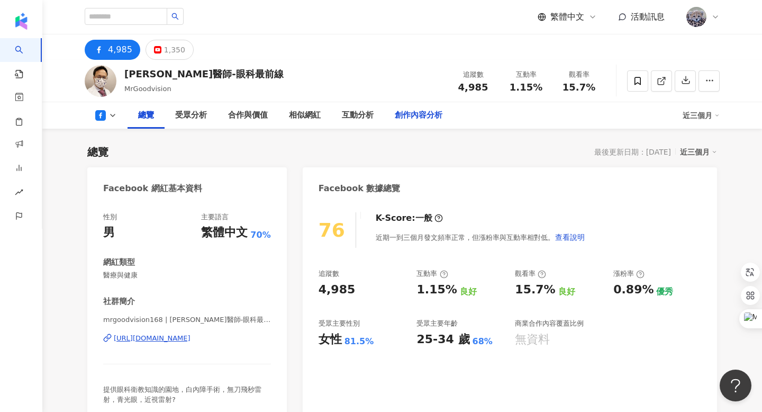
click at [436, 117] on div "創作內容分析" at bounding box center [419, 115] width 48 height 13
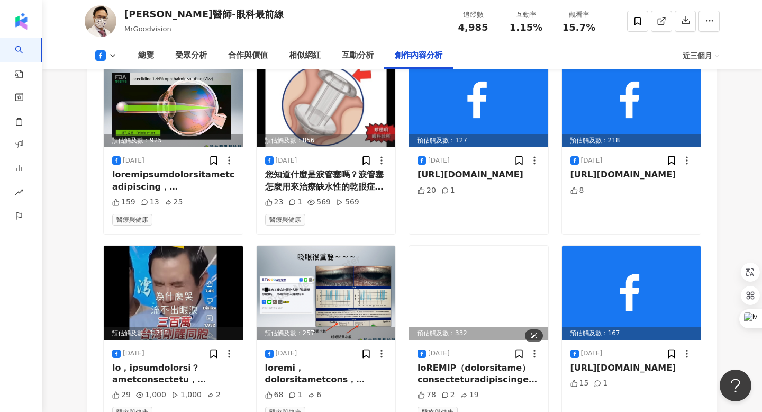
scroll to position [2892, 0]
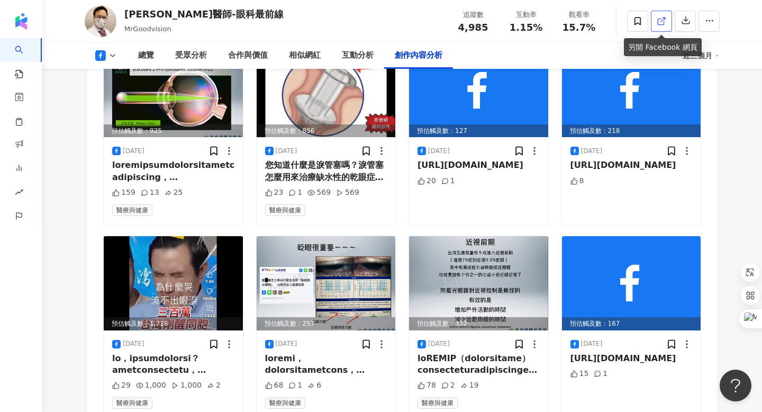
click at [660, 21] on icon at bounding box center [662, 21] width 10 height 10
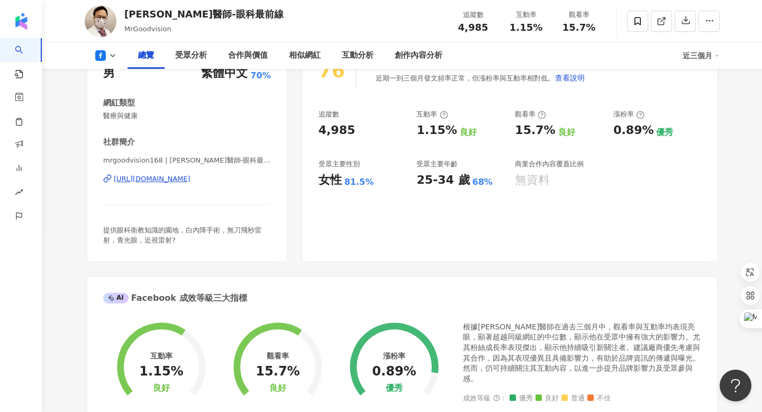
scroll to position [0, 0]
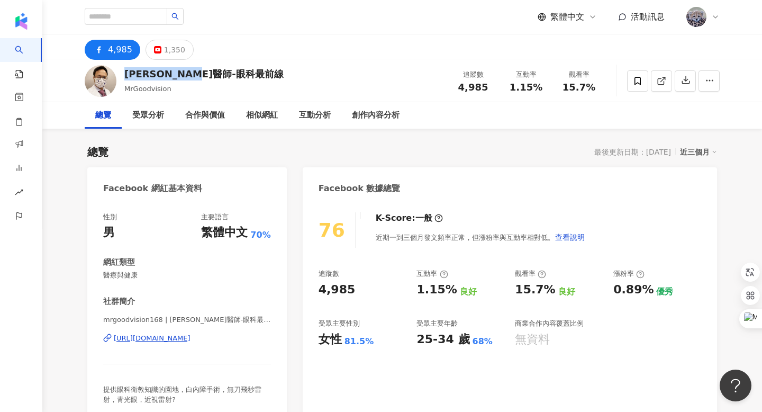
drag, startPoint x: 125, startPoint y: 73, endPoint x: 222, endPoint y: 73, distance: 97.4
click at [222, 73] on div "[PERSON_NAME]醫師-眼科最前線" at bounding box center [203, 73] width 159 height 13
copy div "[PERSON_NAME]醫師-眼科最前線"
click at [308, 75] on div "[PERSON_NAME]醫師-眼科最前線 MrGoodvision 追蹤數 4,985 互動率 1.15% 觀看率 15.7%" at bounding box center [403, 81] width 678 height 42
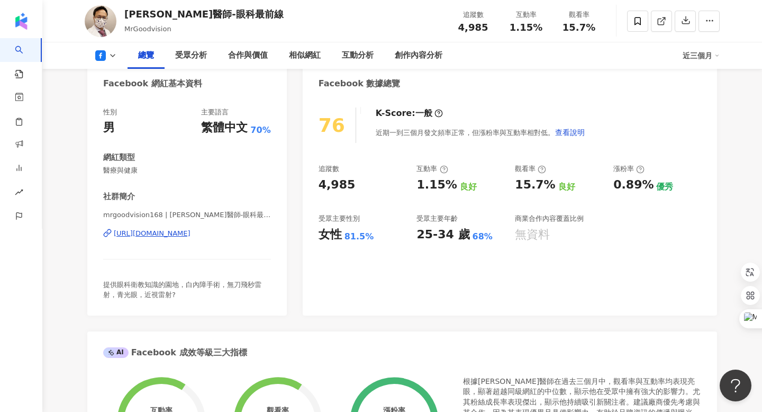
scroll to position [113, 0]
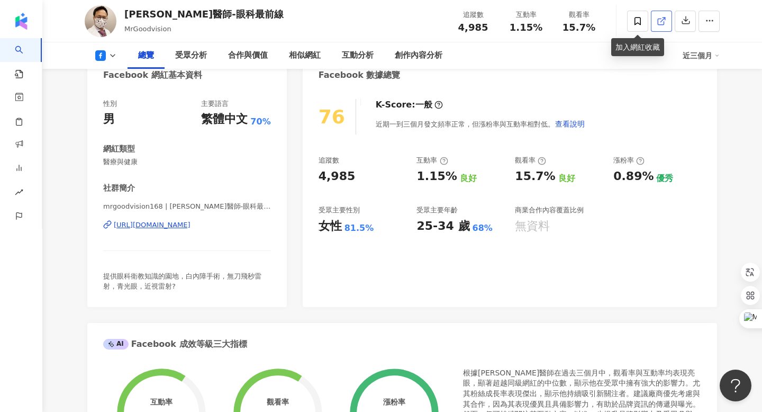
click at [659, 23] on icon at bounding box center [662, 21] width 10 height 10
click at [249, 17] on div "[PERSON_NAME]醫師-眼科最前線 MrGoodvision 追蹤數 4,985 互動率 1.15% 觀看率 15.7%" at bounding box center [403, 21] width 678 height 42
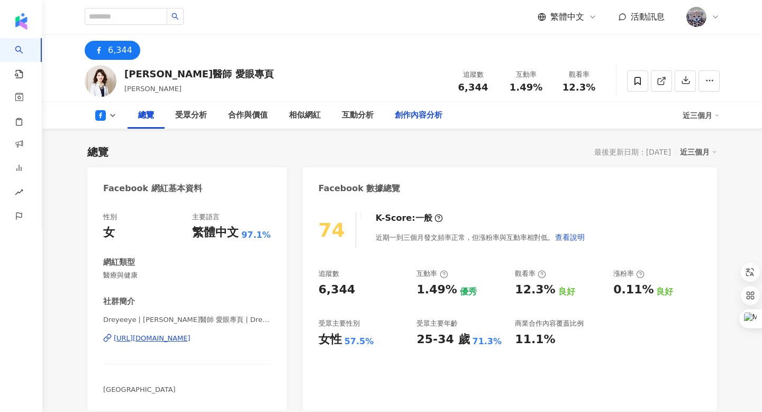
click at [412, 115] on div "創作內容分析" at bounding box center [419, 115] width 48 height 13
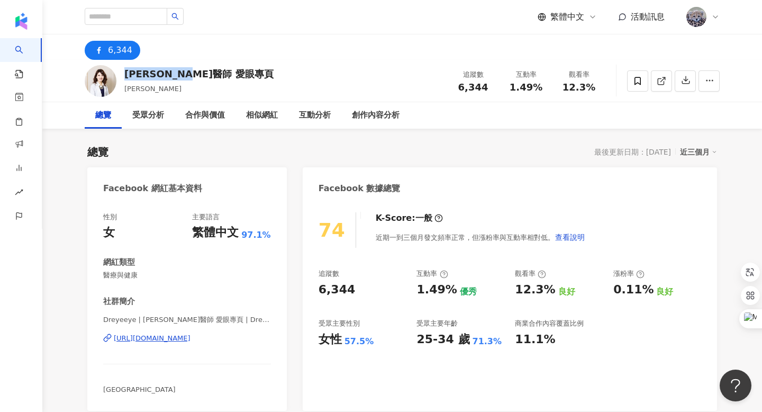
drag, startPoint x: 128, startPoint y: 74, endPoint x: 223, endPoint y: 74, distance: 95.3
click at [223, 74] on div "鐘珮禎醫師 愛眼專頁 鐘珮禎 追蹤數 6,344 互動率 1.49% 觀看率 12.3%" at bounding box center [403, 81] width 678 height 42
copy div "鐘珮禎醫師 愛眼專頁"
click at [172, 46] on div "6,344" at bounding box center [403, 46] width 678 height 25
drag, startPoint x: 125, startPoint y: 72, endPoint x: 169, endPoint y: 71, distance: 43.4
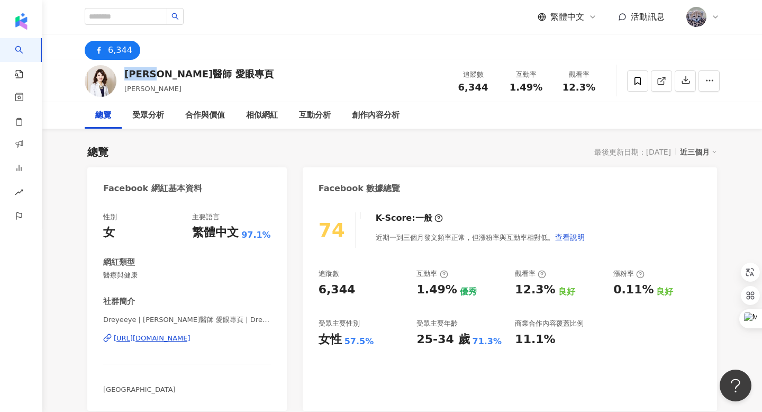
click at [169, 71] on div "鐘珮禎醫師 愛眼專頁" at bounding box center [198, 73] width 149 height 13
copy div "鐘珮禎醫師"
drag, startPoint x: 462, startPoint y: 85, endPoint x: 484, endPoint y: 85, distance: 22.2
click at [484, 85] on span "6,344" at bounding box center [474, 87] width 30 height 11
copy span "6,344"
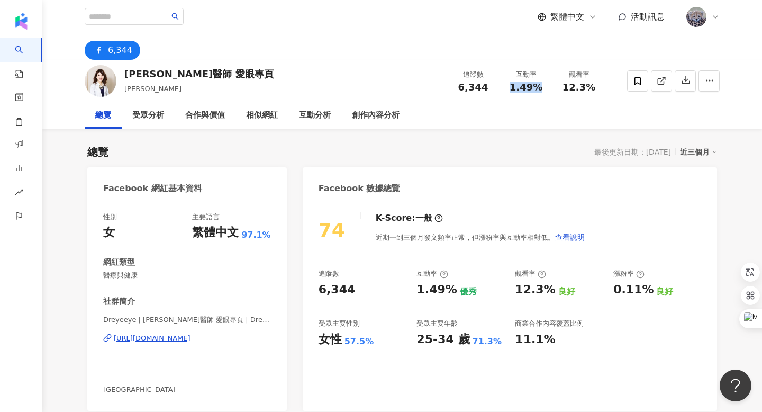
drag, startPoint x: 513, startPoint y: 85, endPoint x: 537, endPoint y: 85, distance: 23.8
click at [537, 85] on span "1.49%" at bounding box center [526, 87] width 33 height 11
copy span "1.49%"
click at [574, 82] on span "12.3%" at bounding box center [579, 87] width 33 height 11
drag, startPoint x: 566, startPoint y: 84, endPoint x: 595, endPoint y: 84, distance: 29.1
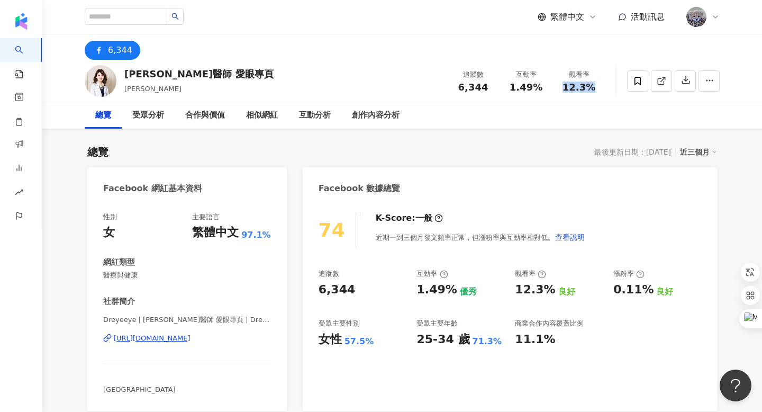
click at [595, 84] on div "12.3%" at bounding box center [579, 87] width 40 height 11
copy span "12.3%"
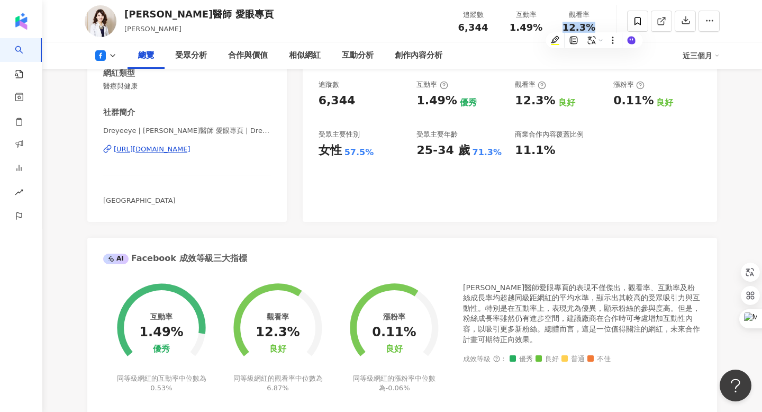
scroll to position [202, 0]
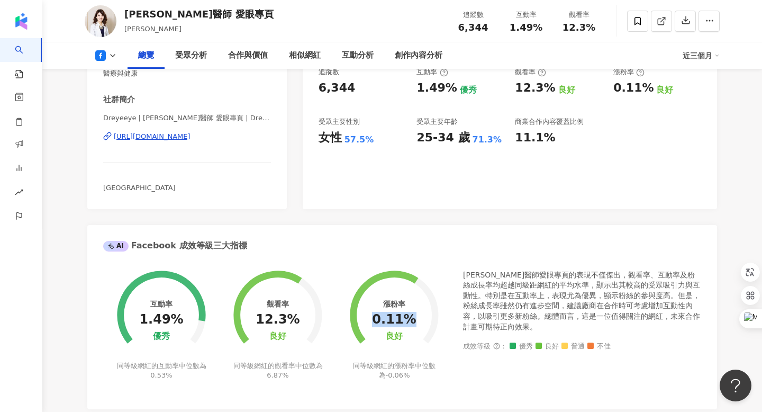
drag, startPoint x: 379, startPoint y: 319, endPoint x: 410, endPoint y: 319, distance: 31.2
click at [410, 319] on div "0.11%" at bounding box center [394, 319] width 44 height 15
copy div "0.11%"
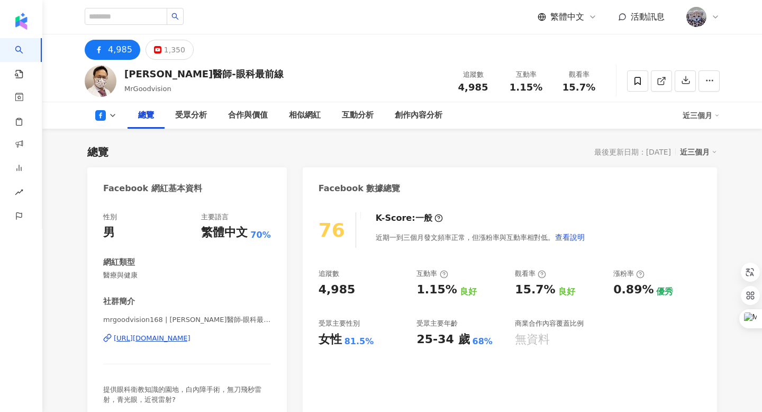
drag, startPoint x: 125, startPoint y: 73, endPoint x: 227, endPoint y: 70, distance: 101.7
click at [227, 70] on div "[PERSON_NAME]醫師-眼科最前線 MrGoodvision 追蹤數 4,985 互動率 1.15% 觀看率 15.7%" at bounding box center [403, 81] width 678 height 42
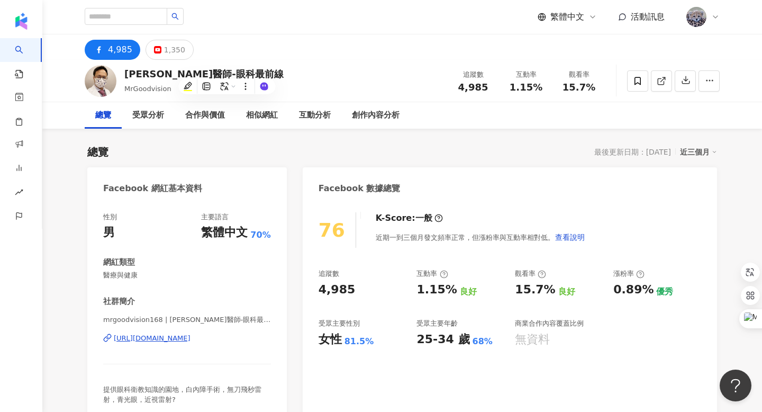
click at [464, 86] on span "4,985" at bounding box center [474, 87] width 30 height 11
drag, startPoint x: 461, startPoint y: 86, endPoint x: 488, endPoint y: 86, distance: 26.5
click at [488, 86] on div "4,985" at bounding box center [473, 87] width 40 height 11
copy span "4,985"
drag, startPoint x: 513, startPoint y: 87, endPoint x: 540, endPoint y: 86, distance: 27.5
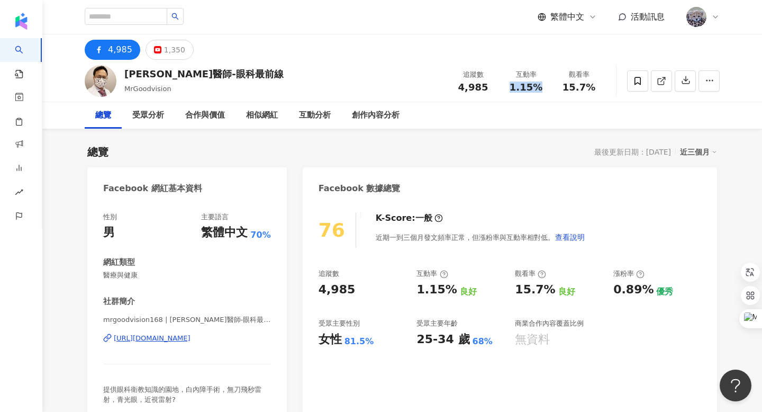
click at [540, 86] on div "1.15%" at bounding box center [526, 87] width 40 height 11
copy span "1.15%"
drag, startPoint x: 566, startPoint y: 87, endPoint x: 591, endPoint y: 87, distance: 24.9
click at [591, 87] on span "15.7%" at bounding box center [579, 87] width 33 height 11
copy span "15.7%"
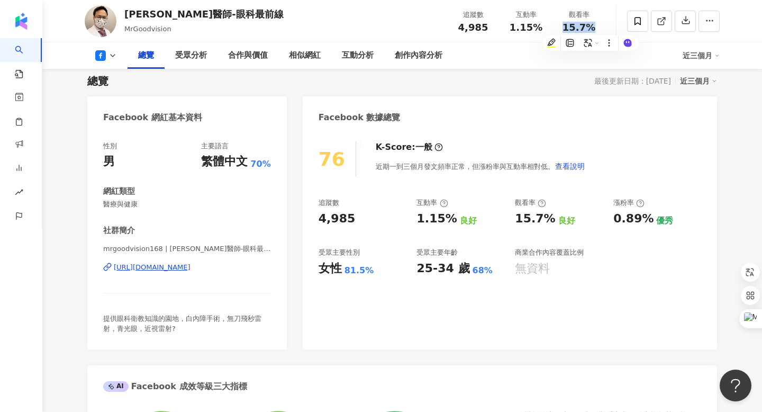
scroll to position [75, 0]
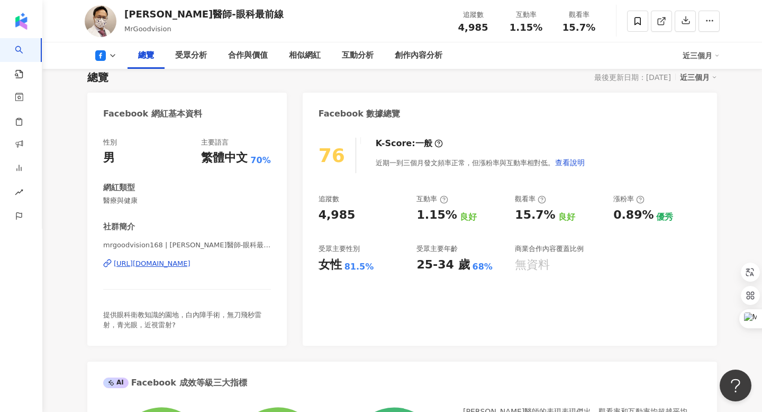
click at [311, 326] on div "76 K-Score : 一般 近期一到三個月發文頻率正常，但漲粉率與互動率相對低。 查看說明 追蹤數 4,985 互動率 1.15% 良好 觀看率 15.7…" at bounding box center [510, 236] width 415 height 219
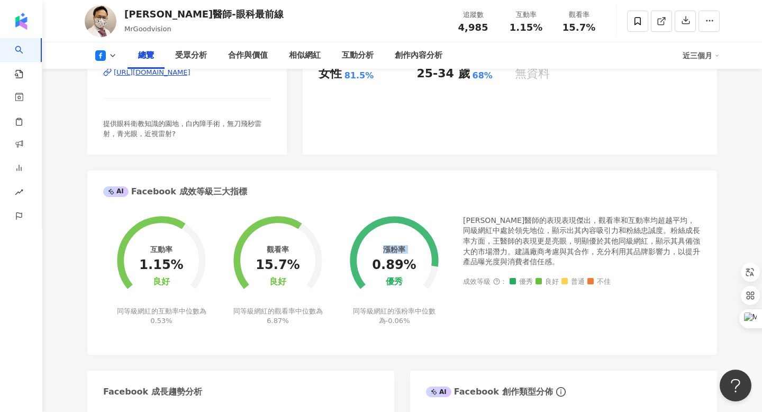
drag, startPoint x: 379, startPoint y: 266, endPoint x: 413, endPoint y: 265, distance: 34.4
click at [413, 265] on div "漲粉率 0.89% 優秀 同等級網紅的漲粉率中位數為 -0.06%" at bounding box center [394, 263] width 116 height 123
click at [401, 262] on div "0.89%" at bounding box center [394, 265] width 44 height 15
drag, startPoint x: 379, startPoint y: 264, endPoint x: 408, endPoint y: 264, distance: 29.1
click at [408, 264] on div "0.89%" at bounding box center [394, 265] width 44 height 15
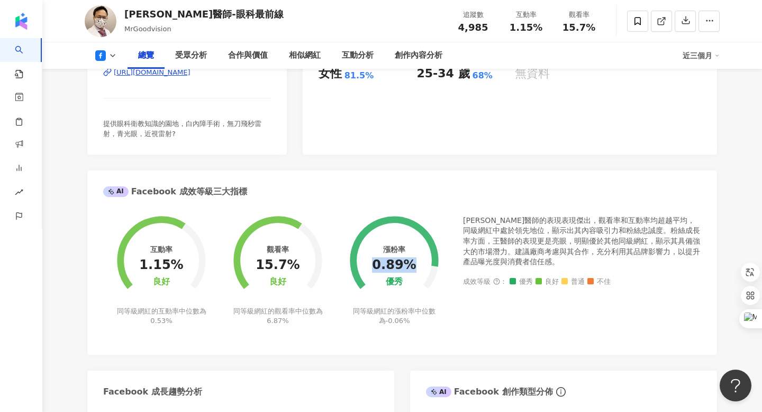
copy div "0.89%"
